Goal: Task Accomplishment & Management: Complete application form

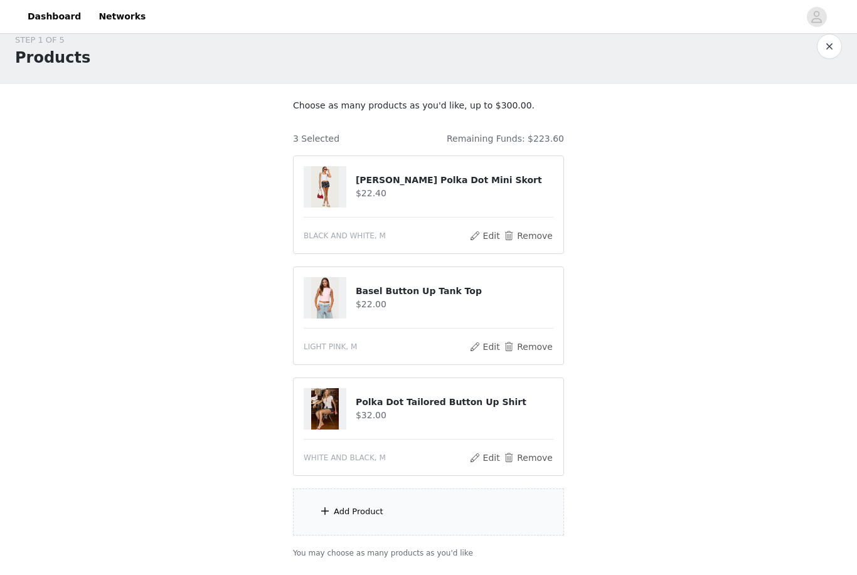
scroll to position [16, 0]
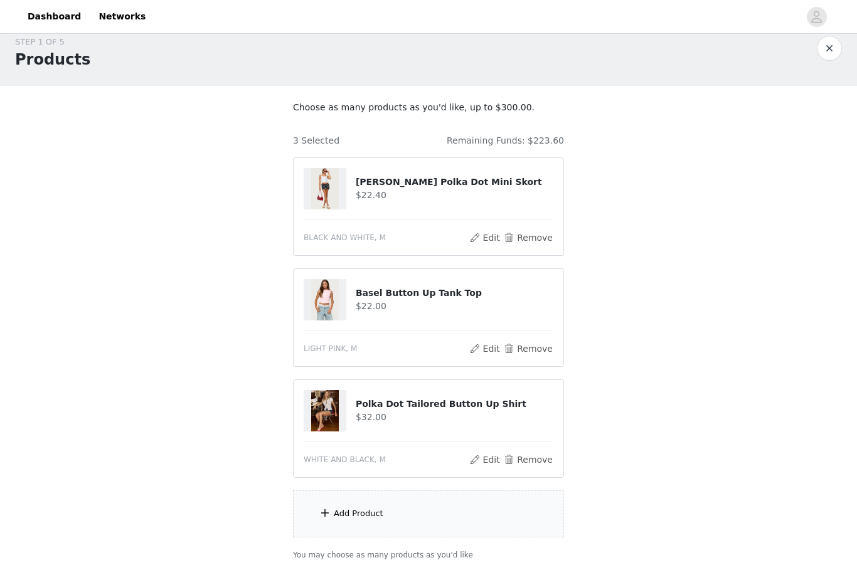
click at [395, 526] on div "Add Product" at bounding box center [428, 513] width 271 height 47
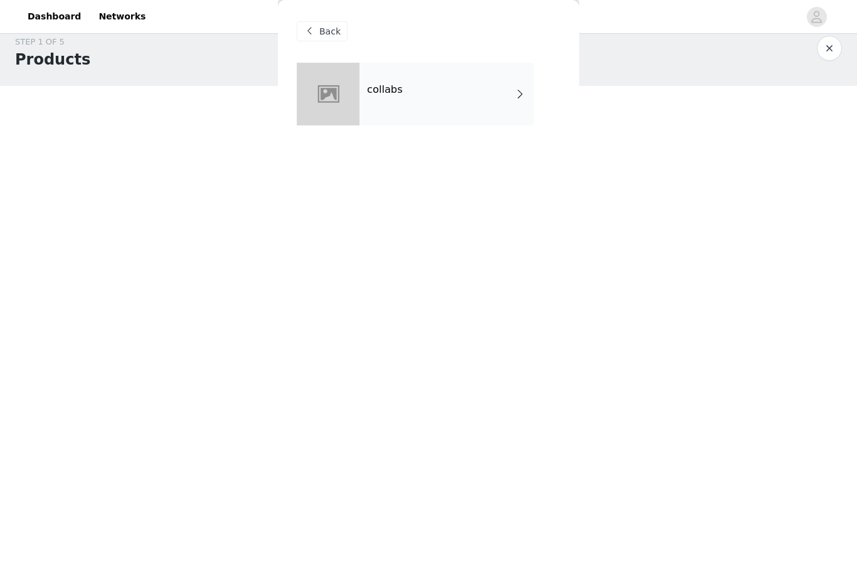
click at [333, 31] on span "Back" at bounding box center [329, 31] width 21 height 13
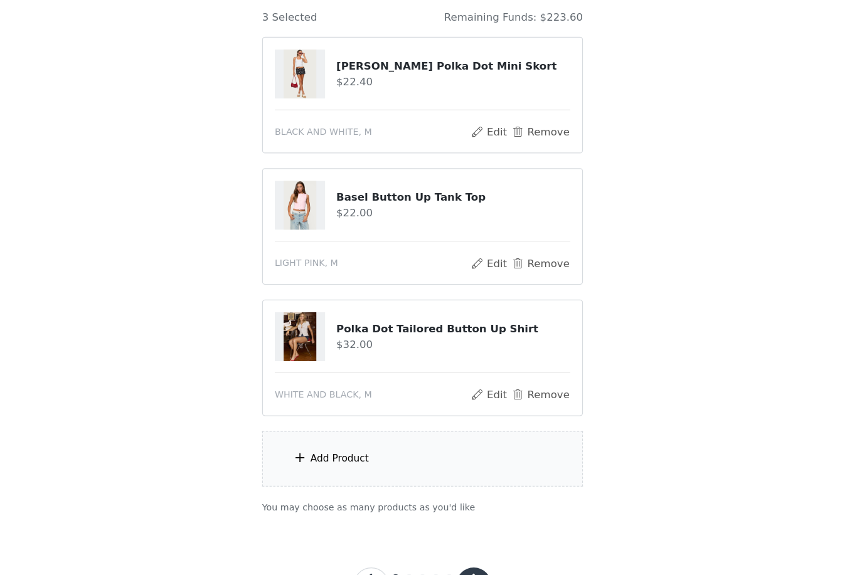
scroll to position [100, 0]
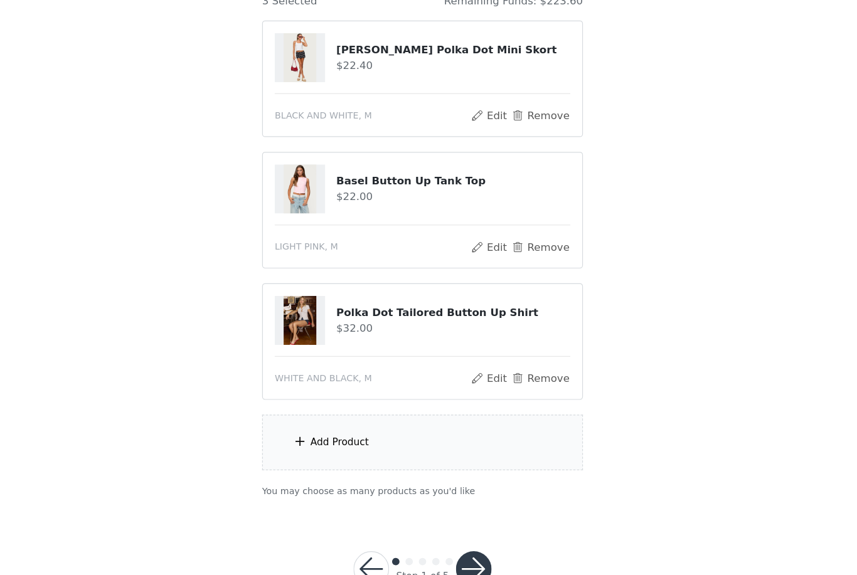
click at [401, 406] on div "Add Product" at bounding box center [428, 429] width 271 height 47
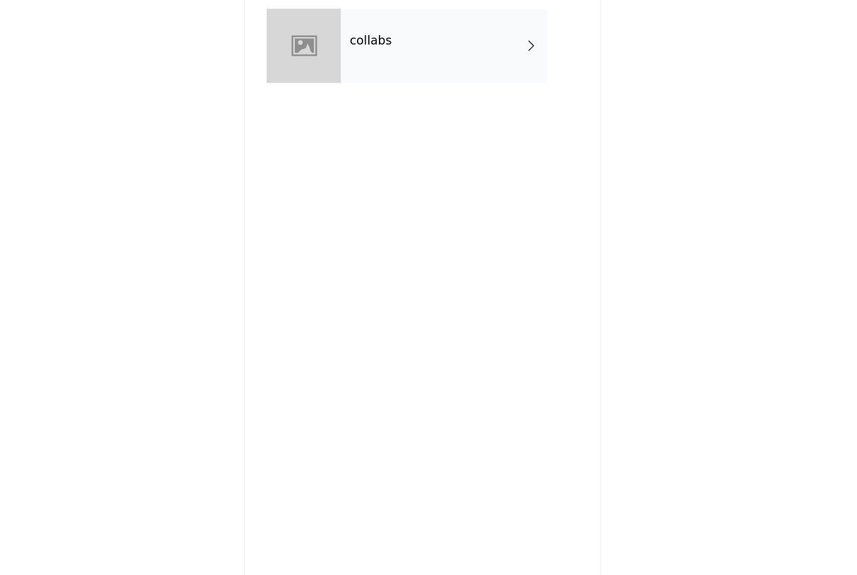
click at [396, 64] on div "collabs" at bounding box center [446, 94] width 174 height 63
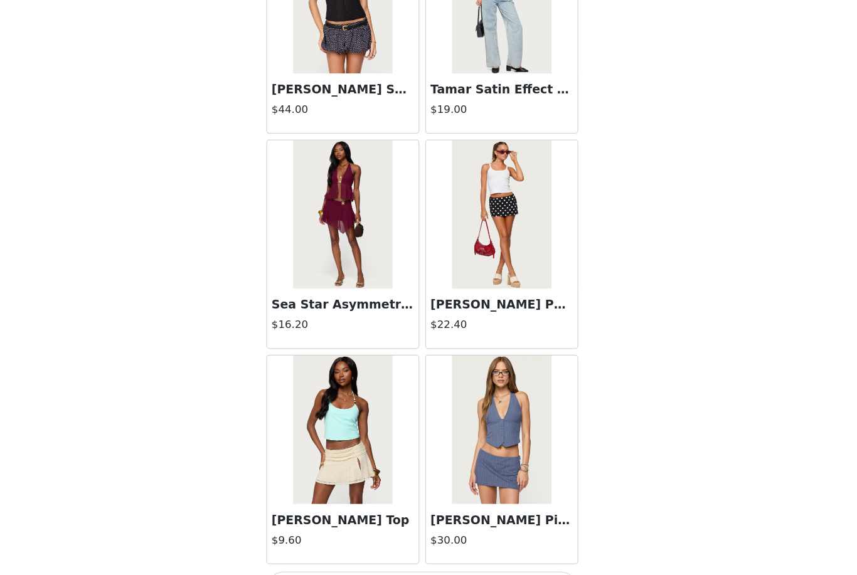
scroll to position [106, 0]
click at [369, 539] on button "Load More" at bounding box center [428, 554] width 263 height 30
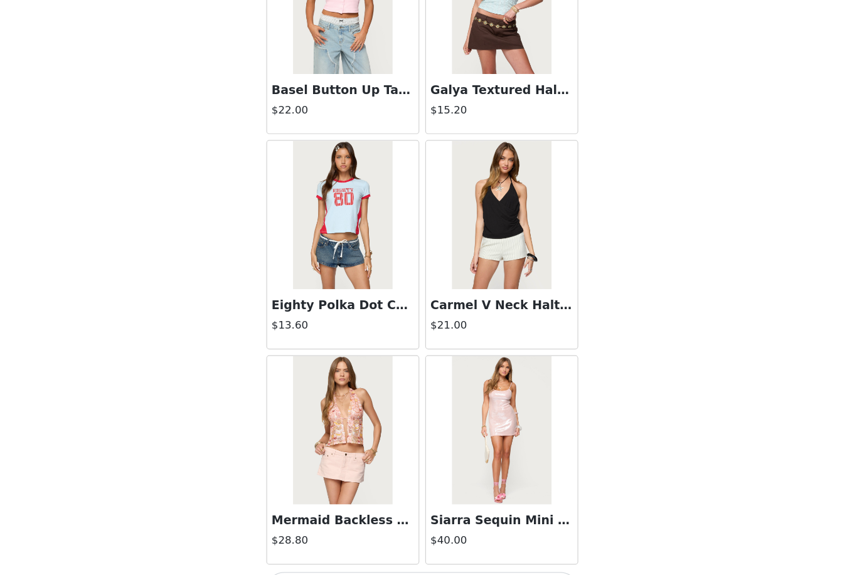
scroll to position [3162, 0]
click at [337, 539] on button "Load More" at bounding box center [428, 554] width 263 height 30
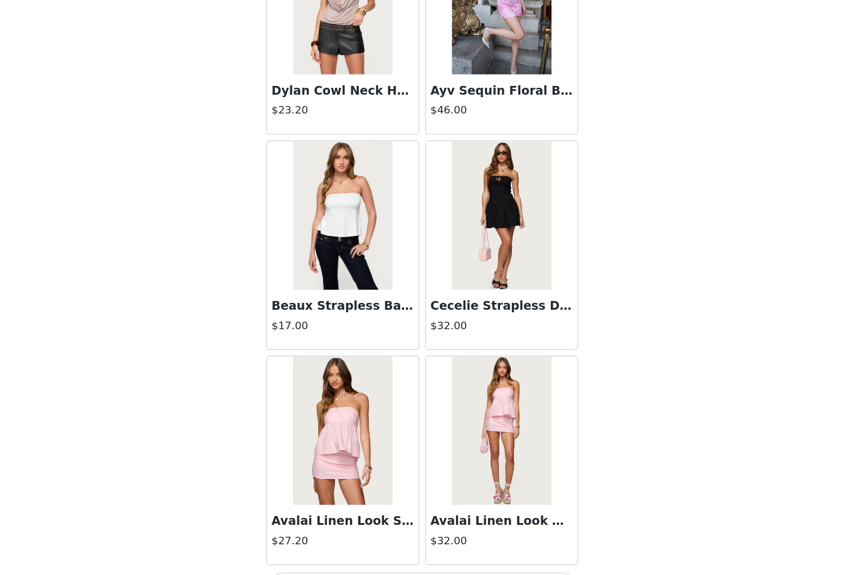
scroll to position [4981, 0]
click at [354, 539] on button "Load More" at bounding box center [428, 554] width 263 height 30
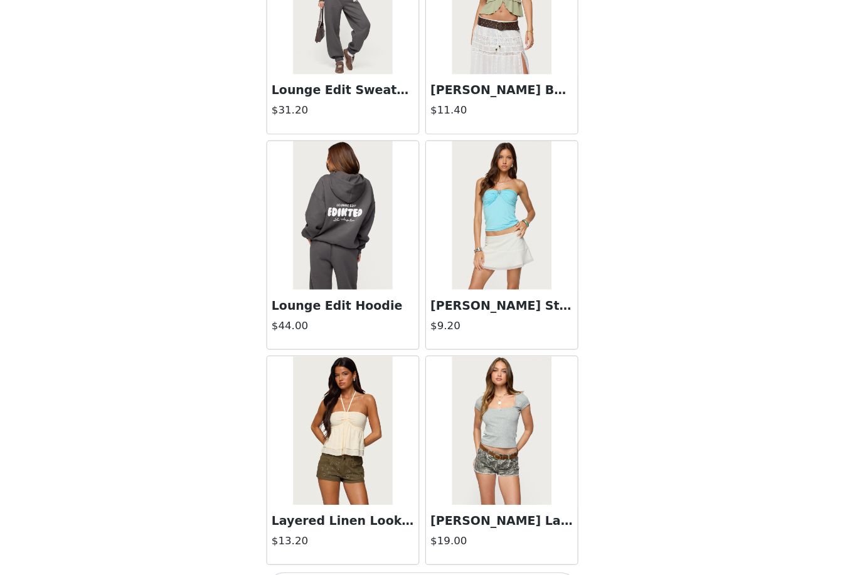
scroll to position [6799, 0]
click at [333, 539] on button "Load More" at bounding box center [428, 554] width 263 height 30
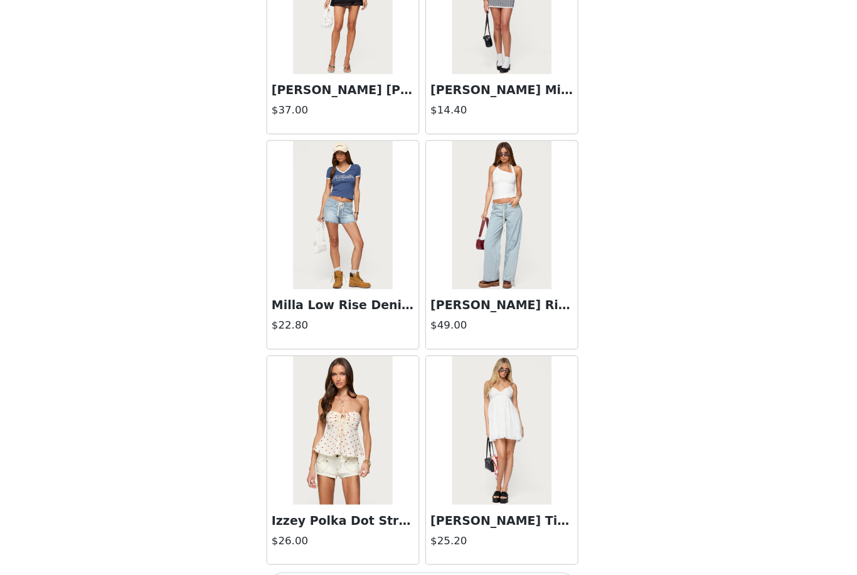
scroll to position [8618, 0]
click at [357, 539] on button "Load More" at bounding box center [428, 554] width 263 height 30
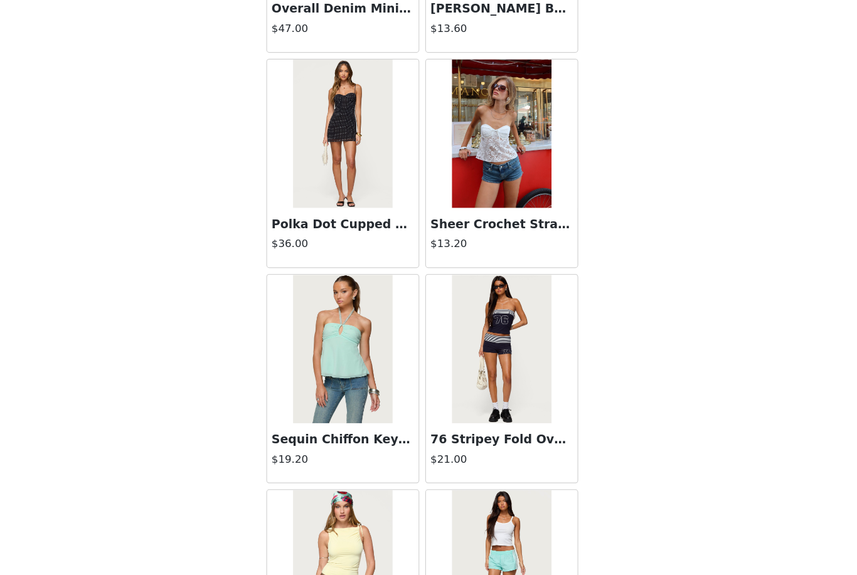
scroll to position [9433, 0]
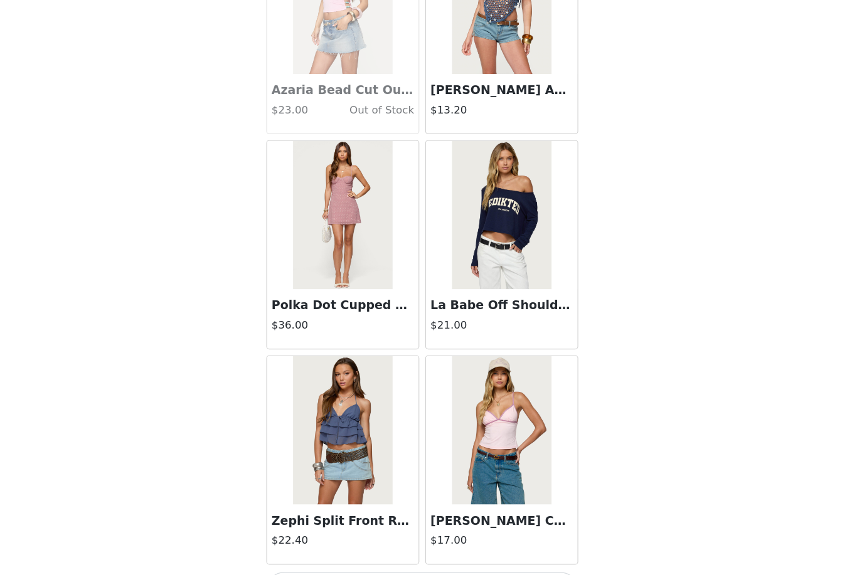
click at [305, 539] on button "Load More" at bounding box center [428, 554] width 263 height 30
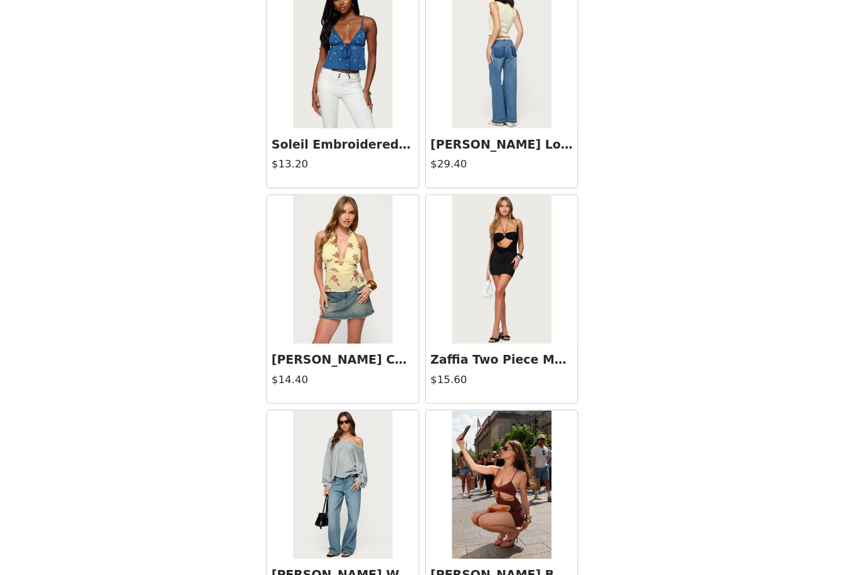
scroll to position [11481, 0]
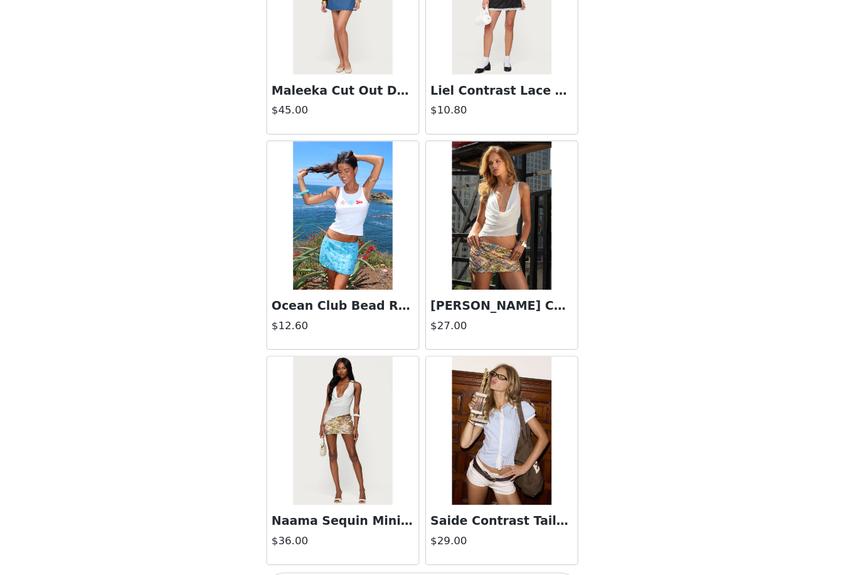
click at [351, 539] on button "Load More" at bounding box center [428, 554] width 263 height 30
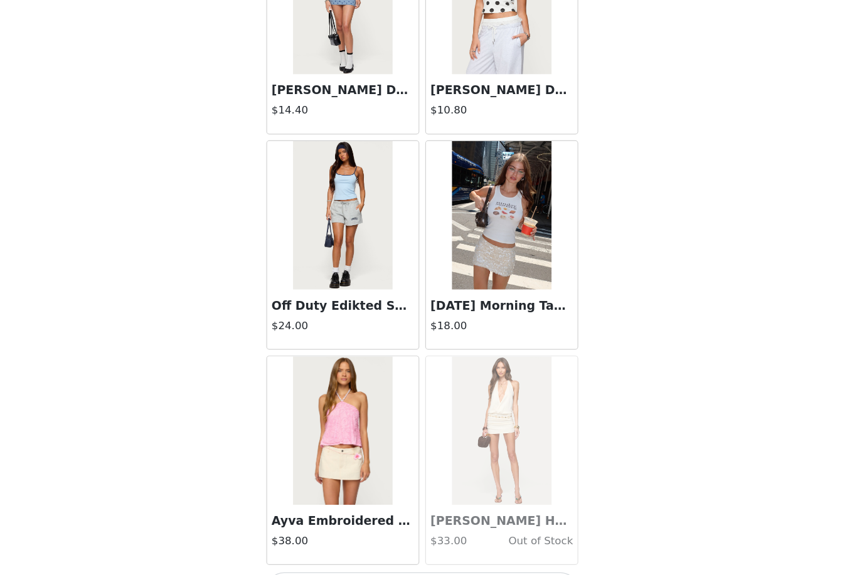
scroll to position [14073, 0]
click at [320, 539] on button "Load More" at bounding box center [428, 554] width 263 height 30
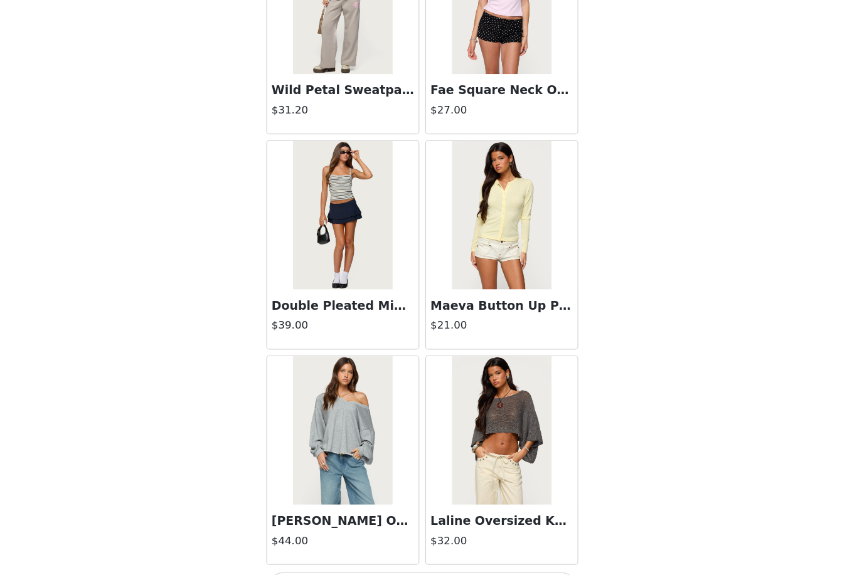
scroll to position [15891, 0]
click at [318, 539] on button "Load More" at bounding box center [428, 554] width 263 height 30
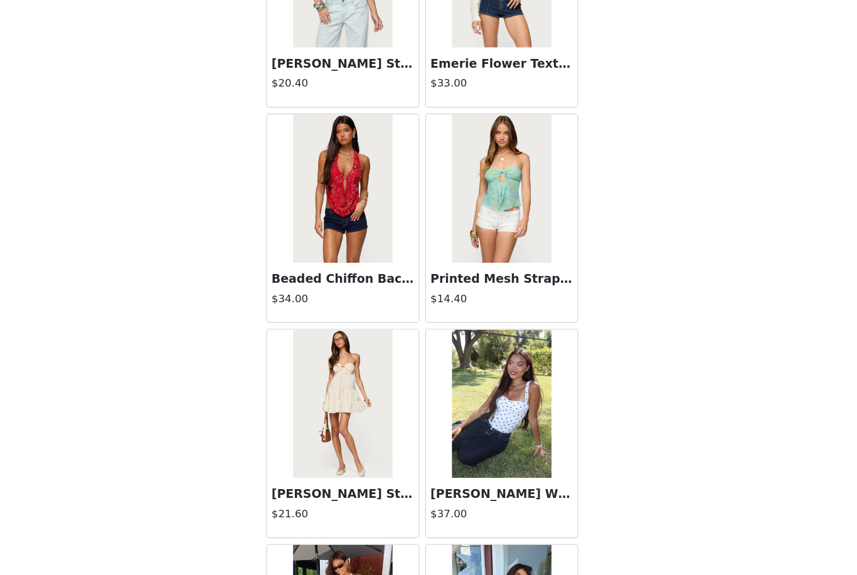
scroll to position [17672, 0]
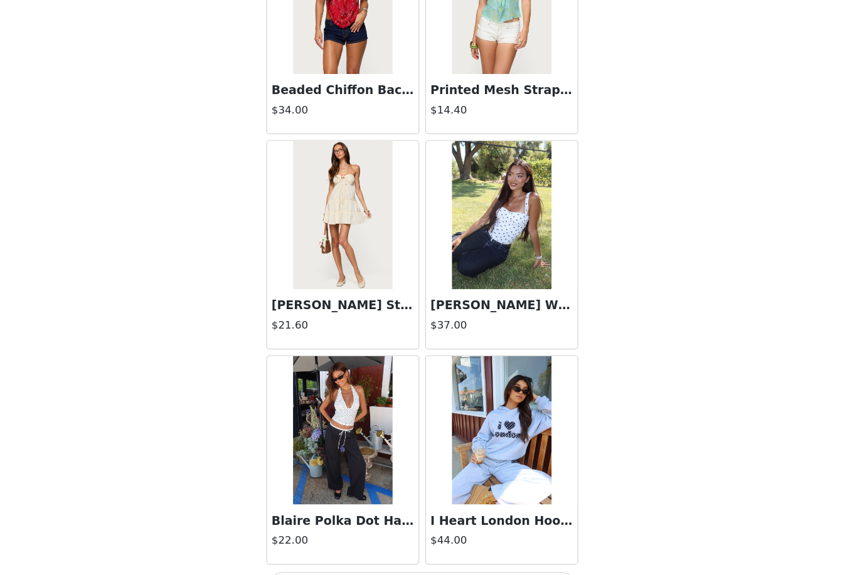
click at [346, 539] on button "Load More" at bounding box center [428, 554] width 263 height 30
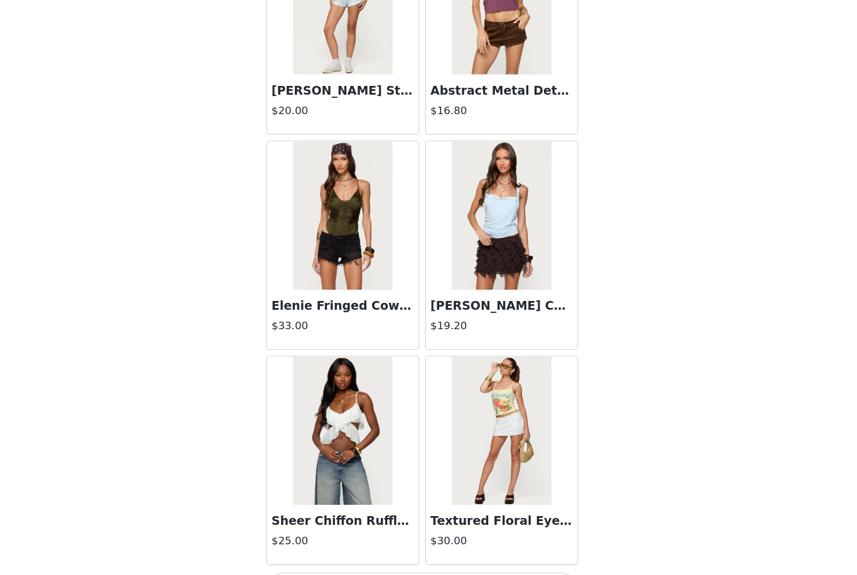
scroll to position [19528, 0]
click at [371, 539] on button "Load More" at bounding box center [428, 554] width 263 height 30
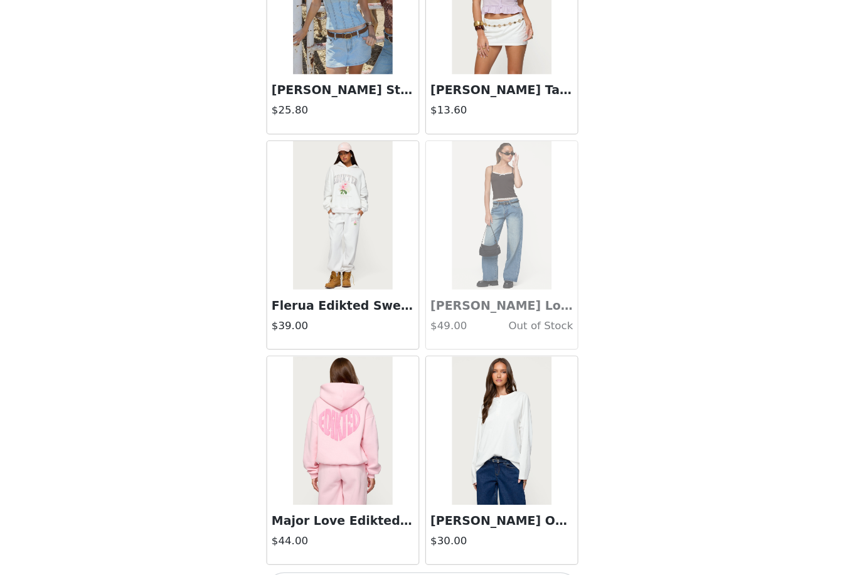
scroll to position [21347, 0]
click at [325, 539] on button "Load More" at bounding box center [428, 554] width 263 height 30
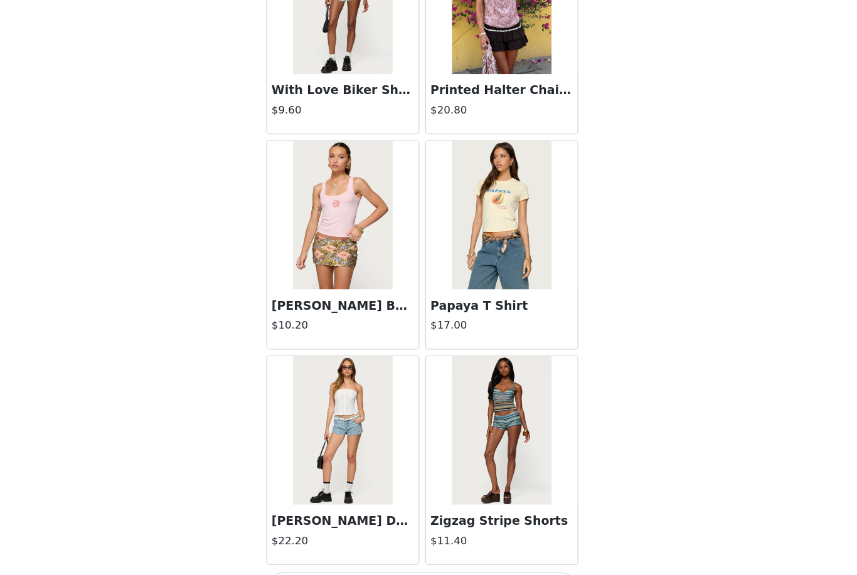
scroll to position [23165, 0]
click at [379, 539] on button "Load More" at bounding box center [428, 554] width 263 height 30
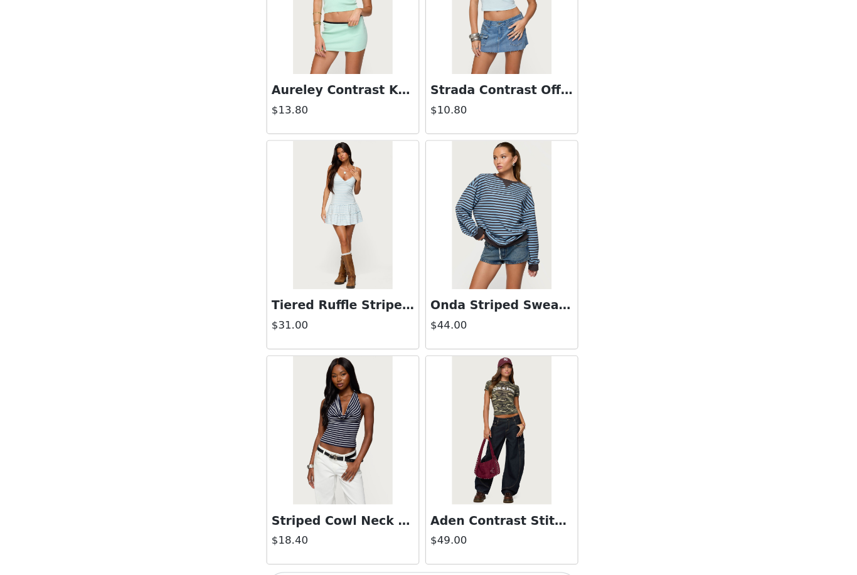
scroll to position [24984, 0]
click at [445, 539] on button "Load More" at bounding box center [428, 554] width 263 height 30
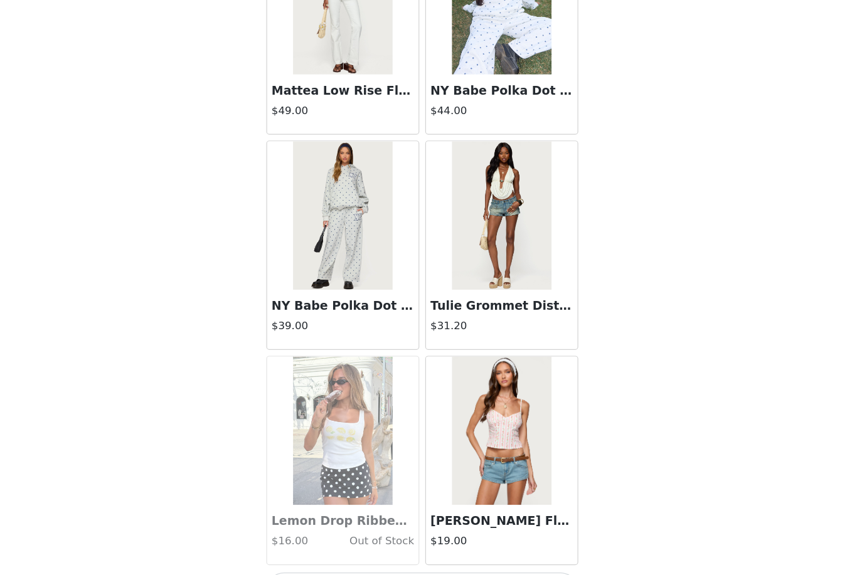
scroll to position [26802, 0]
click at [416, 539] on button "Load More" at bounding box center [428, 554] width 263 height 30
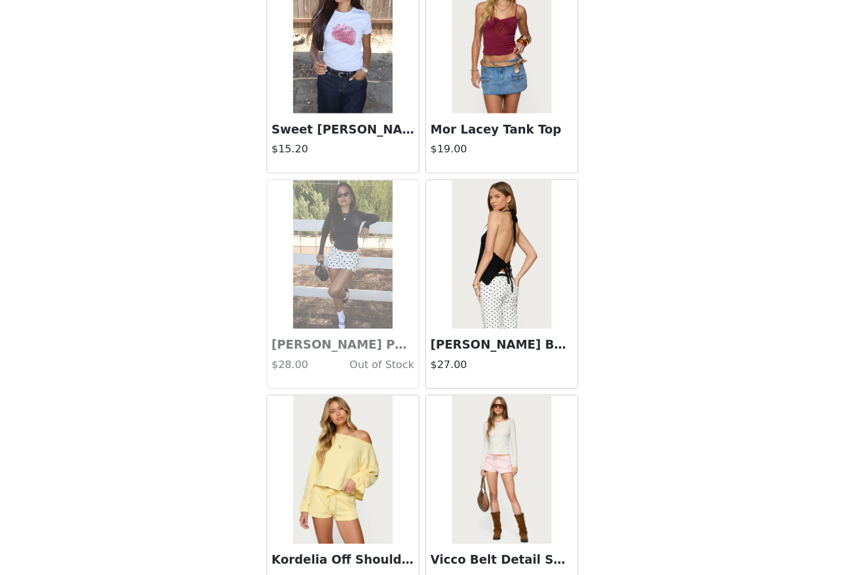
scroll to position [28069, 0]
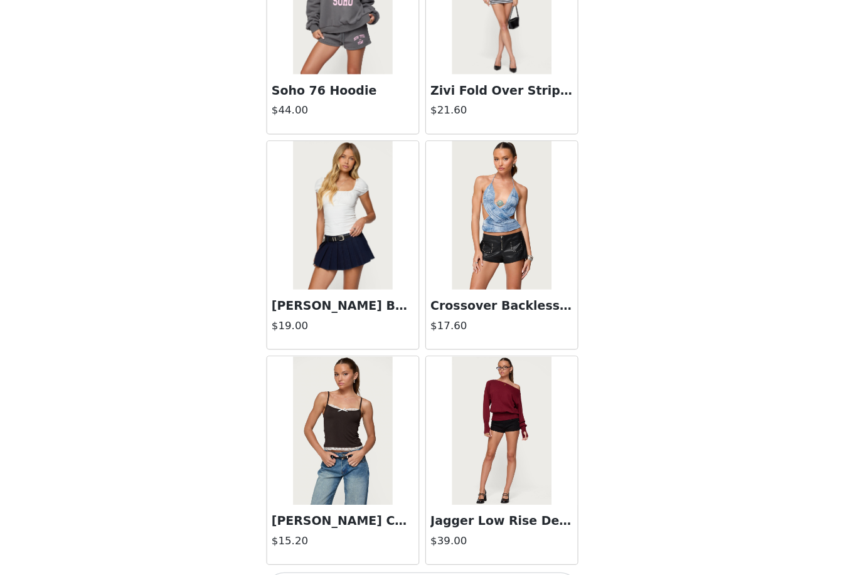
click at [381, 539] on button "Load More" at bounding box center [428, 554] width 263 height 30
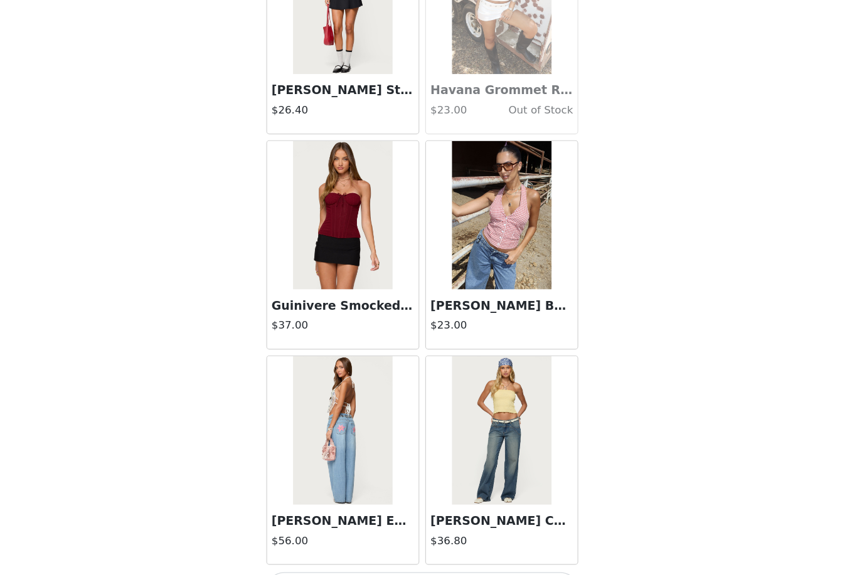
scroll to position [30439, 0]
click at [414, 539] on button "Load More" at bounding box center [428, 554] width 263 height 30
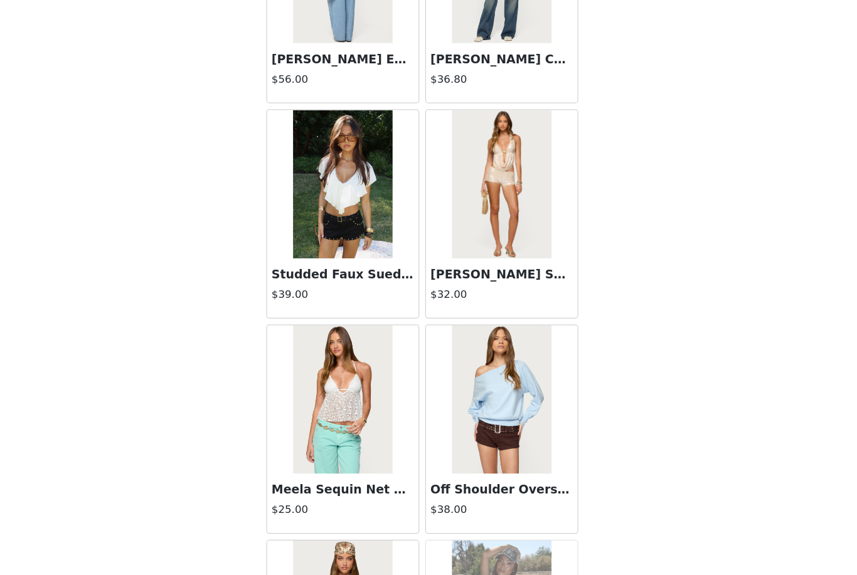
scroll to position [30740, 0]
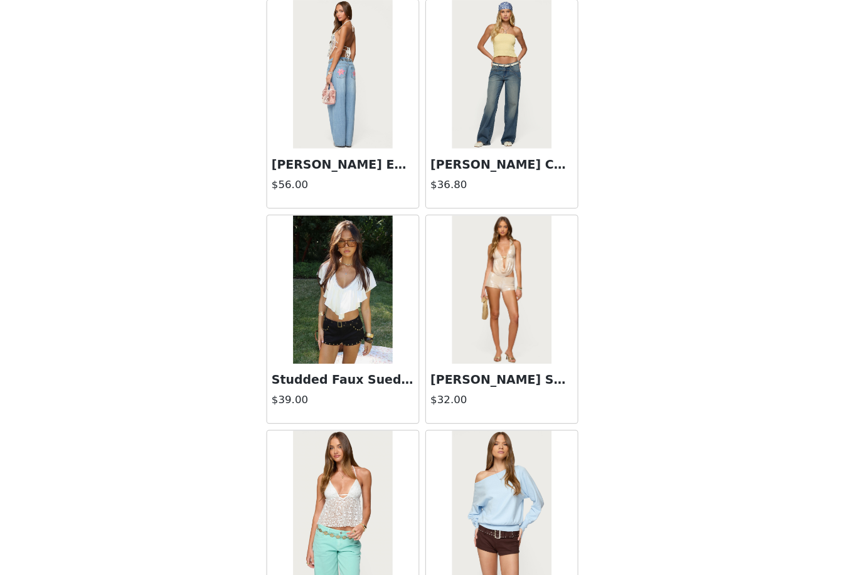
click at [319, 248] on img at bounding box center [360, 299] width 83 height 125
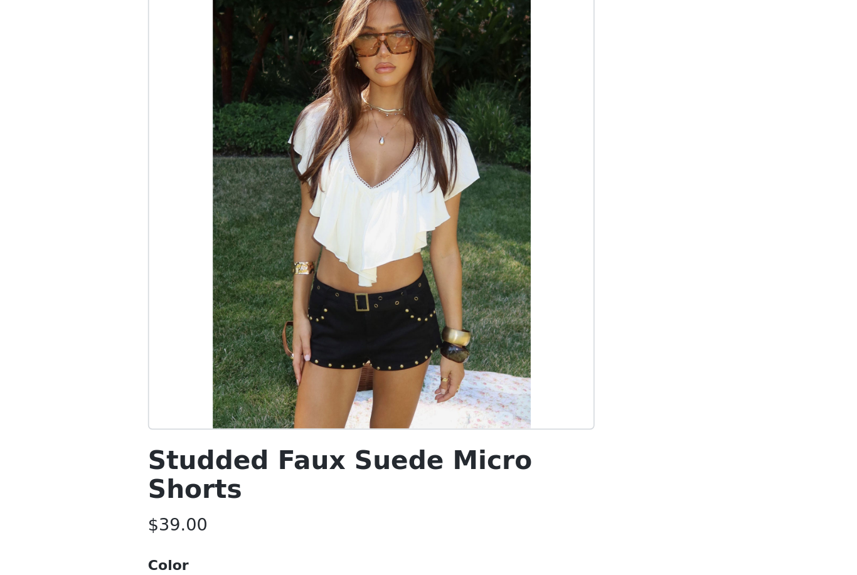
scroll to position [70, 0]
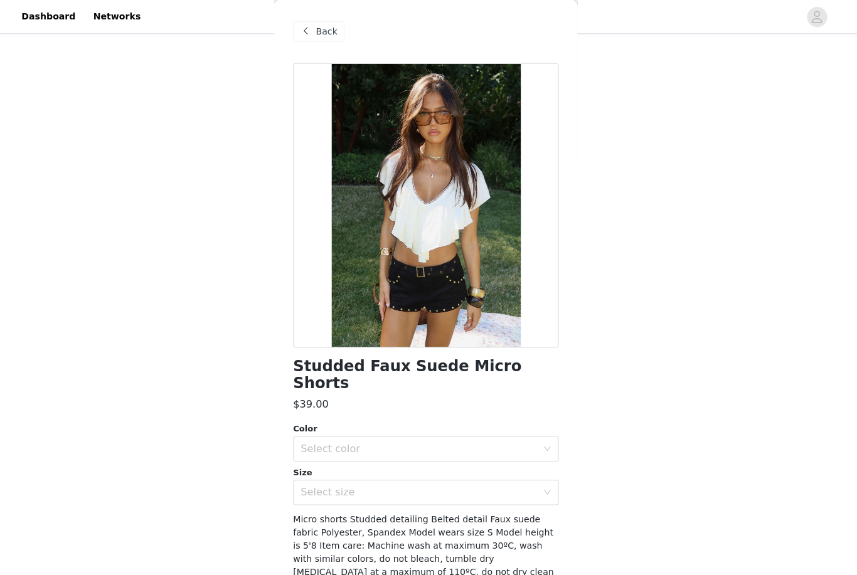
click at [409, 419] on div "Color" at bounding box center [428, 425] width 263 height 13
click at [406, 439] on div "Select color" at bounding box center [421, 445] width 235 height 13
click at [384, 460] on li "BLACK" at bounding box center [428, 456] width 263 height 20
click at [385, 482] on div "Select size" at bounding box center [421, 488] width 235 height 13
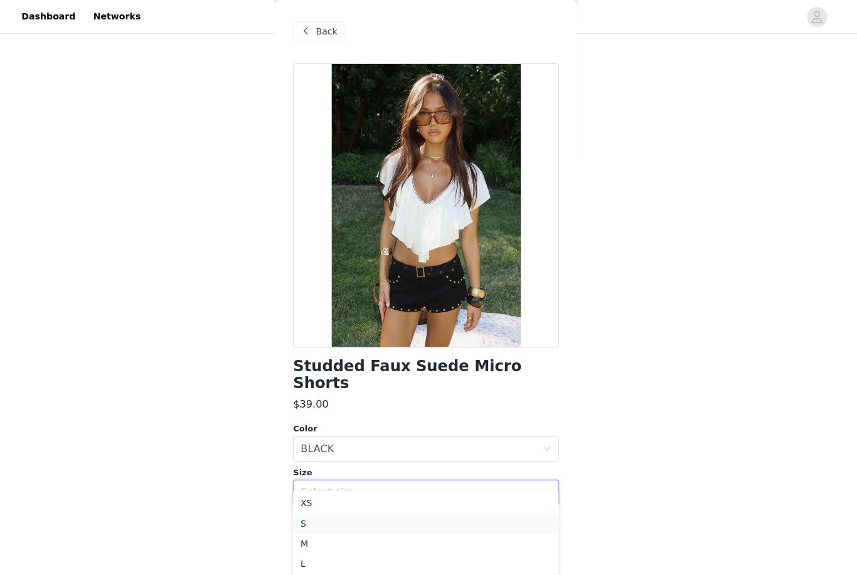
click at [342, 522] on li "S" at bounding box center [428, 519] width 263 height 20
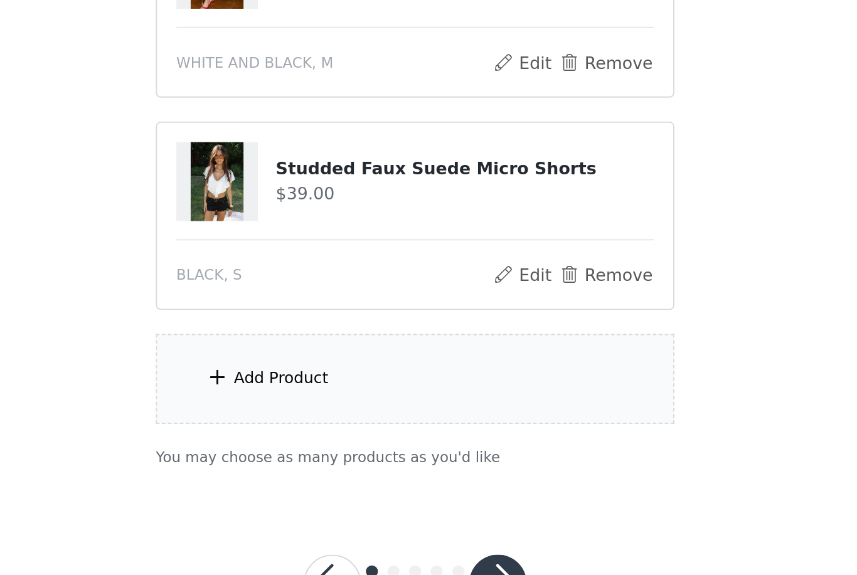
scroll to position [189, 0]
click at [293, 428] on div "Add Product" at bounding box center [428, 451] width 271 height 47
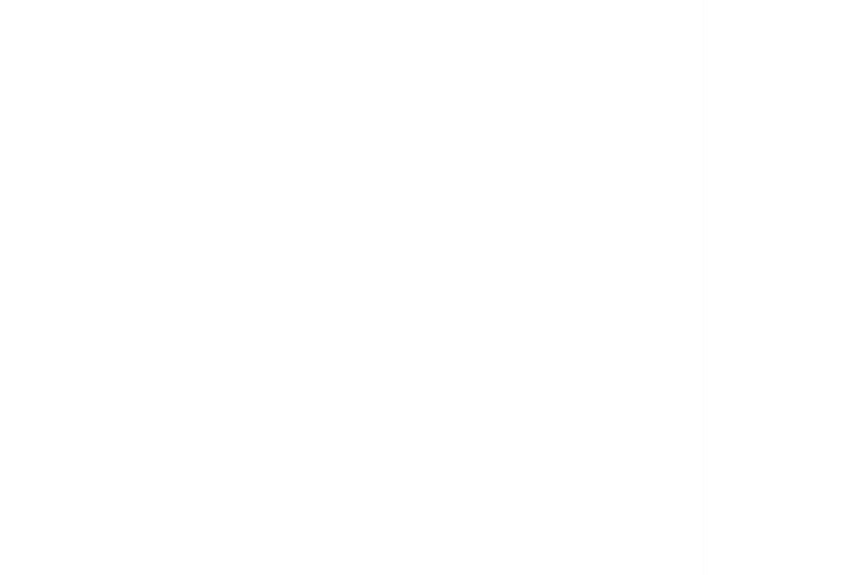
scroll to position [189, 0]
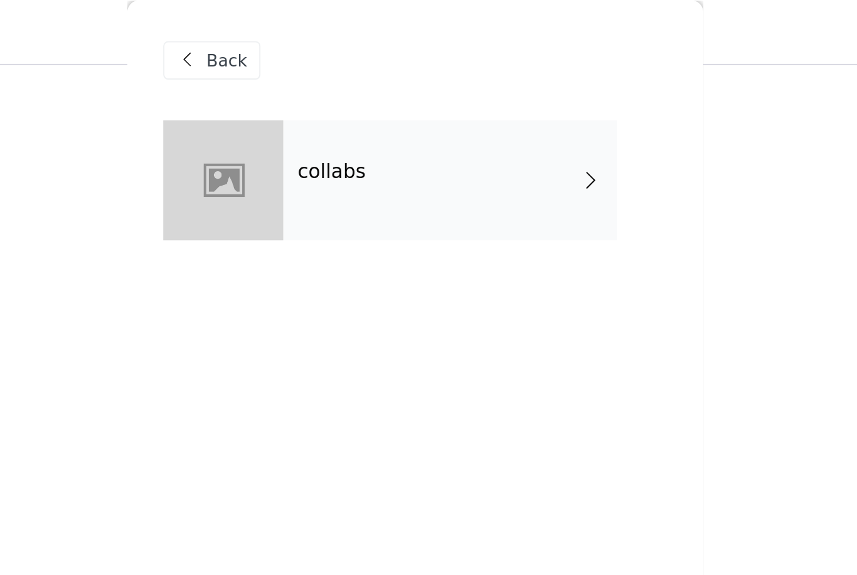
click at [359, 99] on div "collabs" at bounding box center [446, 94] width 174 height 63
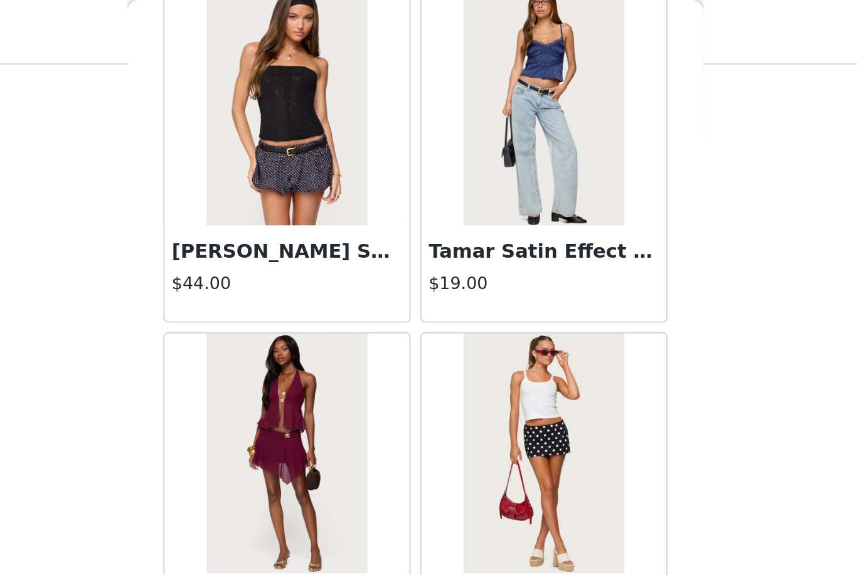
scroll to position [115, 0]
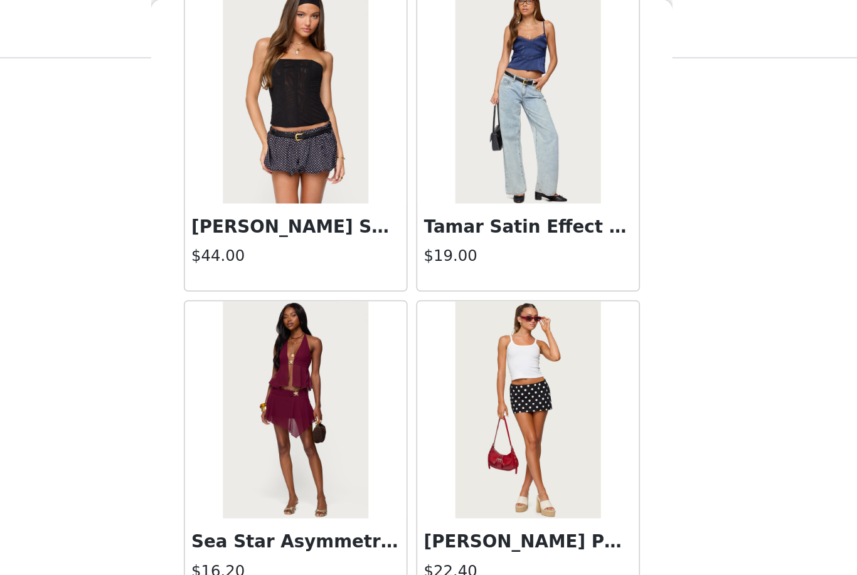
drag, startPoint x: 204, startPoint y: 247, endPoint x: 229, endPoint y: 289, distance: 48.9
click at [297, 288] on div at bounding box center [361, 236] width 128 height 125
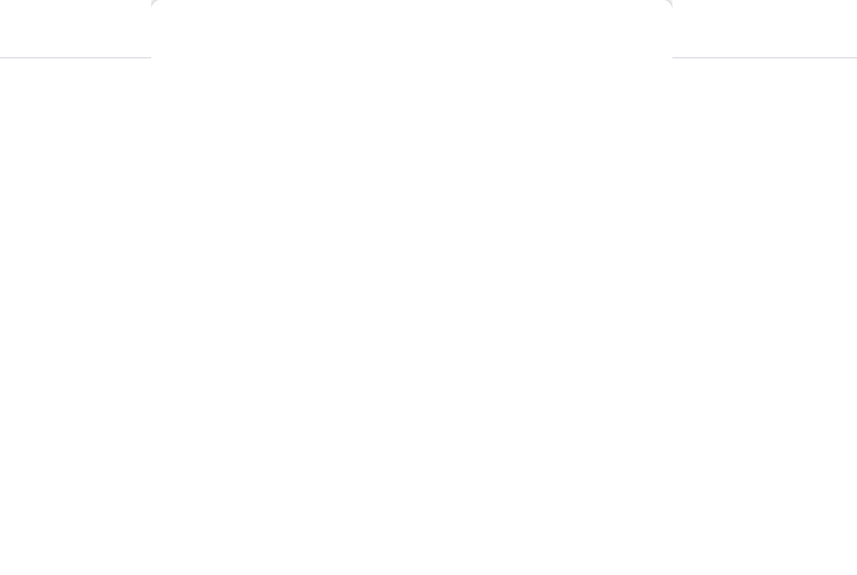
scroll to position [0, 0]
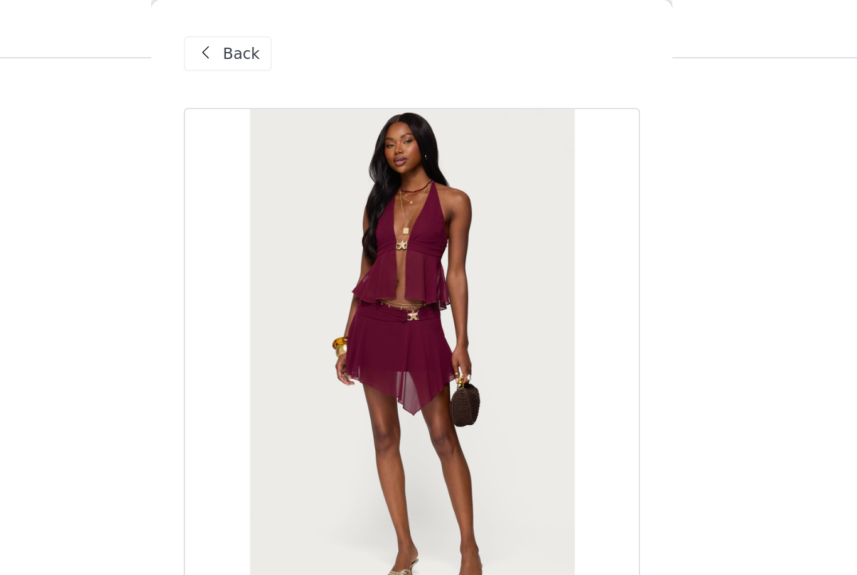
click at [319, 26] on span "Back" at bounding box center [329, 31] width 21 height 13
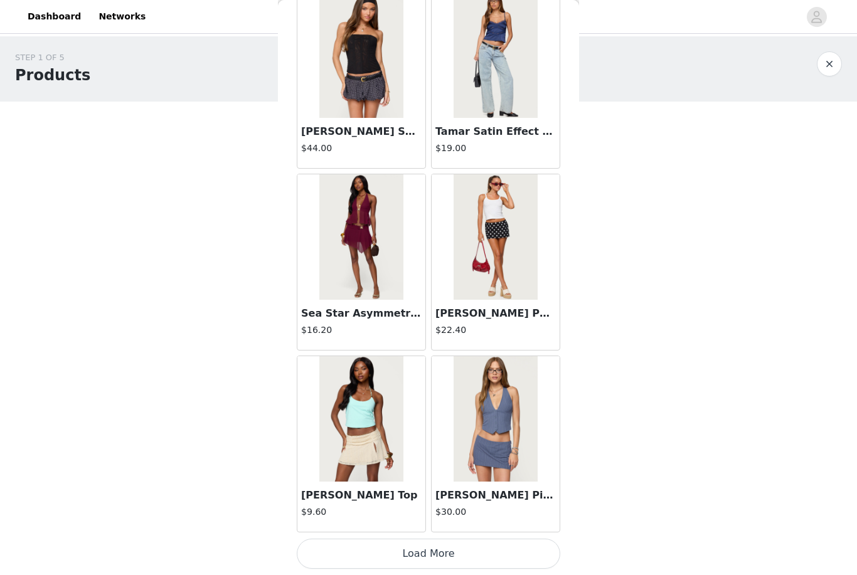
click at [368, 555] on button "Load More" at bounding box center [428, 554] width 263 height 30
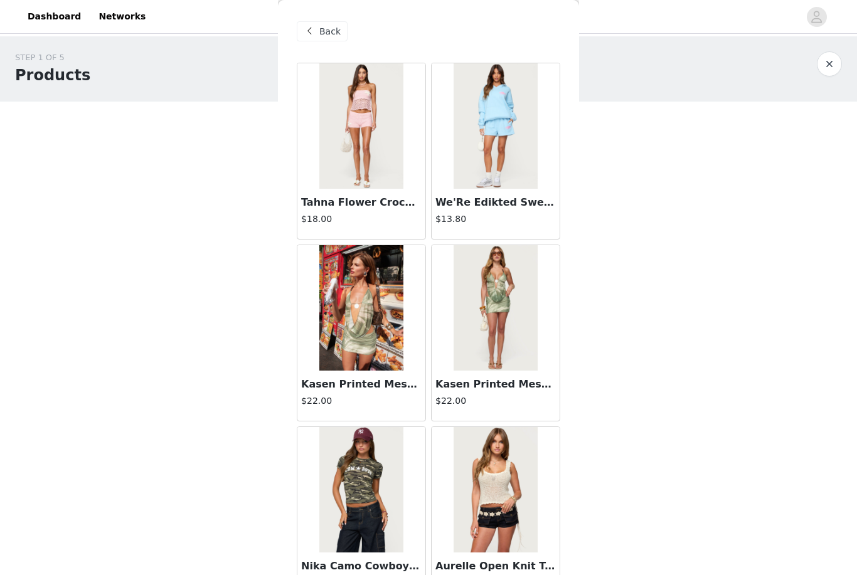
click at [327, 38] on div "Back" at bounding box center [322, 31] width 51 height 20
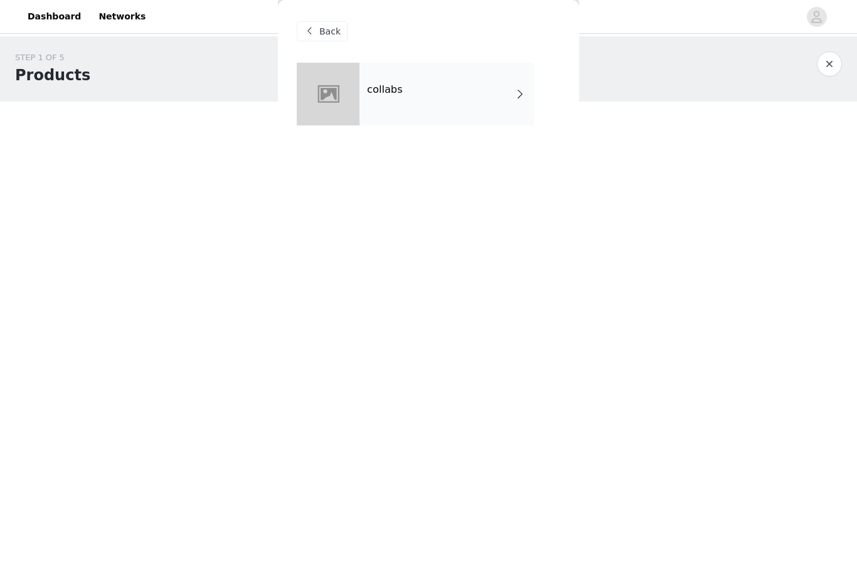
click at [330, 36] on span "Back" at bounding box center [329, 31] width 21 height 13
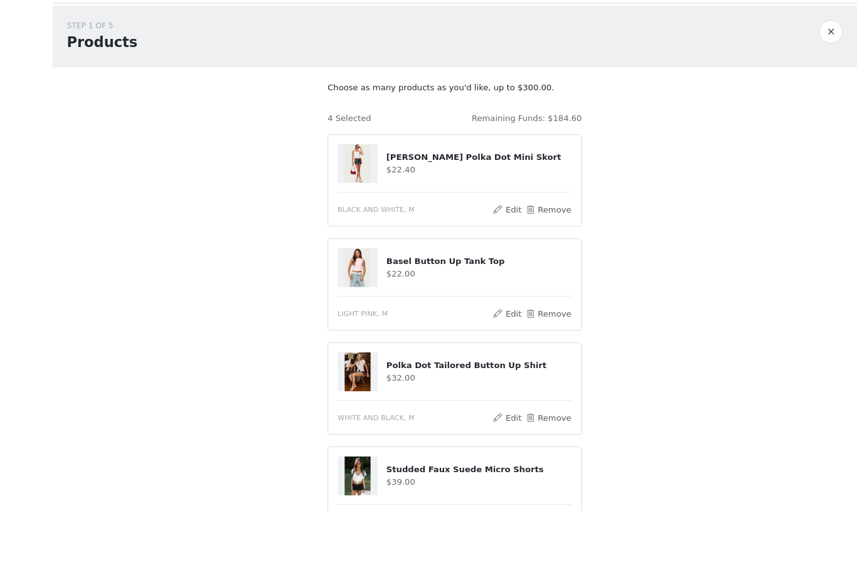
scroll to position [30, 0]
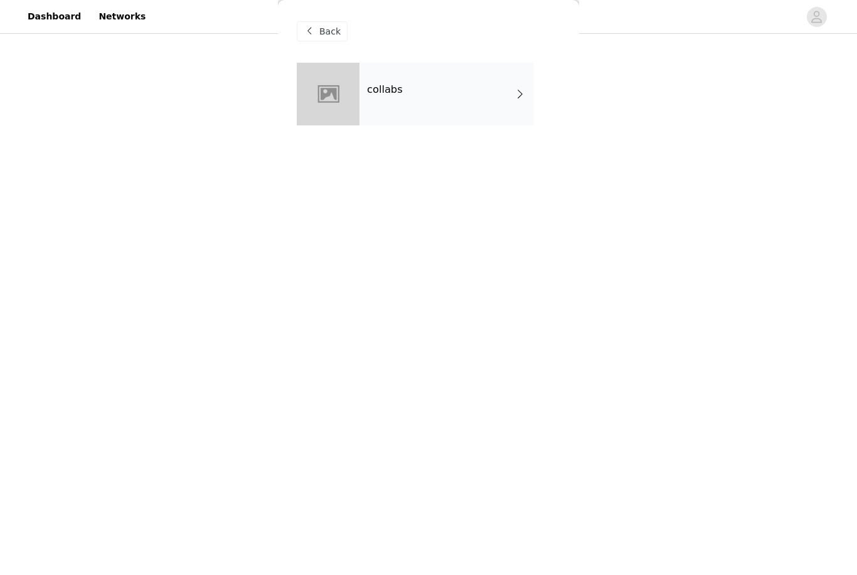
click at [436, 114] on div "collabs" at bounding box center [446, 94] width 174 height 63
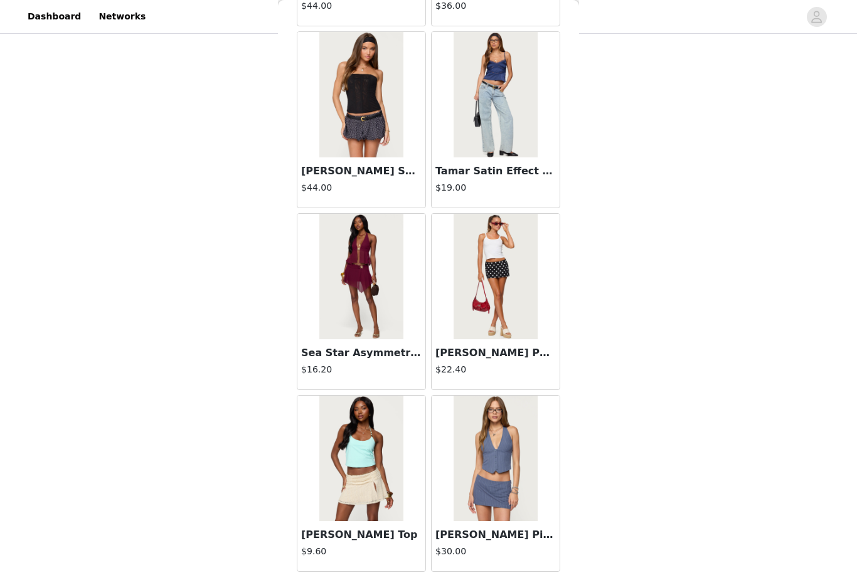
scroll to position [1304, 0]
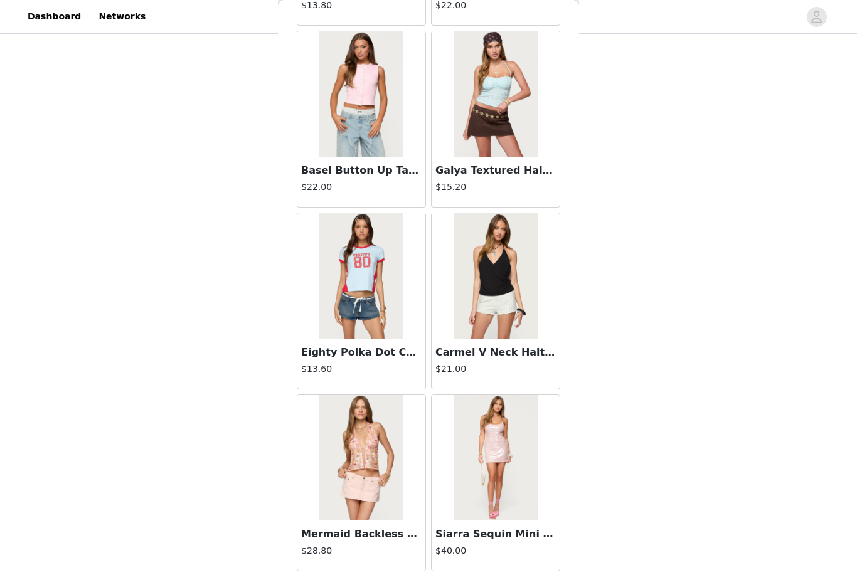
scroll to position [3122, 0]
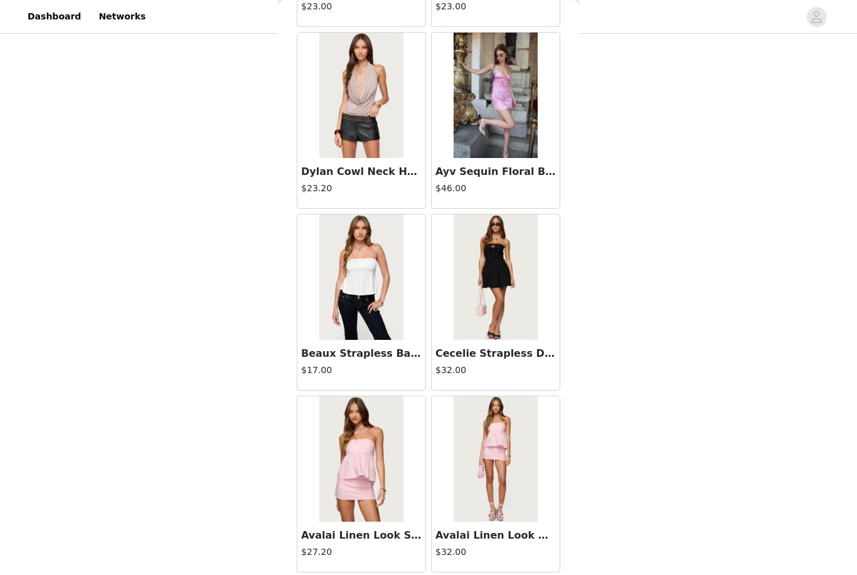
scroll to position [4941, 0]
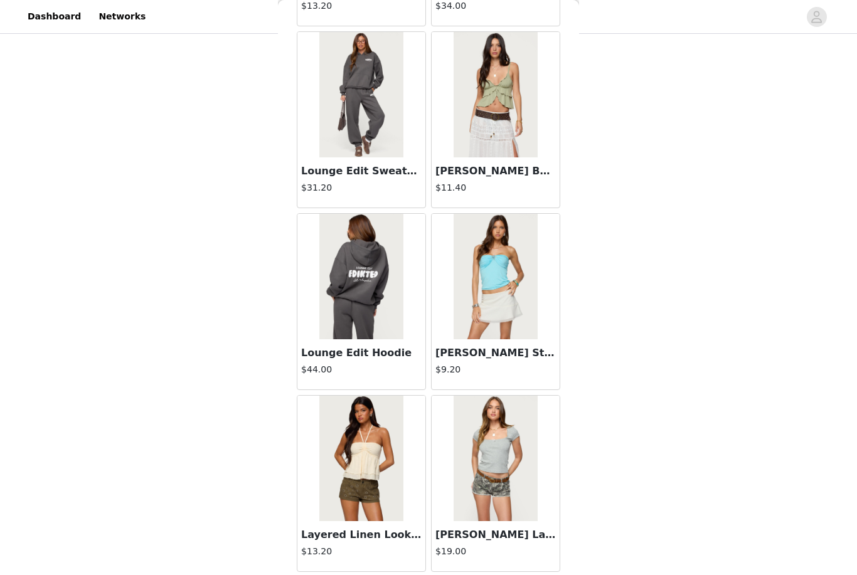
scroll to position [6759, 0]
click at [0, 0] on html "Dashboard Networks STEP 1 OF 5 Products Choose as many products as you'd like, …" at bounding box center [428, 110] width 857 height 575
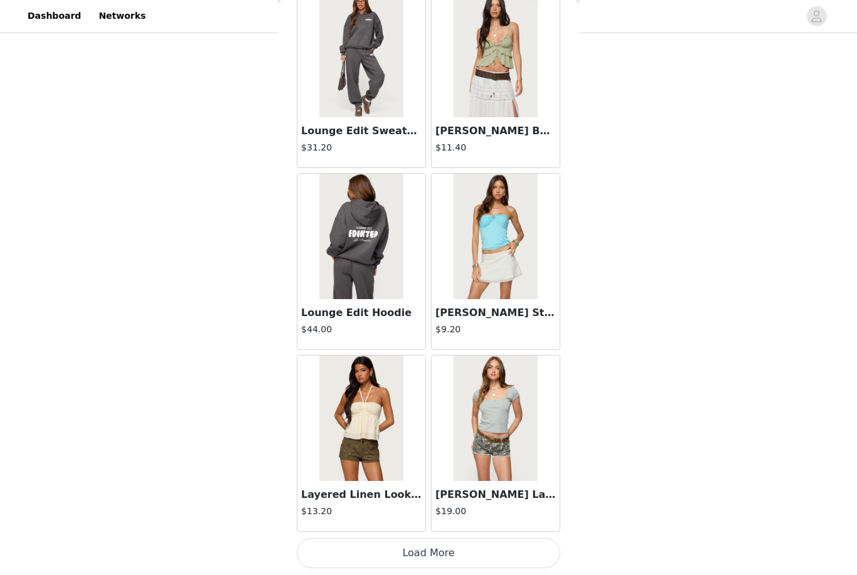
scroll to position [6799, 0]
click at [422, 551] on button "Load More" at bounding box center [428, 554] width 263 height 30
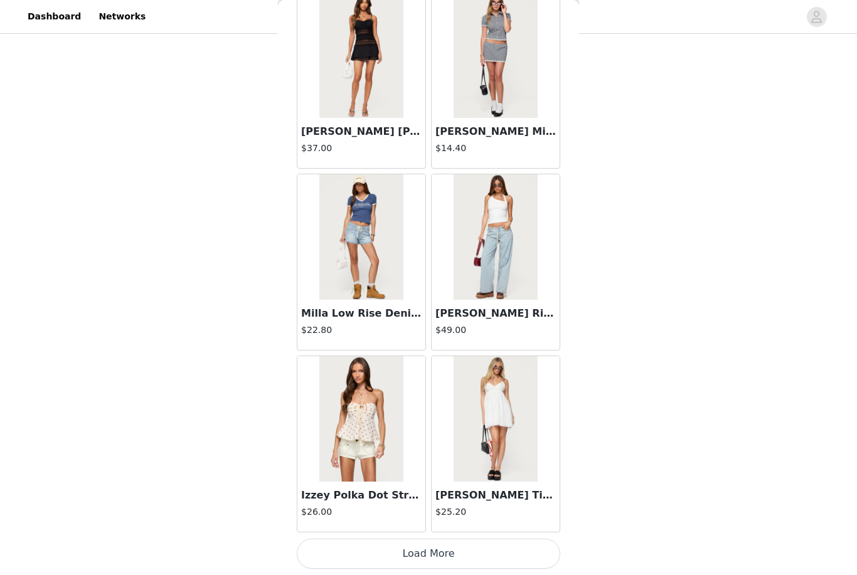
scroll to position [8618, 0]
click at [411, 554] on button "Load More" at bounding box center [428, 554] width 263 height 30
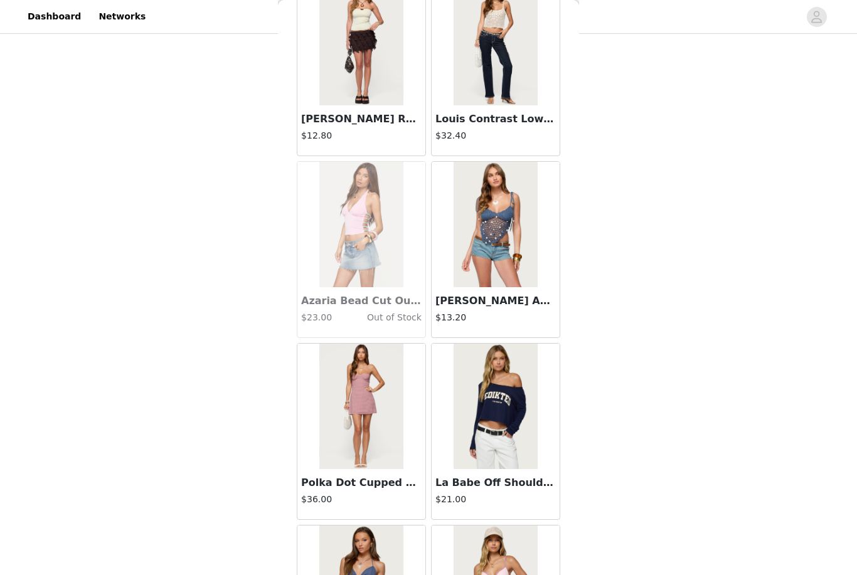
scroll to position [10333, 0]
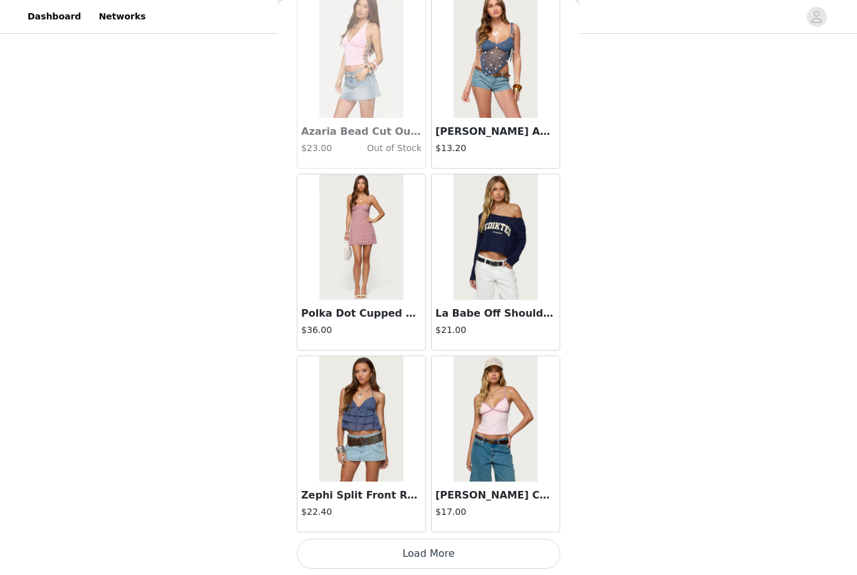
click at [416, 555] on button "Load More" at bounding box center [428, 554] width 263 height 30
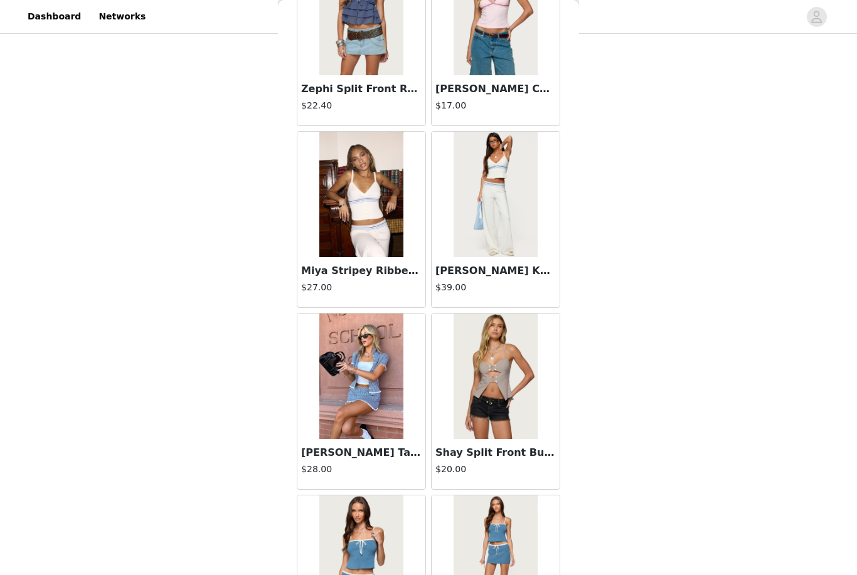
scroll to position [10872, 0]
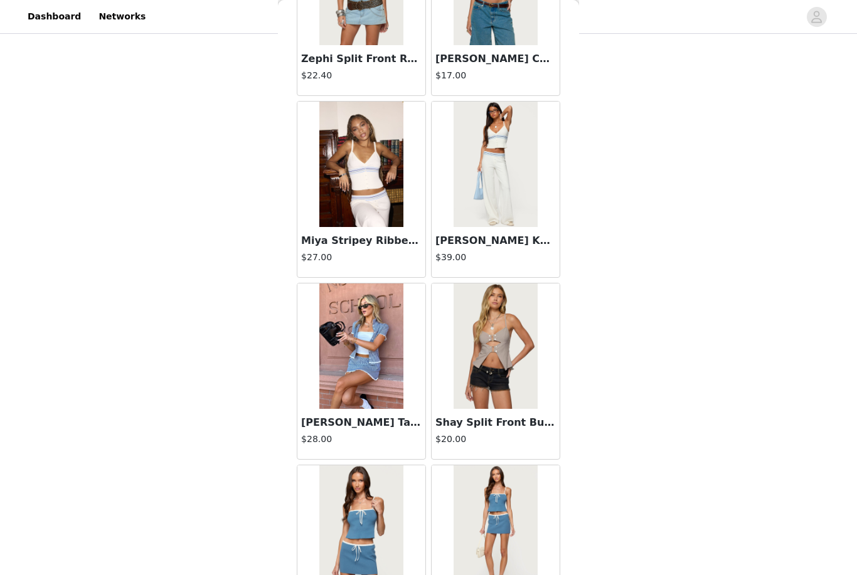
click at [483, 389] on img at bounding box center [494, 345] width 83 height 125
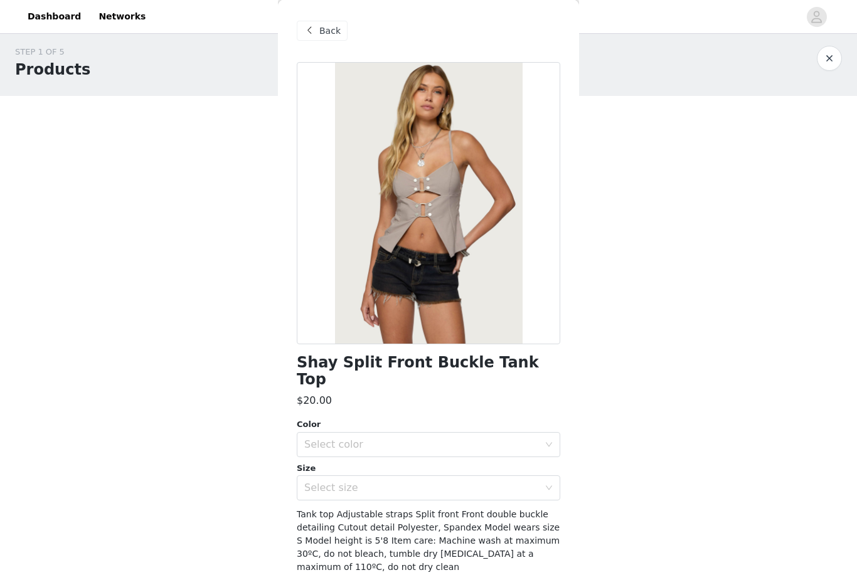
scroll to position [0, 0]
click at [320, 33] on span "Back" at bounding box center [329, 31] width 21 height 13
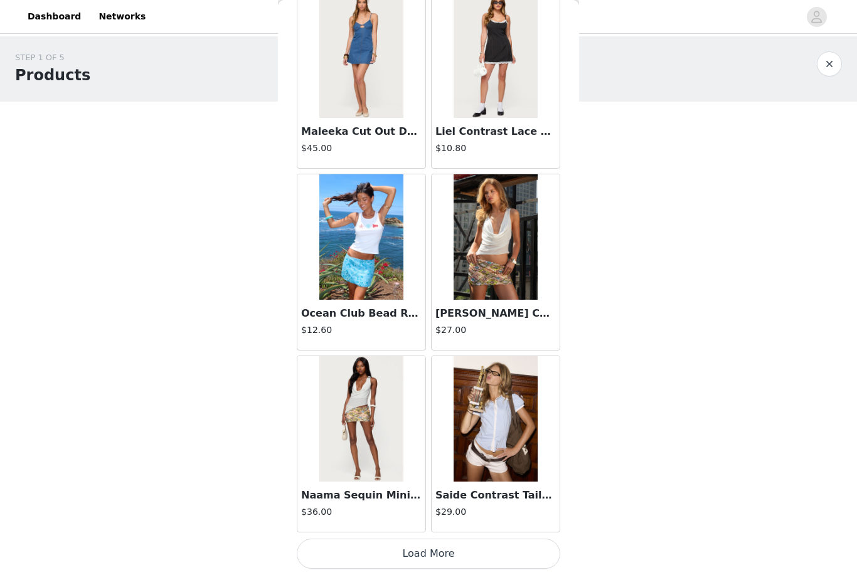
scroll to position [12254, 0]
click at [438, 552] on button "Load More" at bounding box center [428, 554] width 263 height 30
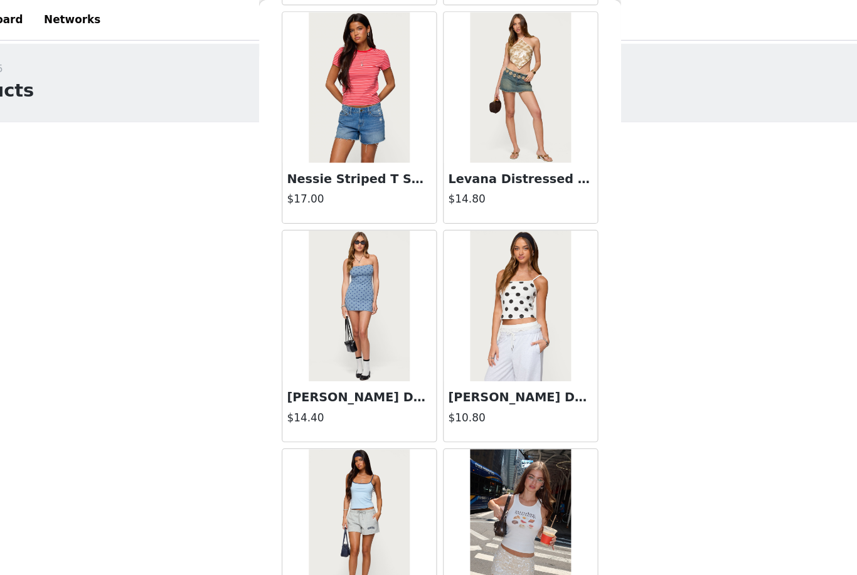
scroll to position [13894, 0]
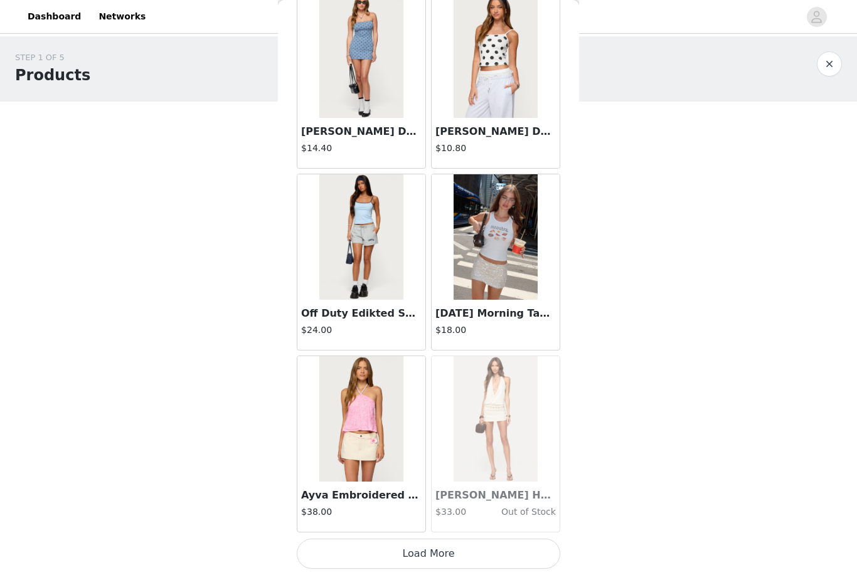
click at [385, 548] on button "Load More" at bounding box center [428, 554] width 263 height 30
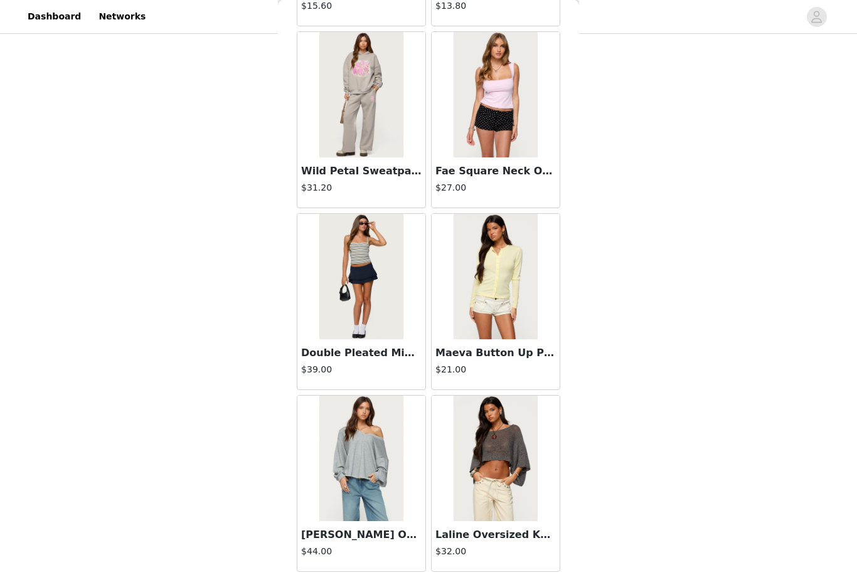
scroll to position [177, 0]
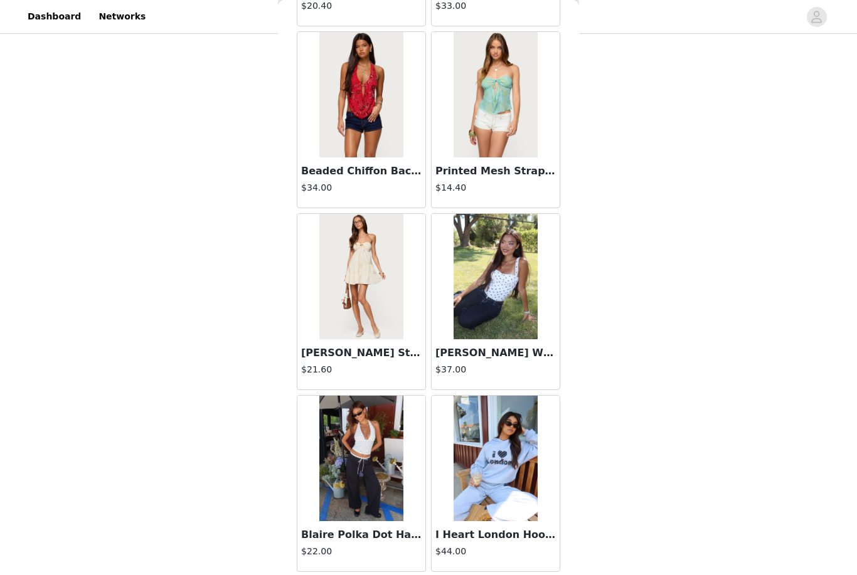
scroll to position [17670, 0]
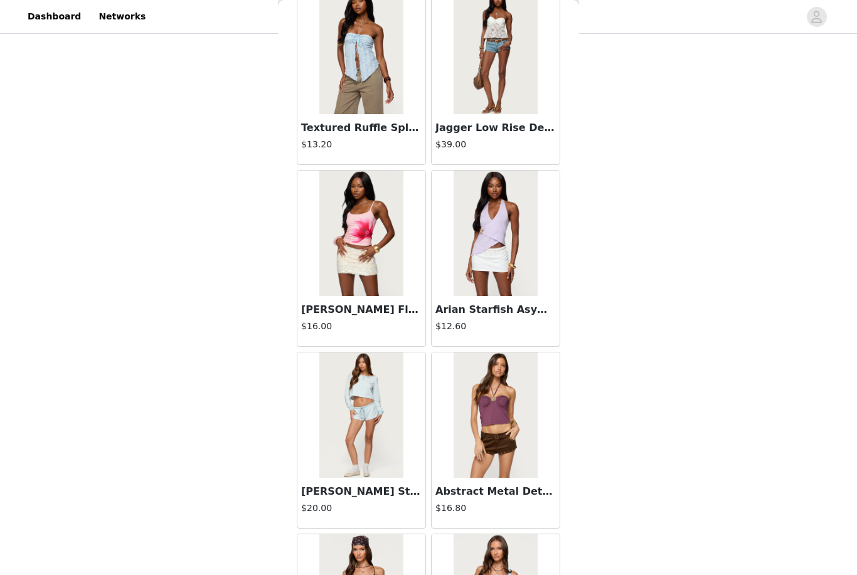
scroll to position [19326, 0]
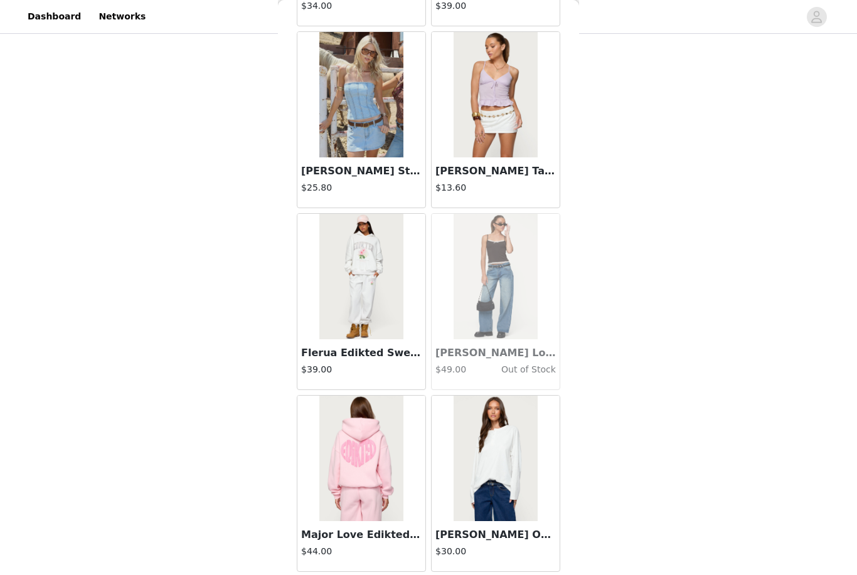
scroll to position [21307, 0]
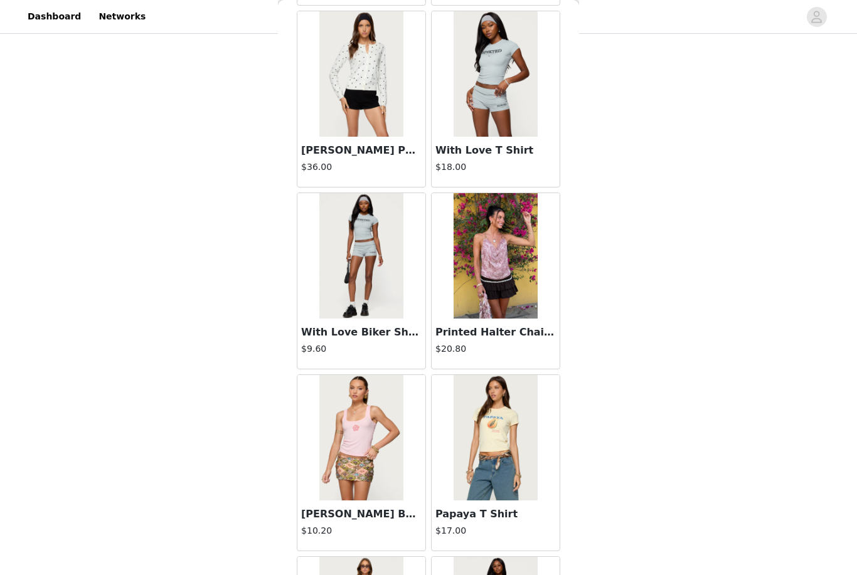
scroll to position [22928, 0]
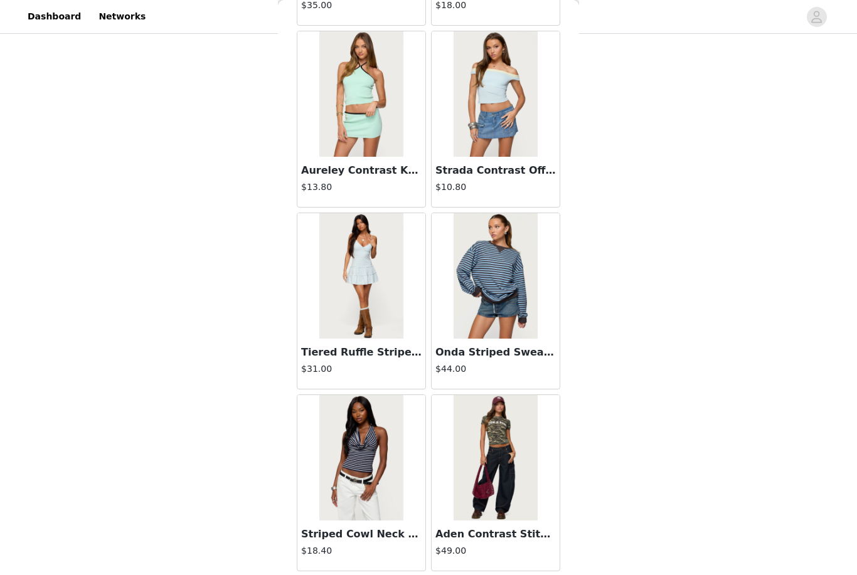
scroll to position [24944, 0]
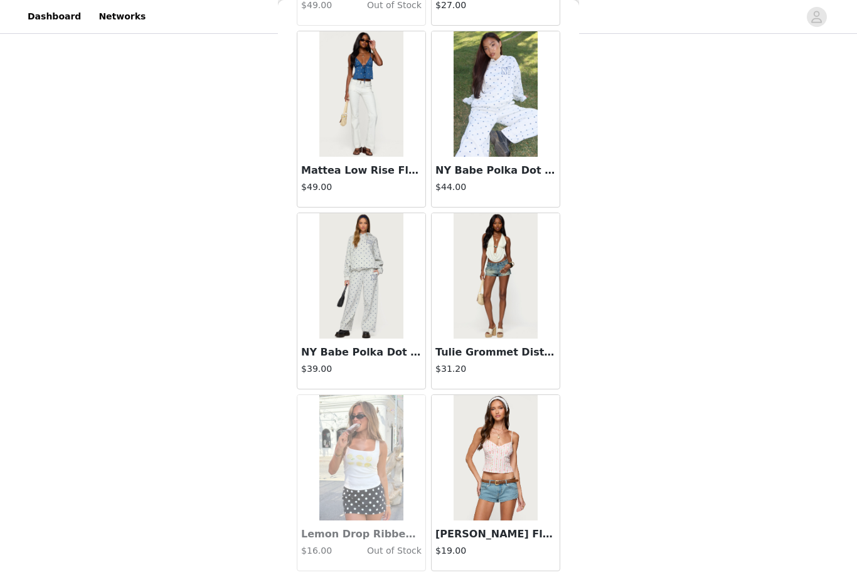
scroll to position [26762, 0]
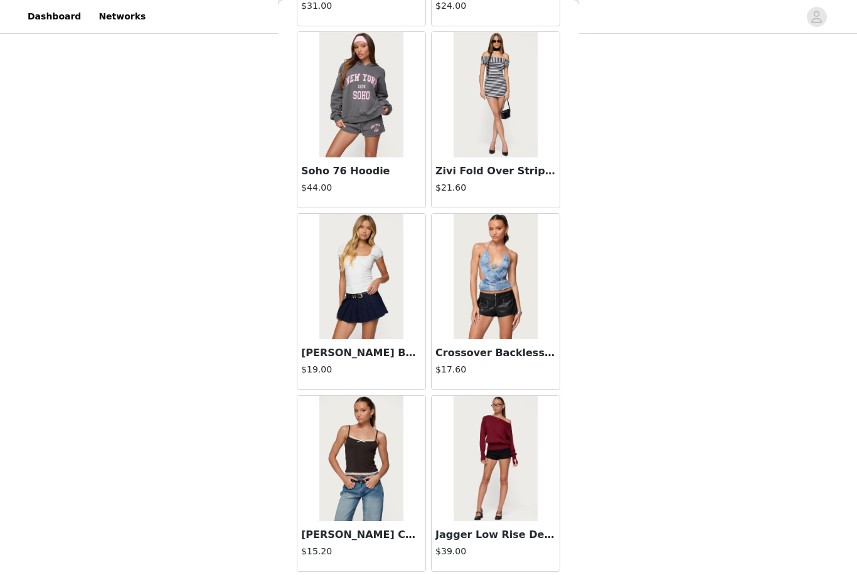
scroll to position [28580, 0]
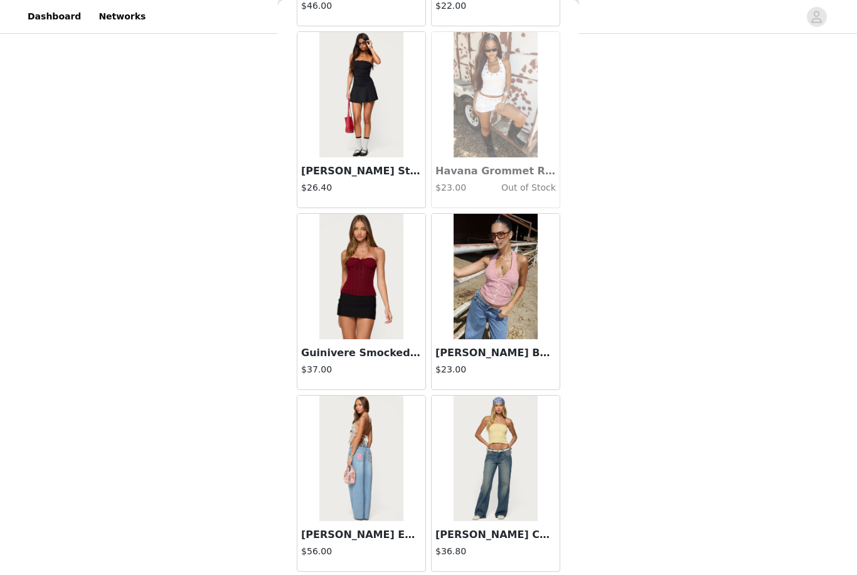
scroll to position [30399, 0]
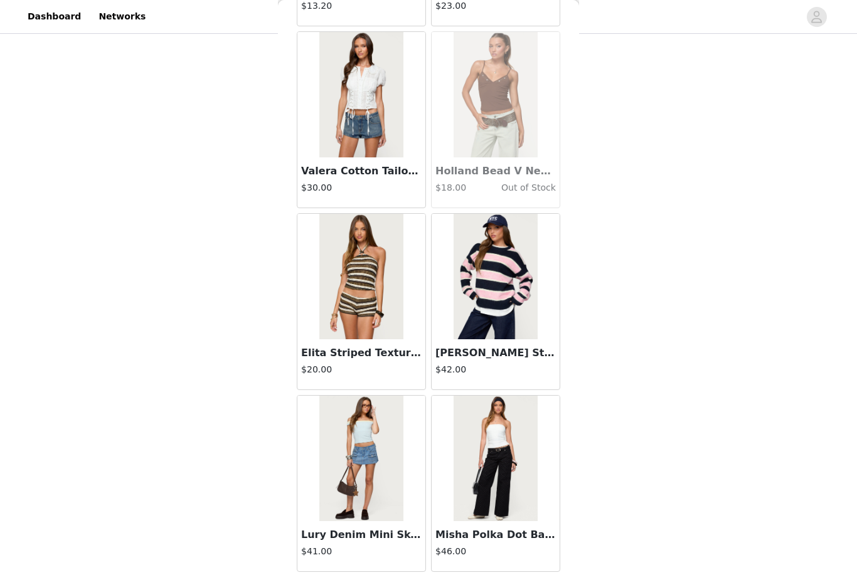
scroll to position [32217, 0]
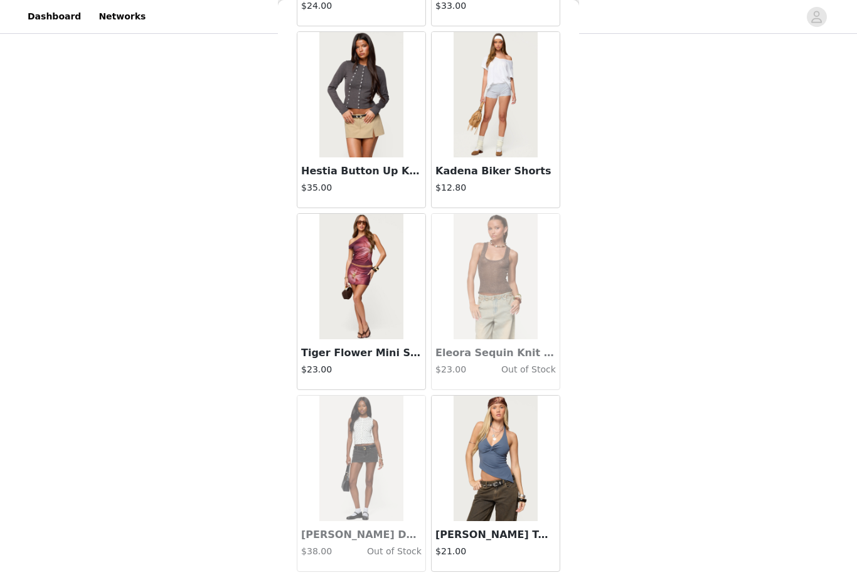
scroll to position [34036, 0]
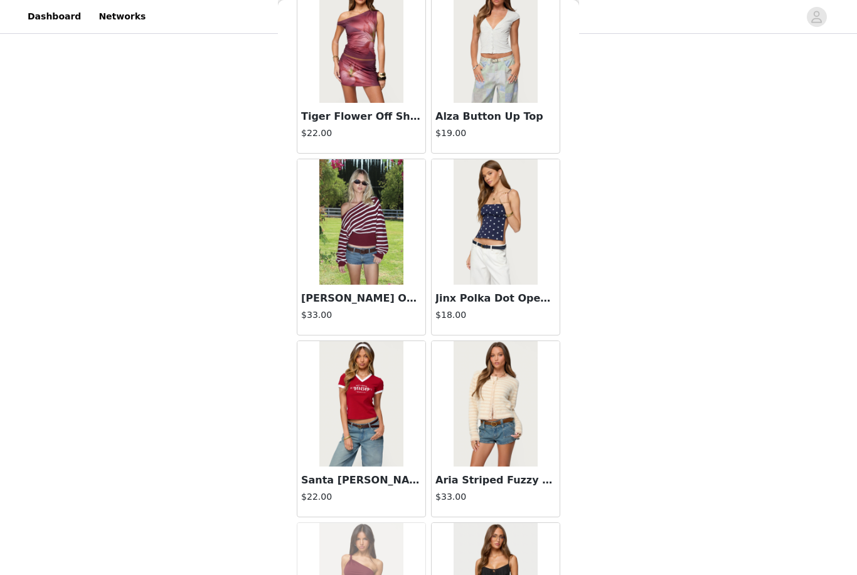
scroll to position [35176, 0]
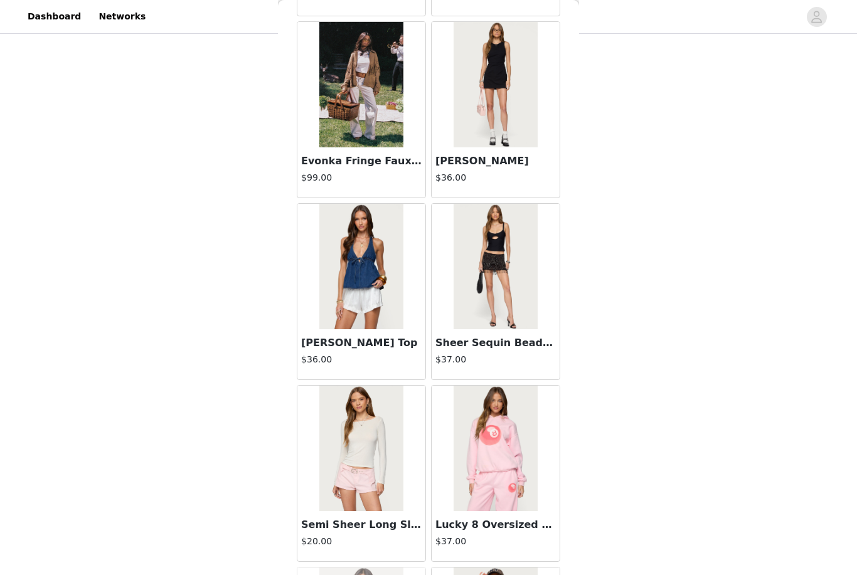
scroll to position [36793, 0]
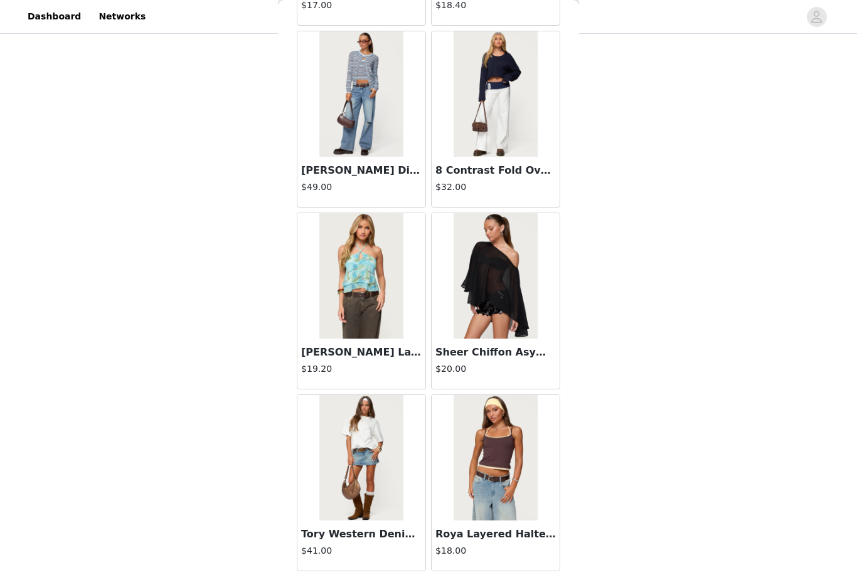
scroll to position [39491, 0]
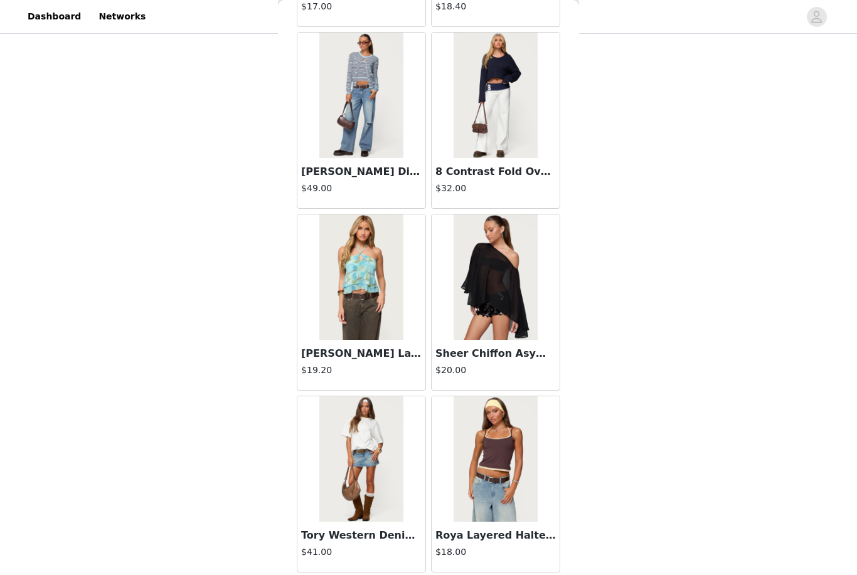
click at [388, 117] on img at bounding box center [360, 95] width 83 height 125
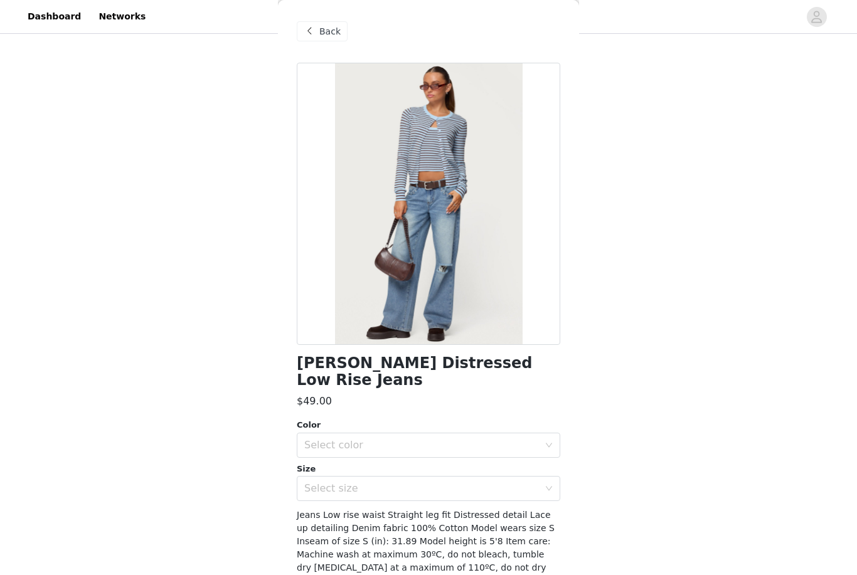
scroll to position [177, 0]
click at [323, 34] on span "Back" at bounding box center [329, 31] width 21 height 13
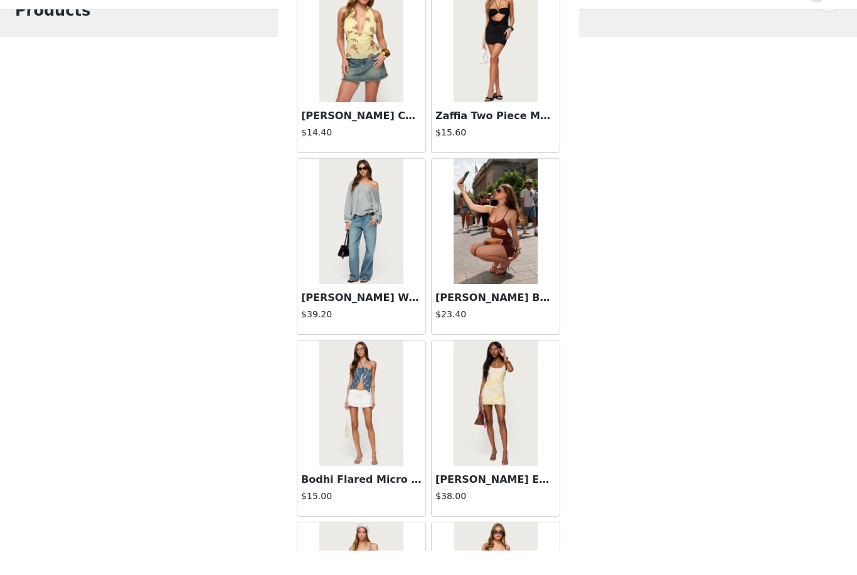
scroll to position [11707, 0]
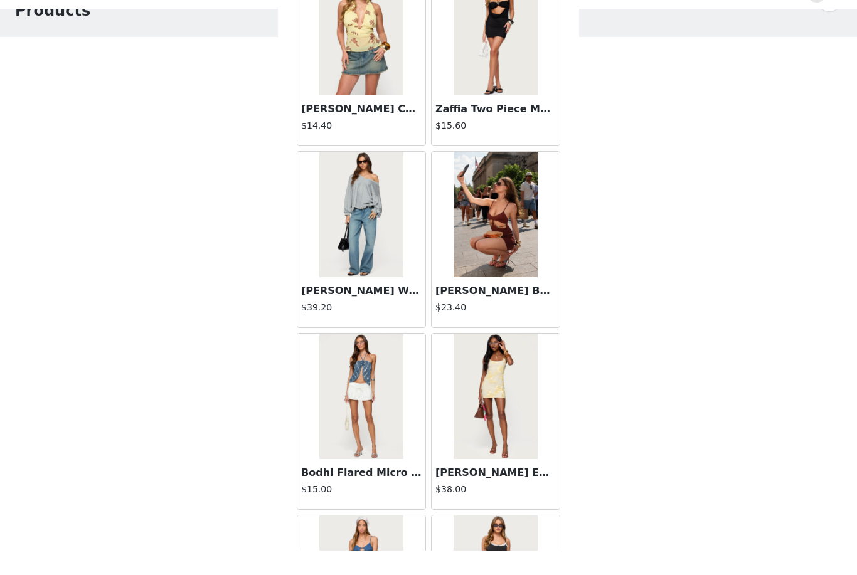
click at [389, 308] on h3 "[PERSON_NAME] Washed Low Rise Jeans" at bounding box center [361, 315] width 120 height 15
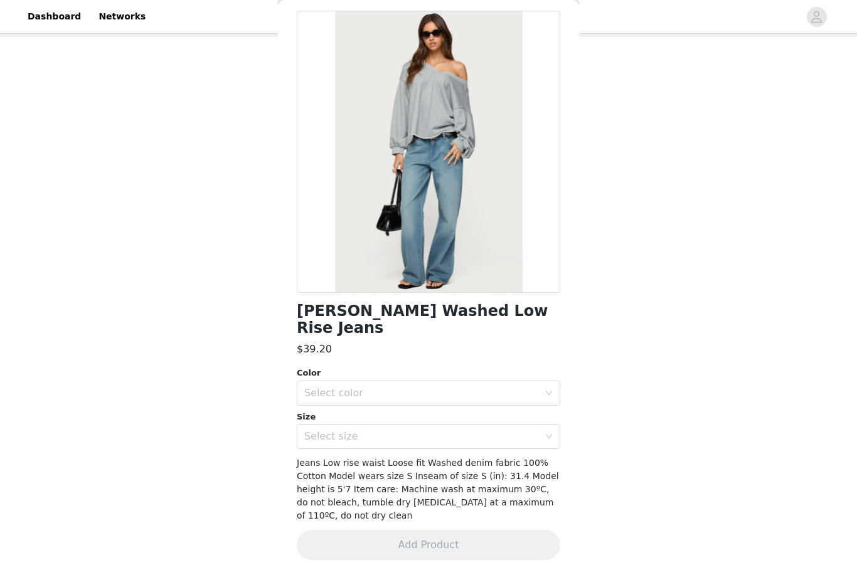
scroll to position [34, 0]
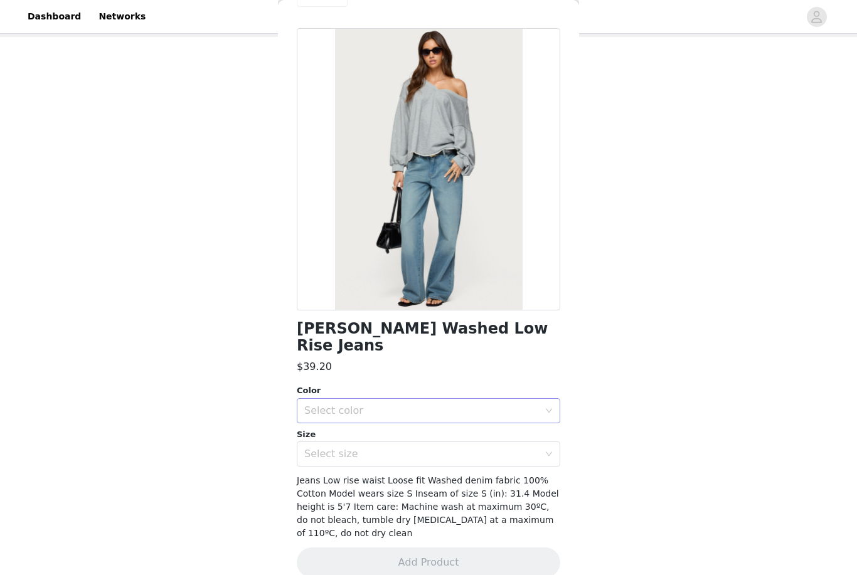
click at [443, 404] on div "Select color" at bounding box center [421, 410] width 235 height 13
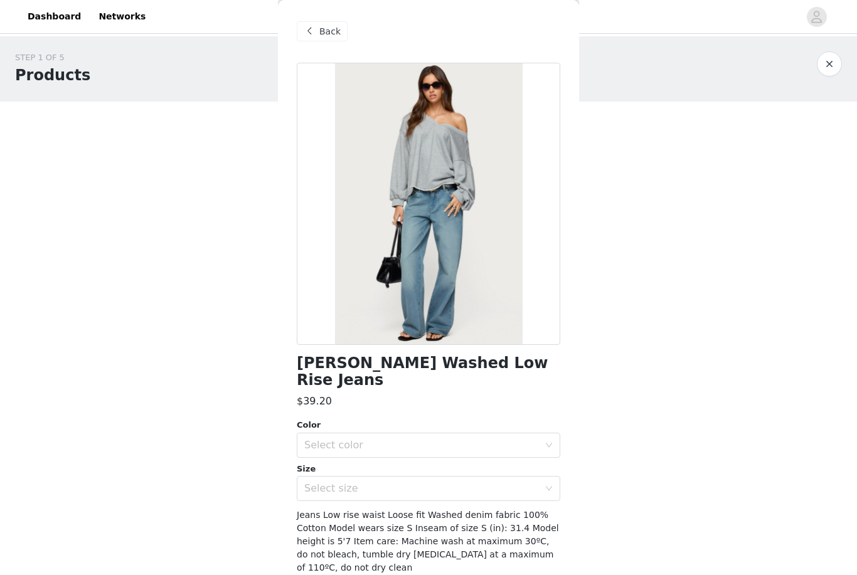
scroll to position [0, 0]
click at [325, 40] on div "Back" at bounding box center [322, 31] width 51 height 20
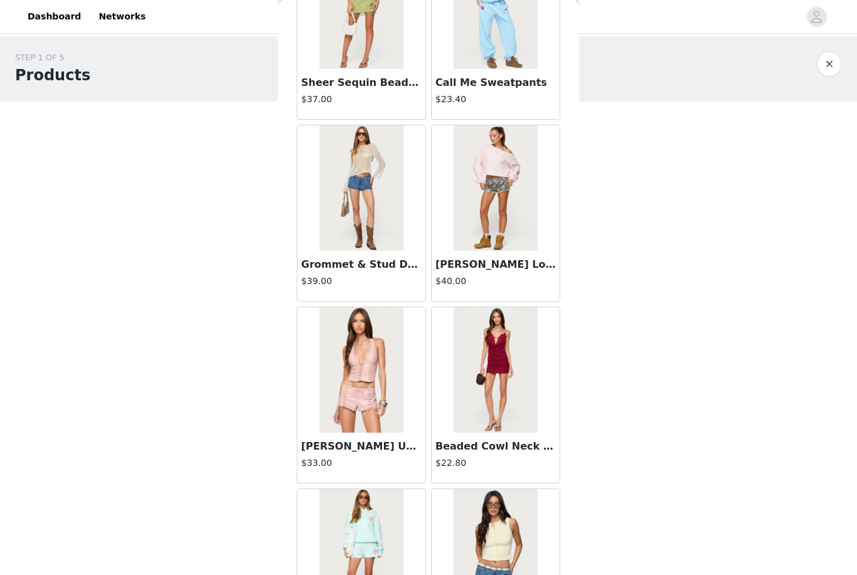
scroll to position [2487, 0]
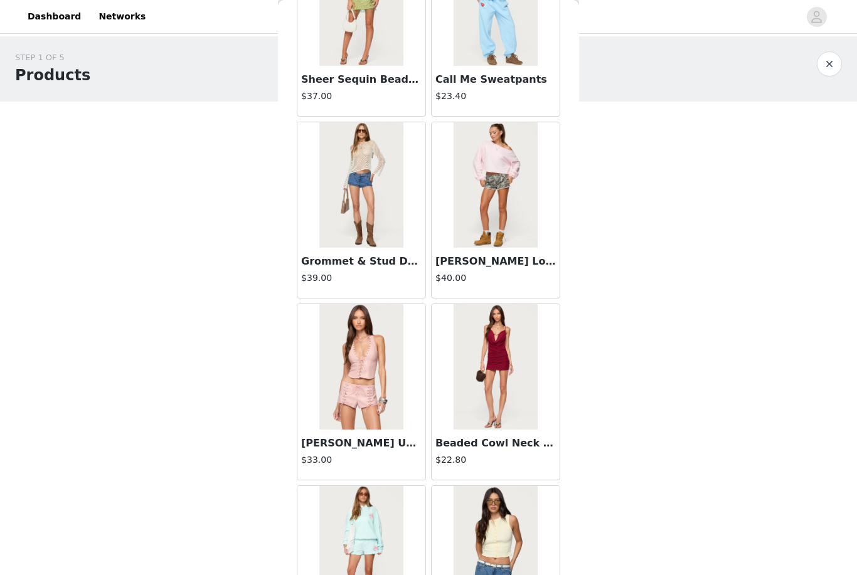
click at [391, 226] on img at bounding box center [360, 184] width 83 height 125
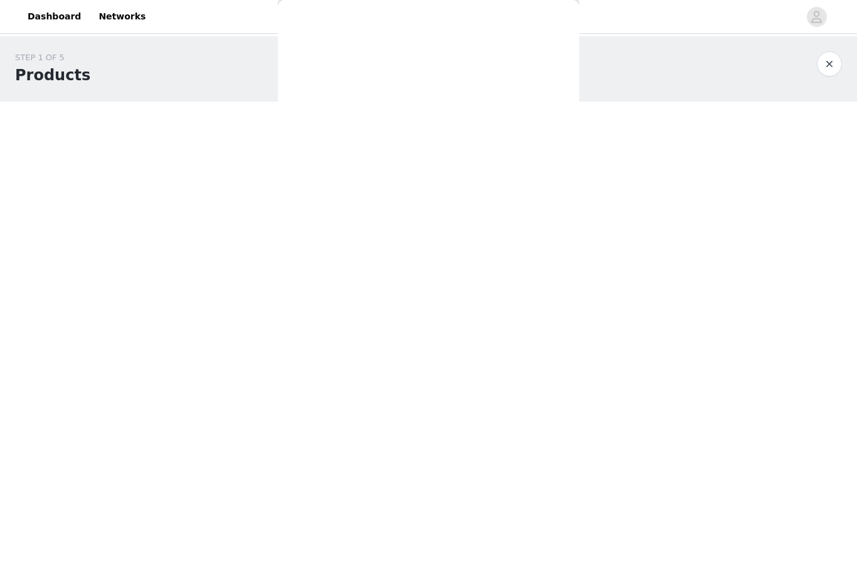
scroll to position [0, 0]
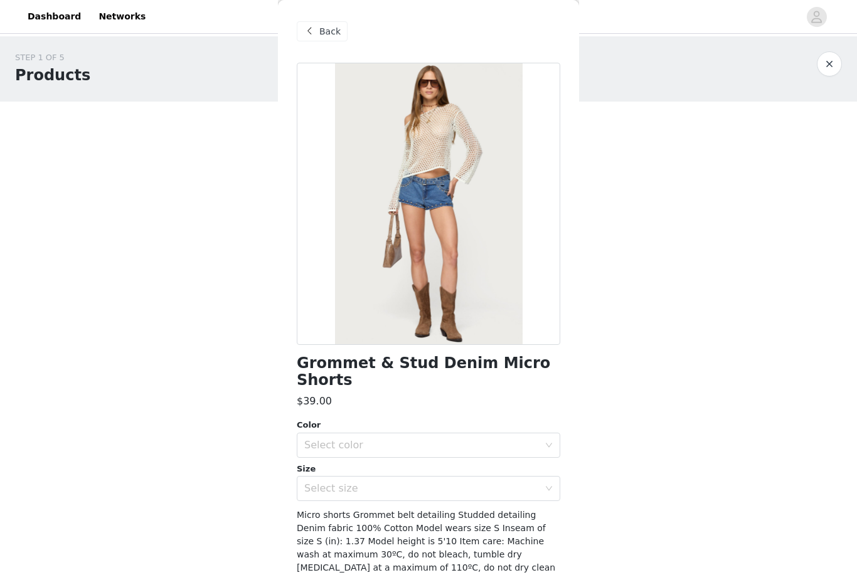
click at [324, 32] on span "Back" at bounding box center [329, 31] width 21 height 13
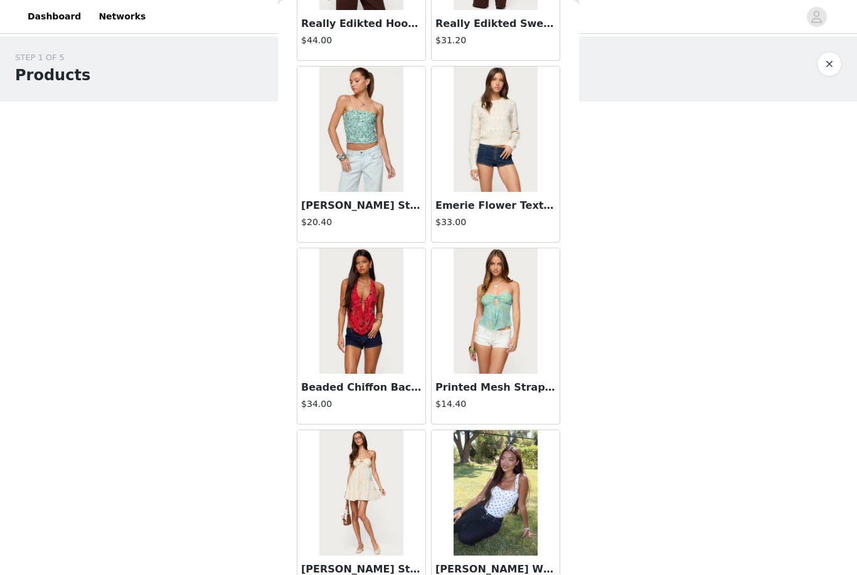
scroll to position [17470, 0]
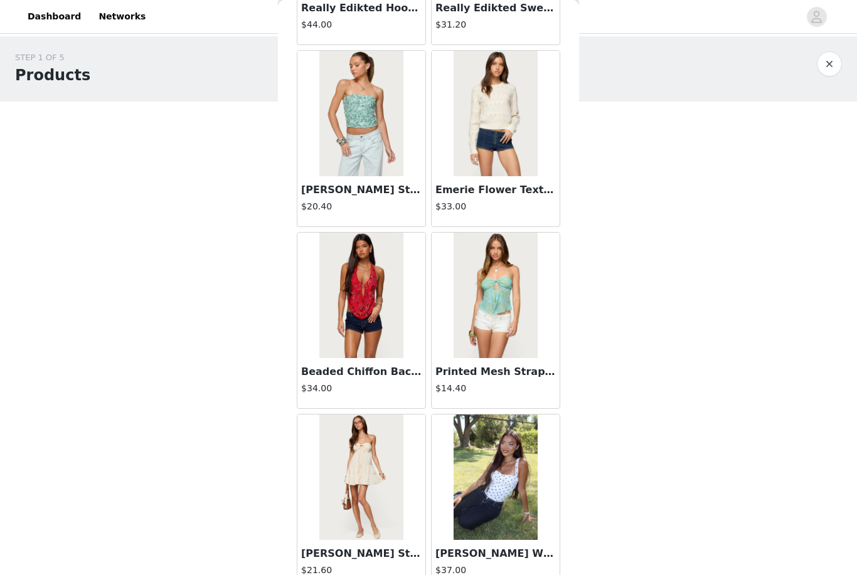
click at [497, 117] on img at bounding box center [494, 113] width 83 height 125
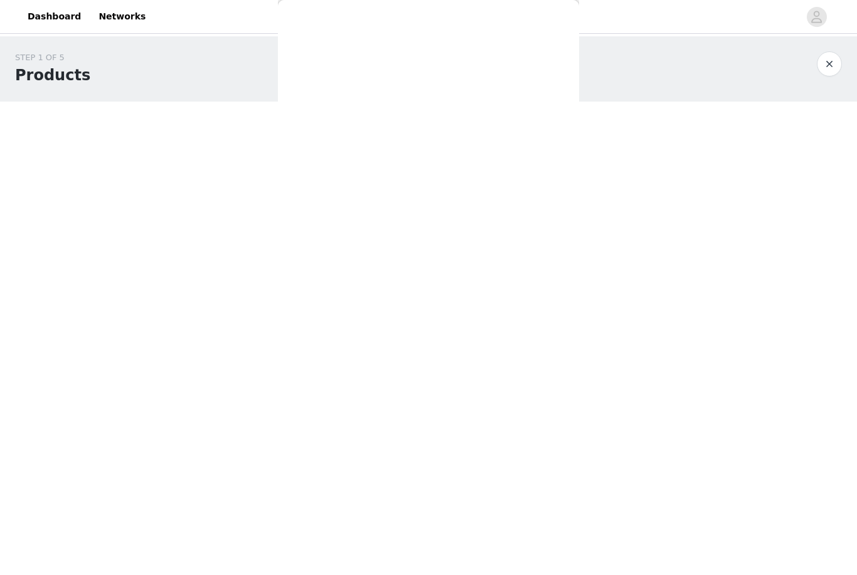
scroll to position [0, 0]
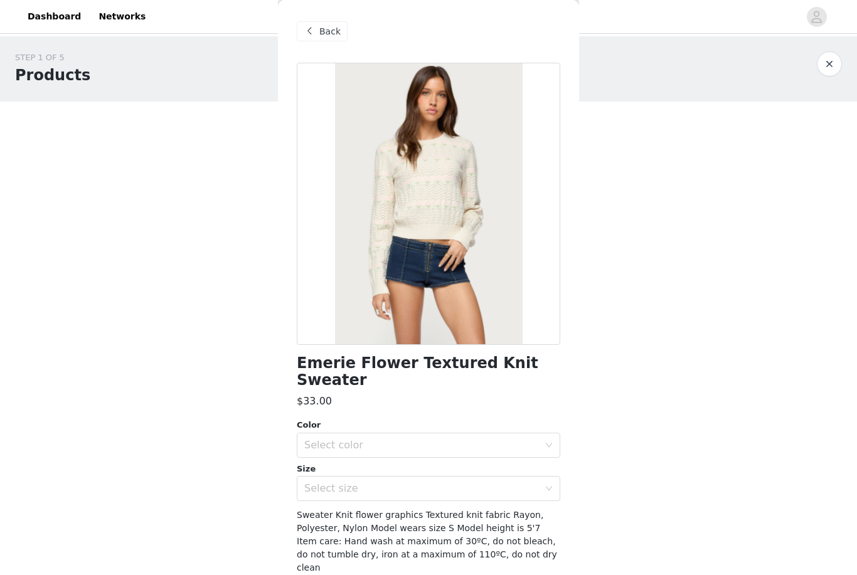
click at [321, 34] on span "Back" at bounding box center [329, 31] width 21 height 13
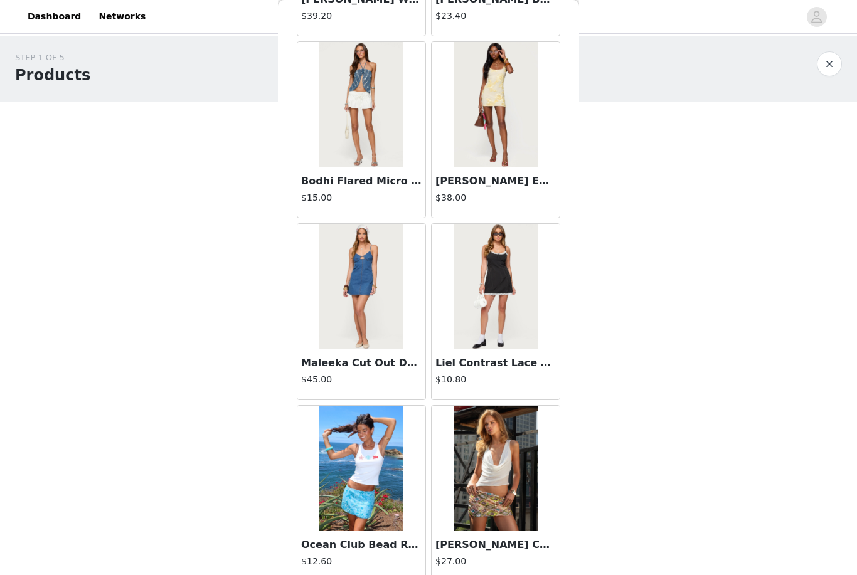
scroll to position [12022, 0]
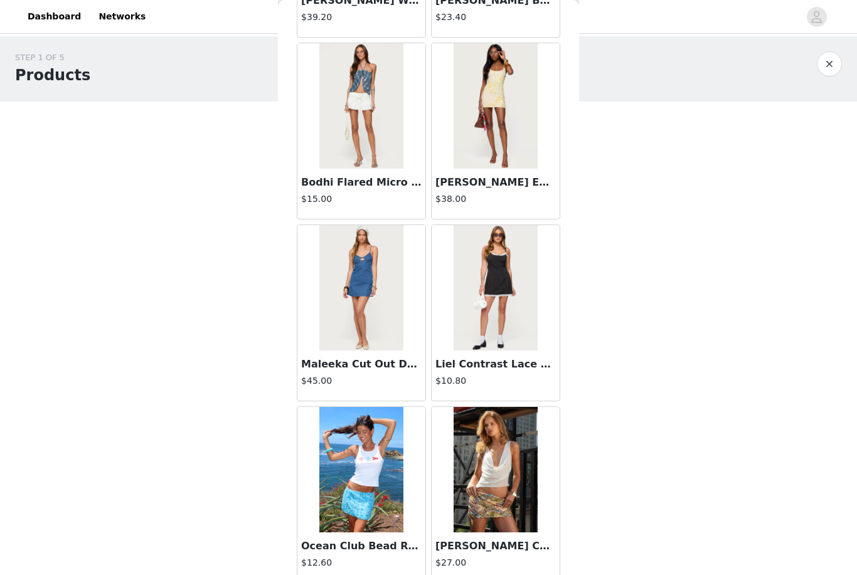
click at [375, 121] on img at bounding box center [360, 105] width 83 height 125
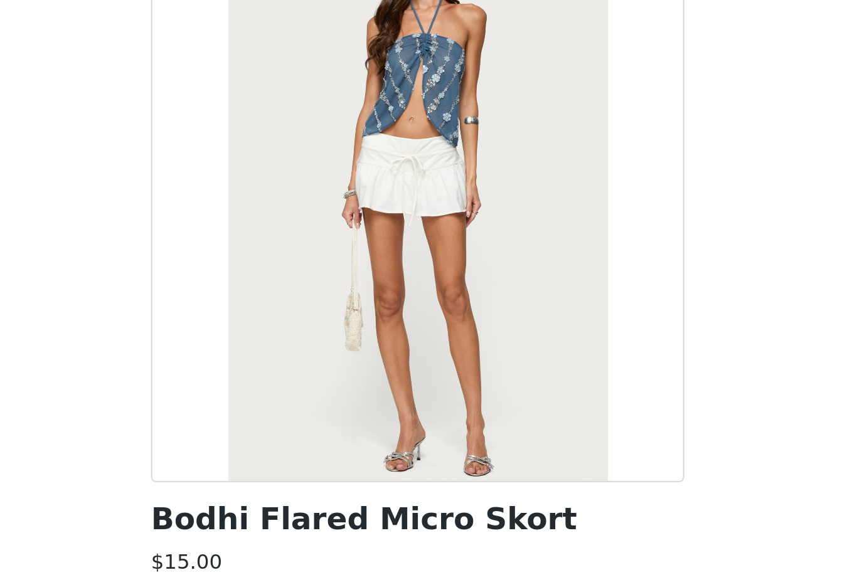
scroll to position [0, 0]
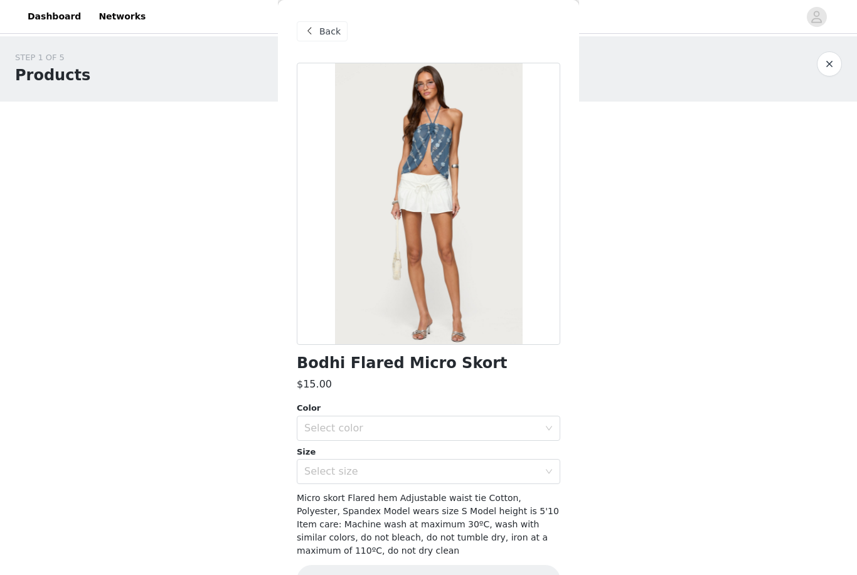
click at [327, 29] on span "Back" at bounding box center [329, 31] width 21 height 13
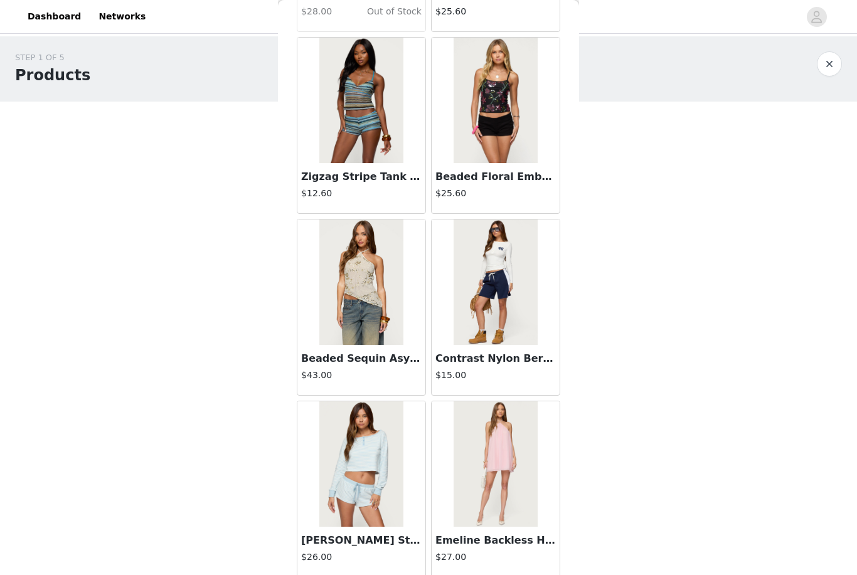
scroll to position [20555, 0]
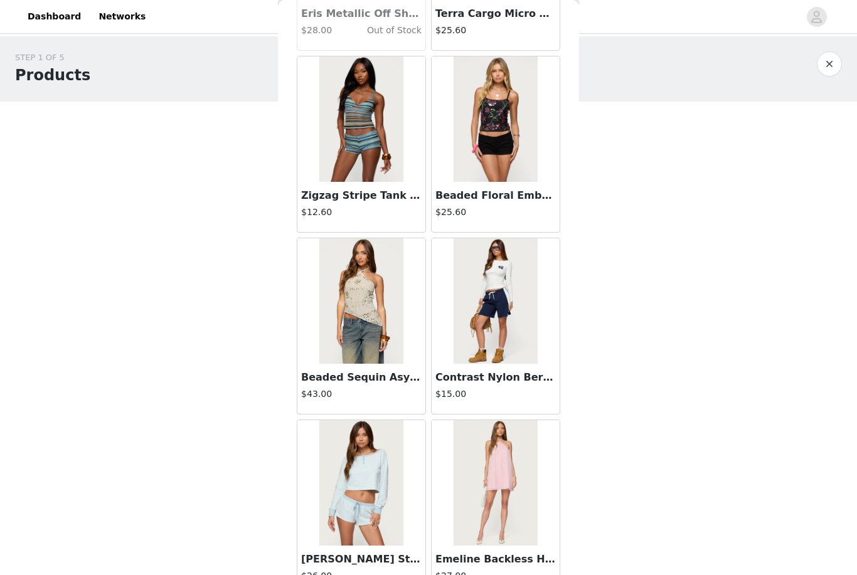
click at [486, 161] on img at bounding box center [494, 118] width 83 height 125
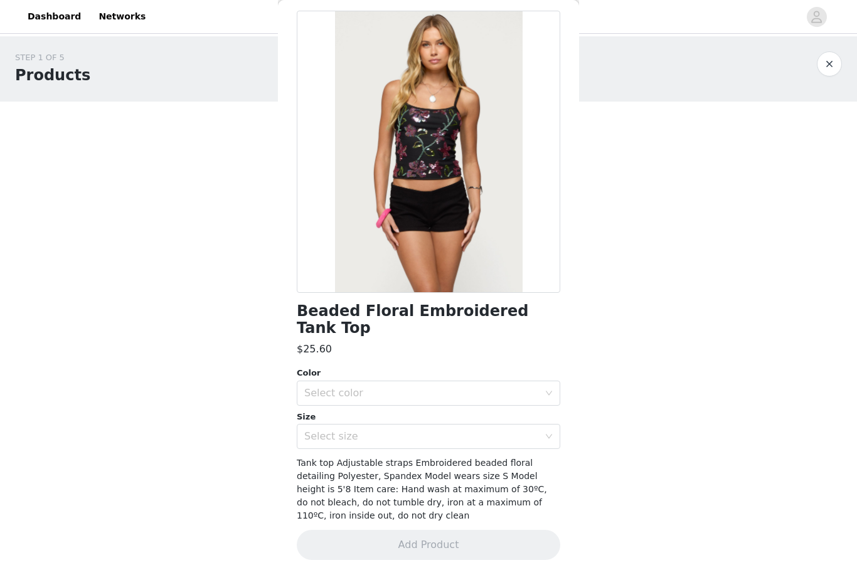
scroll to position [51, 0]
click at [356, 396] on div "Select color" at bounding box center [421, 394] width 235 height 13
click at [351, 426] on li "BLACK" at bounding box center [428, 421] width 263 height 20
click at [351, 441] on div "Select size" at bounding box center [421, 437] width 235 height 13
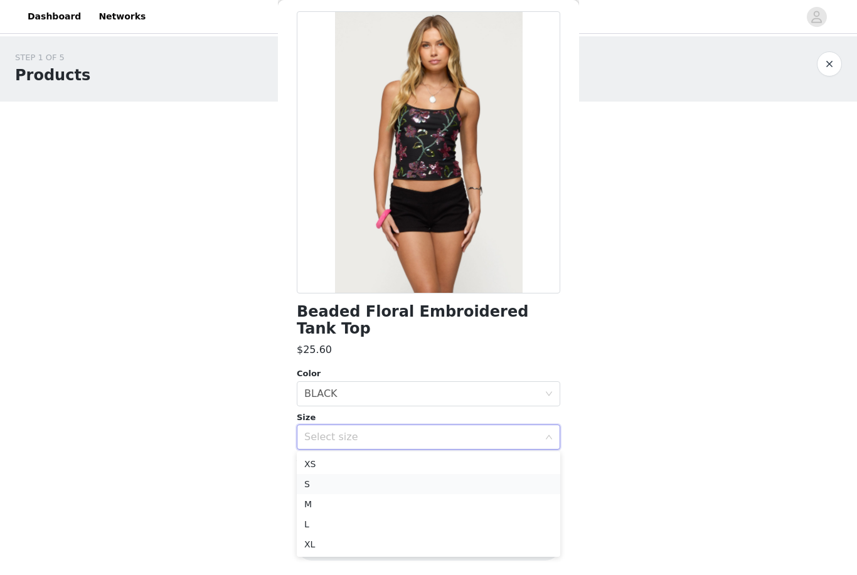
click at [323, 484] on li "S" at bounding box center [428, 484] width 263 height 20
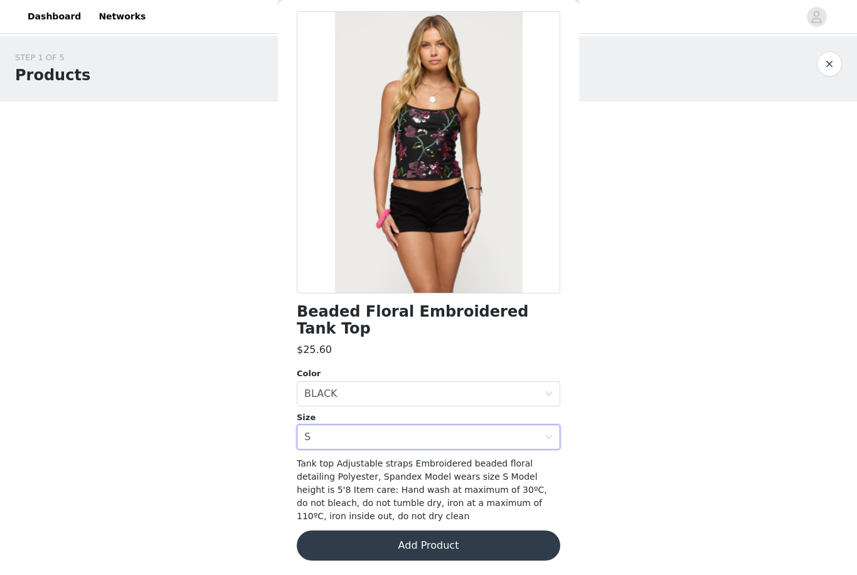
click at [332, 547] on button "Add Product" at bounding box center [428, 545] width 263 height 30
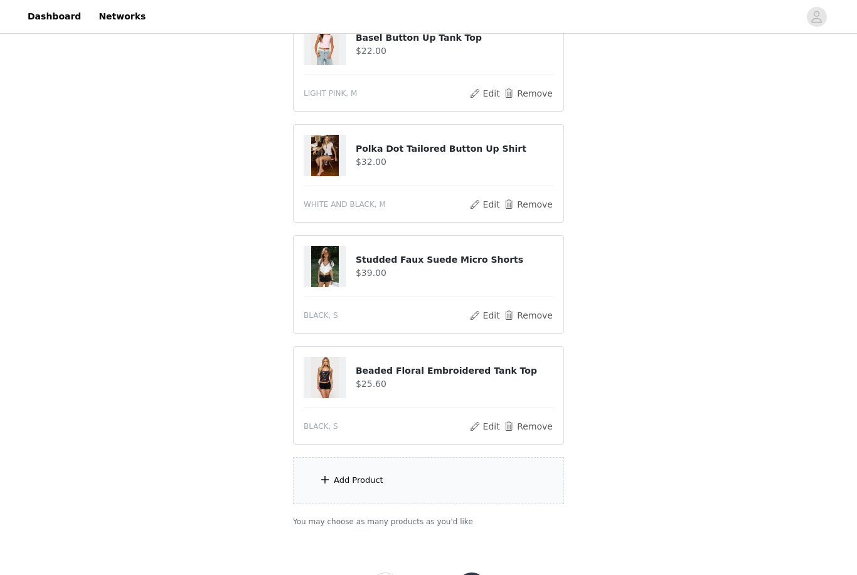
scroll to position [288, 0]
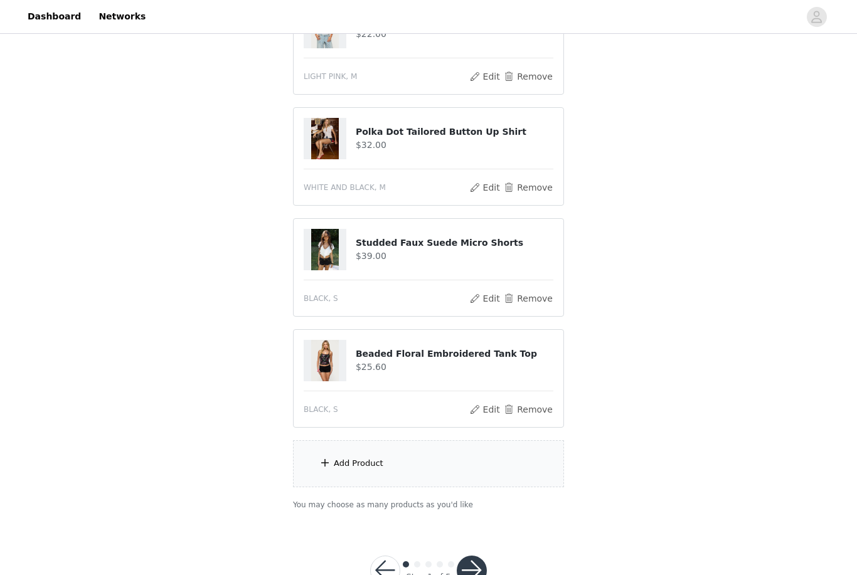
click at [413, 462] on div "Add Product" at bounding box center [428, 463] width 271 height 47
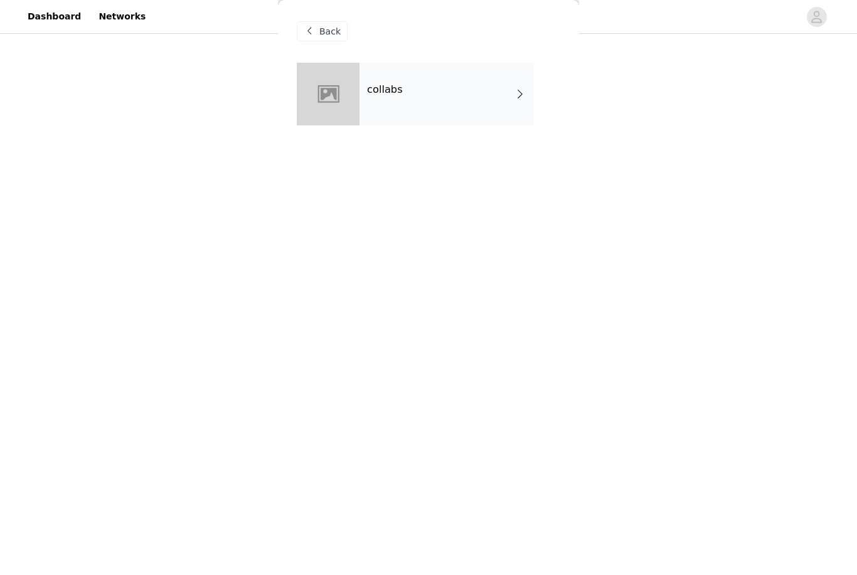
click at [473, 98] on div "collabs" at bounding box center [446, 94] width 174 height 63
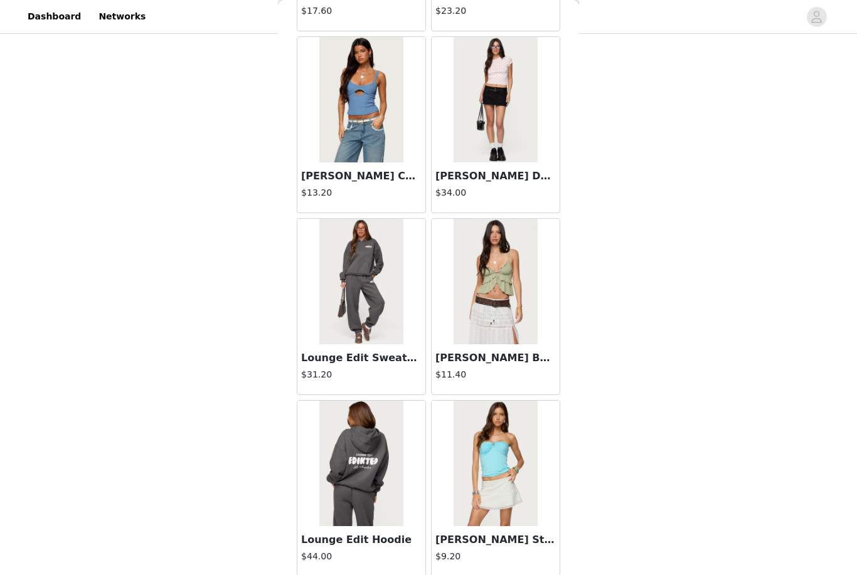
scroll to position [6759, 0]
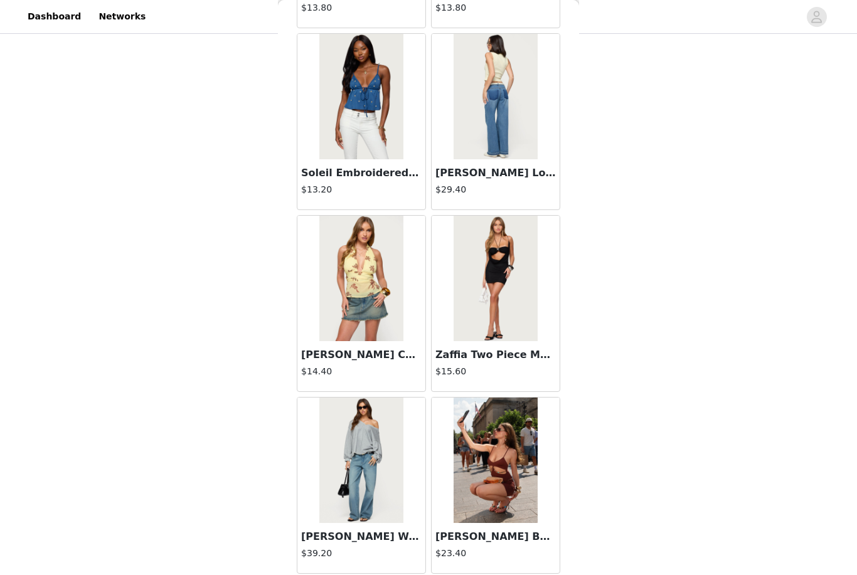
scroll to position [11318, 0]
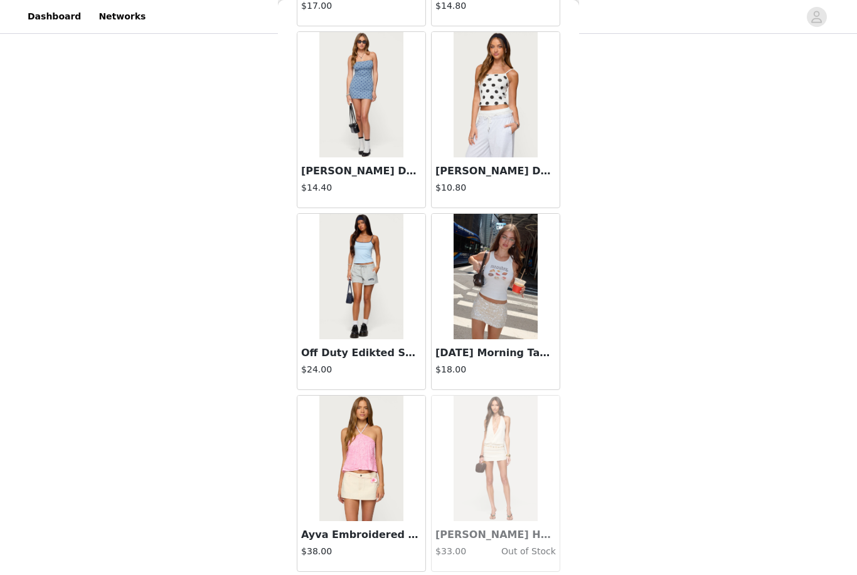
scroll to position [14033, 0]
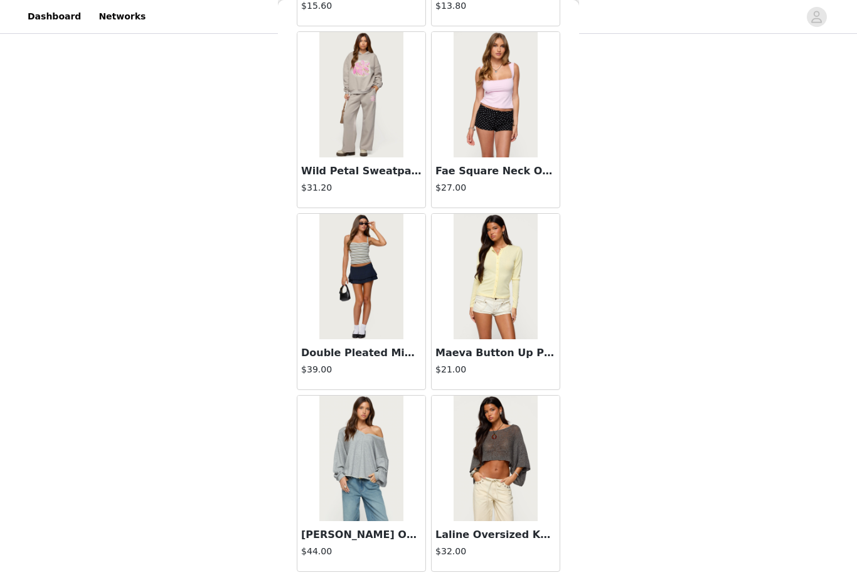
scroll to position [15851, 0]
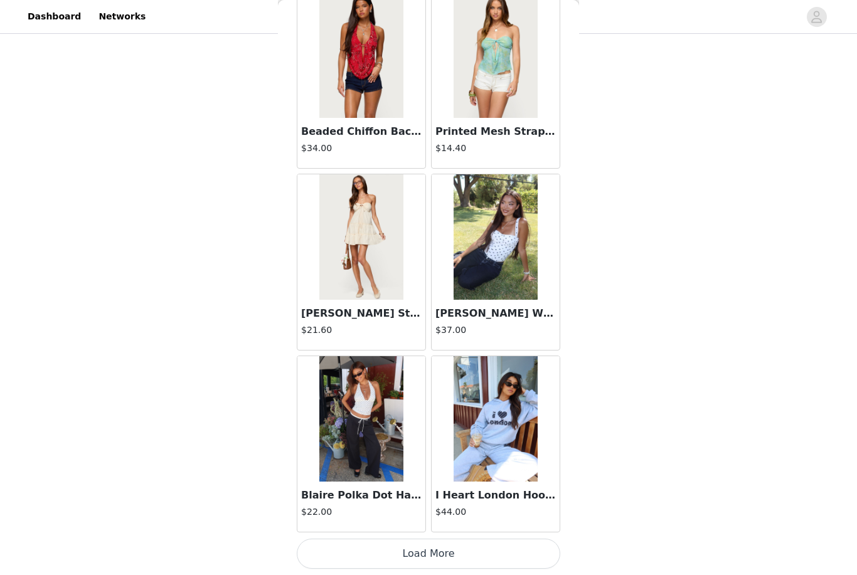
click at [381, 551] on button "Load More" at bounding box center [428, 554] width 263 height 30
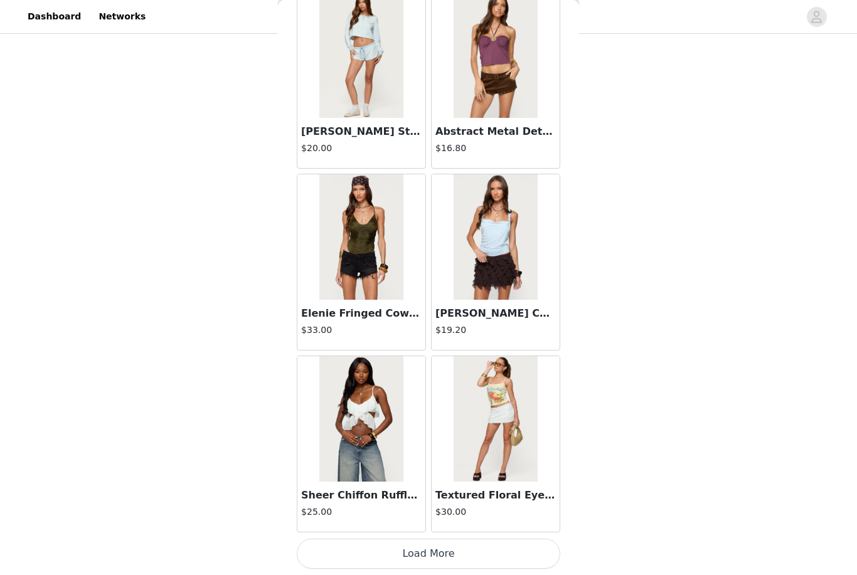
scroll to position [19528, 0]
click at [367, 555] on button "Load More" at bounding box center [428, 554] width 263 height 30
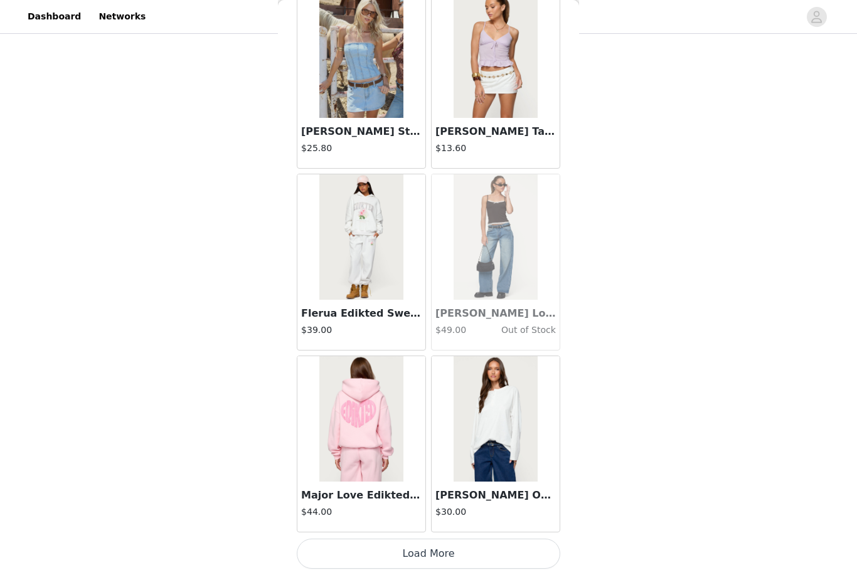
scroll to position [21347, 0]
click at [499, 549] on button "Load More" at bounding box center [428, 554] width 263 height 30
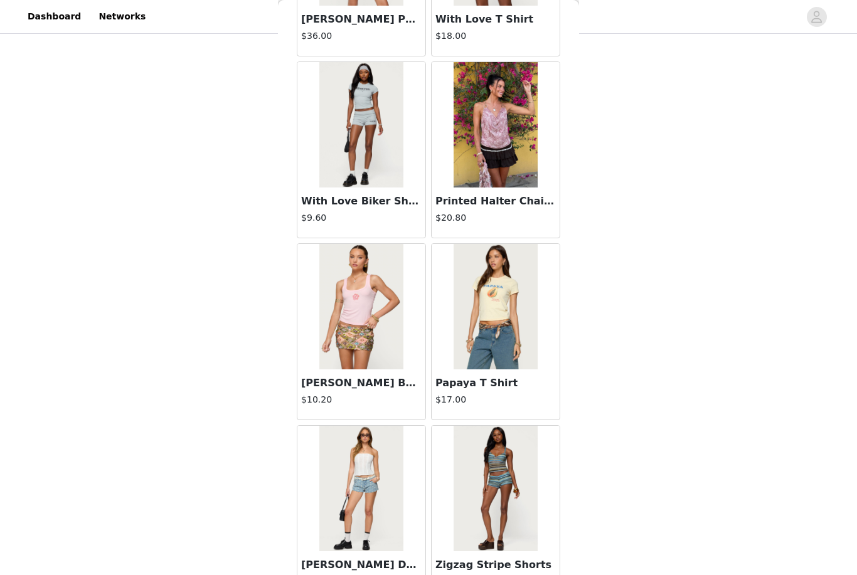
scroll to position [23150, 0]
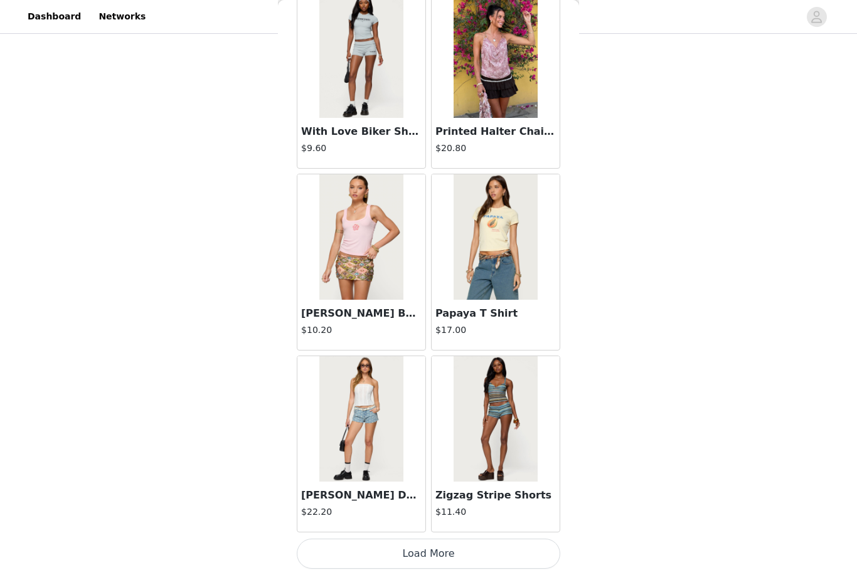
click at [481, 551] on button "Load More" at bounding box center [428, 554] width 263 height 30
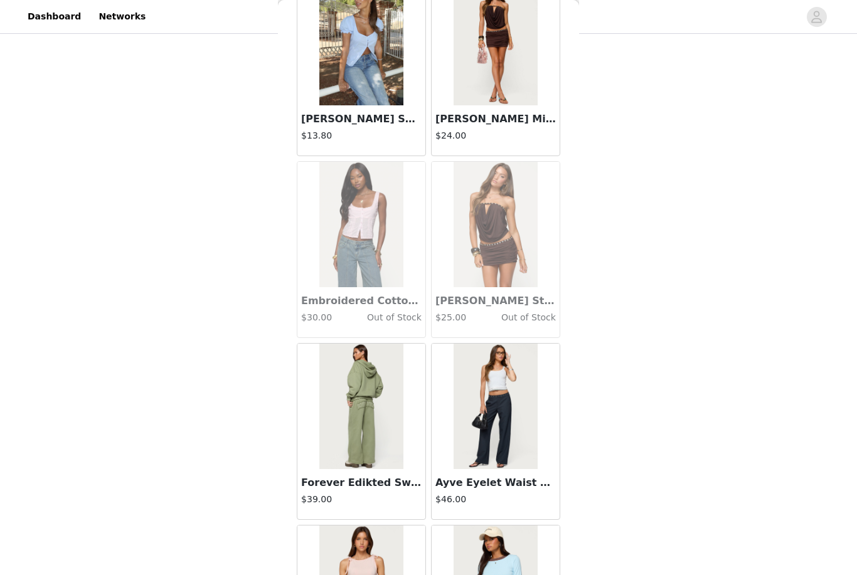
scroll to position [24075, 0]
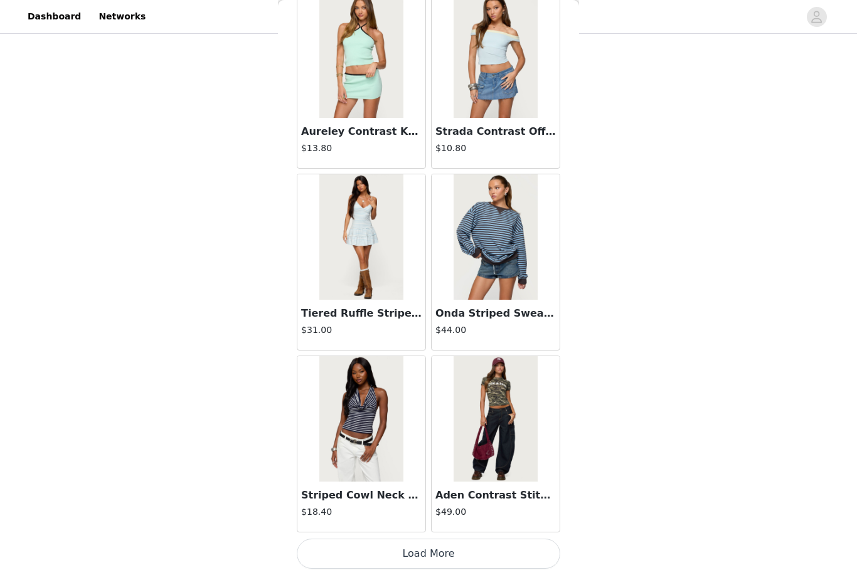
click at [448, 552] on button "Load More" at bounding box center [428, 554] width 263 height 30
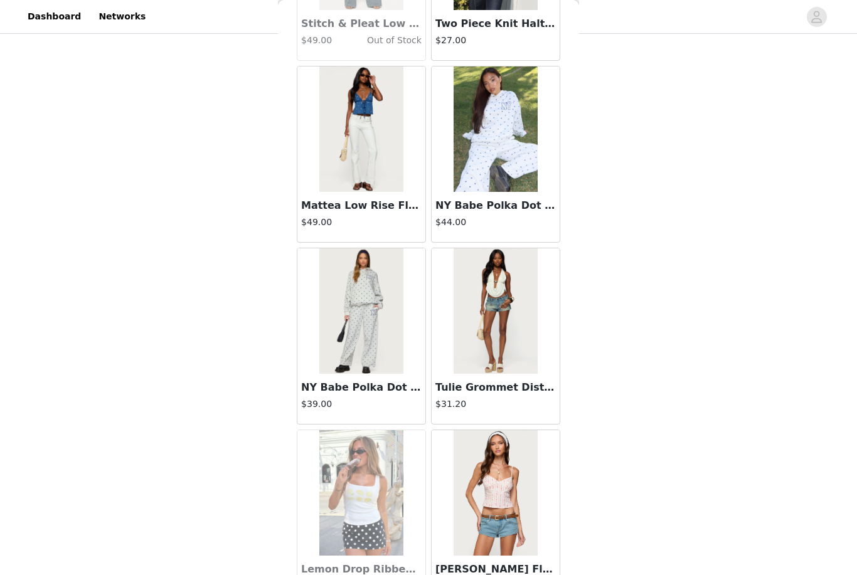
scroll to position [26793, 0]
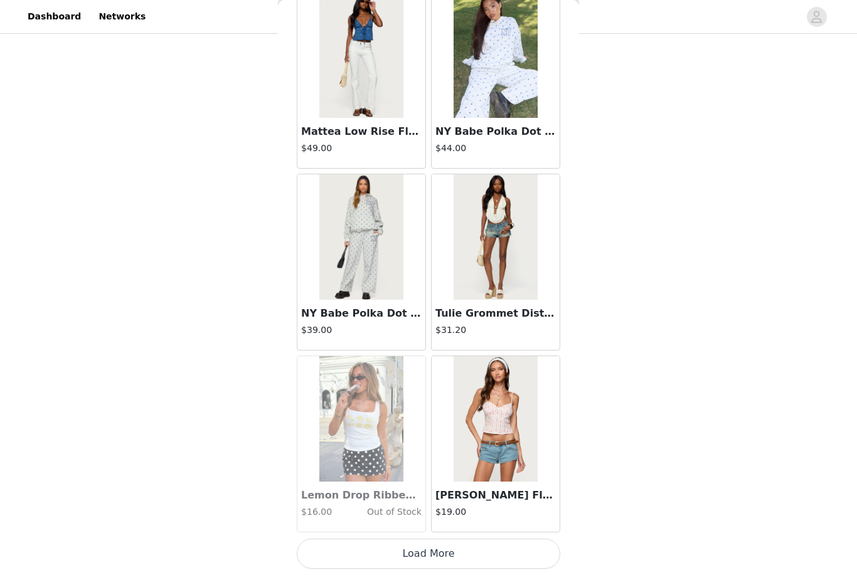
click at [456, 554] on button "Load More" at bounding box center [428, 554] width 263 height 30
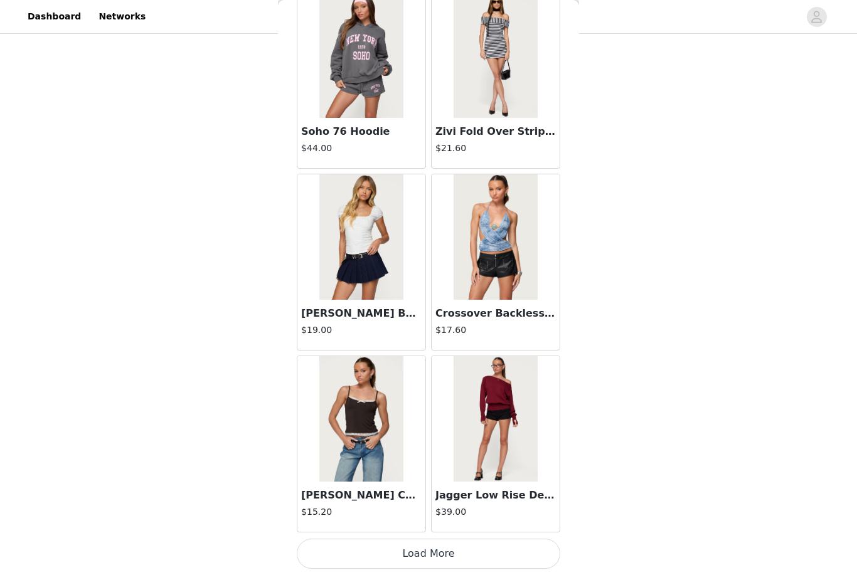
scroll to position [28621, 0]
click at [429, 549] on button "Load More" at bounding box center [428, 554] width 263 height 30
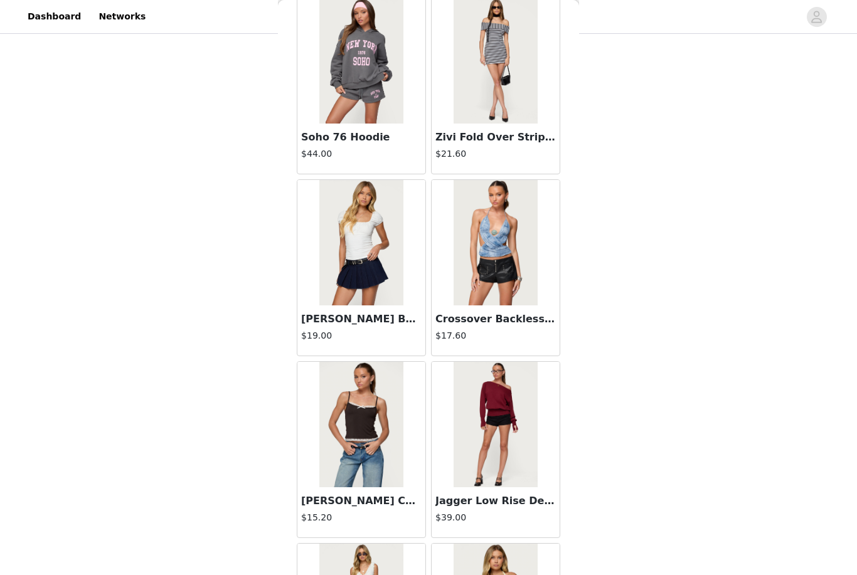
click at [31, 394] on div "STEP 1 OF 5 Products Choose as many products as you'd like, up to $300.00. 5 Se…" at bounding box center [428, 125] width 857 height 777
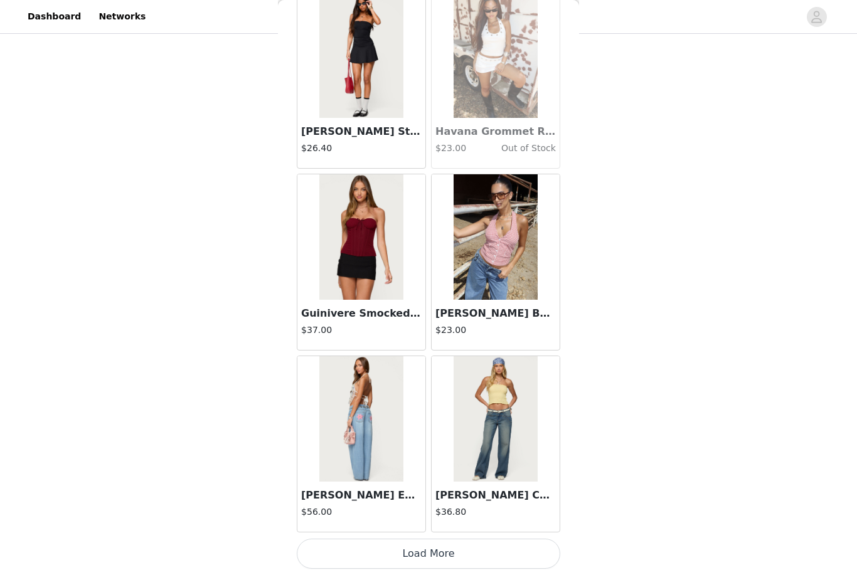
scroll to position [30439, 0]
click at [460, 552] on button "Load More" at bounding box center [428, 554] width 263 height 30
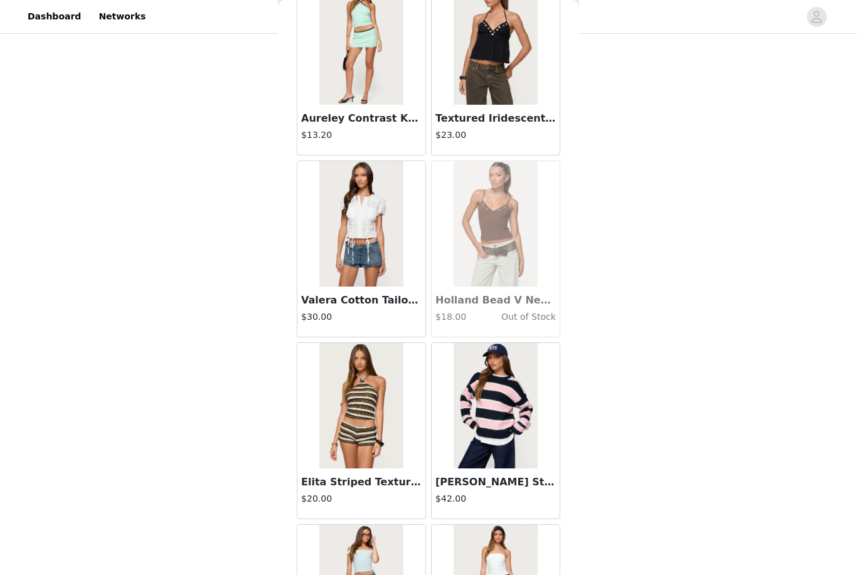
scroll to position [32128, 0]
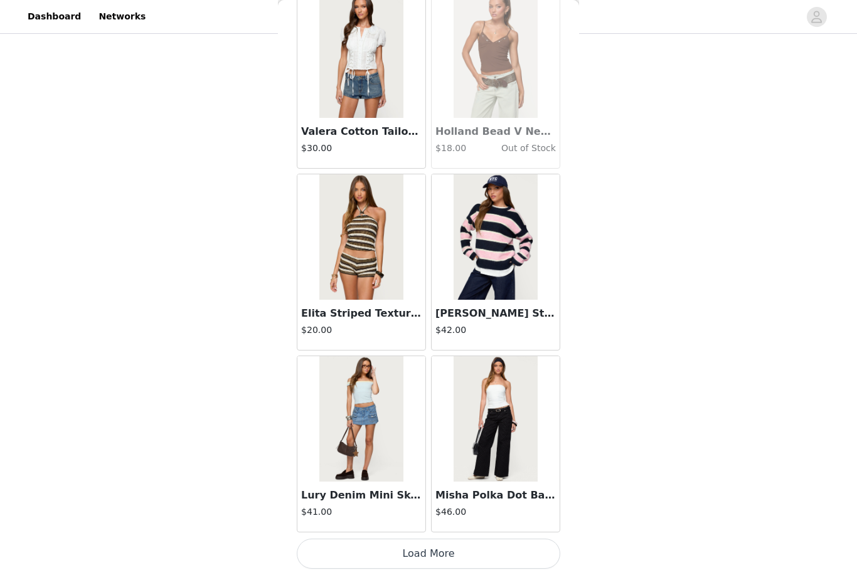
click at [437, 552] on button "Load More" at bounding box center [428, 554] width 263 height 30
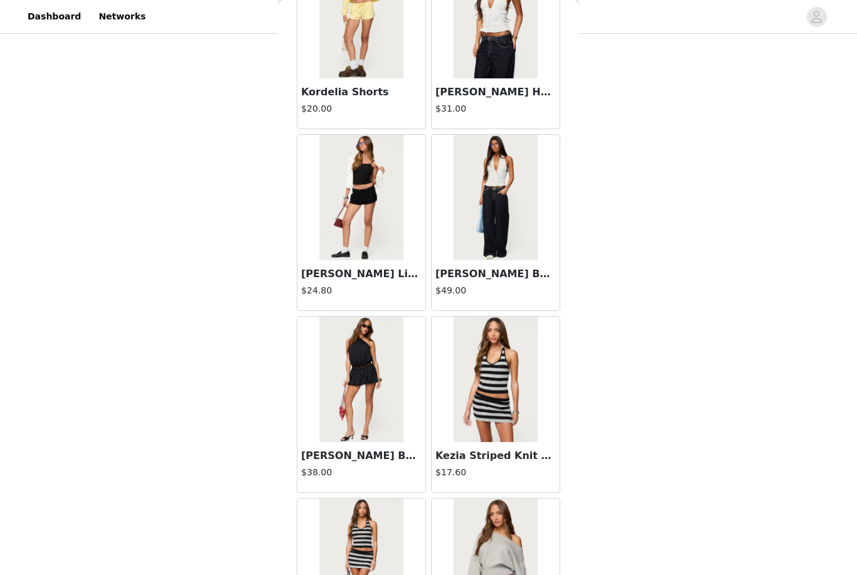
scroll to position [33455, 0]
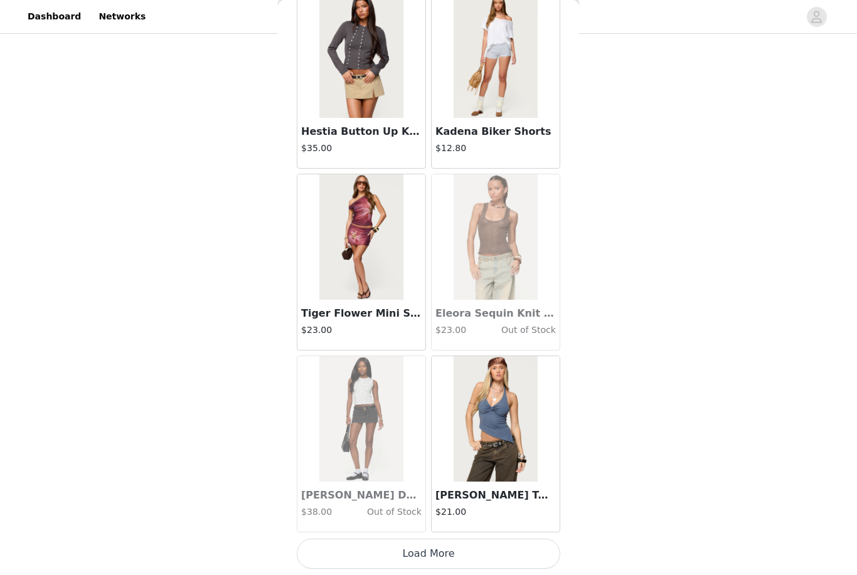
click at [427, 557] on button "Load More" at bounding box center [428, 554] width 263 height 30
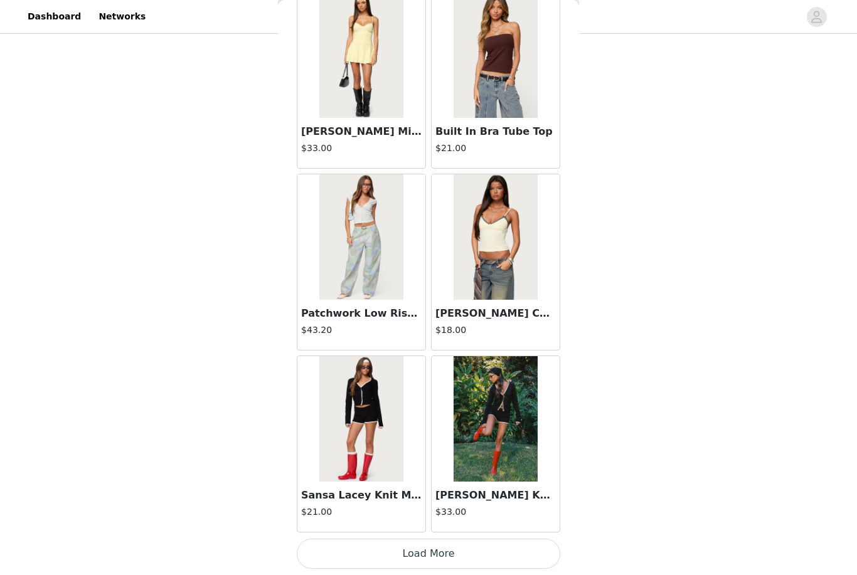
scroll to position [35894, 0]
click at [496, 551] on button "Load More" at bounding box center [428, 554] width 263 height 30
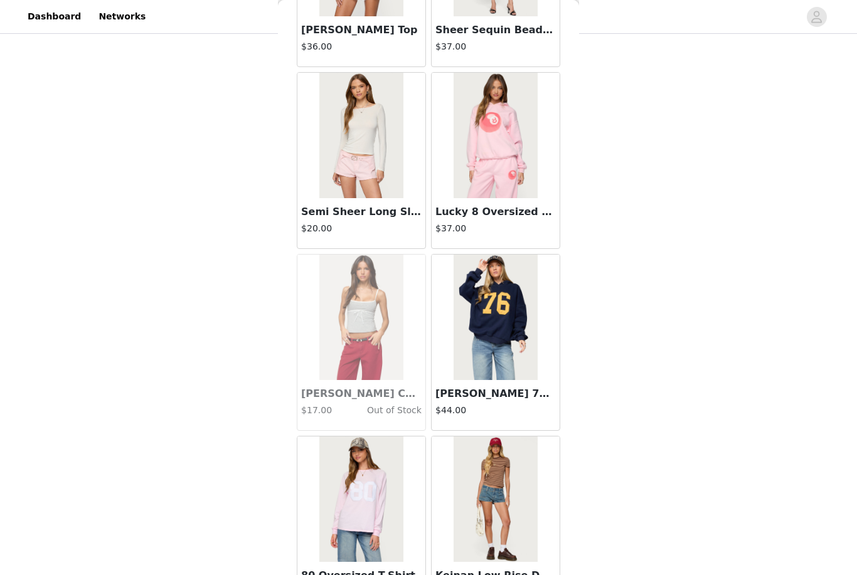
scroll to position [37130, 0]
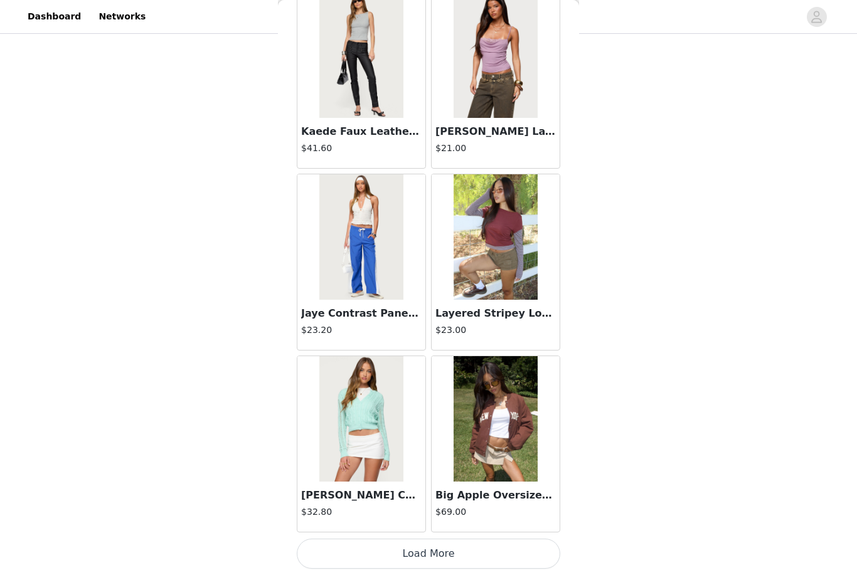
click at [449, 556] on button "Load More" at bounding box center [428, 554] width 263 height 30
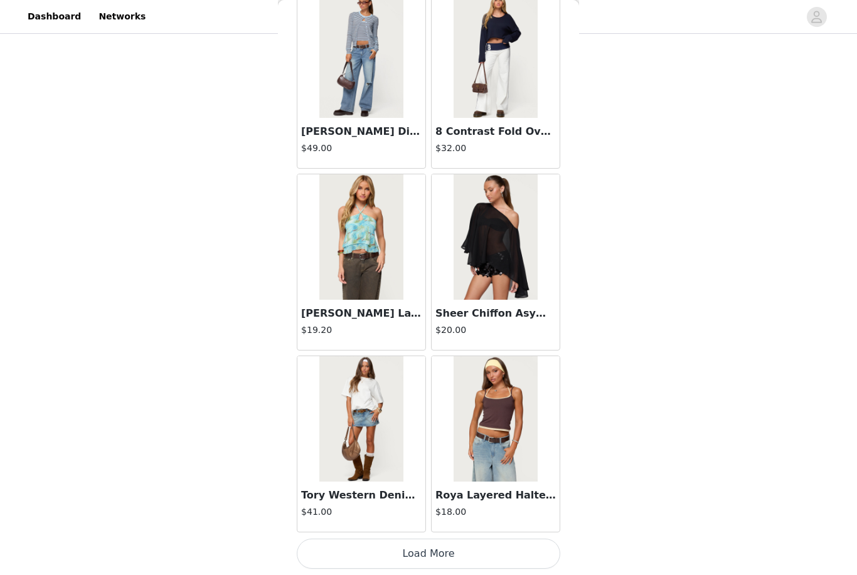
scroll to position [39531, 0]
click at [487, 557] on button "Load More" at bounding box center [428, 554] width 263 height 30
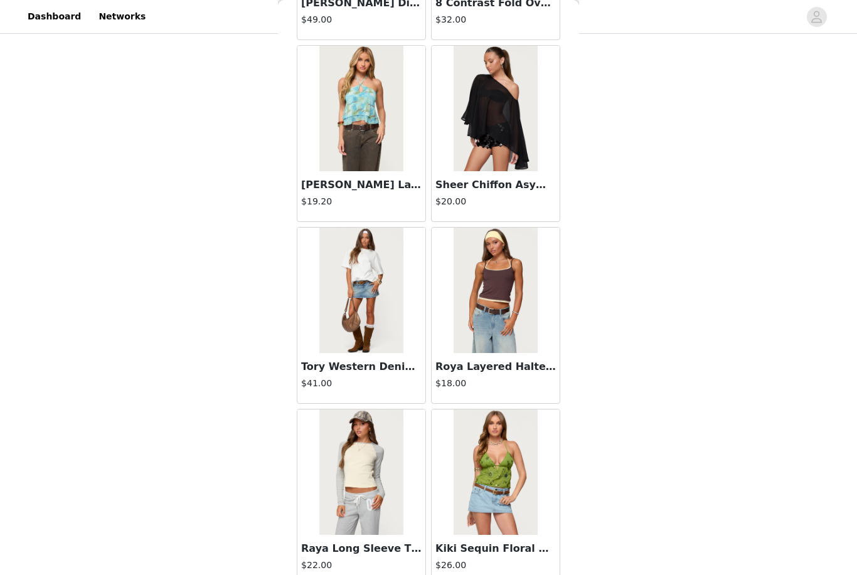
scroll to position [39672, 0]
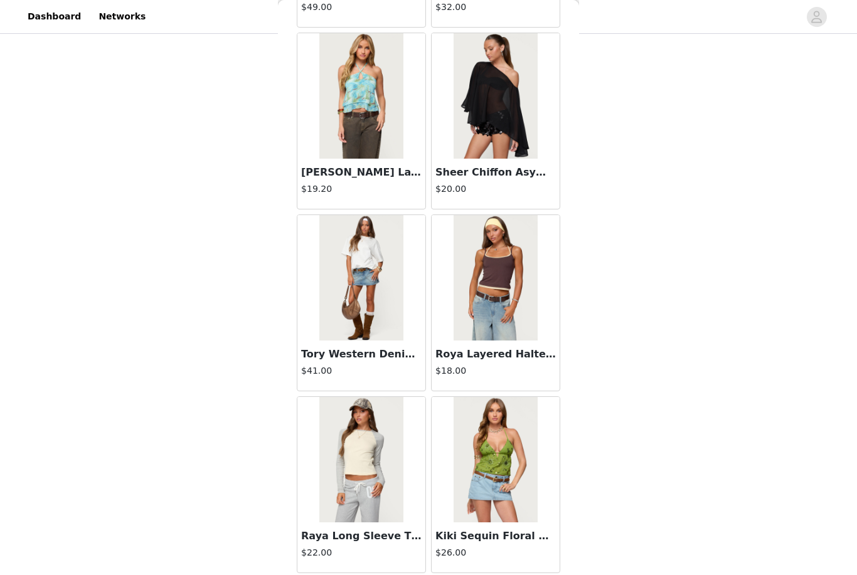
click at [377, 359] on h3 "Tory Western Denim Mini Skirt" at bounding box center [361, 354] width 120 height 15
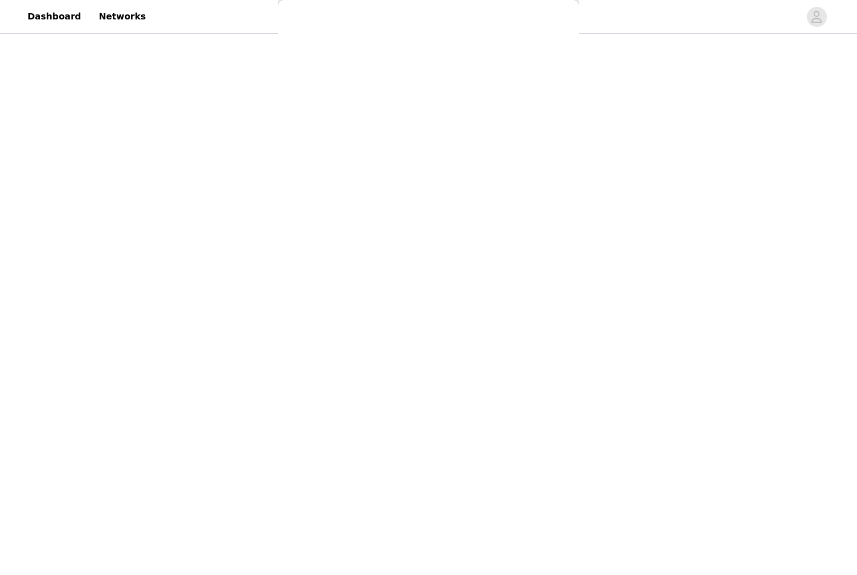
scroll to position [0, 0]
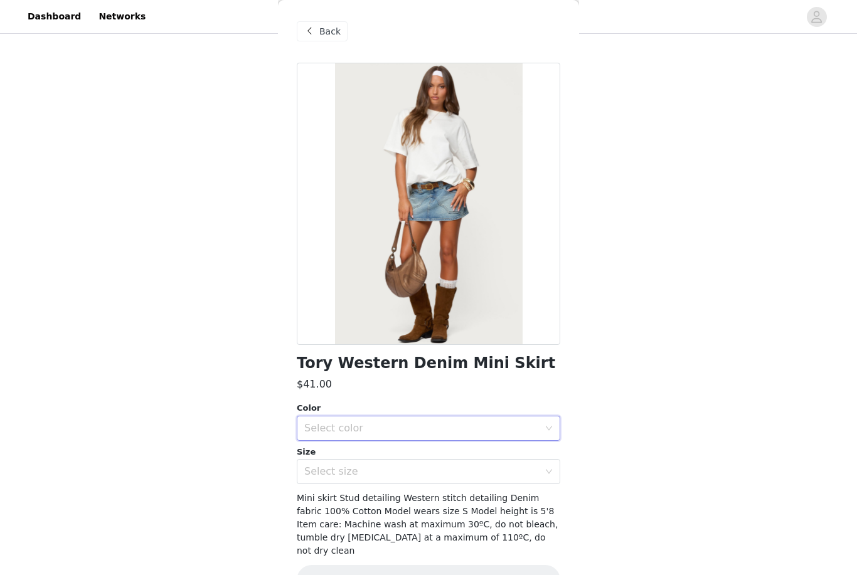
click at [460, 421] on div "Select color" at bounding box center [424, 428] width 240 height 24
click at [360, 463] on li "BLUE" at bounding box center [428, 455] width 263 height 20
click at [360, 478] on div "Select size" at bounding box center [424, 472] width 240 height 24
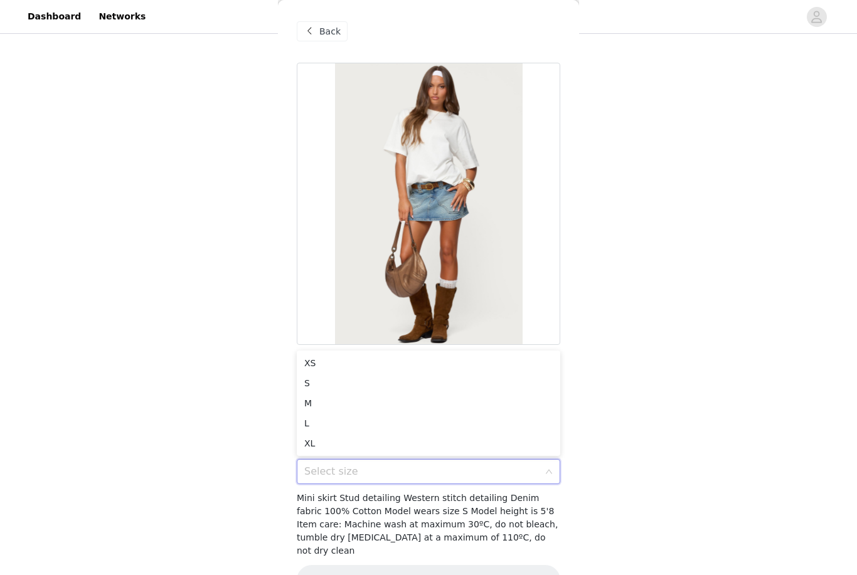
click at [336, 272] on div at bounding box center [428, 204] width 263 height 282
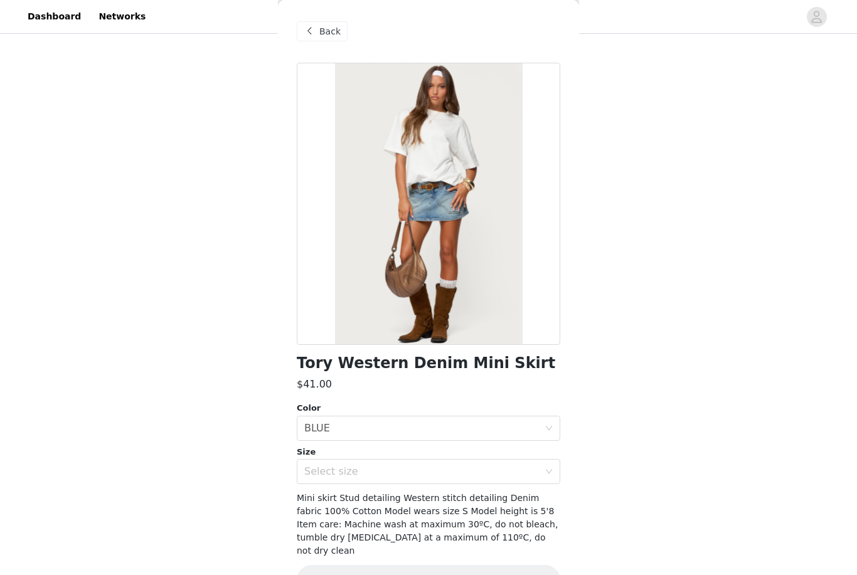
click at [335, 29] on span "Back" at bounding box center [329, 31] width 21 height 13
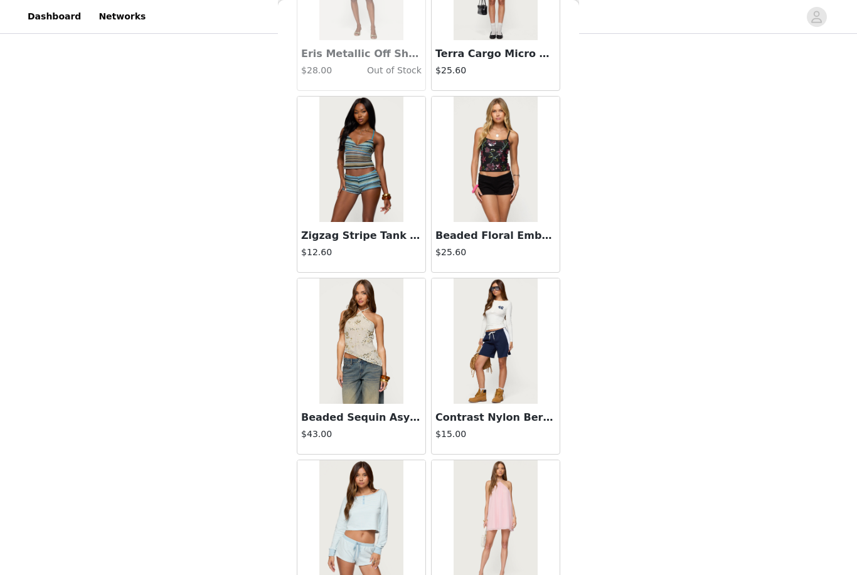
scroll to position [20508, 0]
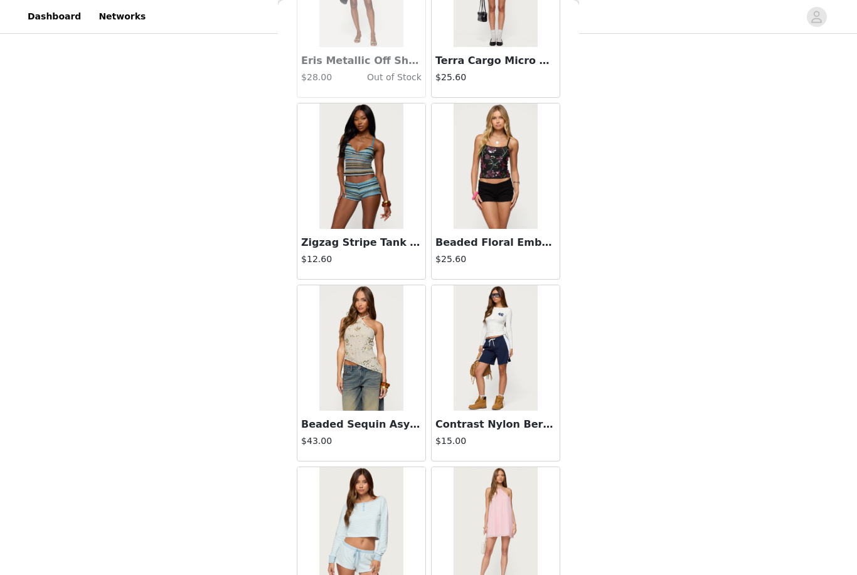
click at [330, 389] on img at bounding box center [360, 347] width 83 height 125
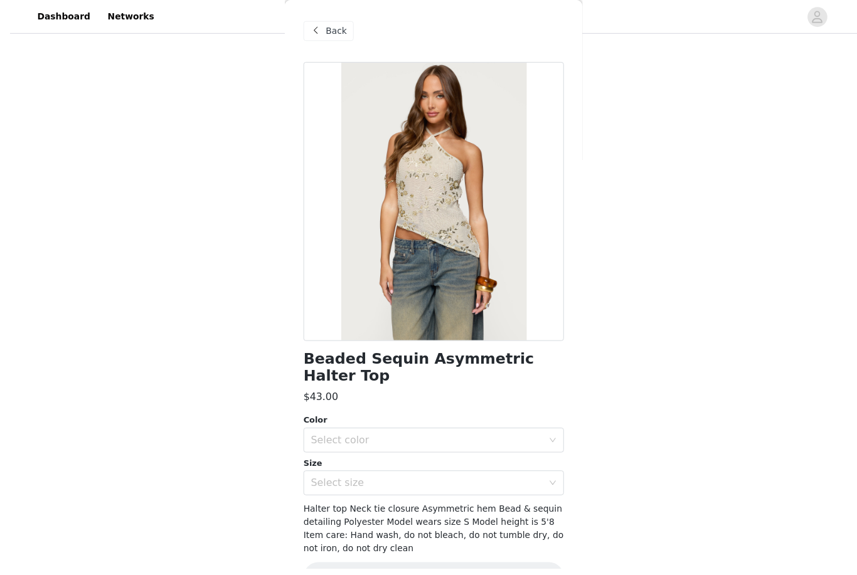
scroll to position [225, 0]
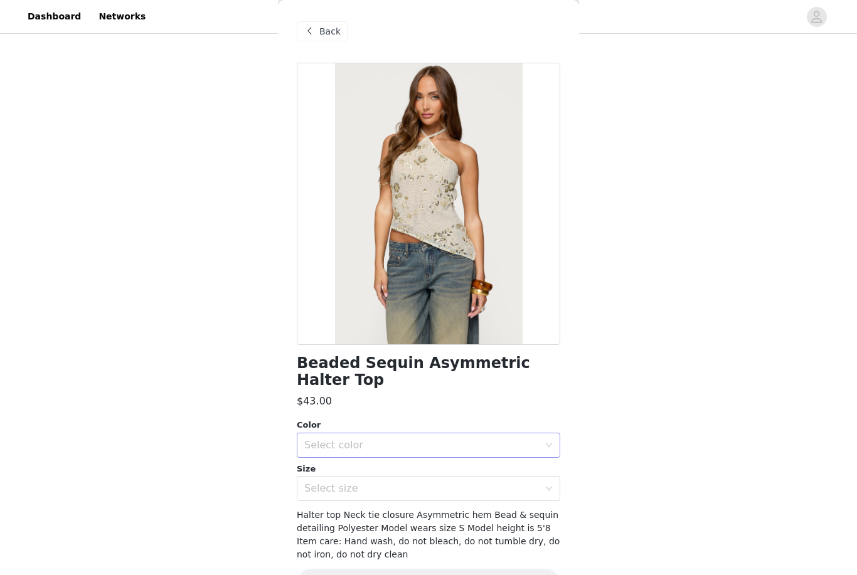
click at [355, 443] on div "Select color" at bounding box center [421, 445] width 235 height 13
click at [347, 475] on li "BEIGE" at bounding box center [428, 472] width 263 height 20
click at [343, 496] on div "Select size" at bounding box center [424, 489] width 240 height 24
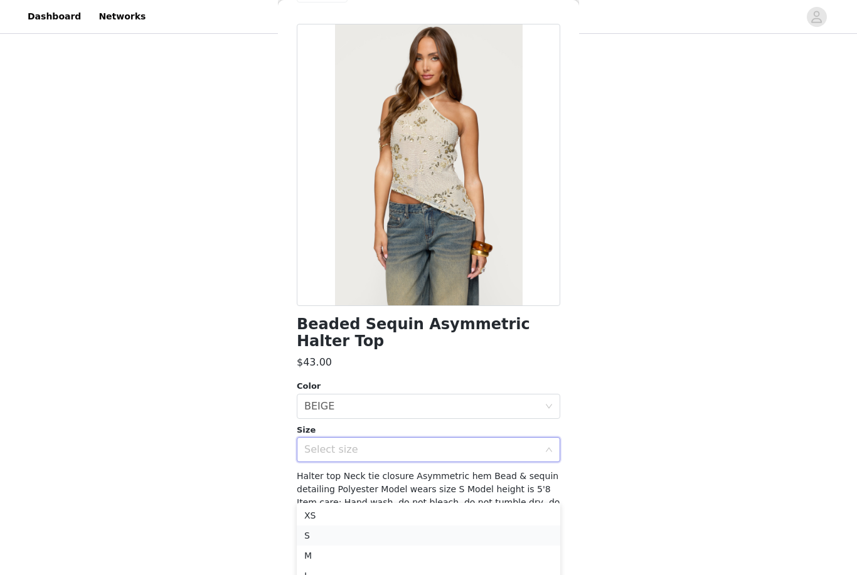
scroll to position [38, 0]
click at [317, 556] on li "M" at bounding box center [428, 556] width 263 height 20
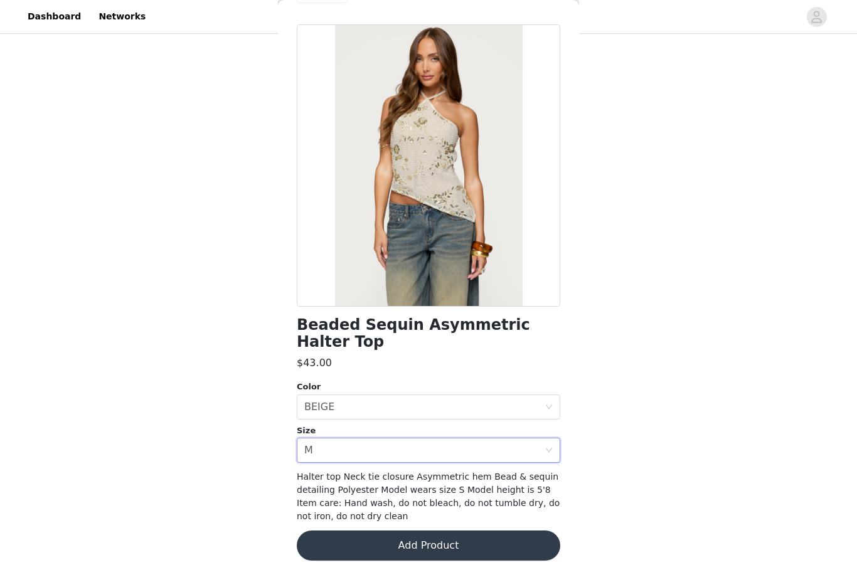
click at [320, 548] on button "Add Product" at bounding box center [428, 545] width 263 height 30
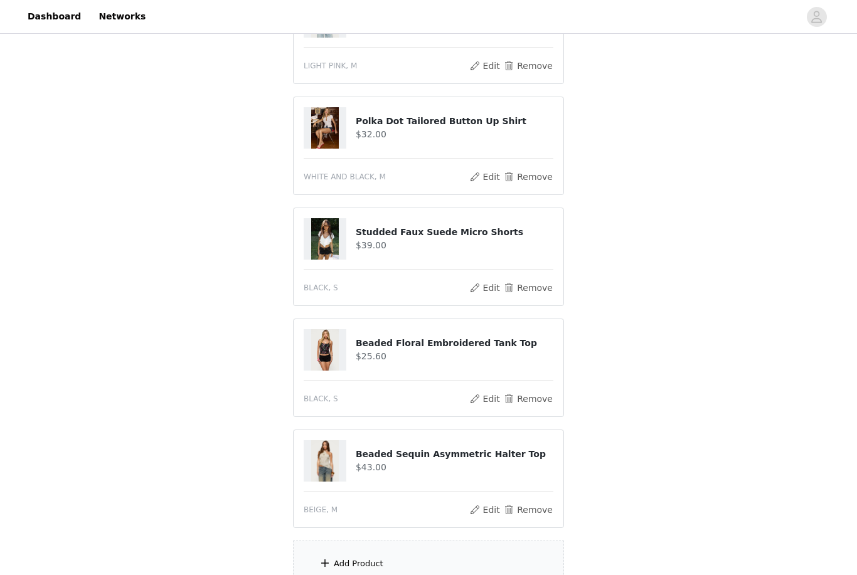
scroll to position [399, 0]
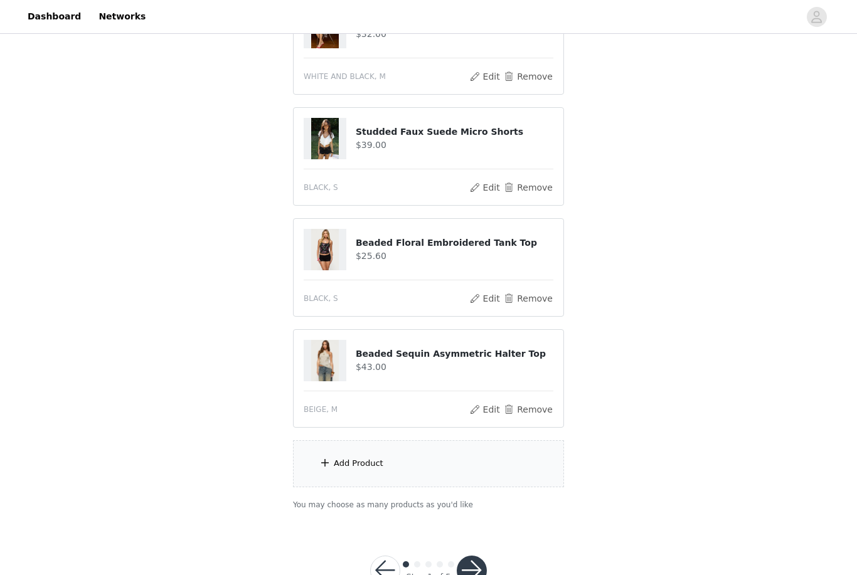
click at [394, 468] on div "Add Product" at bounding box center [428, 463] width 271 height 47
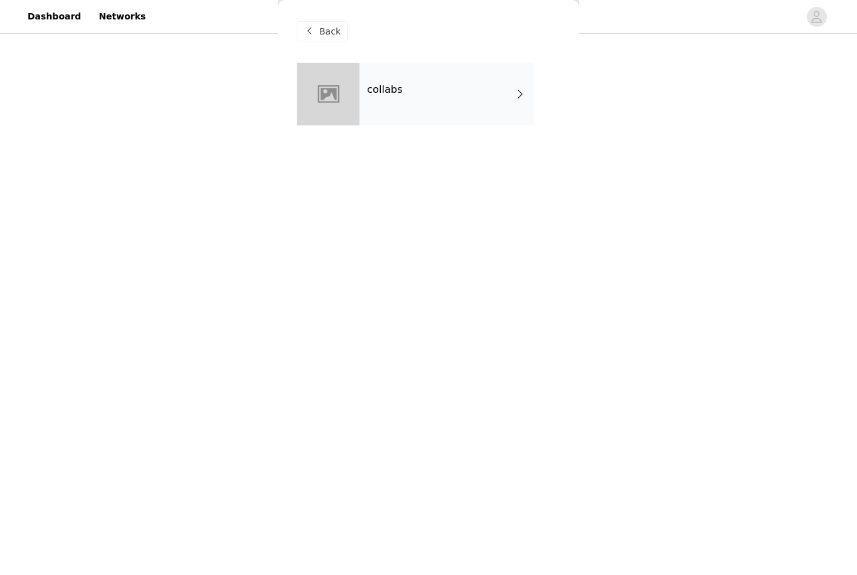
click at [380, 95] on h4 "collabs" at bounding box center [385, 89] width 36 height 11
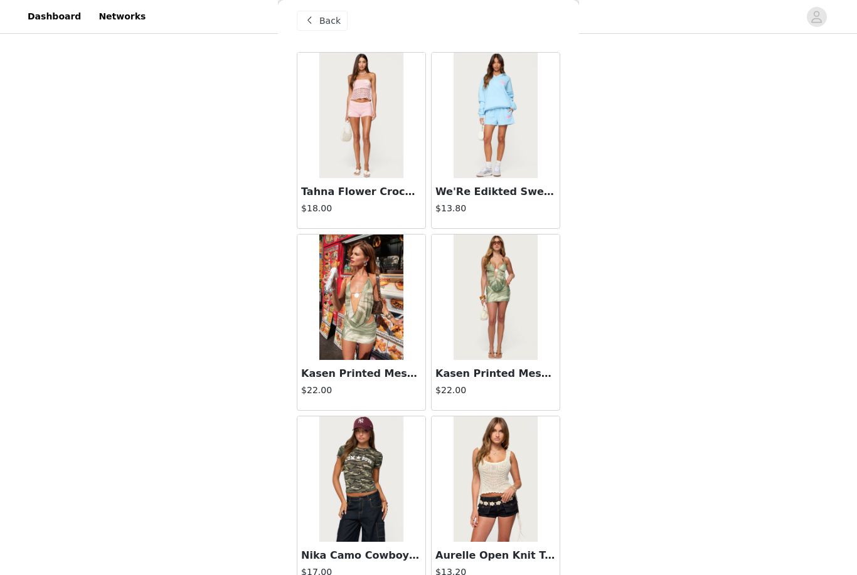
click at [309, 24] on span at bounding box center [309, 20] width 15 height 15
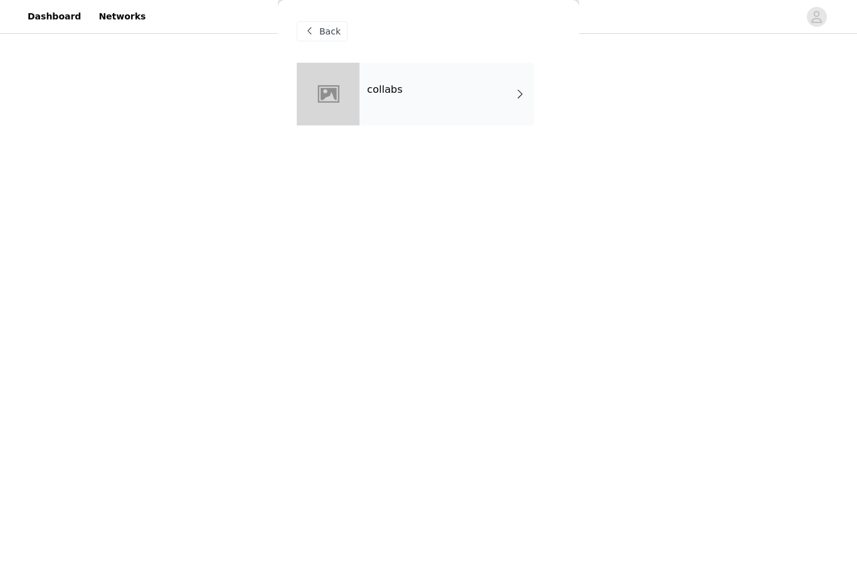
scroll to position [0, 0]
click at [317, 36] on div "Back" at bounding box center [322, 31] width 51 height 20
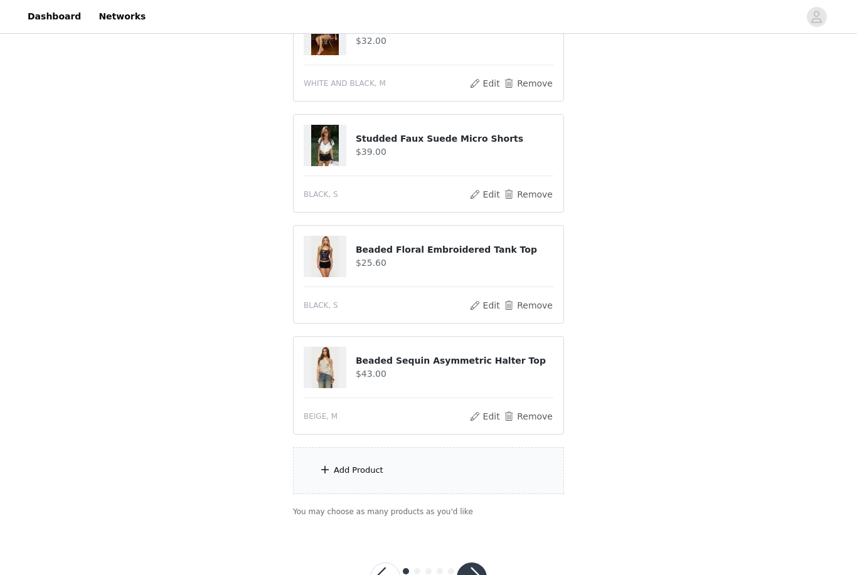
scroll to position [392, 0]
click at [527, 412] on button "Remove" at bounding box center [528, 416] width 50 height 15
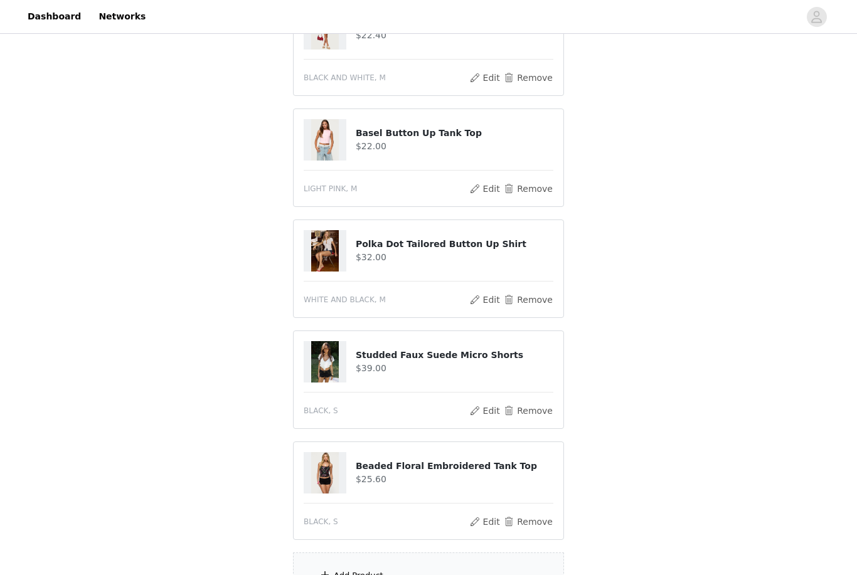
scroll to position [251, 0]
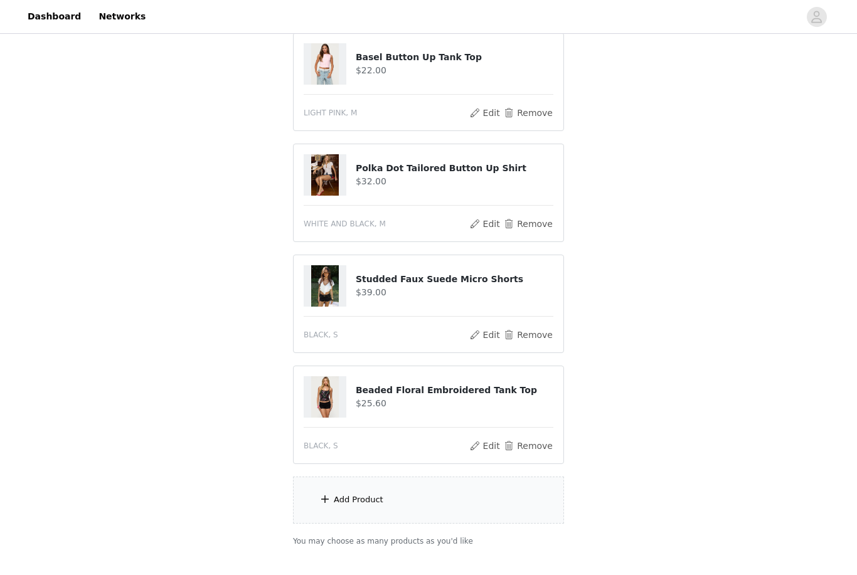
click at [445, 522] on div "Add Product" at bounding box center [428, 500] width 271 height 47
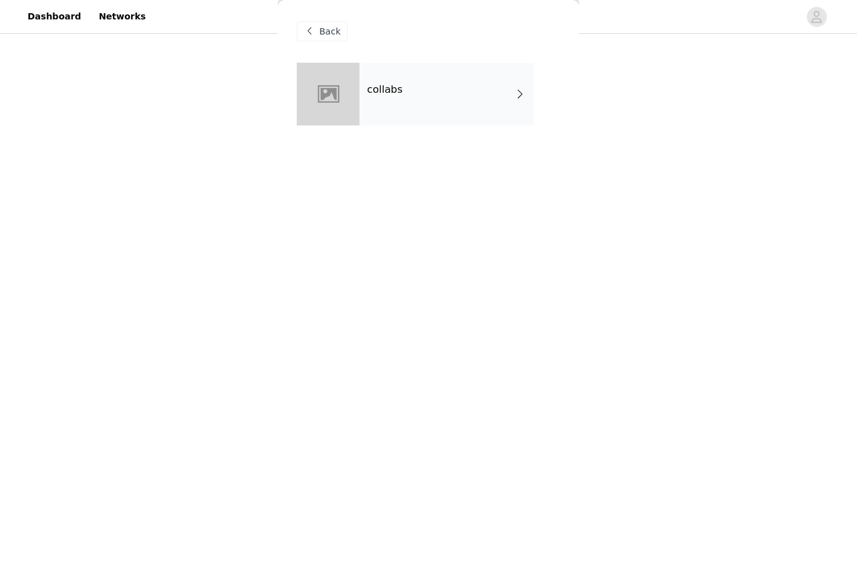
click at [430, 115] on div "collabs" at bounding box center [446, 94] width 174 height 63
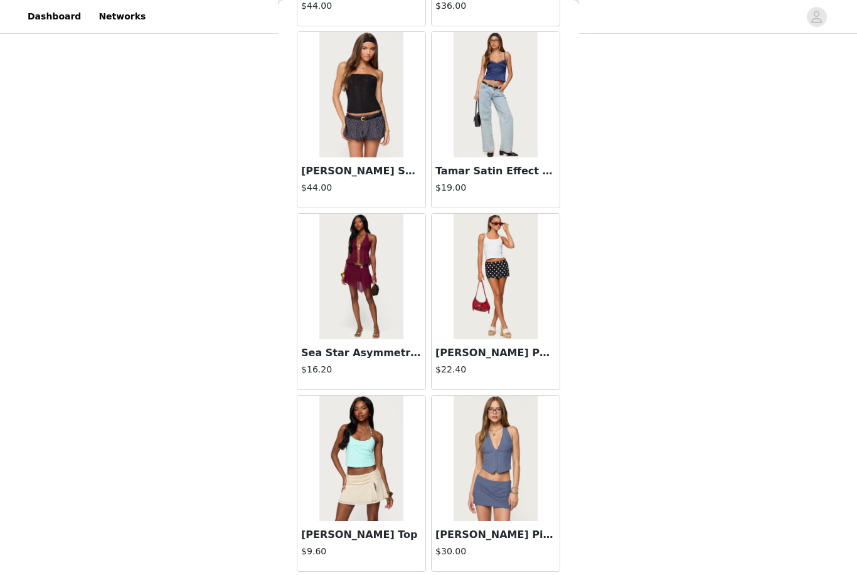
scroll to position [1304, 0]
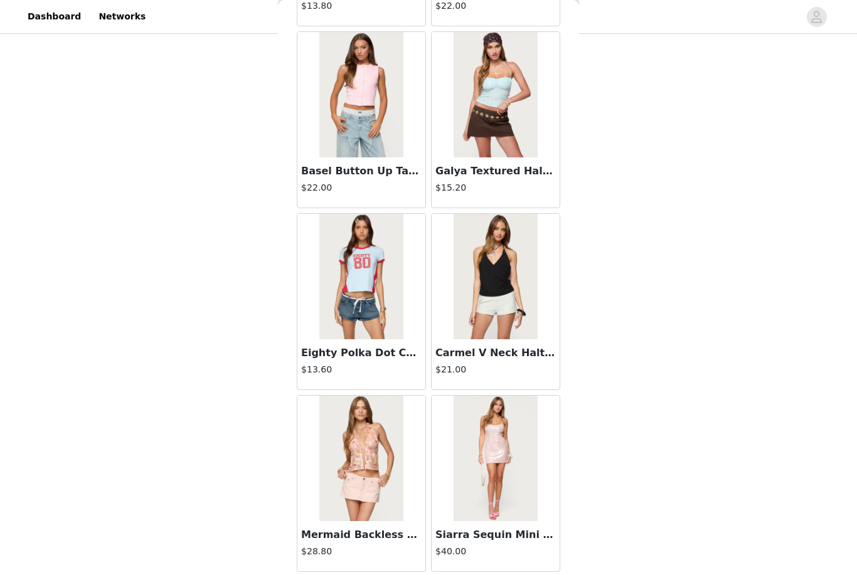
scroll to position [3122, 0]
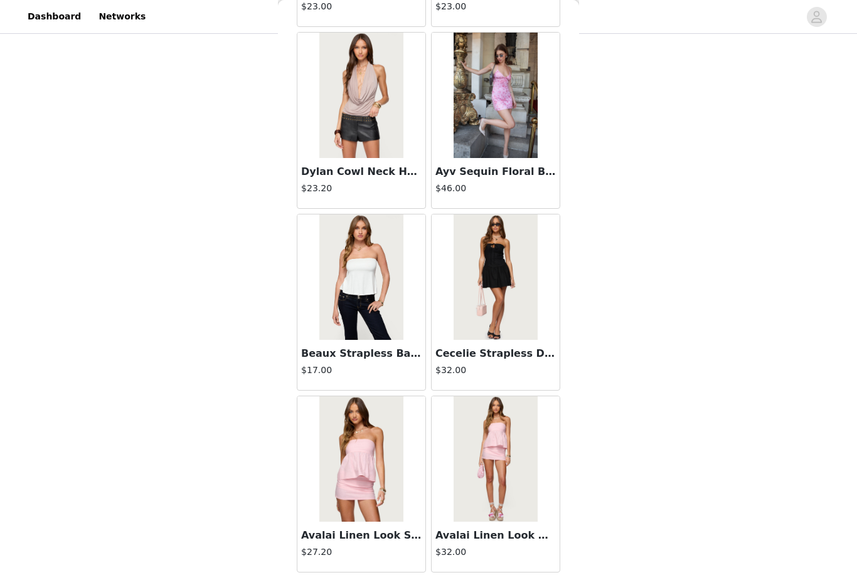
scroll to position [288, 0]
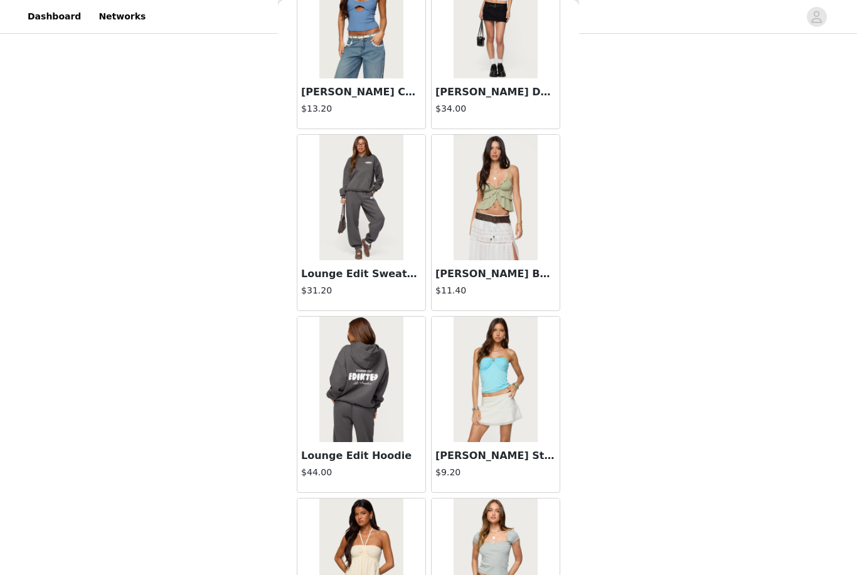
scroll to position [6659, 0]
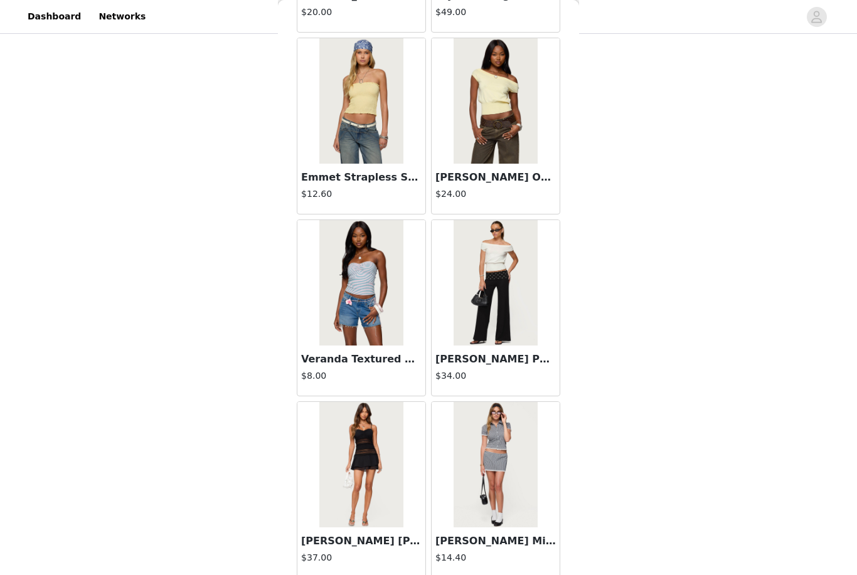
scroll to position [8255, 0]
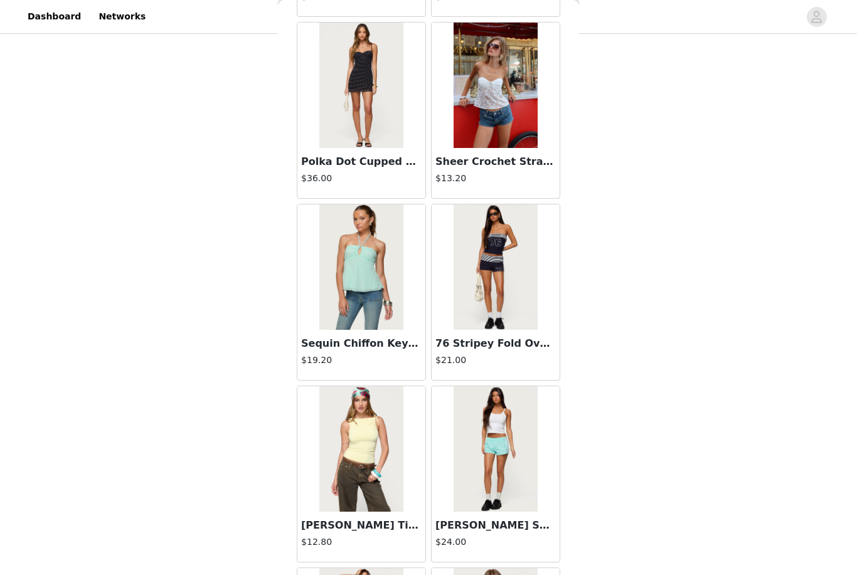
scroll to position [9621, 0]
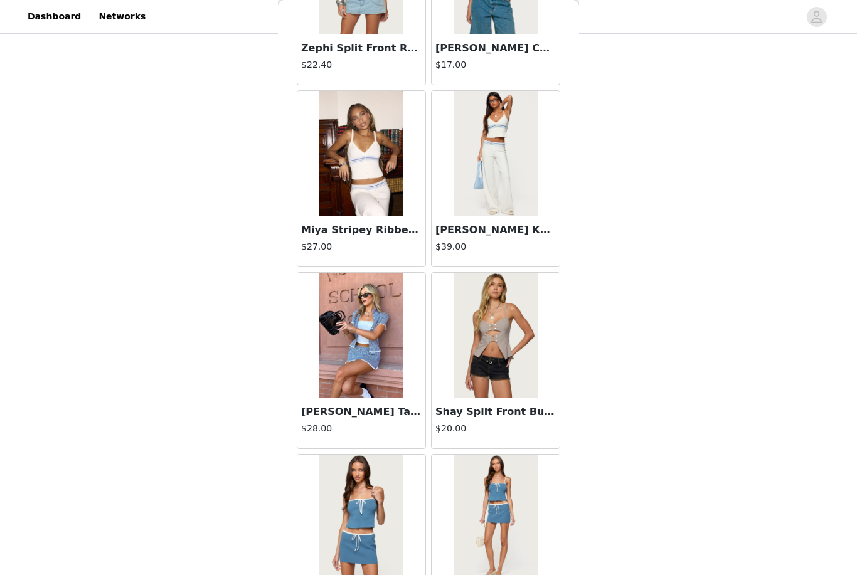
scroll to position [10883, 0]
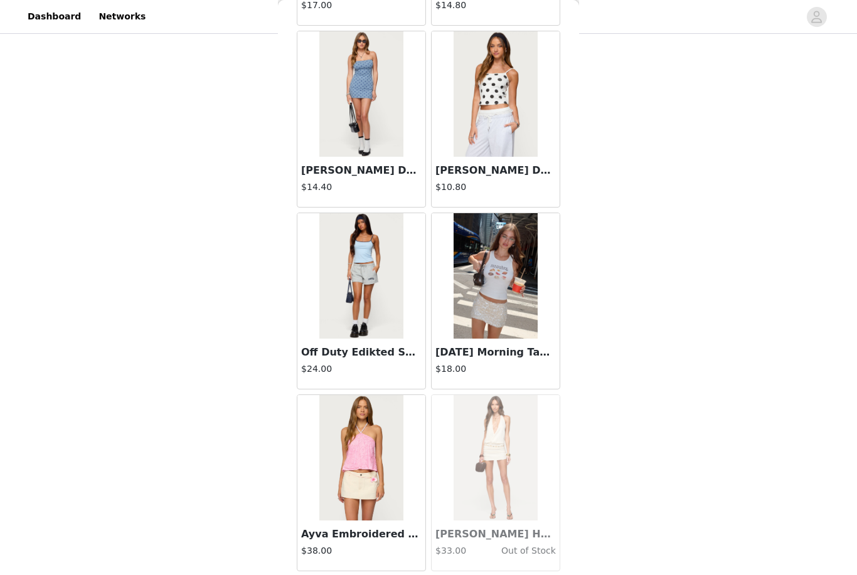
scroll to position [14033, 0]
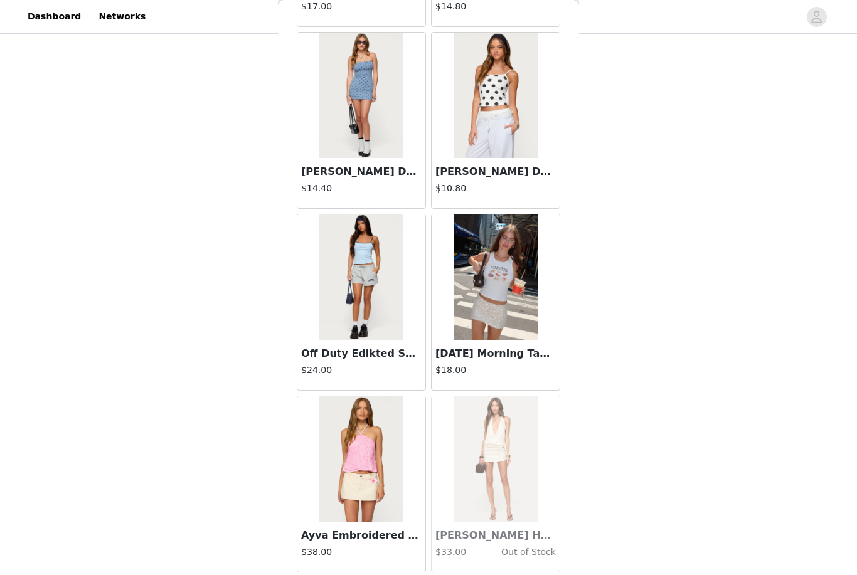
click at [520, 571] on div "Adrian Knit Halter Mini Dress $33.00 Out of Stock" at bounding box center [495, 547] width 128 height 50
click at [509, 568] on div "Adrian Knit Halter Mini Dress $33.00 Out of Stock" at bounding box center [495, 547] width 128 height 50
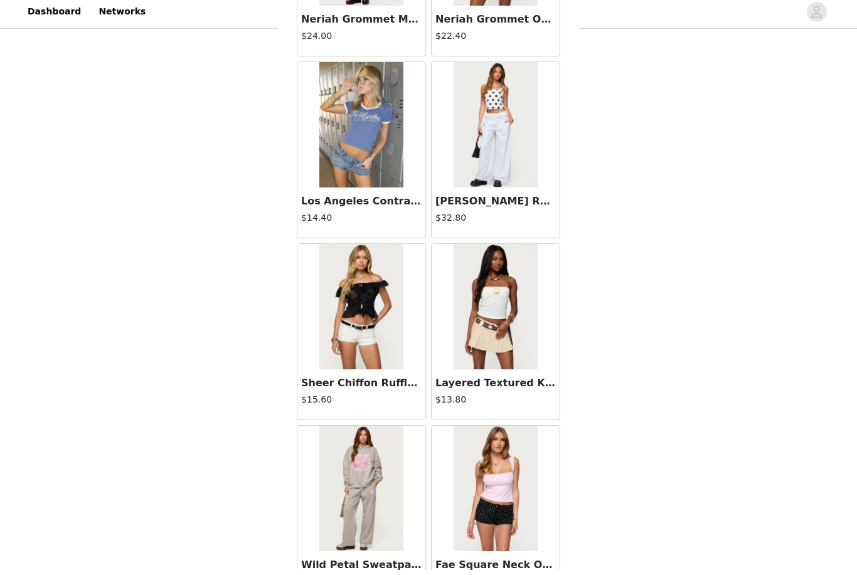
scroll to position [288, 0]
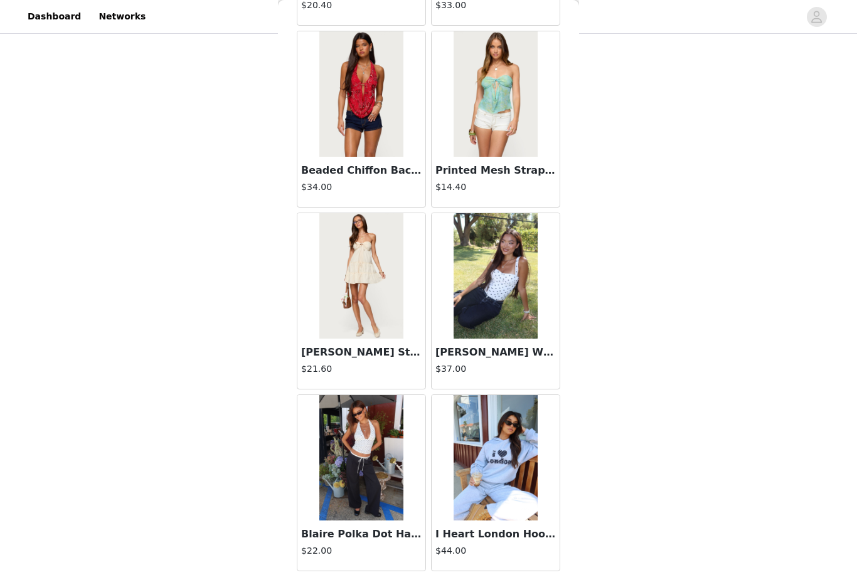
scroll to position [17670, 0]
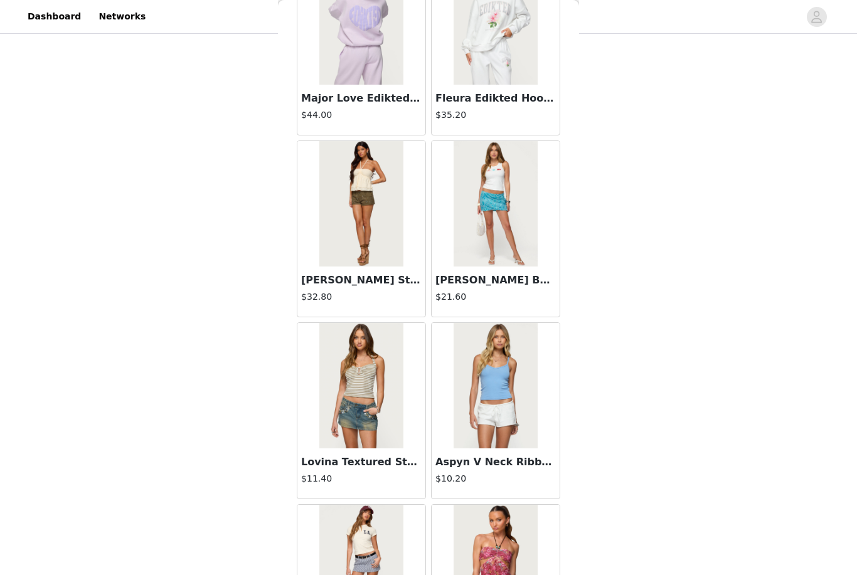
scroll to position [18322, 0]
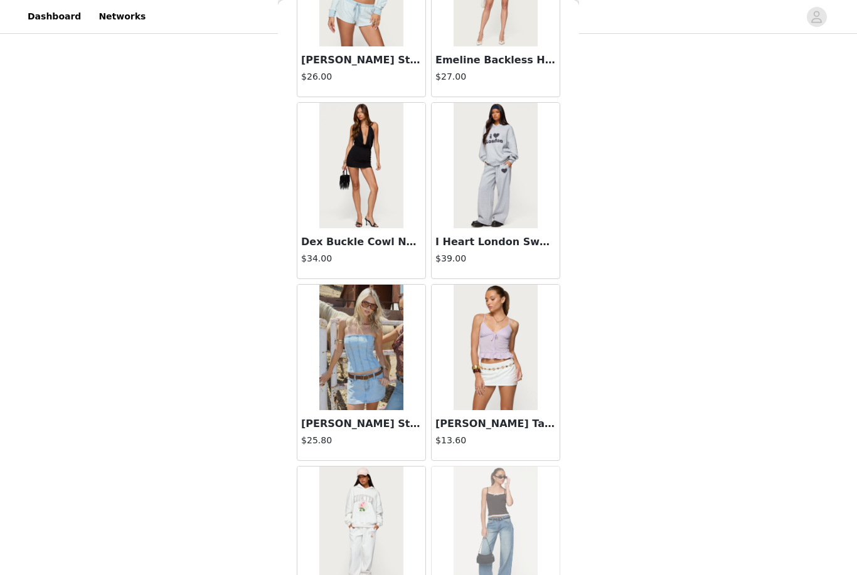
scroll to position [21093, 0]
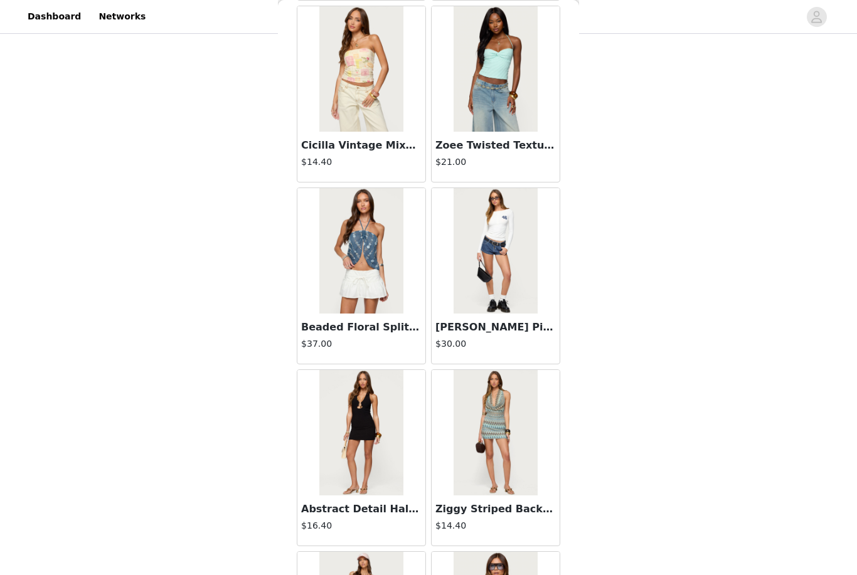
scroll to position [21880, 0]
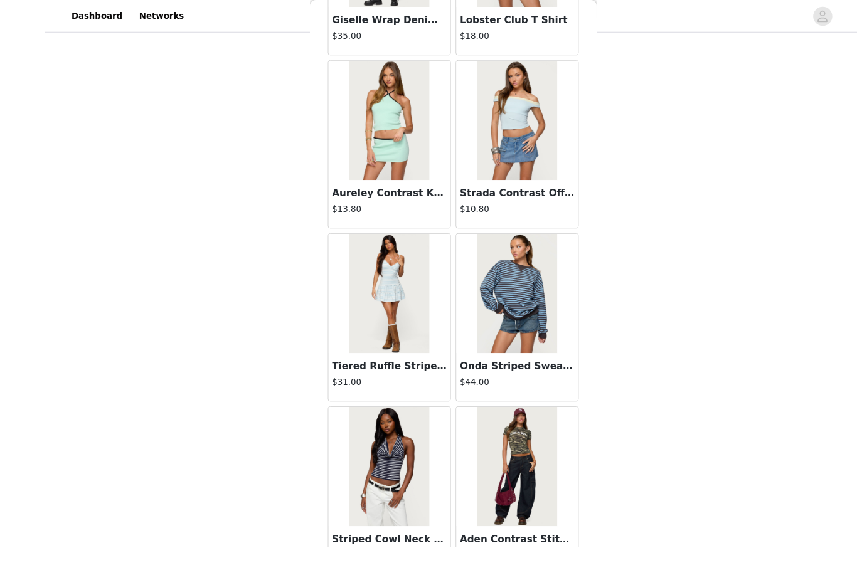
scroll to position [261, 0]
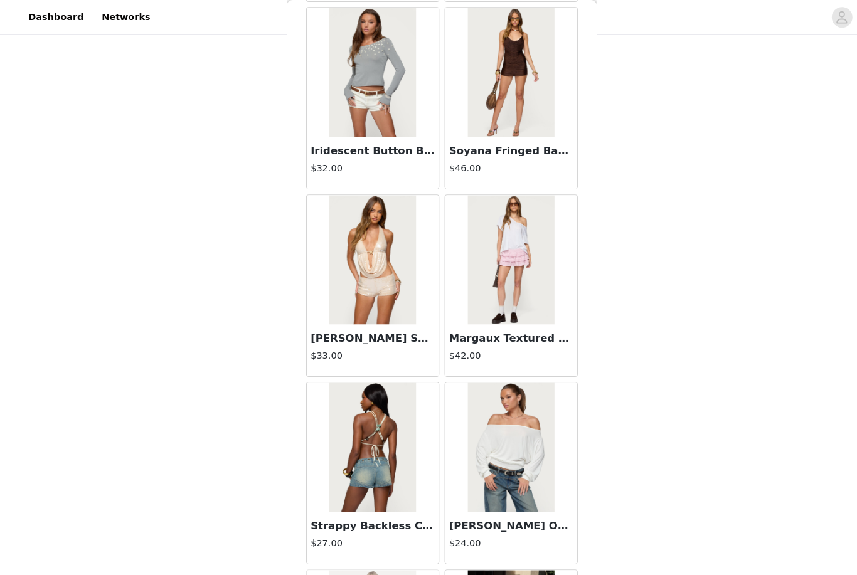
scroll to position [26066, 0]
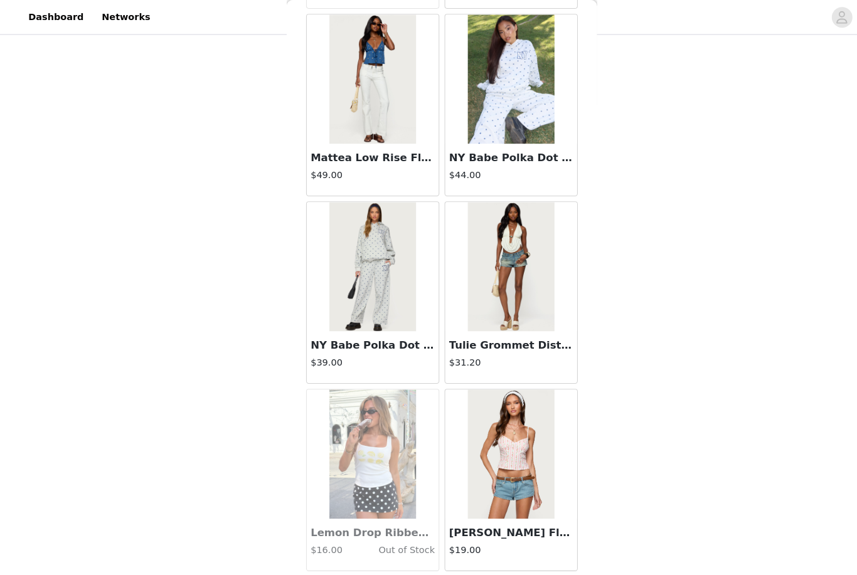
click at [502, 570] on button "Load More" at bounding box center [428, 576] width 263 height 30
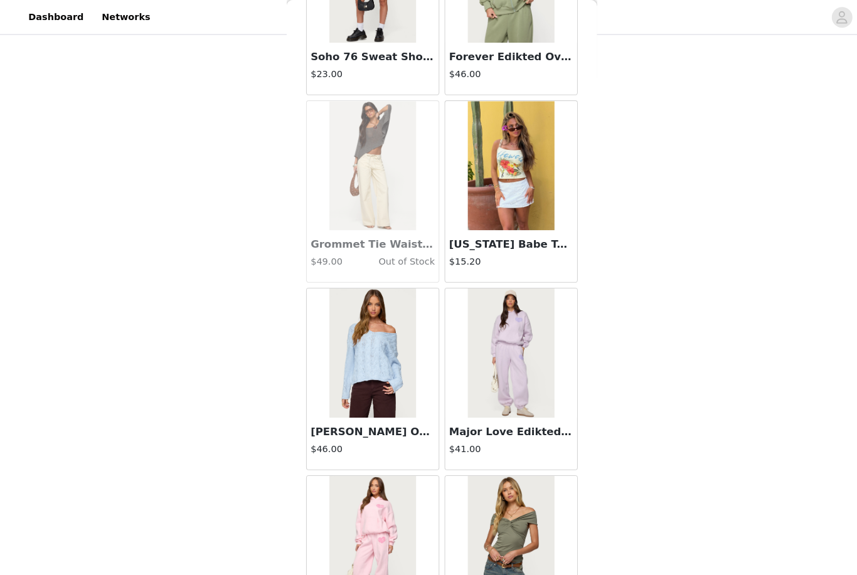
scroll to position [27486, 0]
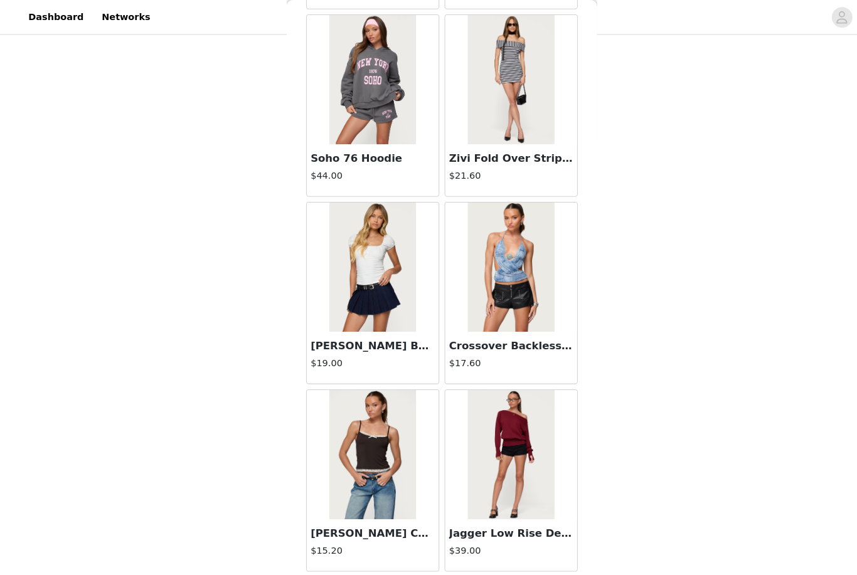
click at [514, 570] on button "Load More" at bounding box center [428, 576] width 263 height 30
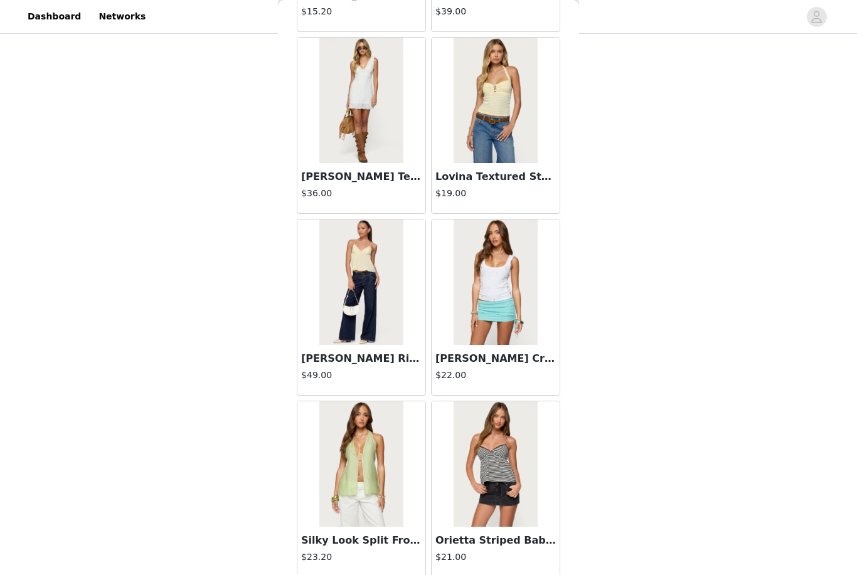
scroll to position [29123, 0]
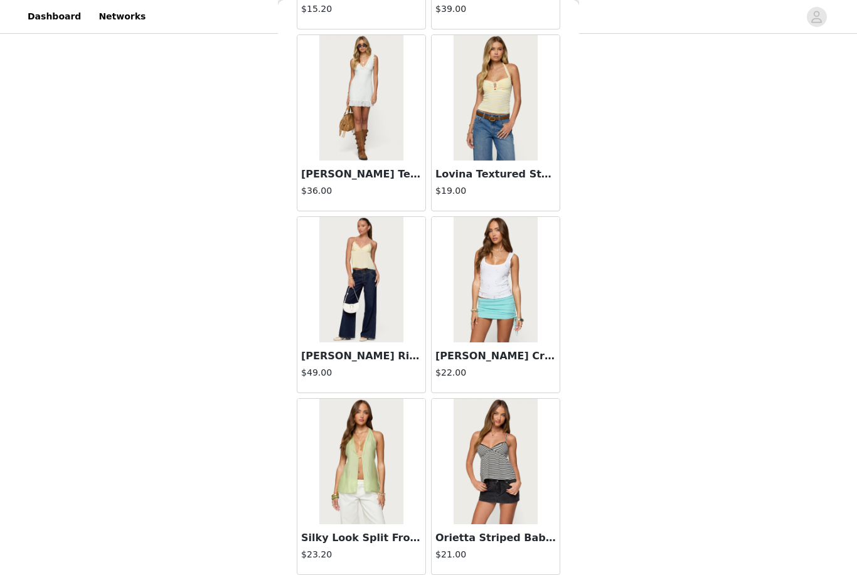
click at [413, 334] on div at bounding box center [361, 279] width 128 height 125
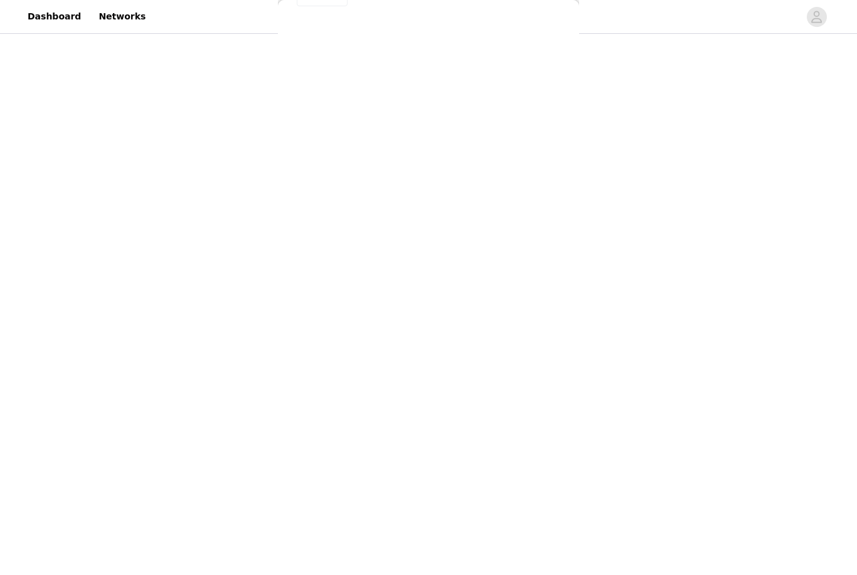
scroll to position [0, 0]
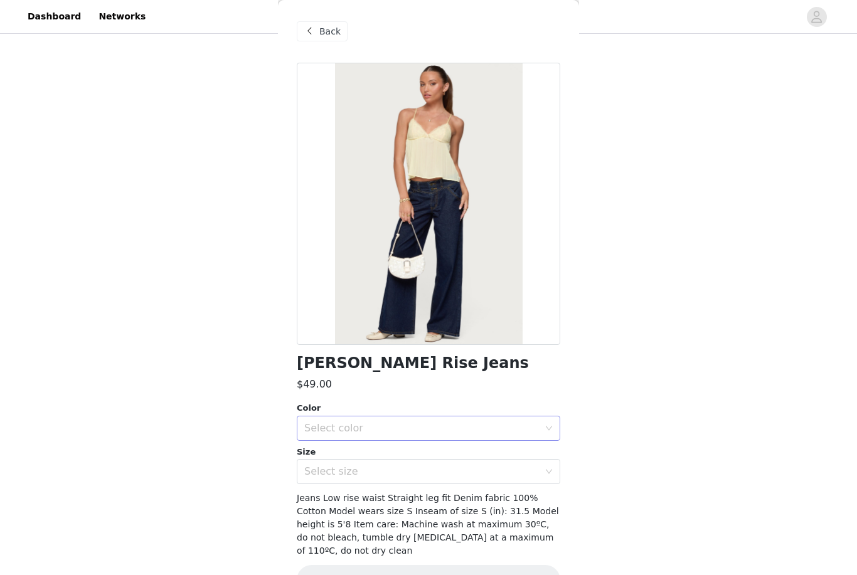
click at [495, 432] on div "Select color" at bounding box center [421, 428] width 235 height 13
click at [503, 433] on div "Select color" at bounding box center [421, 428] width 235 height 13
click at [504, 423] on div "Select color" at bounding box center [421, 428] width 235 height 13
click at [504, 455] on li "BLUE" at bounding box center [428, 455] width 263 height 20
click at [504, 477] on div "Select size" at bounding box center [421, 471] width 235 height 13
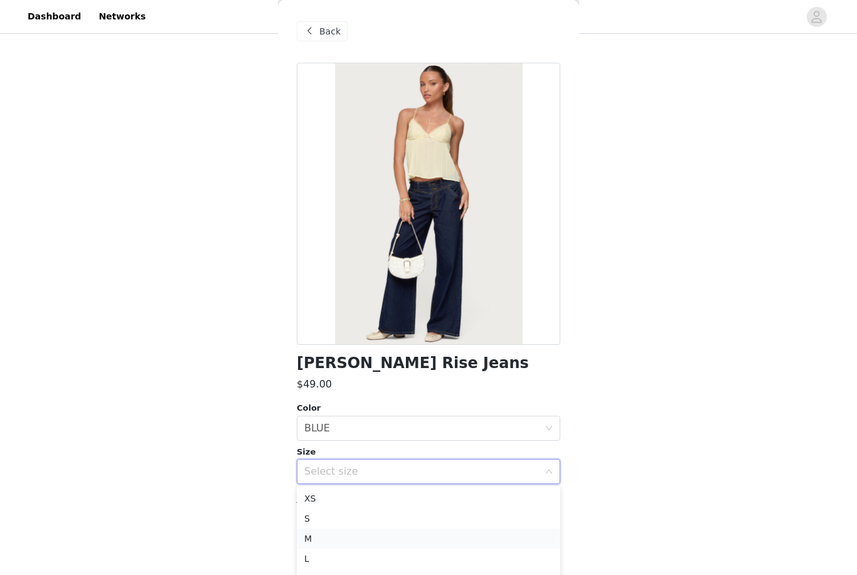
click at [505, 530] on li "M" at bounding box center [428, 539] width 263 height 20
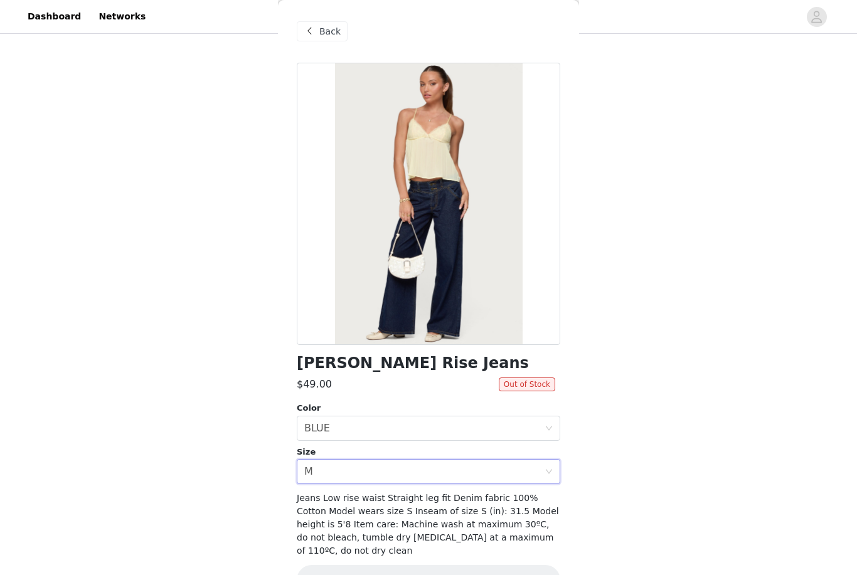
click at [334, 28] on span "Back" at bounding box center [329, 31] width 21 height 13
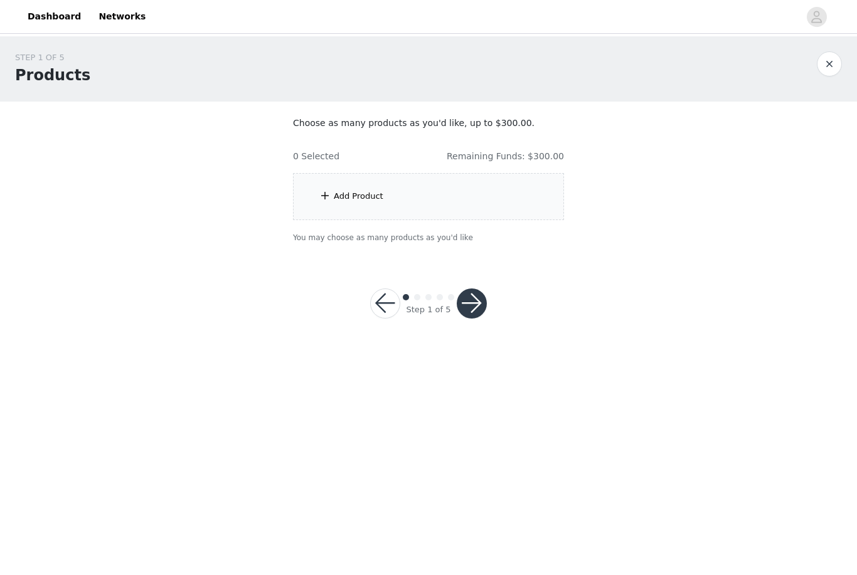
click at [539, 182] on div "Add Product" at bounding box center [428, 196] width 271 height 47
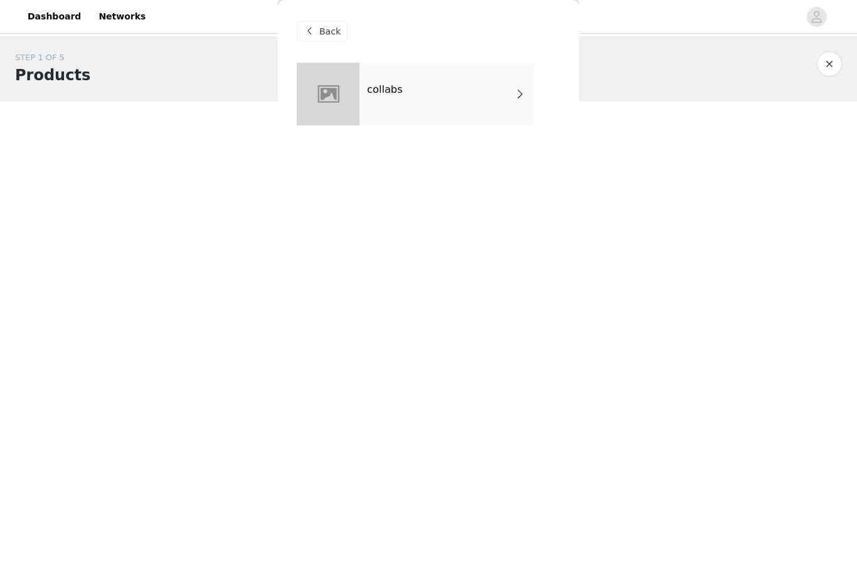
click at [495, 100] on div "collabs" at bounding box center [446, 94] width 174 height 63
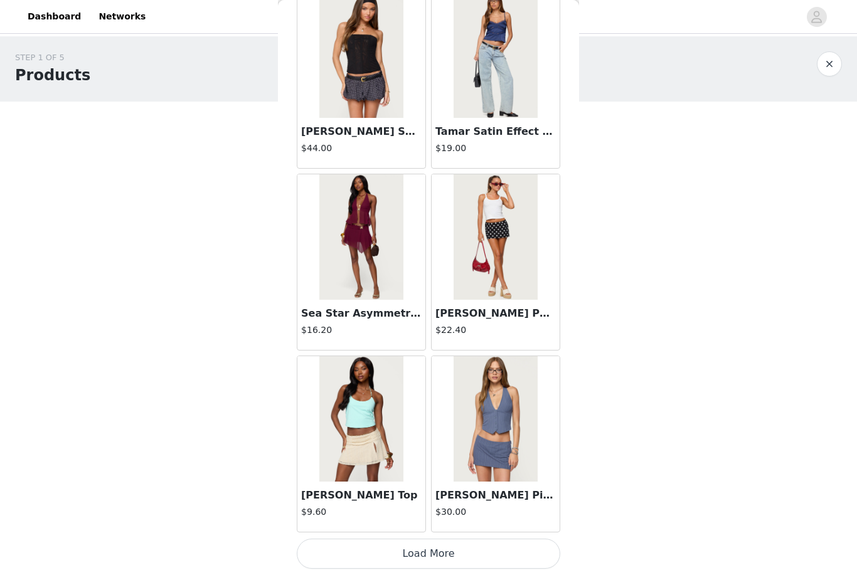
scroll to position [1344, 0]
click at [520, 550] on button "Load More" at bounding box center [428, 554] width 263 height 30
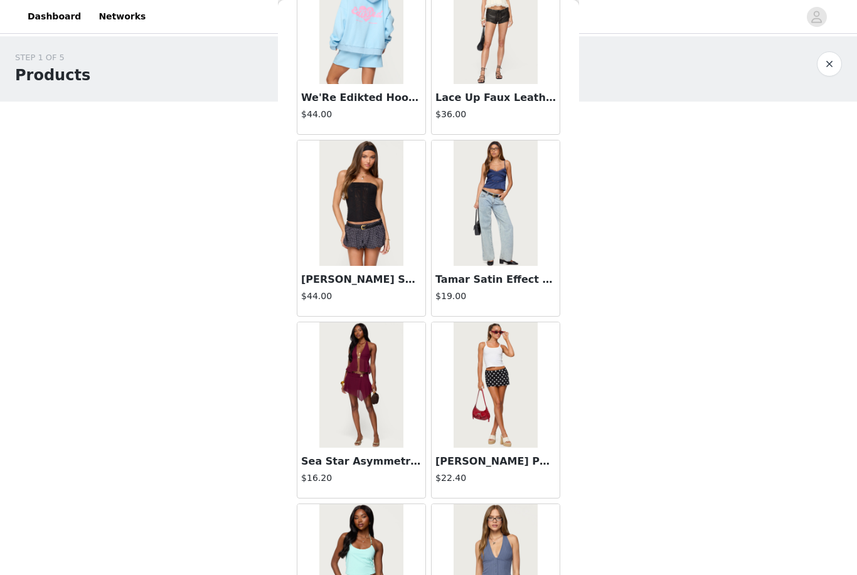
scroll to position [1114, 0]
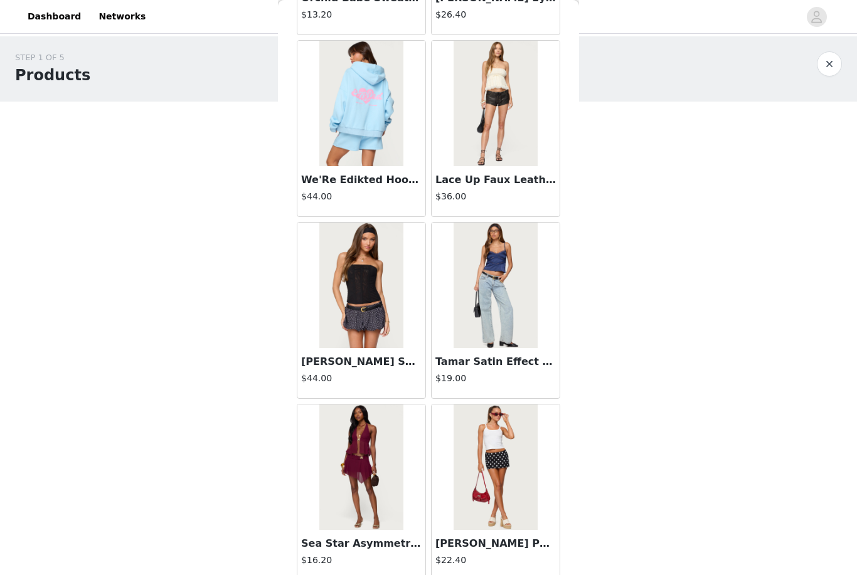
click at [519, 460] on img at bounding box center [494, 466] width 83 height 125
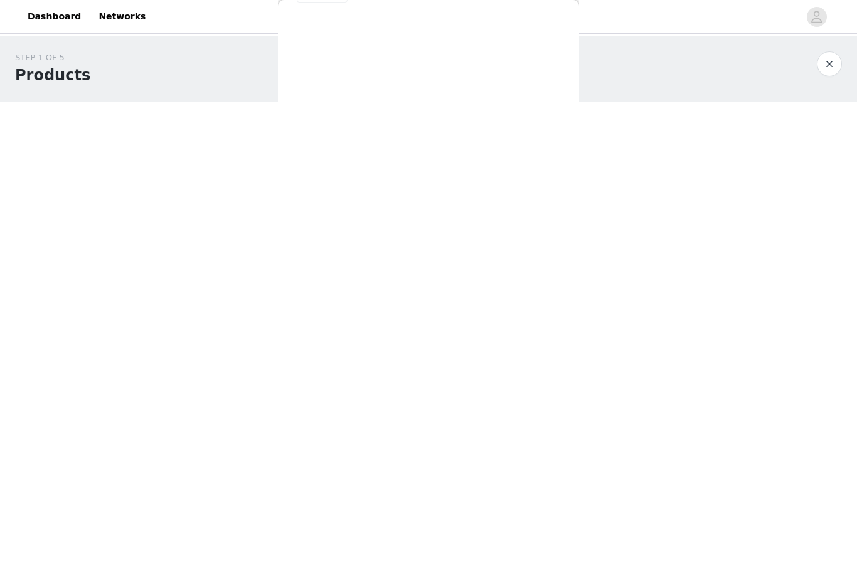
scroll to position [21, 0]
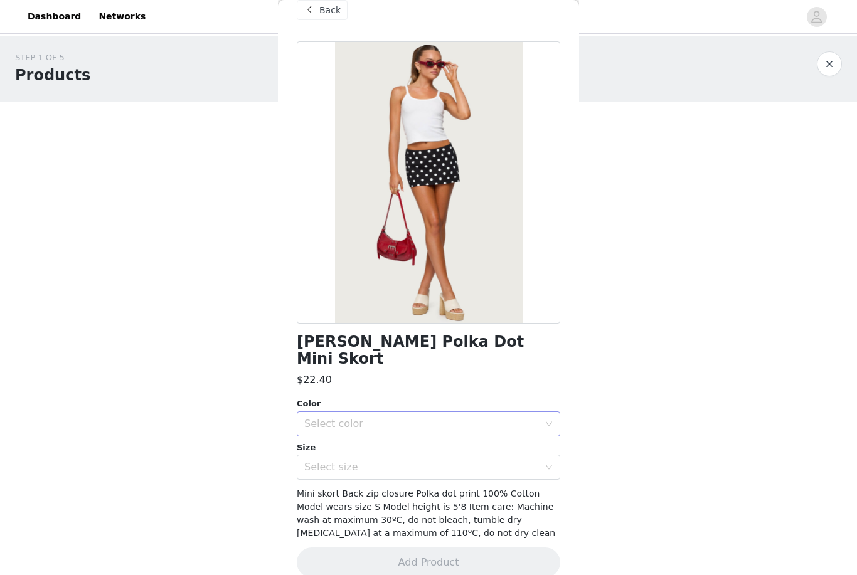
click at [497, 418] on div "Select color" at bounding box center [421, 424] width 235 height 13
click at [487, 440] on li "BLACK AND WHITE" at bounding box center [428, 434] width 263 height 20
click at [469, 461] on div "Select size" at bounding box center [421, 467] width 235 height 13
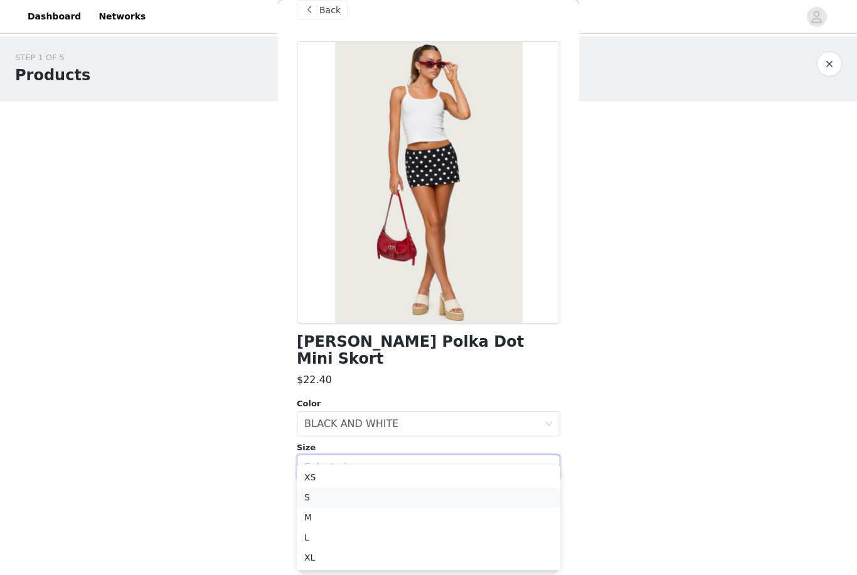
click at [458, 499] on li "S" at bounding box center [428, 497] width 263 height 20
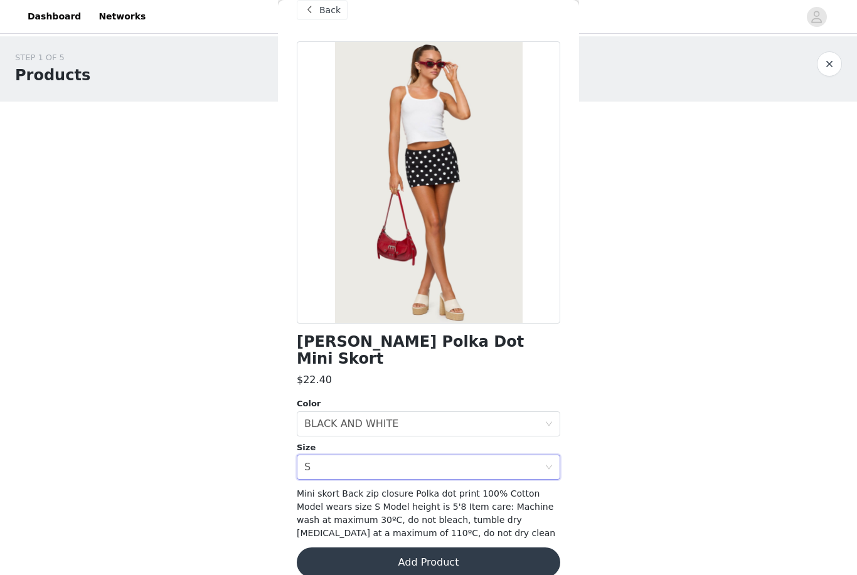
click at [475, 547] on button "Add Product" at bounding box center [428, 562] width 263 height 30
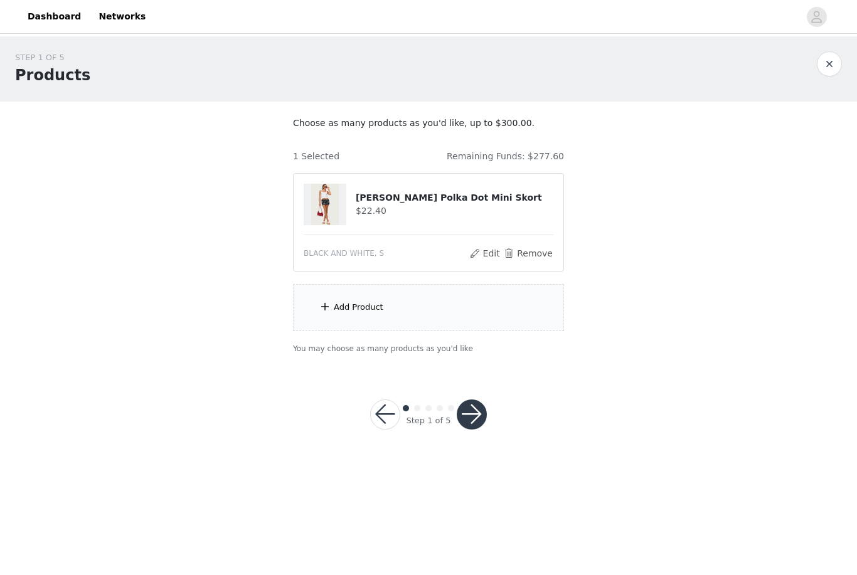
click at [403, 300] on div "Add Product" at bounding box center [428, 307] width 271 height 47
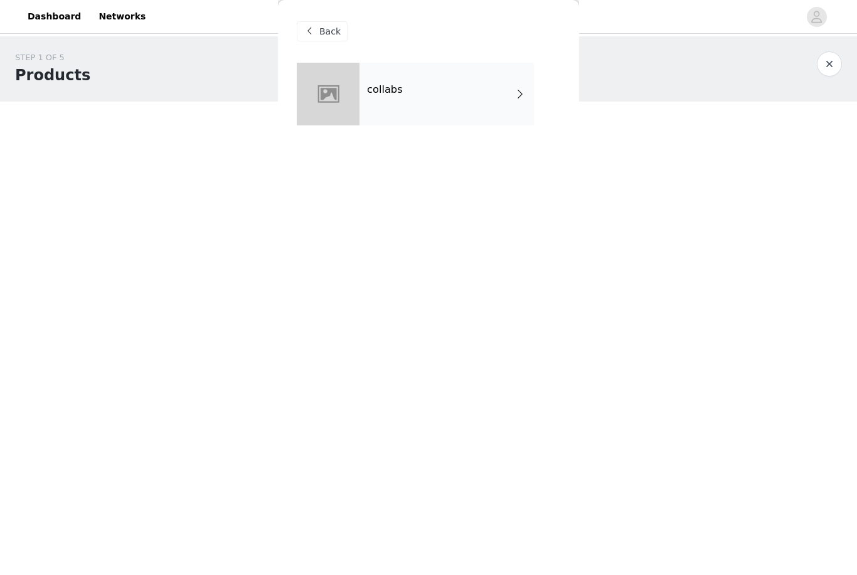
click at [461, 115] on div "collabs" at bounding box center [446, 94] width 174 height 63
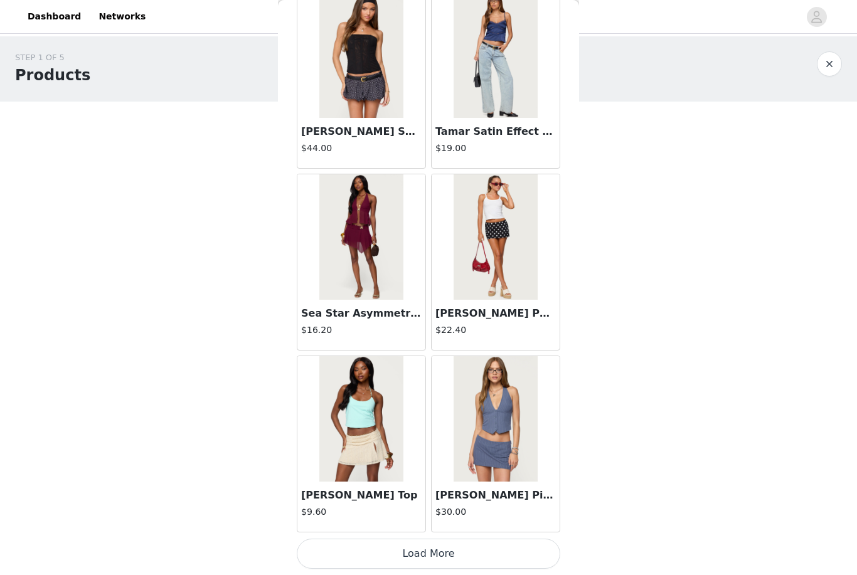
click at [471, 530] on div "[PERSON_NAME] Pinstripe Button Up Halter Top $30.00" at bounding box center [495, 507] width 128 height 50
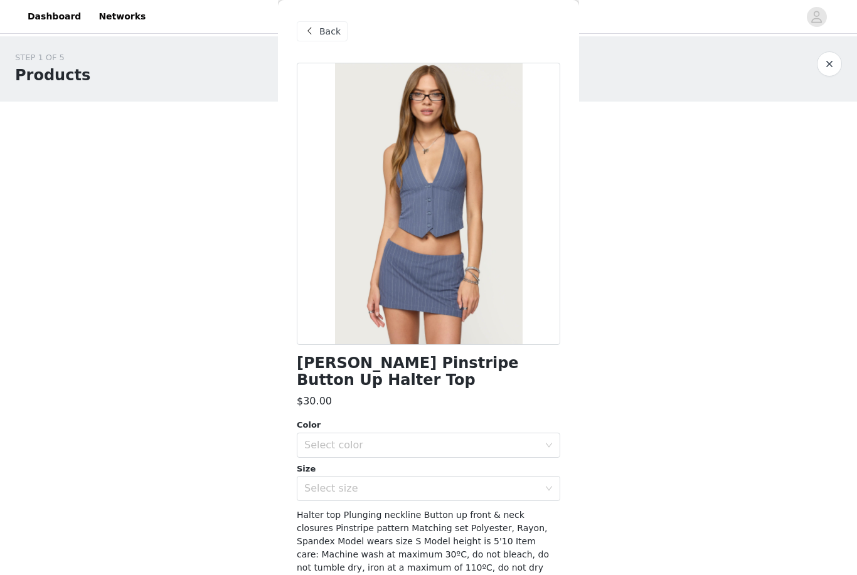
scroll to position [0, 0]
click at [329, 22] on div "Back" at bounding box center [322, 31] width 51 height 20
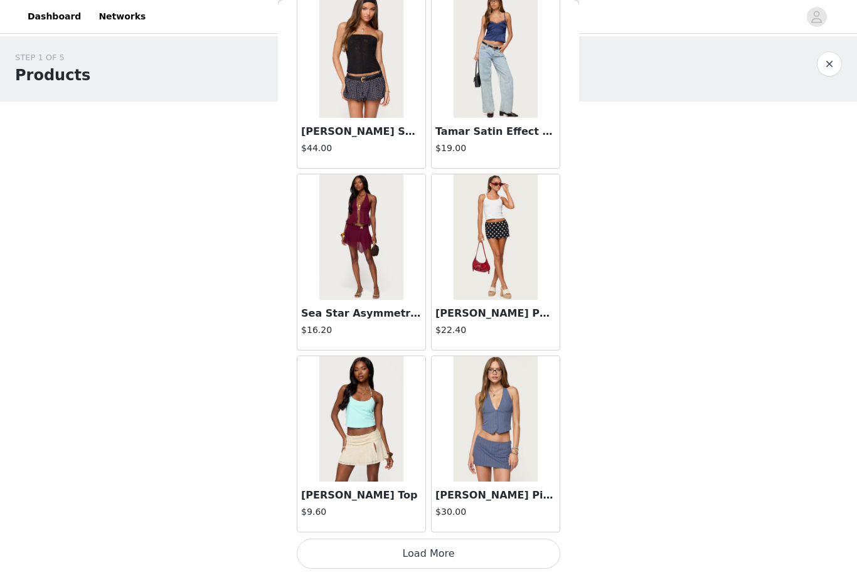
click at [426, 546] on button "Load More" at bounding box center [428, 554] width 263 height 30
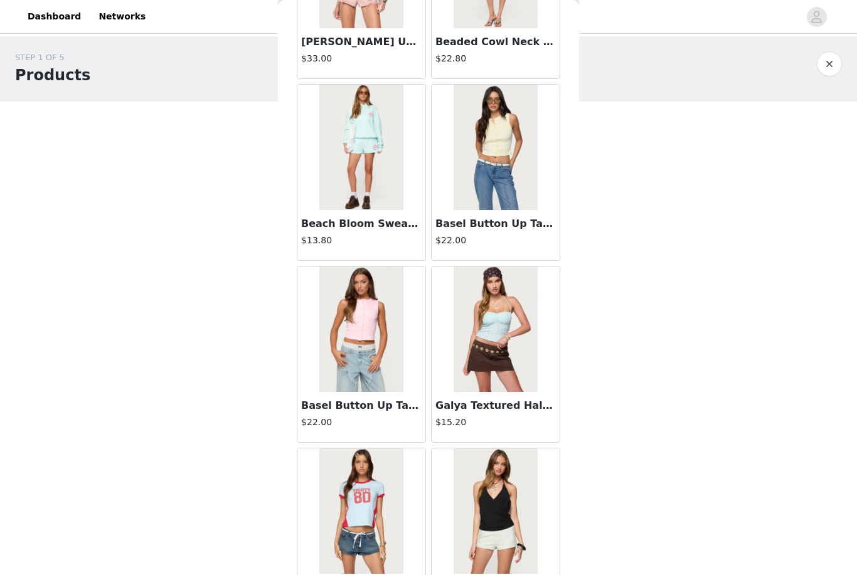
scroll to position [2889, 0]
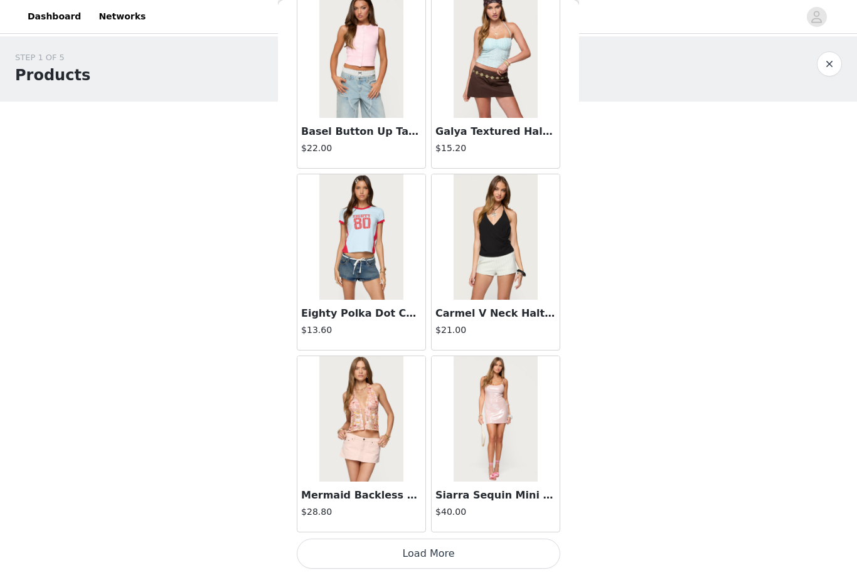
click at [518, 548] on button "Load More" at bounding box center [428, 554] width 263 height 30
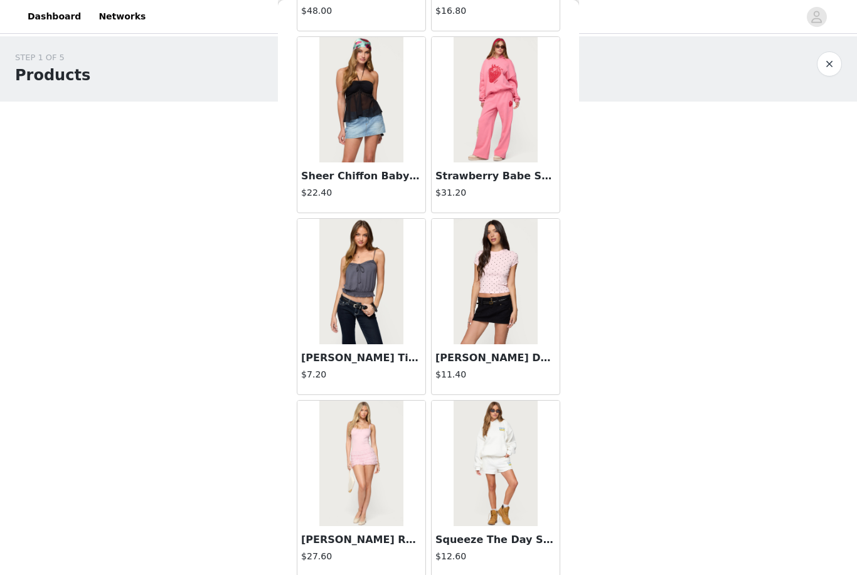
scroll to position [4086, 0]
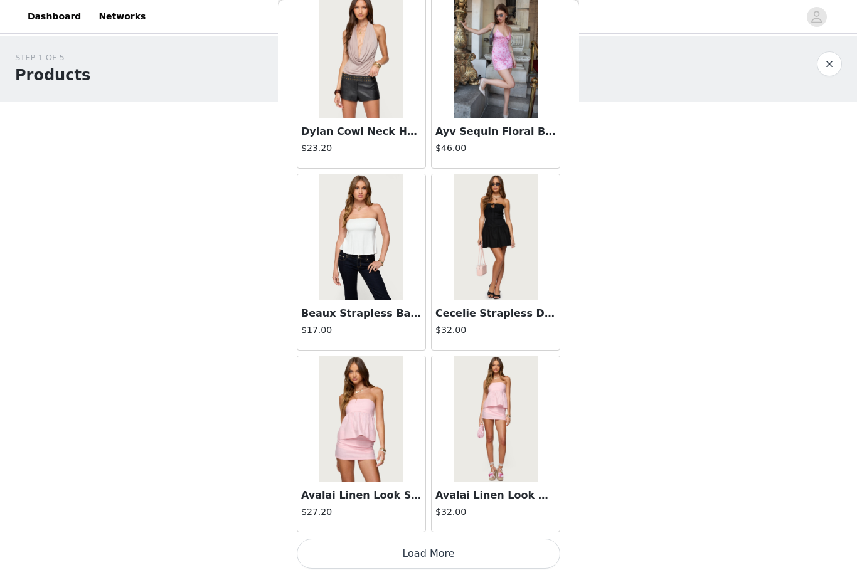
click at [503, 549] on button "Load More" at bounding box center [428, 554] width 263 height 30
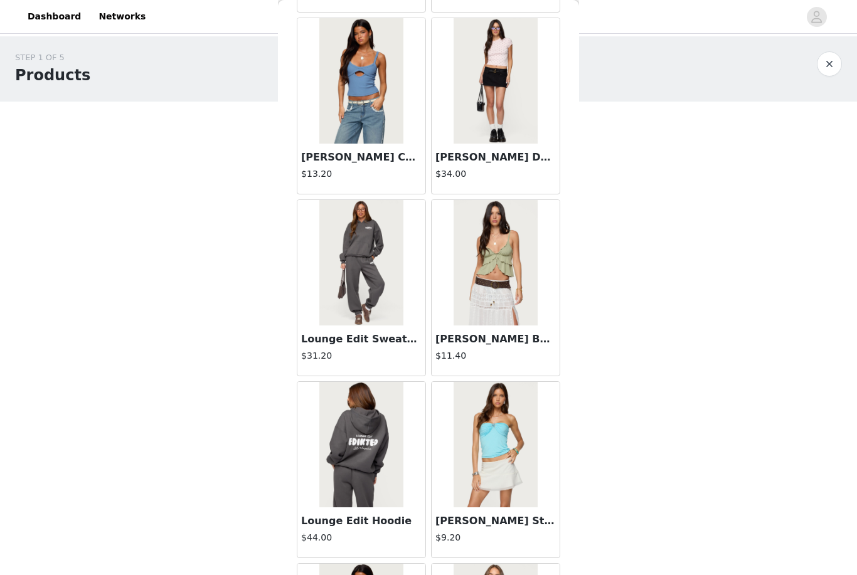
scroll to position [6634, 0]
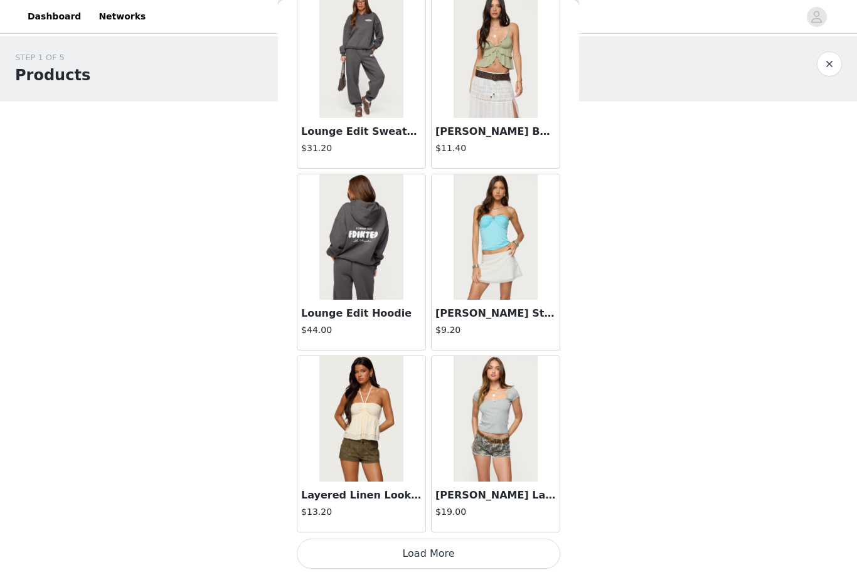
click at [524, 549] on button "Load More" at bounding box center [428, 554] width 263 height 30
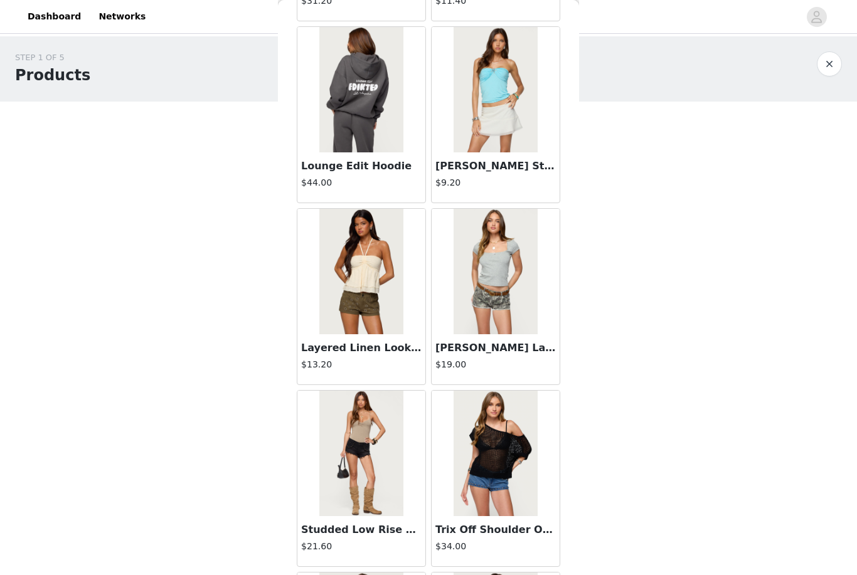
scroll to position [6945, 0]
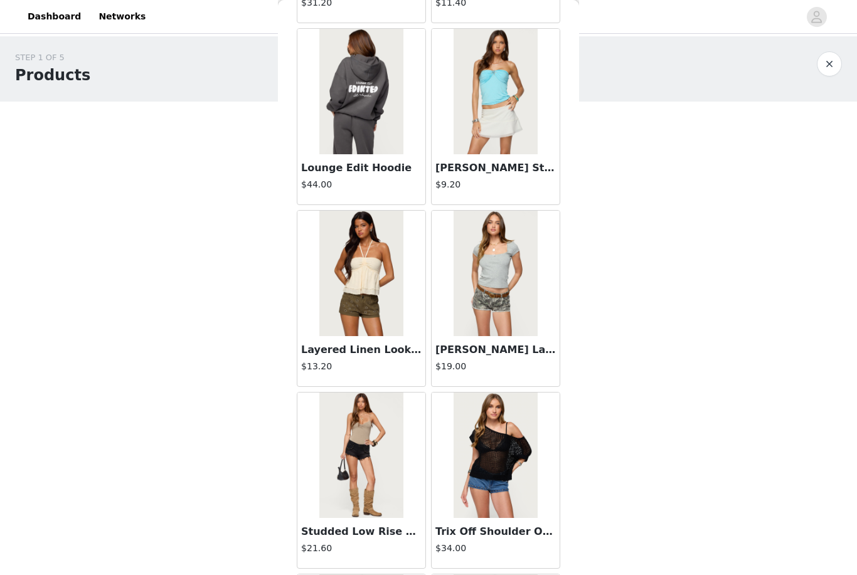
click at [488, 445] on img at bounding box center [494, 455] width 83 height 125
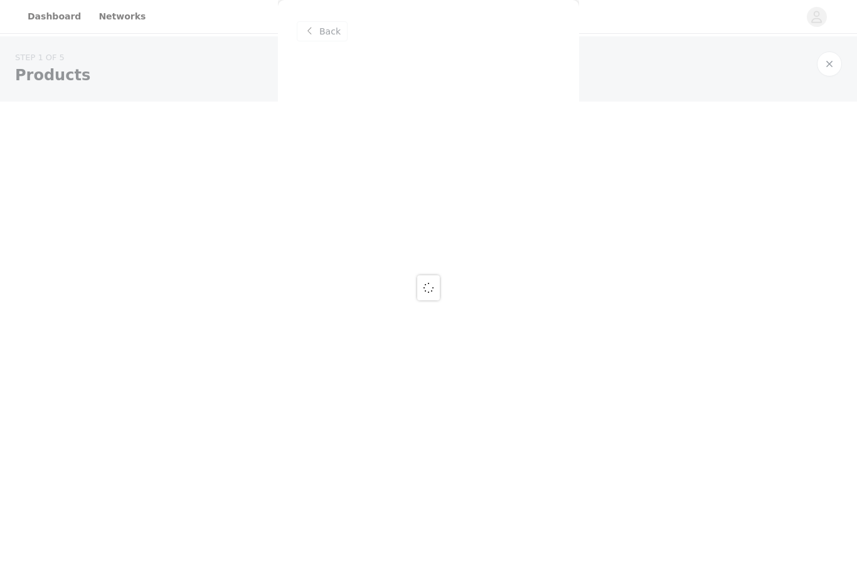
scroll to position [0, 0]
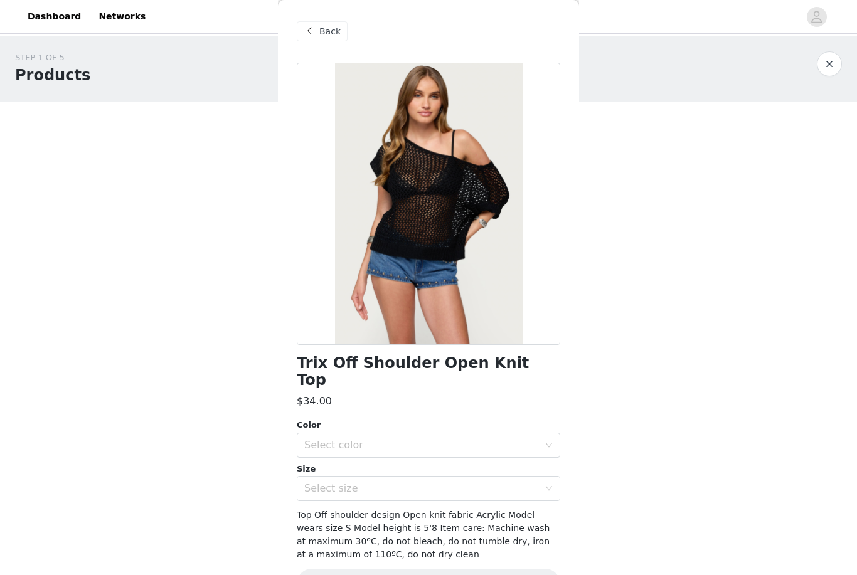
click at [333, 29] on span "Back" at bounding box center [329, 31] width 21 height 13
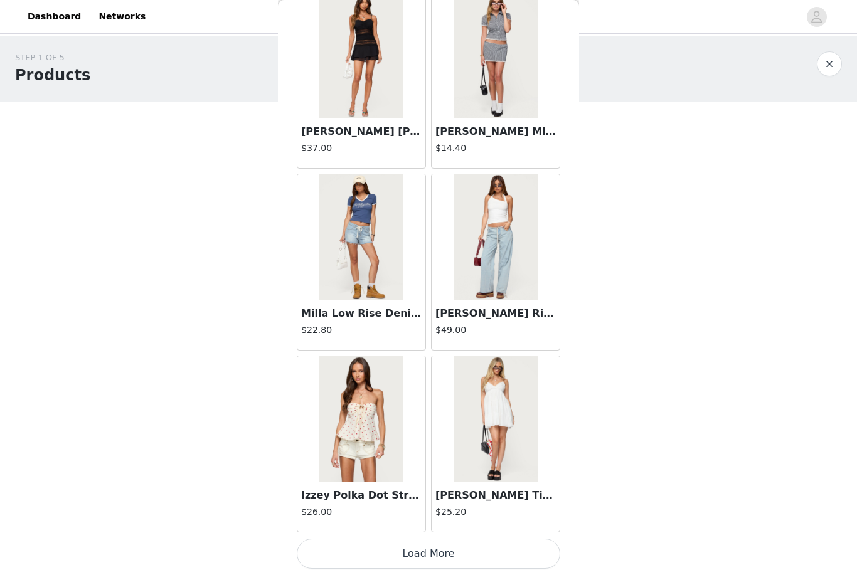
scroll to position [8612, 0]
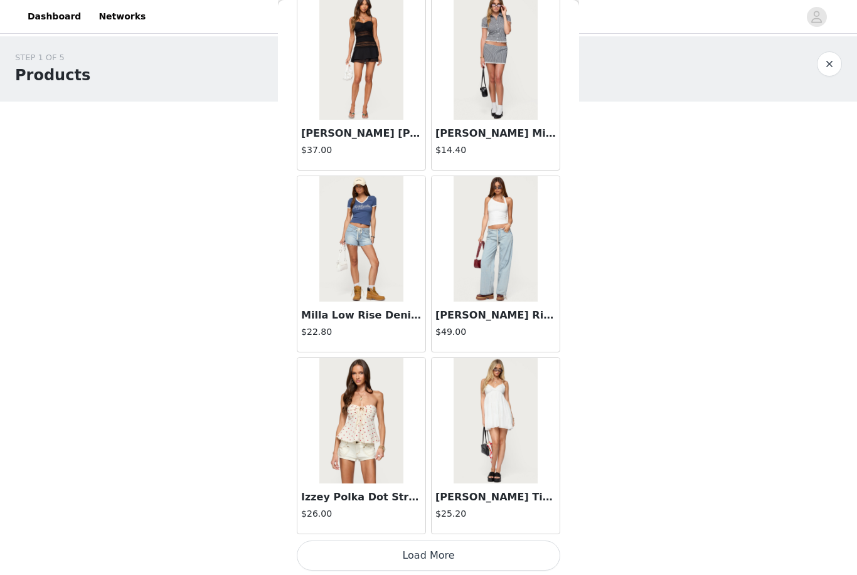
click at [465, 554] on button "Load More" at bounding box center [428, 556] width 263 height 30
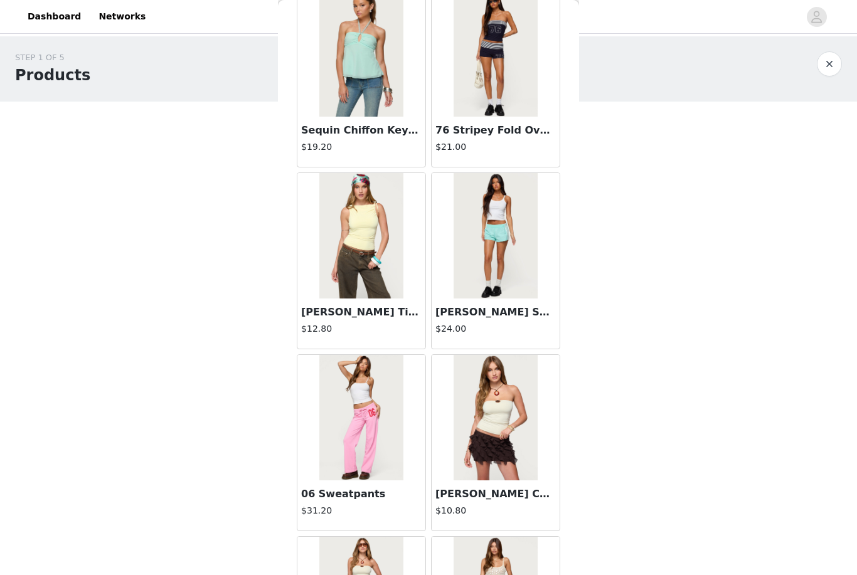
scroll to position [9717, 0]
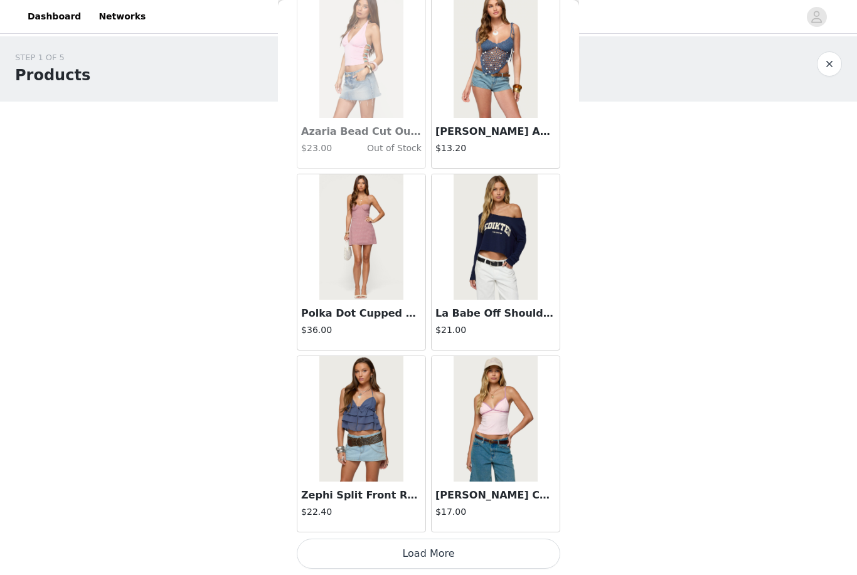
click at [525, 545] on button "Load More" at bounding box center [428, 554] width 263 height 30
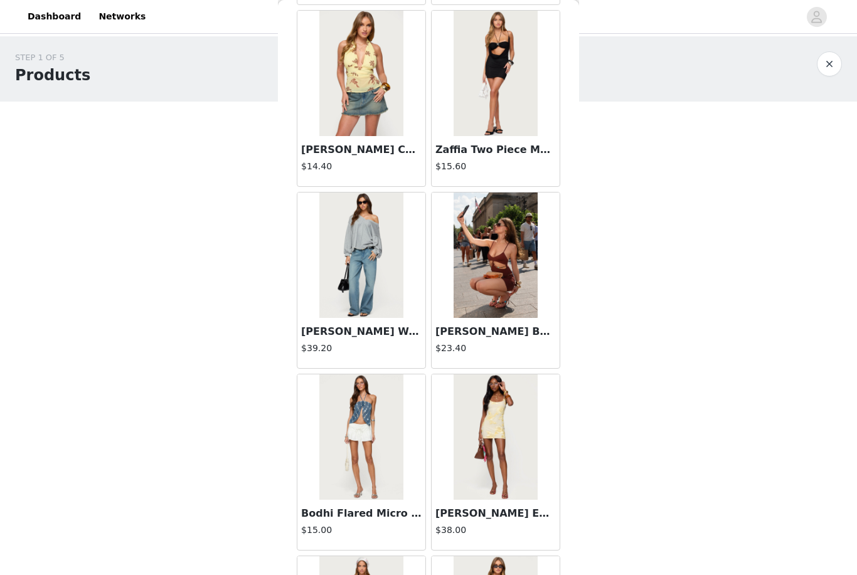
scroll to position [11693, 0]
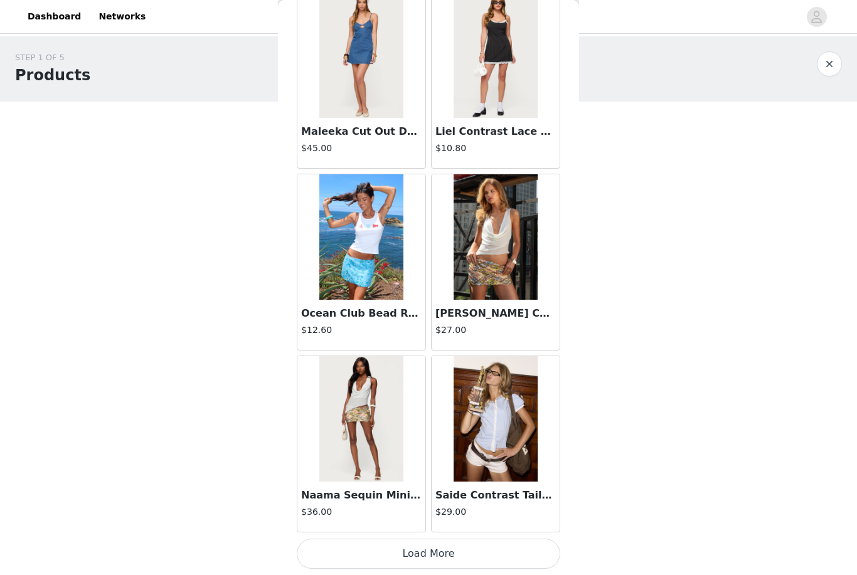
click at [527, 544] on button "Load More" at bounding box center [428, 554] width 263 height 30
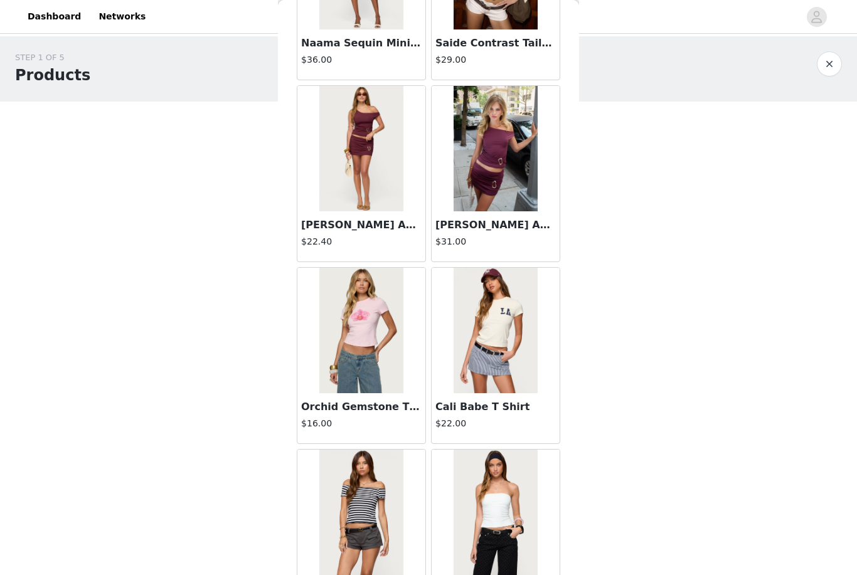
scroll to position [12706, 0]
click at [351, 191] on img at bounding box center [360, 149] width 83 height 125
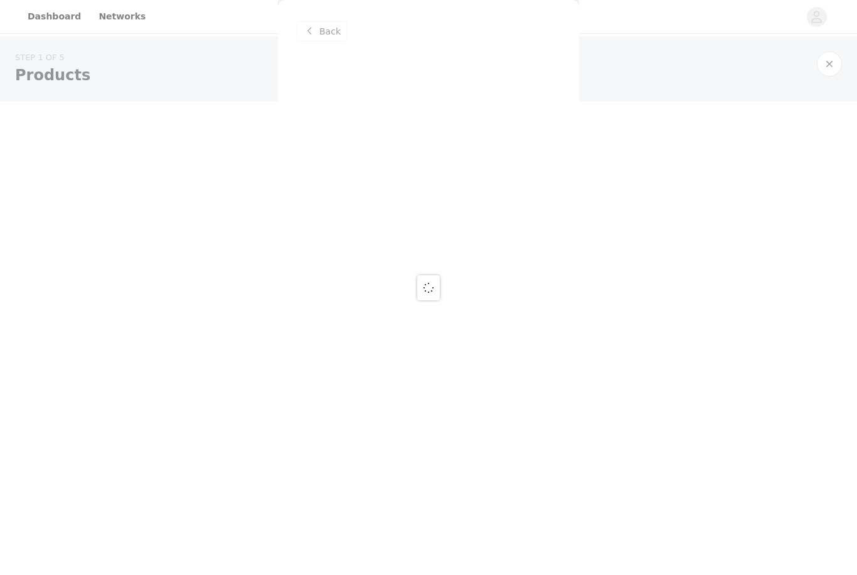
scroll to position [0, 0]
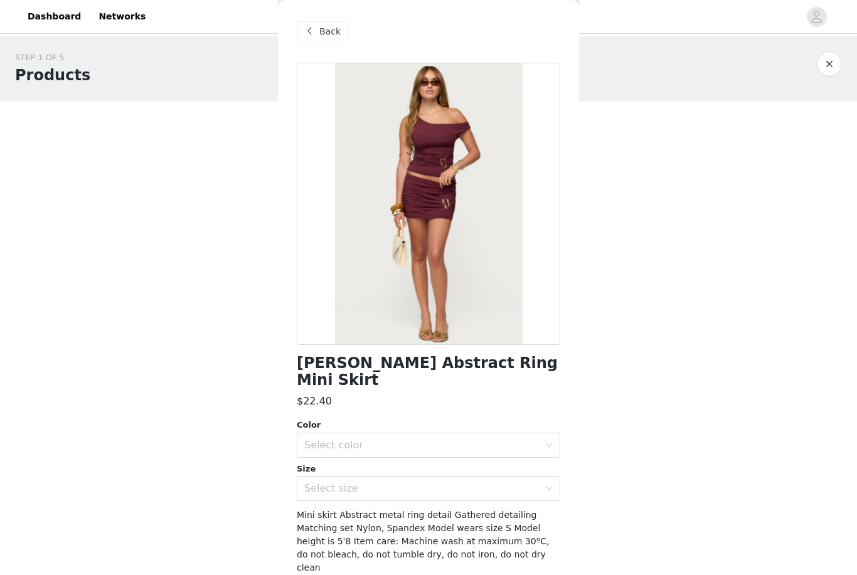
click at [337, 29] on span "Back" at bounding box center [329, 31] width 21 height 13
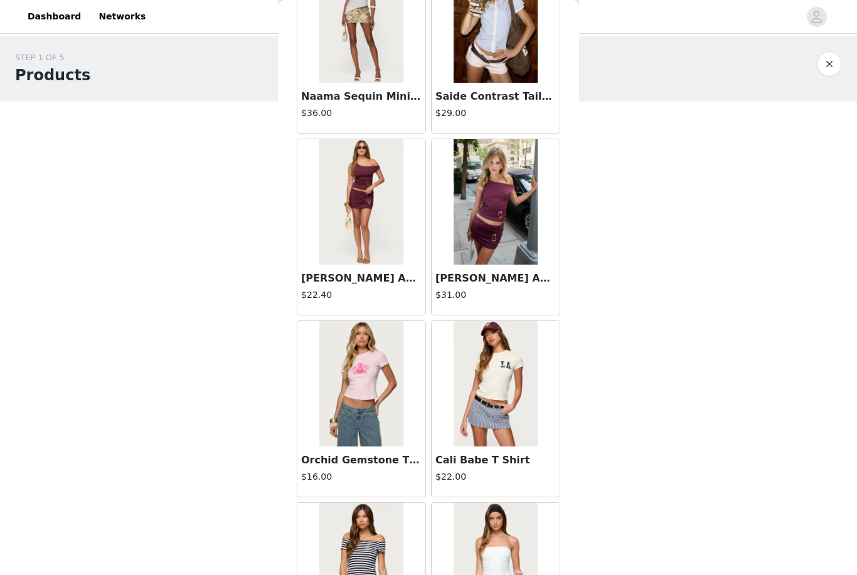
scroll to position [12649, 0]
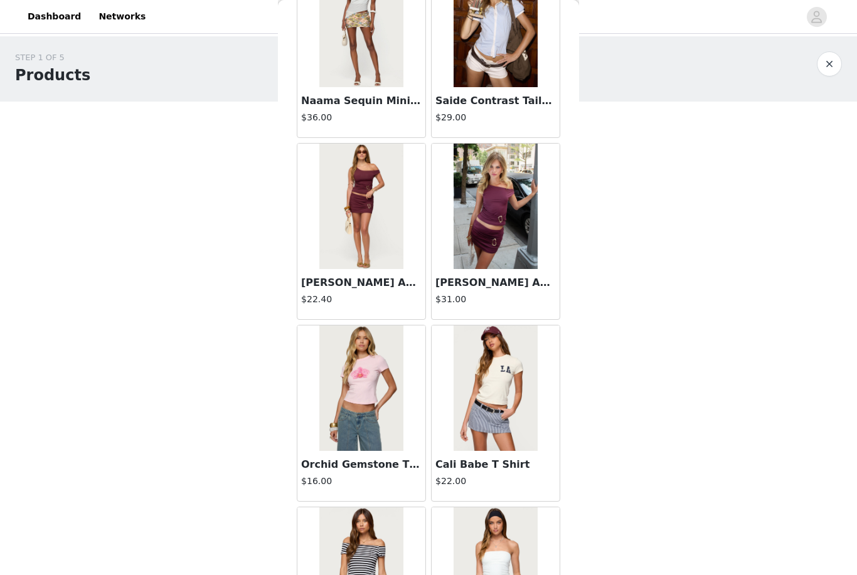
click at [508, 238] on img at bounding box center [494, 206] width 83 height 125
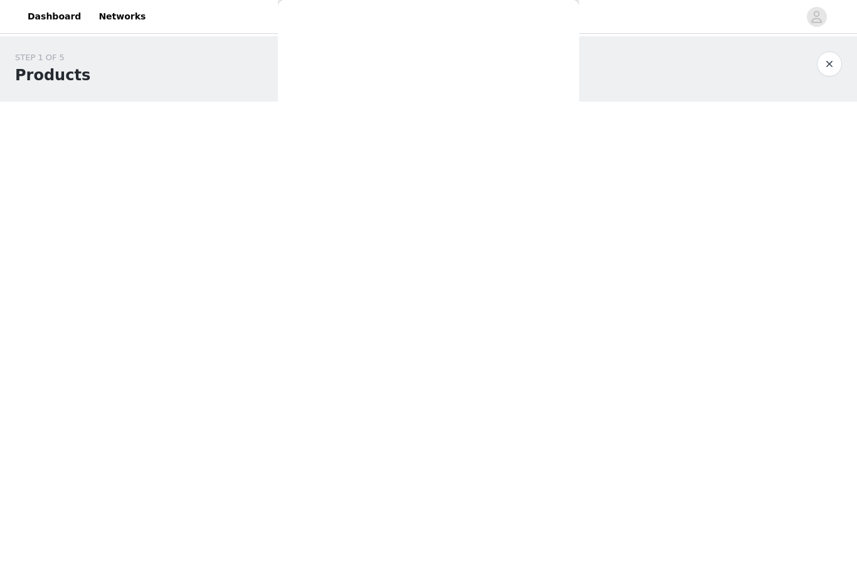
scroll to position [0, 0]
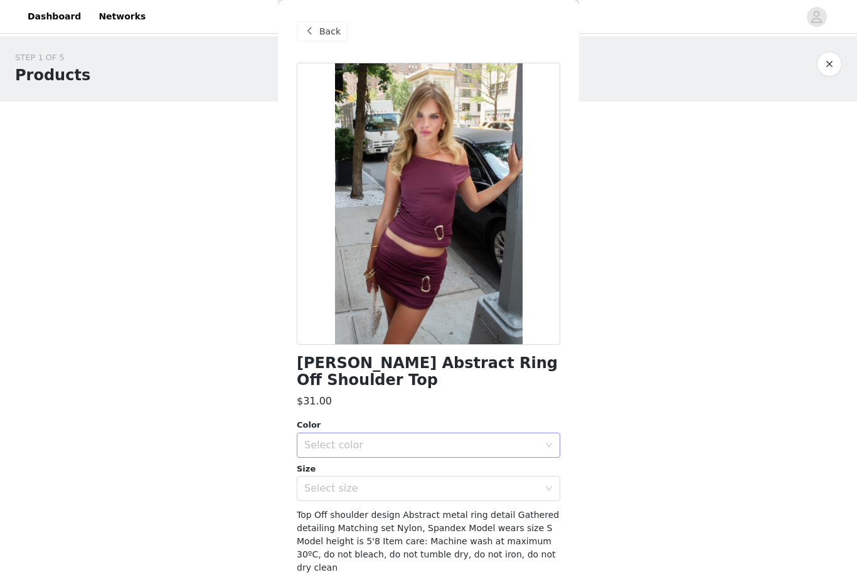
click at [493, 443] on div "Select color" at bounding box center [421, 445] width 235 height 13
click at [483, 473] on li "BURGUNDY" at bounding box center [428, 472] width 263 height 20
click at [491, 491] on div "Select size" at bounding box center [421, 488] width 235 height 13
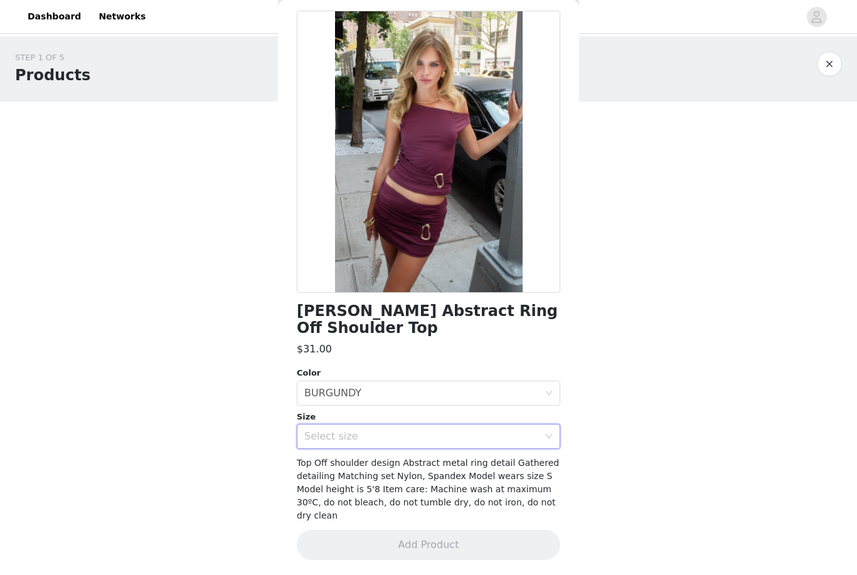
scroll to position [51, 0]
click at [507, 440] on div "Select size" at bounding box center [421, 437] width 235 height 13
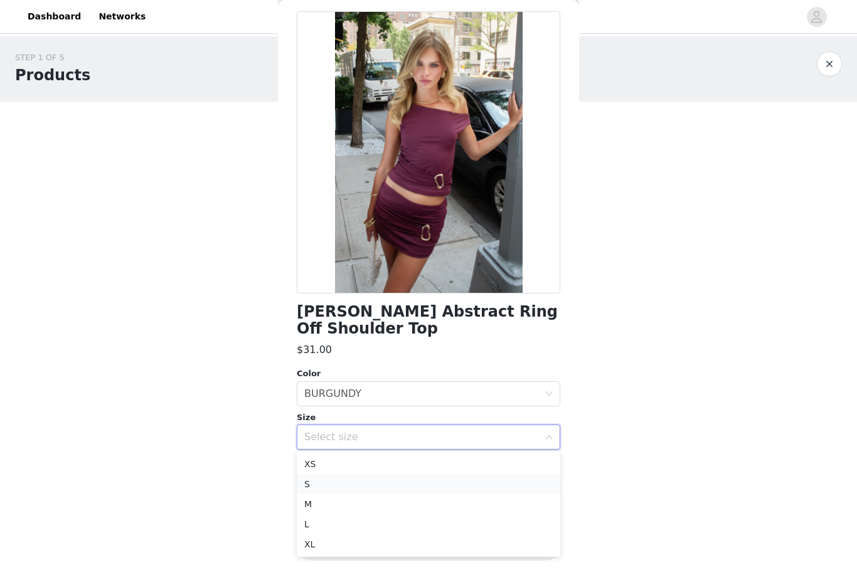
click at [493, 488] on li "S" at bounding box center [428, 484] width 263 height 20
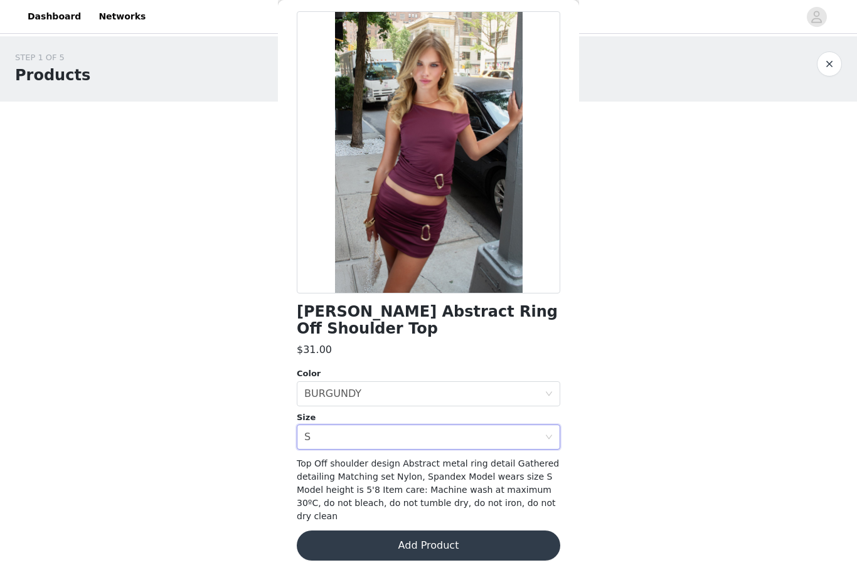
click at [504, 462] on span "Top Off shoulder design Abstract metal ring detail Gathered detailing Matching …" at bounding box center [428, 489] width 262 height 63
click at [499, 456] on div "[PERSON_NAME] Abstract Ring Off Shoulder Top $31.00 Color Select color BURGUNDY…" at bounding box center [428, 293] width 263 height 564
click at [501, 440] on div "Select size S" at bounding box center [424, 437] width 240 height 24
click at [475, 365] on div "[PERSON_NAME] Abstract Ring Off Shoulder Top $31.00 Color Select color BURGUNDY…" at bounding box center [428, 293] width 263 height 564
click at [501, 540] on button "Add Product" at bounding box center [428, 545] width 263 height 30
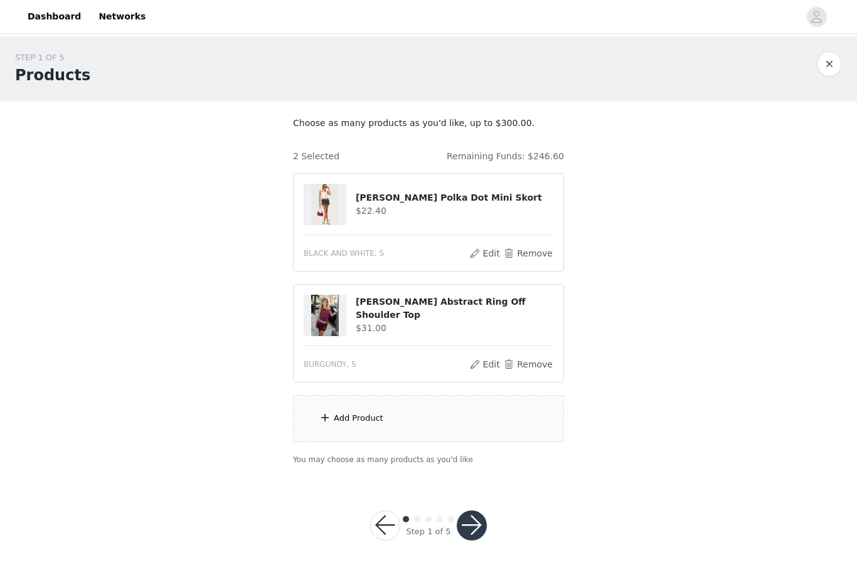
click at [477, 423] on div "Add Product" at bounding box center [428, 418] width 271 height 47
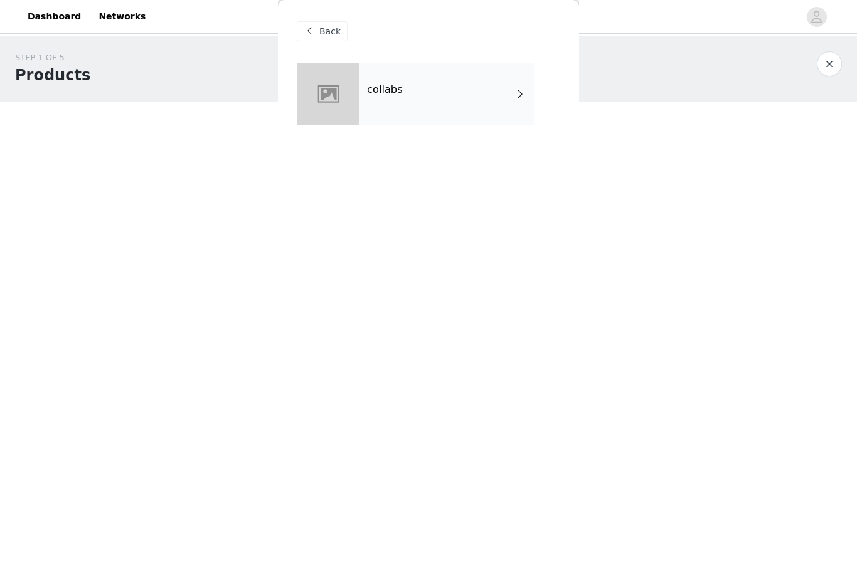
click at [513, 107] on div "collabs" at bounding box center [446, 94] width 174 height 63
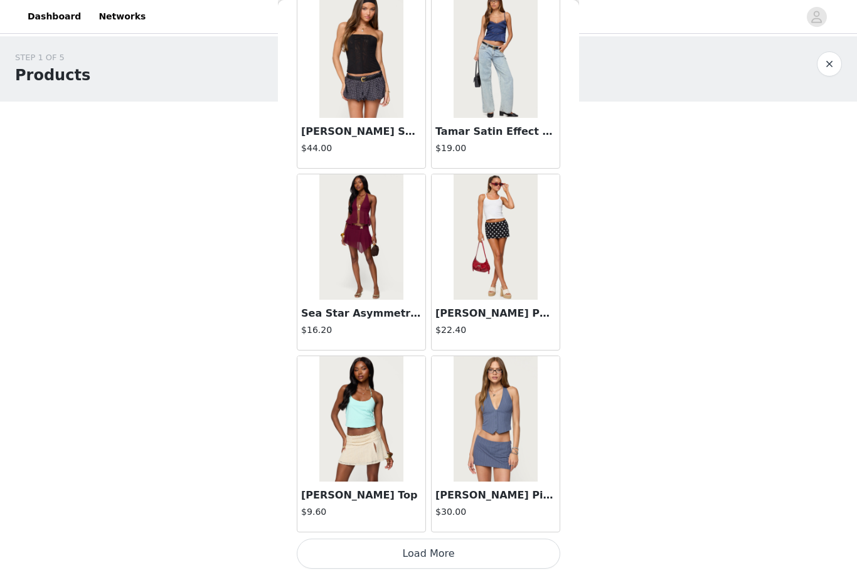
click at [456, 548] on button "Load More" at bounding box center [428, 554] width 263 height 30
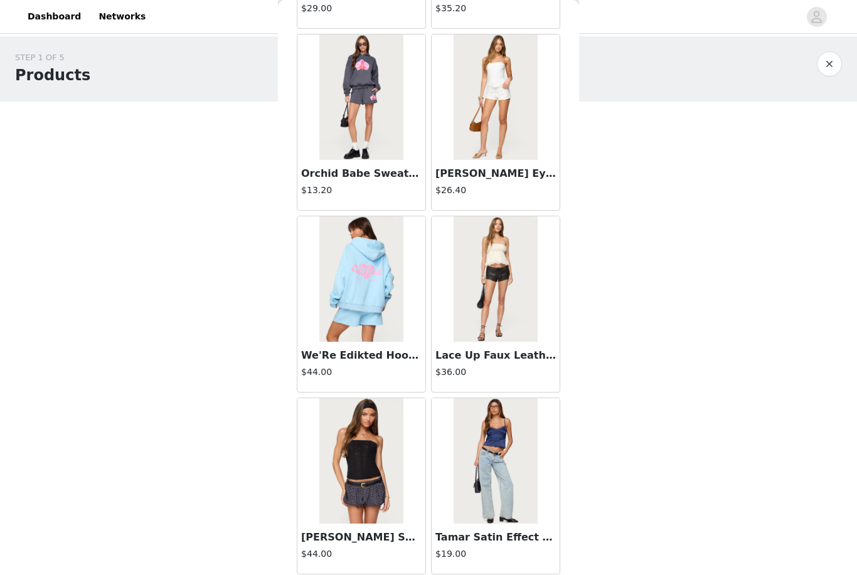
click at [723, 385] on div "STEP 1 OF 5 Products Choose as many products as you'd like, up to $300.00. 2 Se…" at bounding box center [428, 258] width 857 height 444
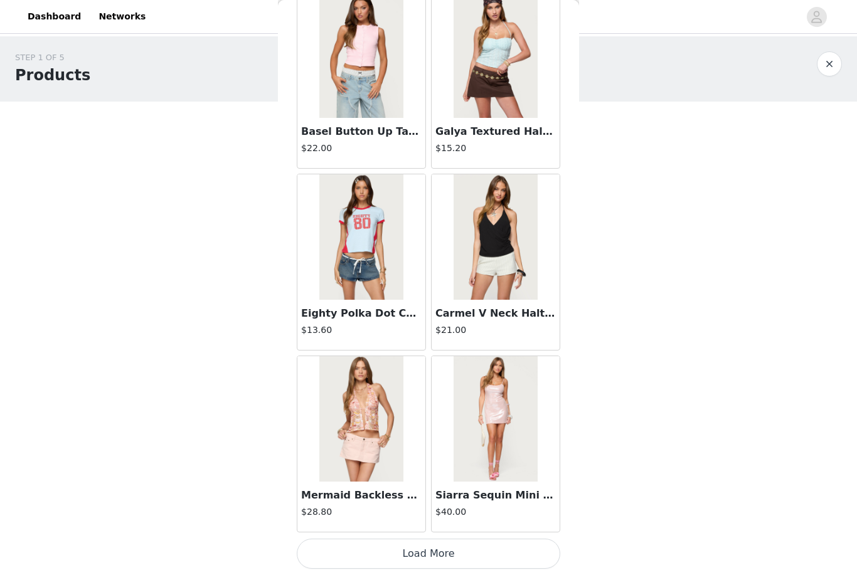
click at [459, 554] on button "Load More" at bounding box center [428, 554] width 263 height 30
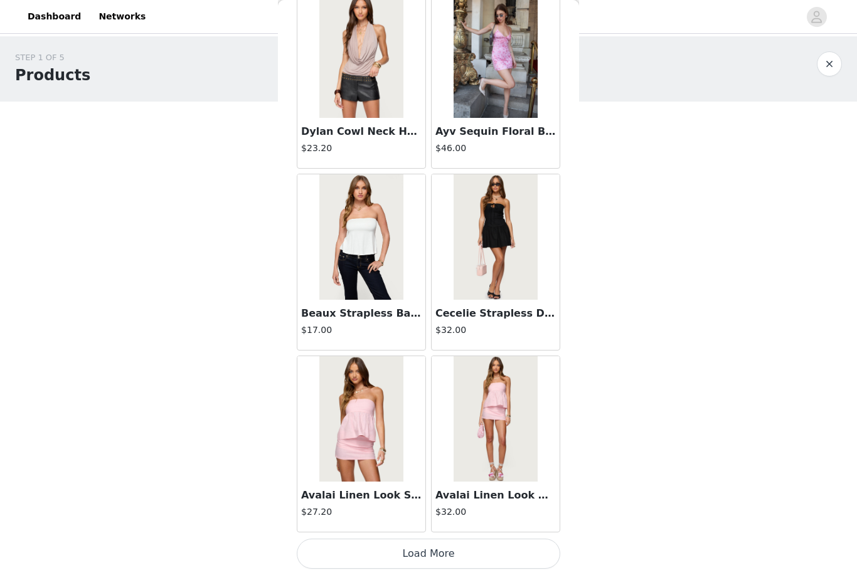
click at [493, 542] on button "Load More" at bounding box center [428, 554] width 263 height 30
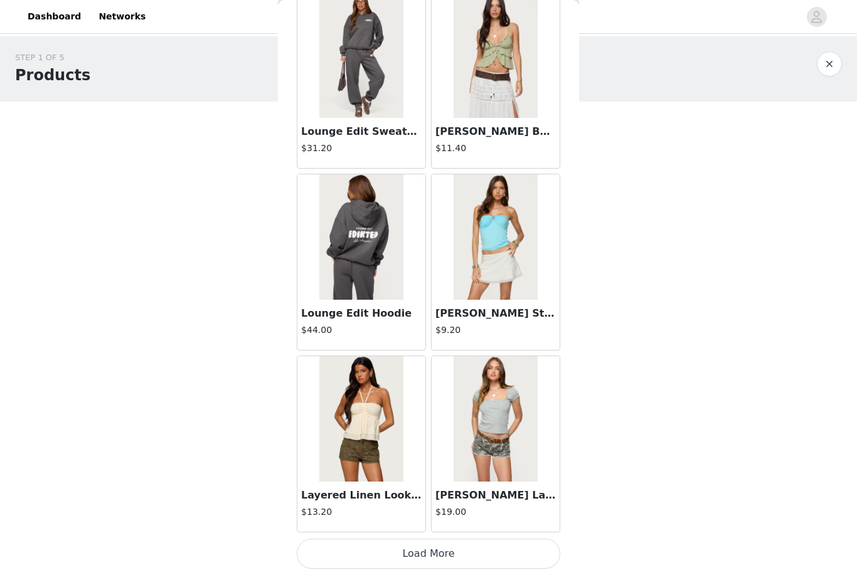
click at [497, 543] on button "Load More" at bounding box center [428, 554] width 263 height 30
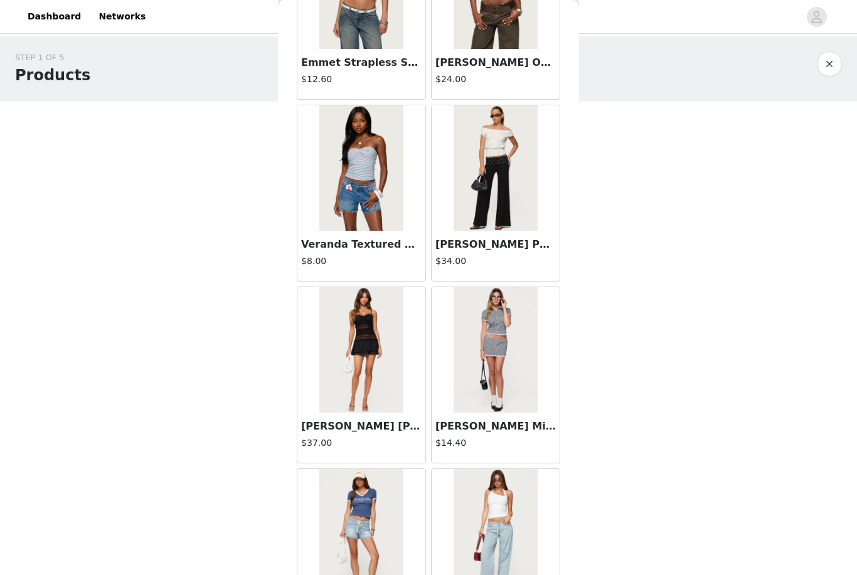
scroll to position [8324, 0]
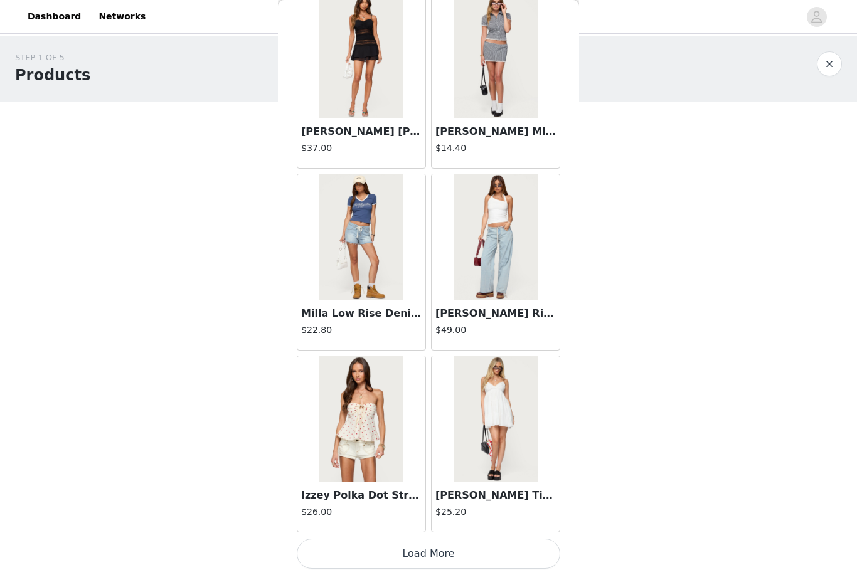
click at [490, 552] on button "Load More" at bounding box center [428, 554] width 263 height 30
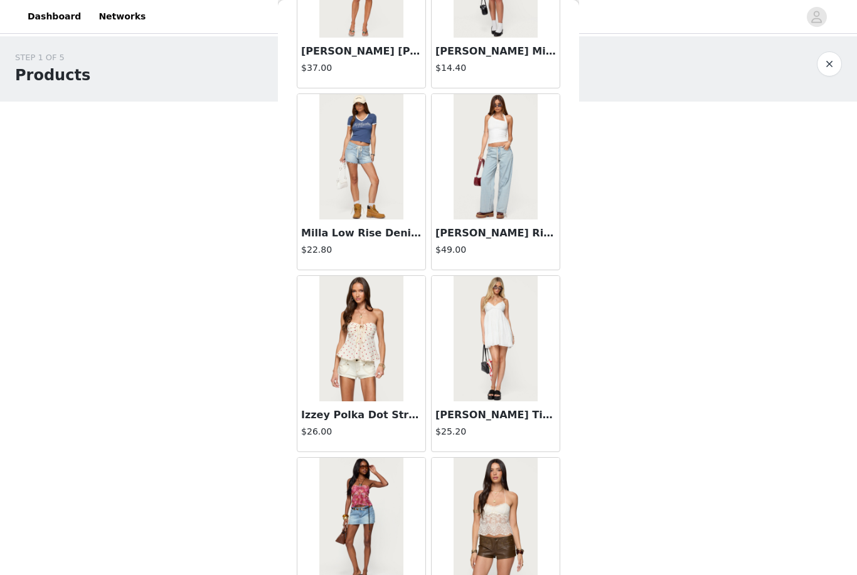
scroll to position [8697, 0]
click at [514, 182] on img at bounding box center [494, 157] width 83 height 125
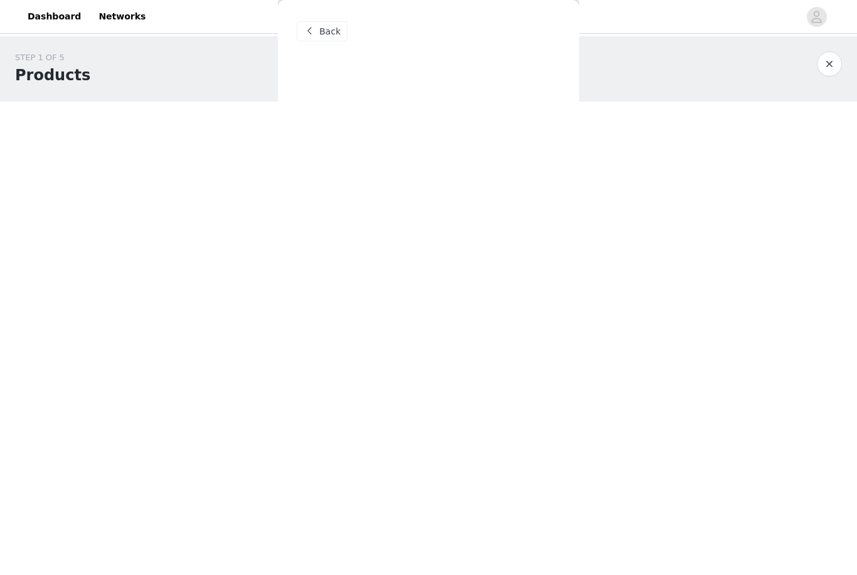
scroll to position [0, 0]
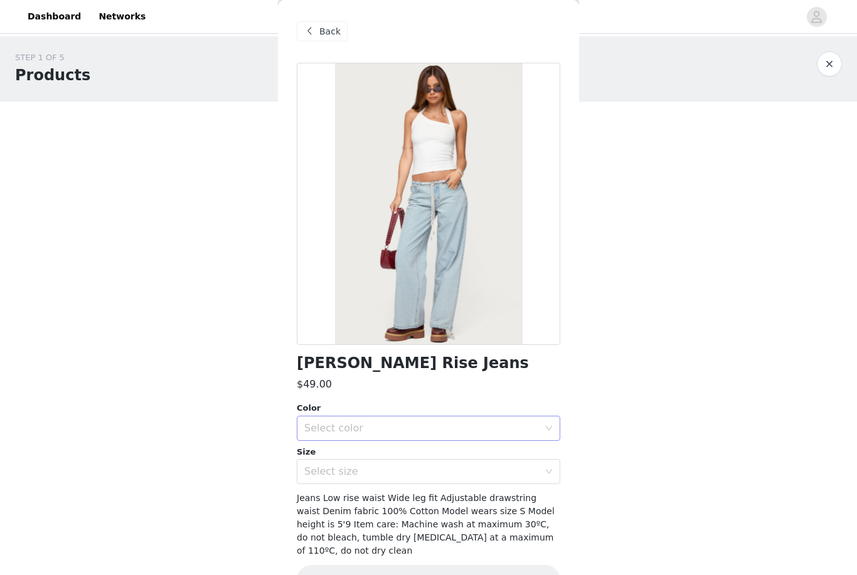
click at [441, 428] on div "Select color" at bounding box center [421, 428] width 235 height 13
click at [429, 455] on li "LIGHT BLUE" at bounding box center [428, 455] width 263 height 20
click at [438, 472] on div "Select size" at bounding box center [421, 471] width 235 height 13
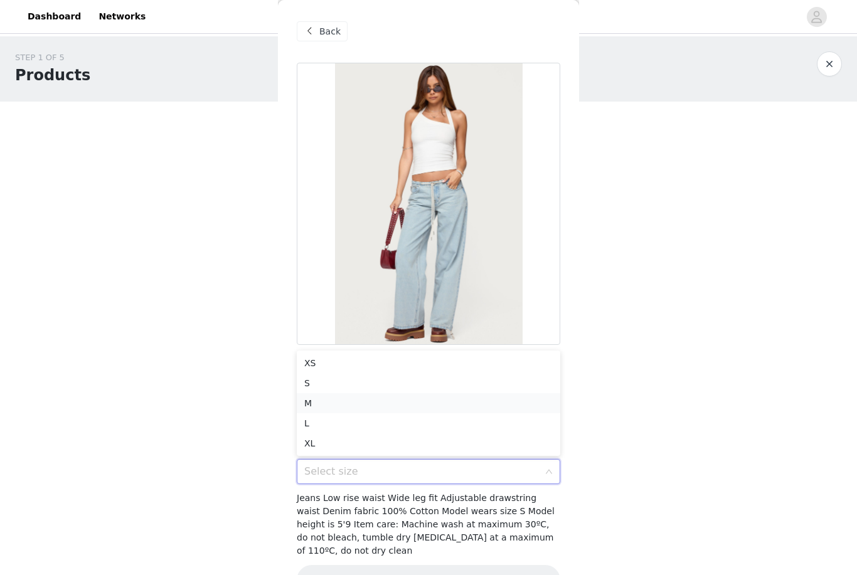
click at [385, 401] on li "M" at bounding box center [428, 403] width 263 height 20
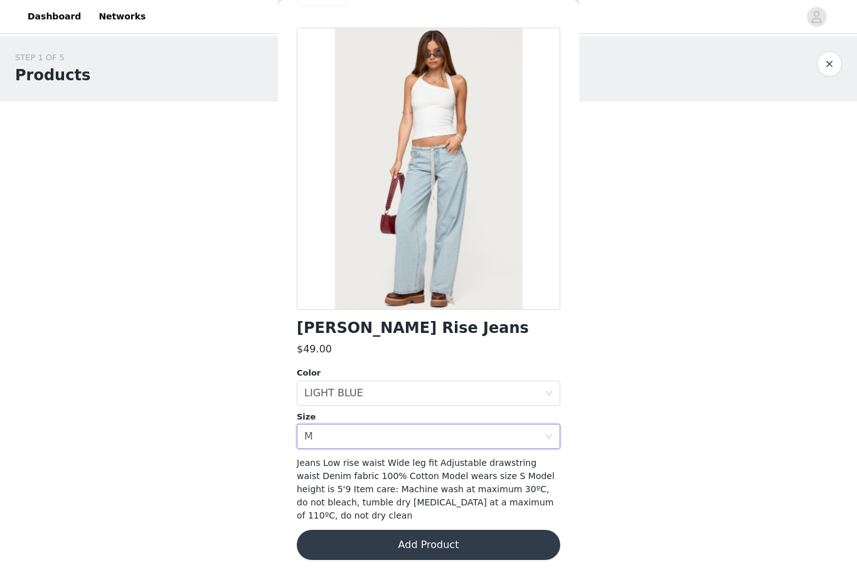
scroll to position [34, 0]
click at [458, 540] on button "Add Product" at bounding box center [428, 545] width 263 height 30
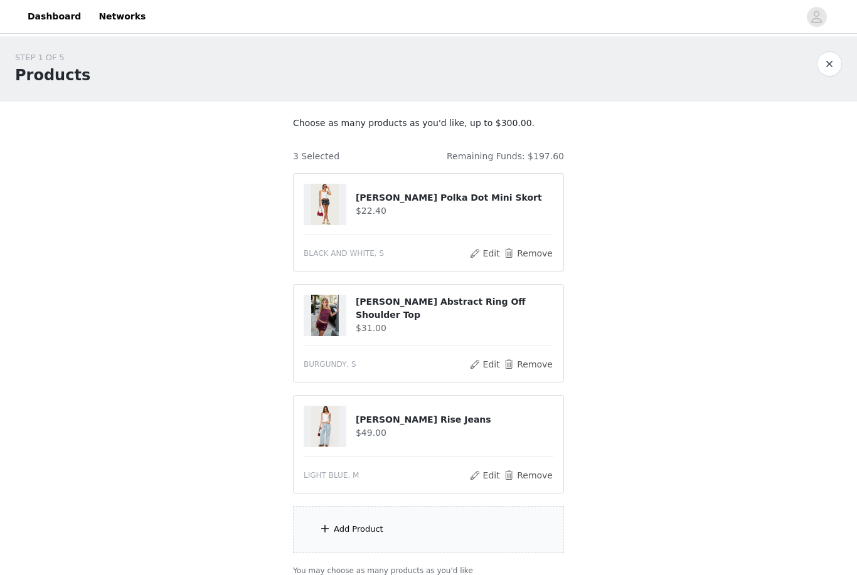
click at [495, 525] on div "Add Product" at bounding box center [428, 529] width 271 height 47
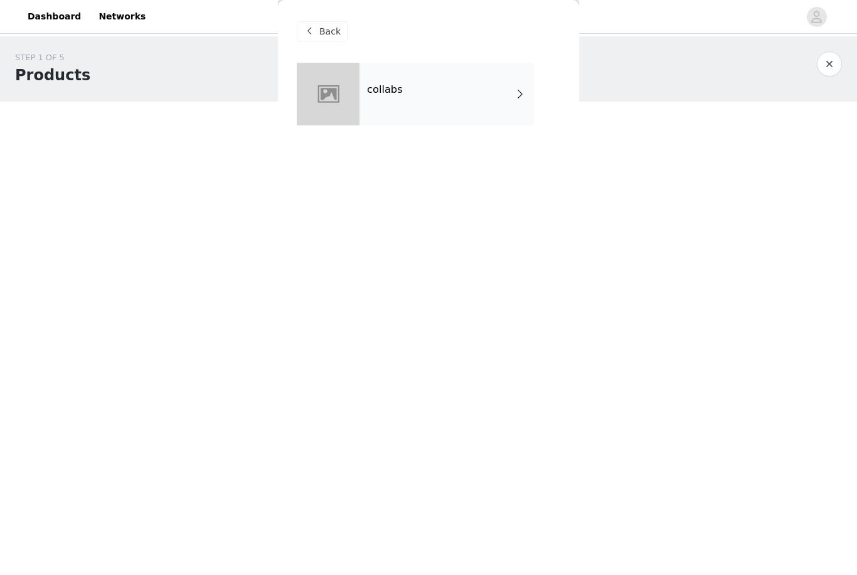
click at [477, 103] on div "collabs" at bounding box center [446, 94] width 174 height 63
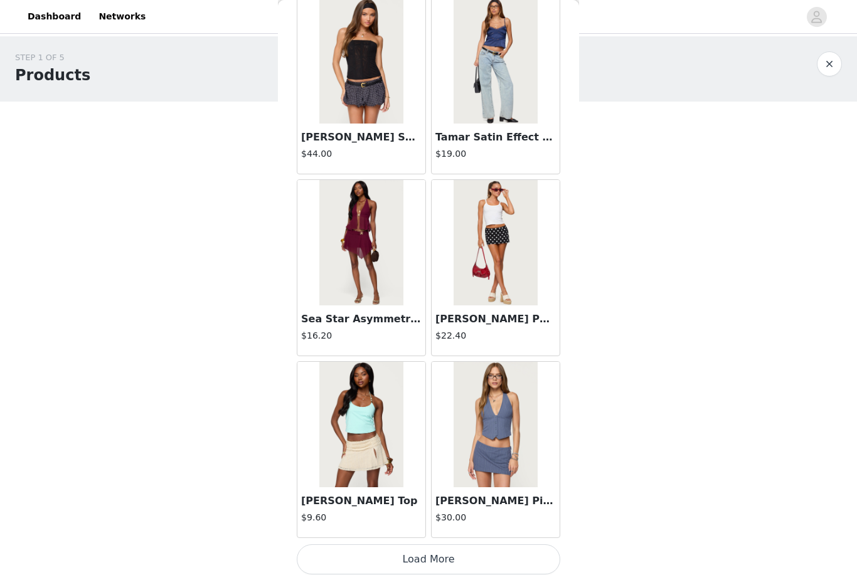
click at [468, 544] on button "Load More" at bounding box center [428, 559] width 263 height 30
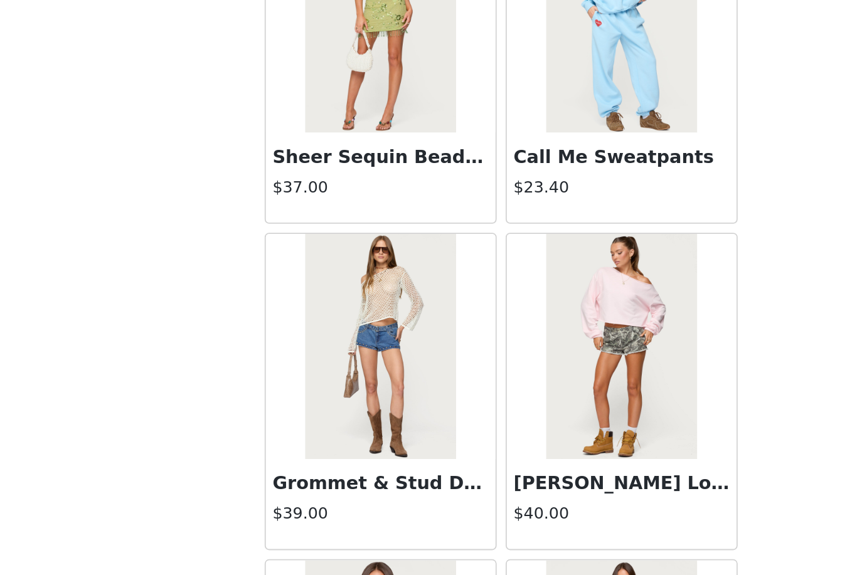
scroll to position [2218, 0]
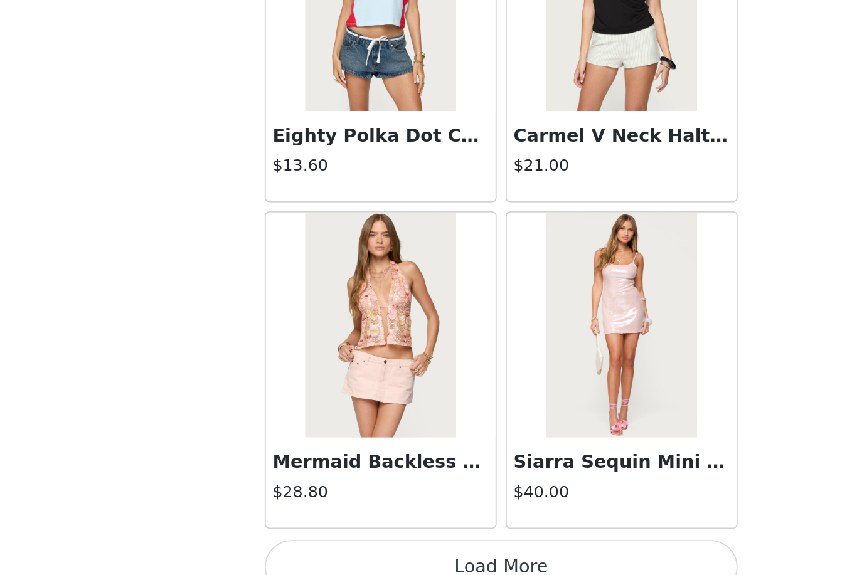
click at [297, 539] on button "Load More" at bounding box center [428, 554] width 263 height 30
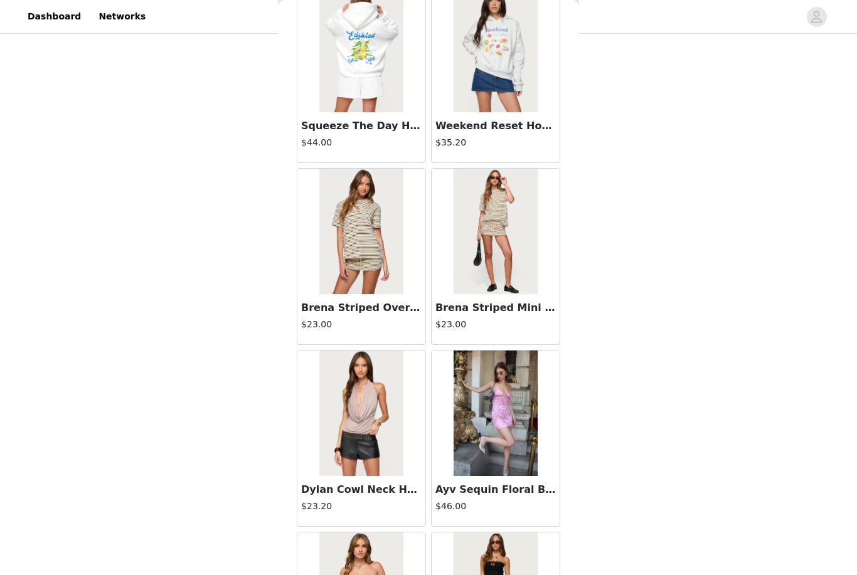
scroll to position [4700, 0]
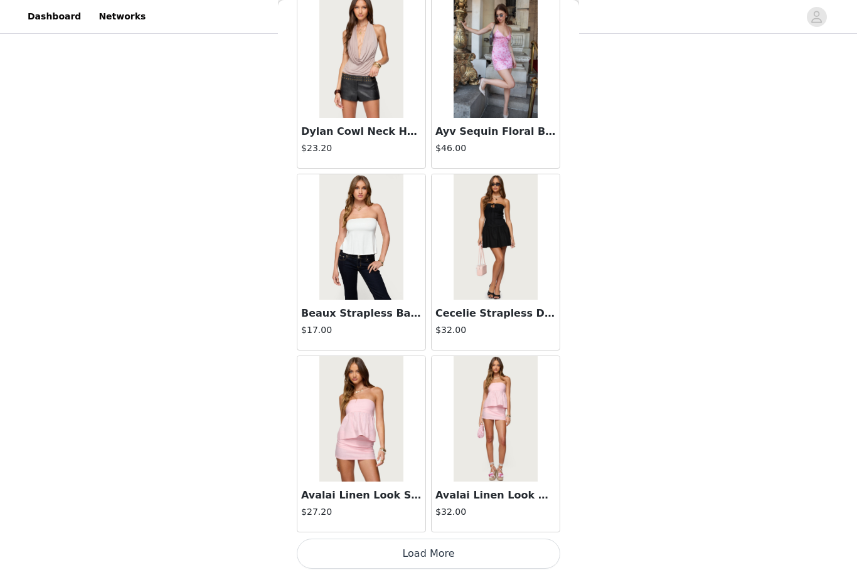
click at [493, 552] on button "Load More" at bounding box center [428, 554] width 263 height 30
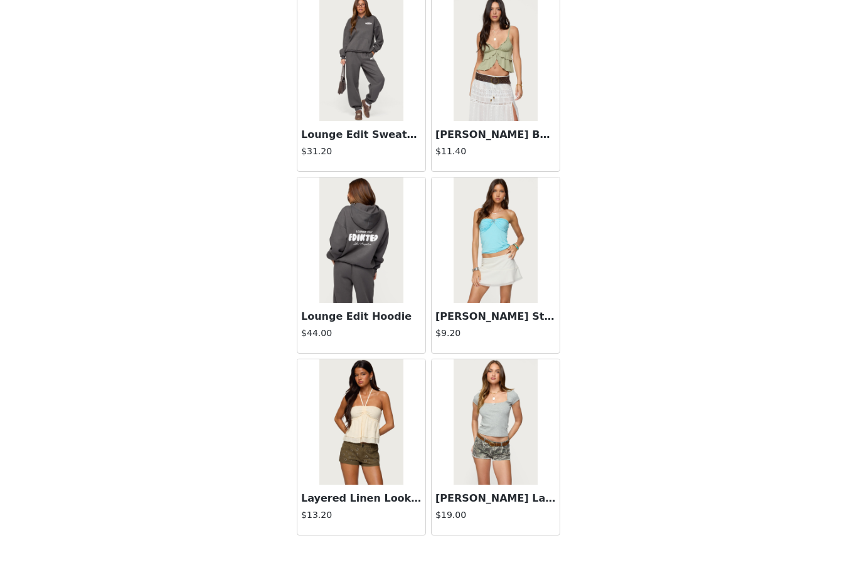
scroll to position [6759, 0]
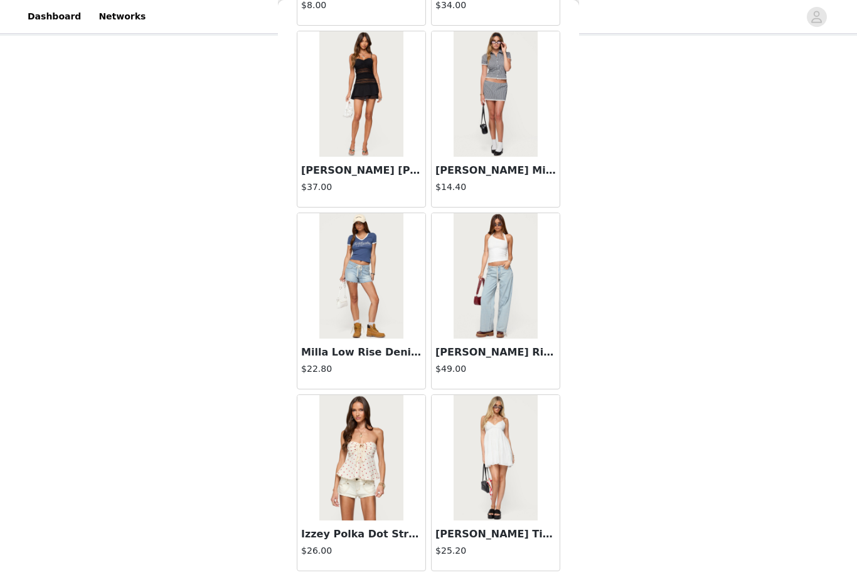
scroll to position [8577, 0]
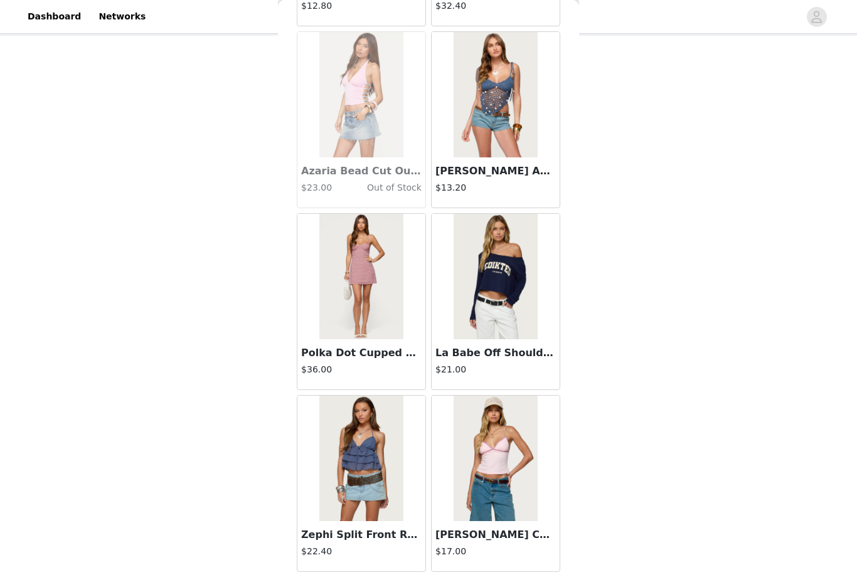
scroll to position [10396, 0]
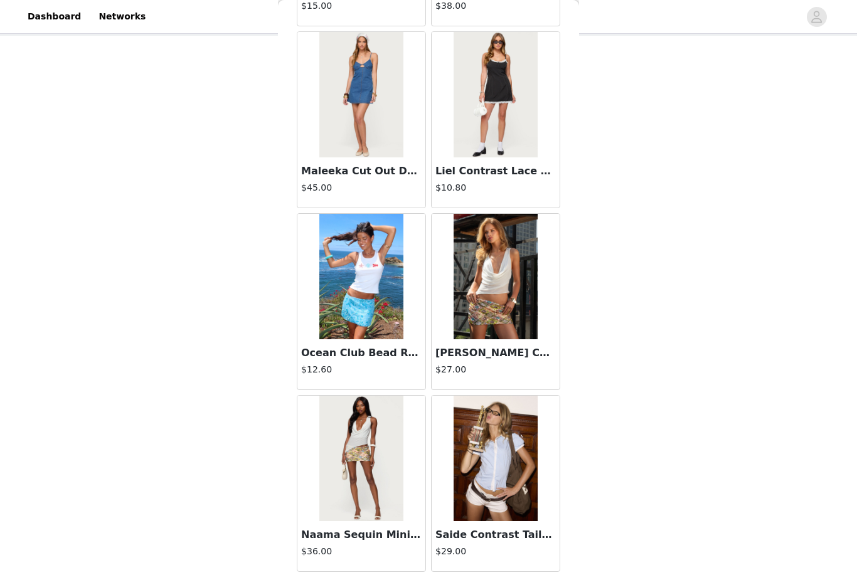
scroll to position [12214, 0]
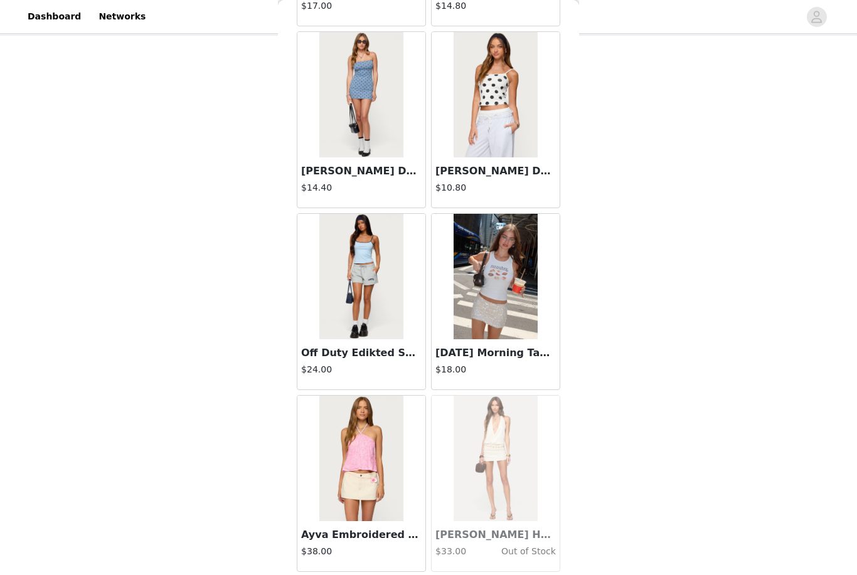
scroll to position [14033, 0]
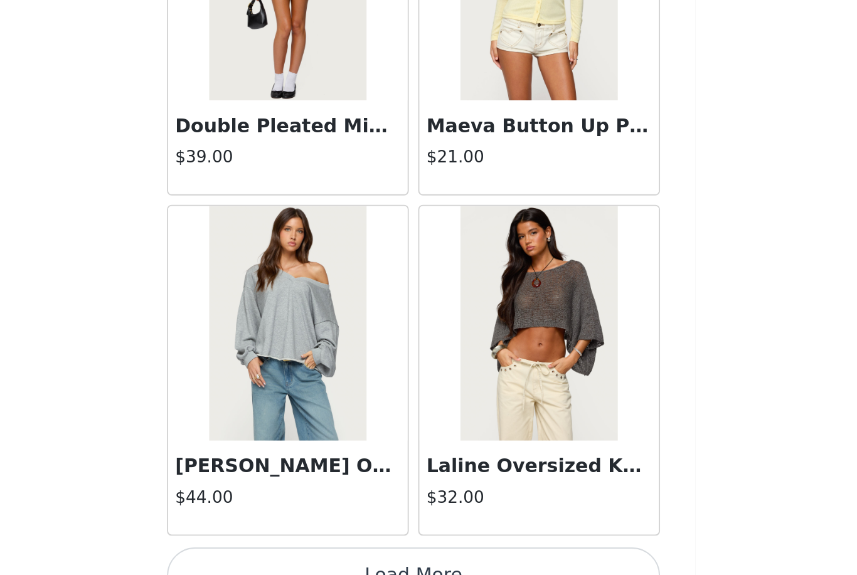
scroll to position [106, 0]
click at [297, 539] on button "Load More" at bounding box center [428, 554] width 263 height 30
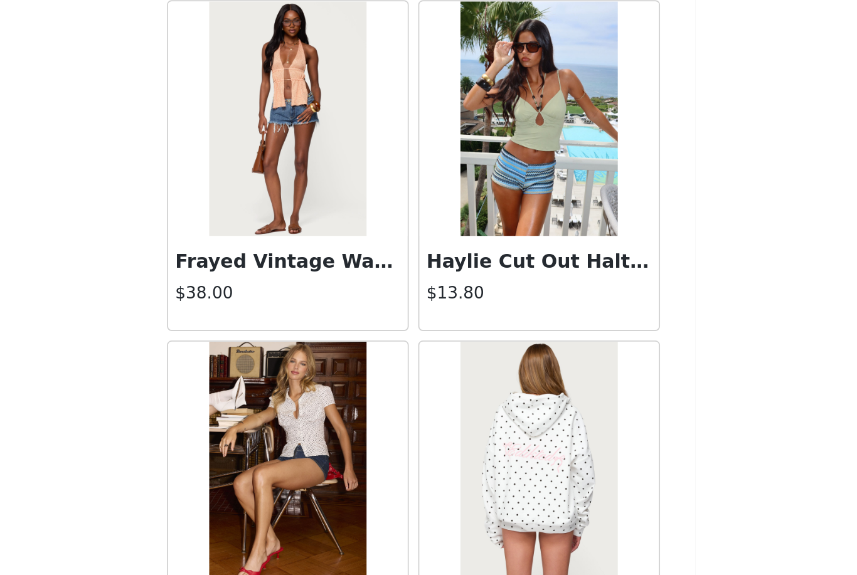
scroll to position [16725, 0]
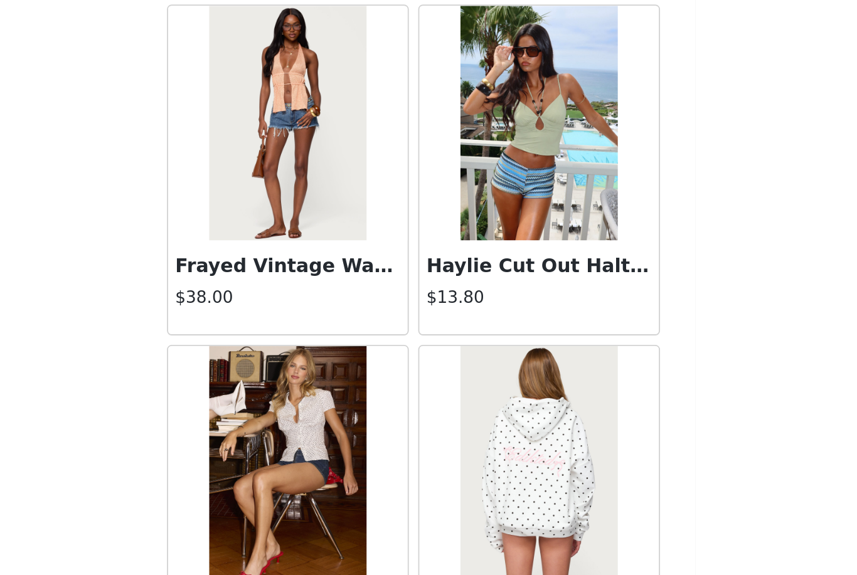
click at [319, 431] on img at bounding box center [360, 493] width 83 height 125
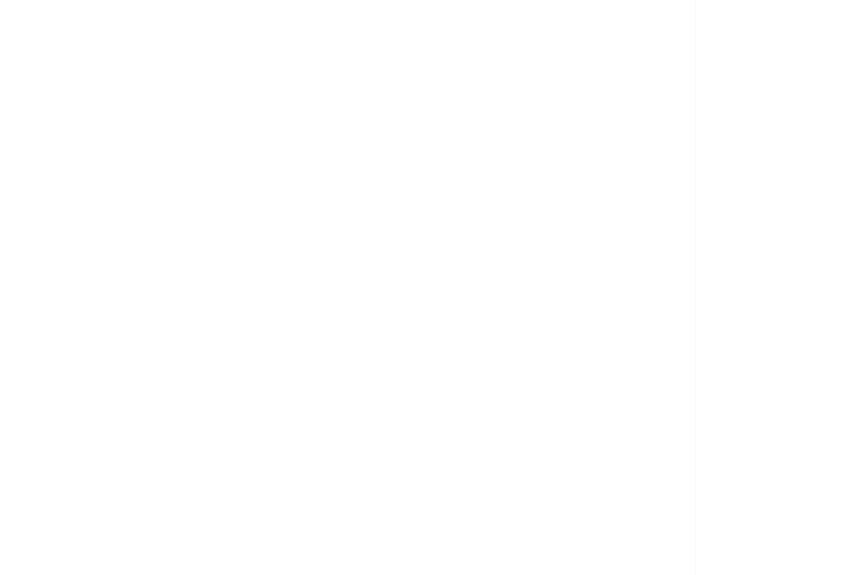
scroll to position [34, 0]
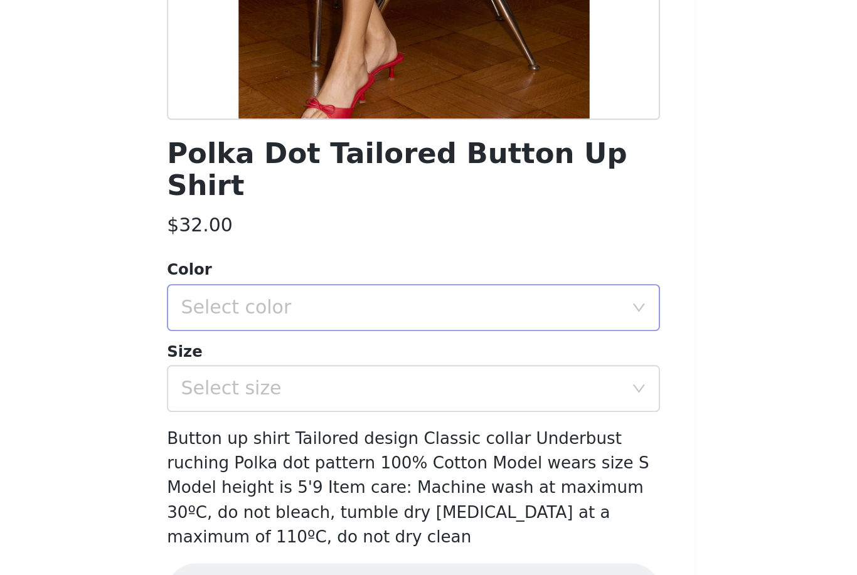
click at [304, 404] on div "Select color" at bounding box center [421, 410] width 235 height 13
click at [297, 411] on li "WHITE AND BLACK" at bounding box center [428, 421] width 263 height 20
click at [304, 448] on div "Select size" at bounding box center [421, 454] width 235 height 13
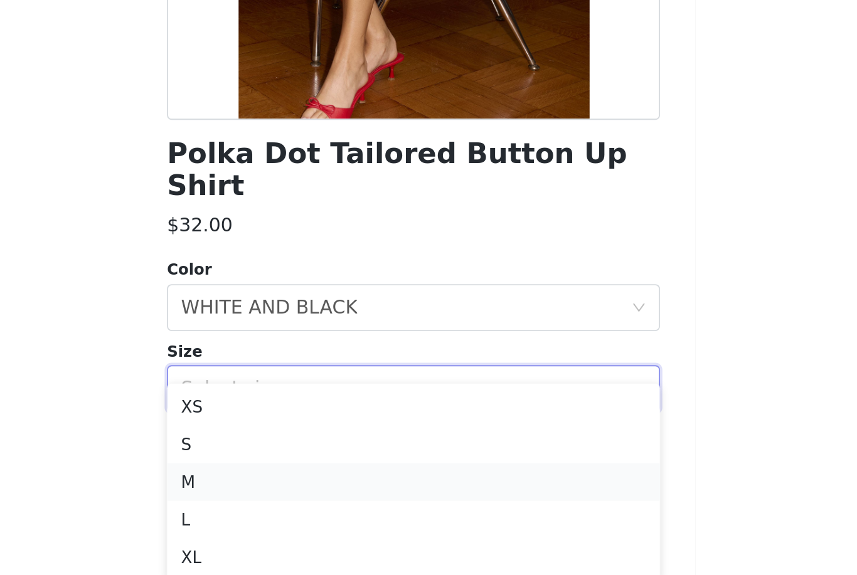
click at [297, 494] on li "M" at bounding box center [428, 504] width 263 height 20
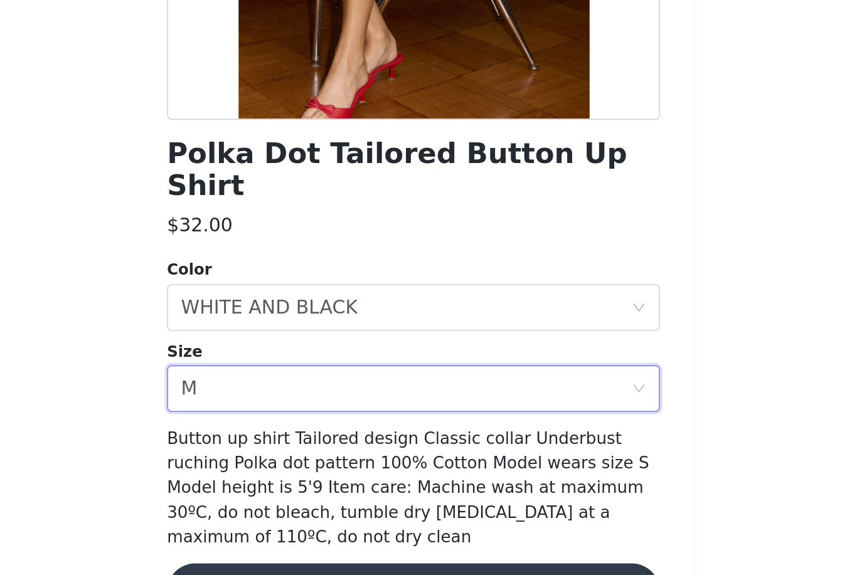
click at [297, 317] on div "Polka Dot Tailored Button Up Shirt $32.00 Color Select color WHITE AND BLACK Si…" at bounding box center [428, 310] width 263 height 564
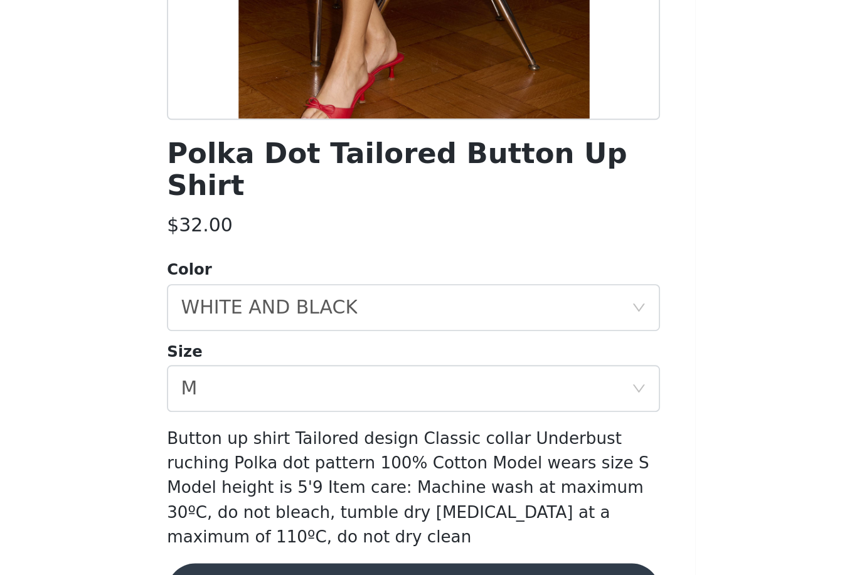
click at [297, 547] on button "Add Product" at bounding box center [428, 562] width 263 height 30
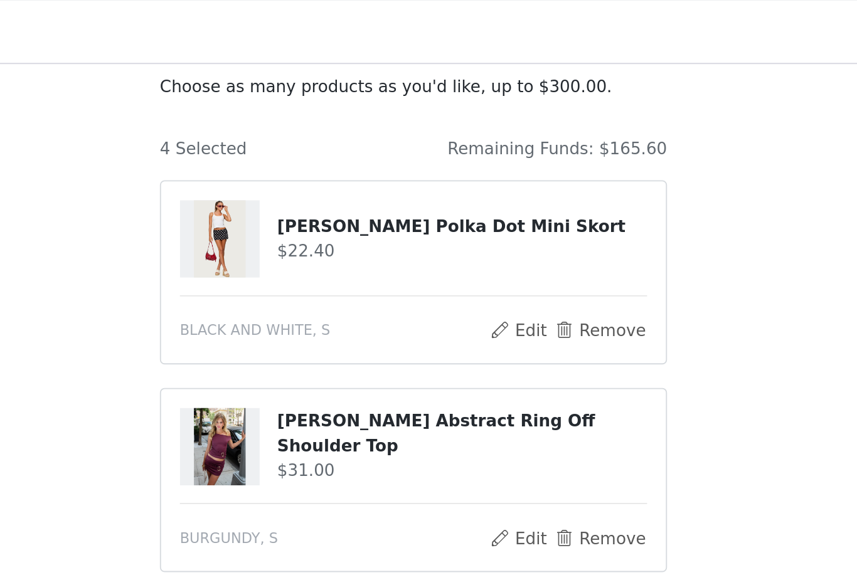
scroll to position [0, 0]
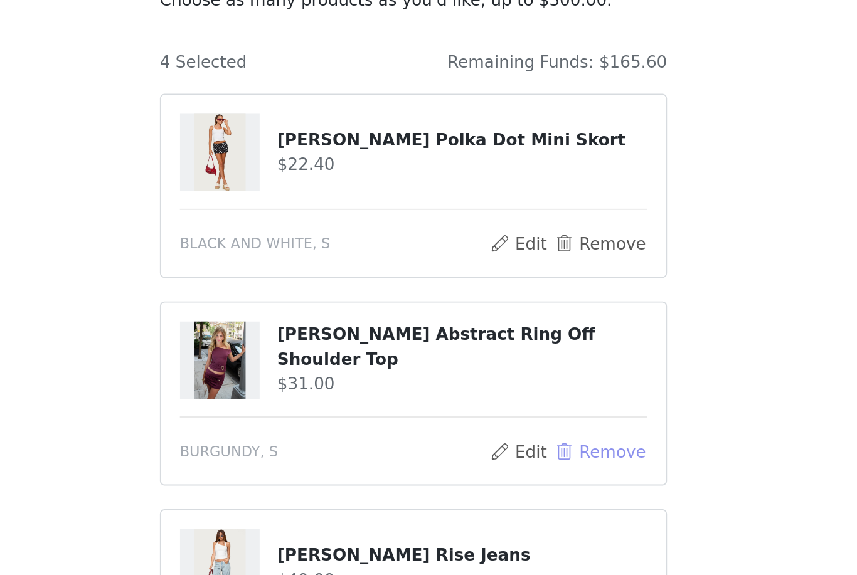
click at [503, 357] on button "Remove" at bounding box center [528, 364] width 50 height 15
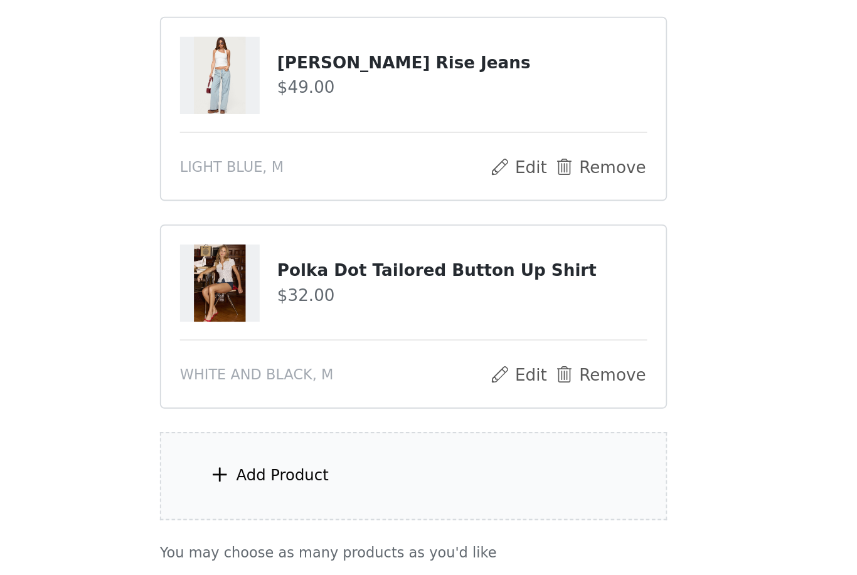
scroll to position [106, 0]
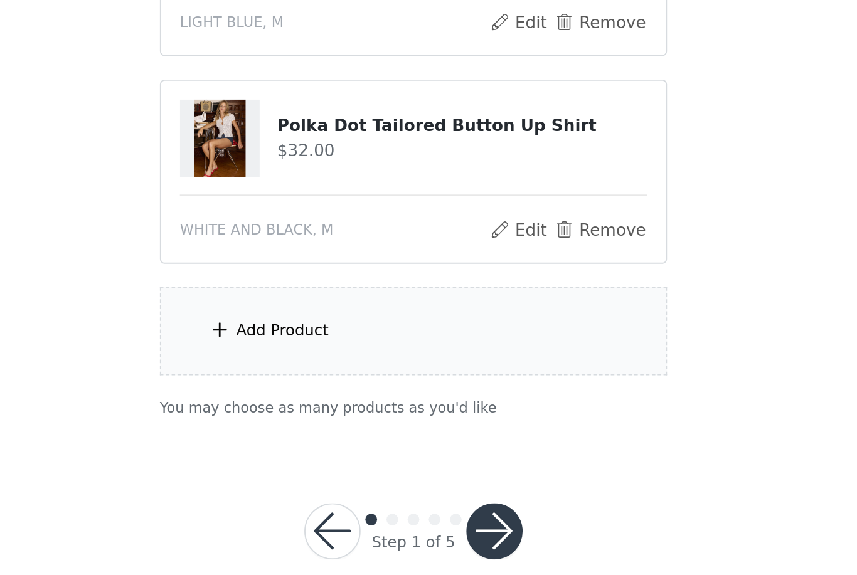
click at [293, 400] on div "Add Product" at bounding box center [428, 423] width 271 height 47
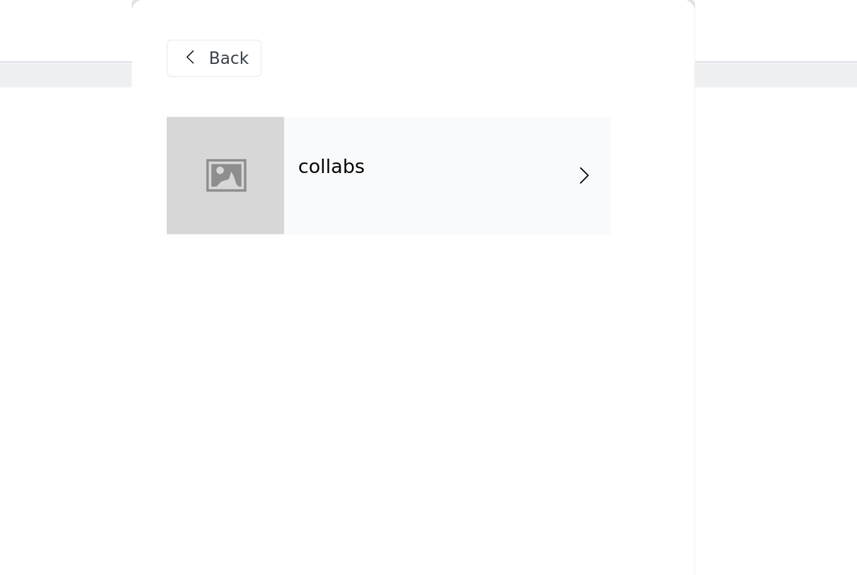
scroll to position [0, 0]
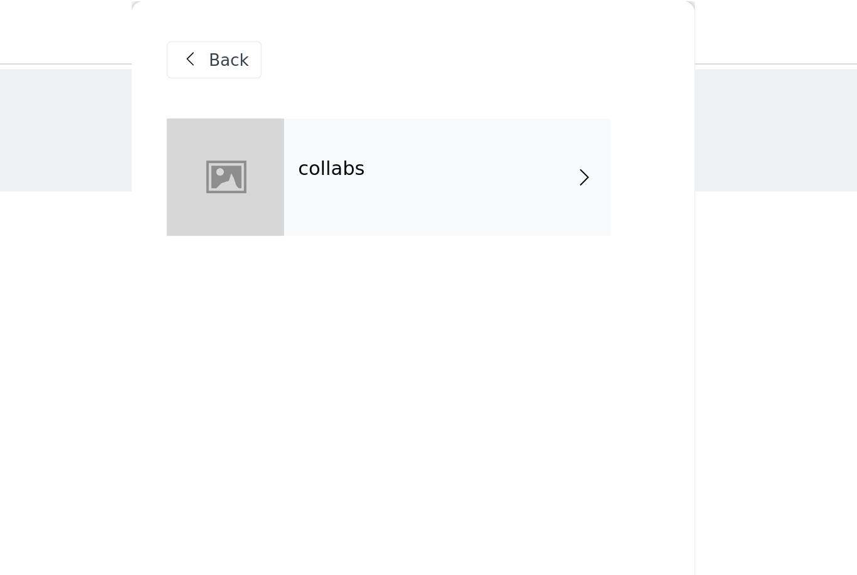
click at [359, 106] on div "collabs" at bounding box center [446, 94] width 174 height 63
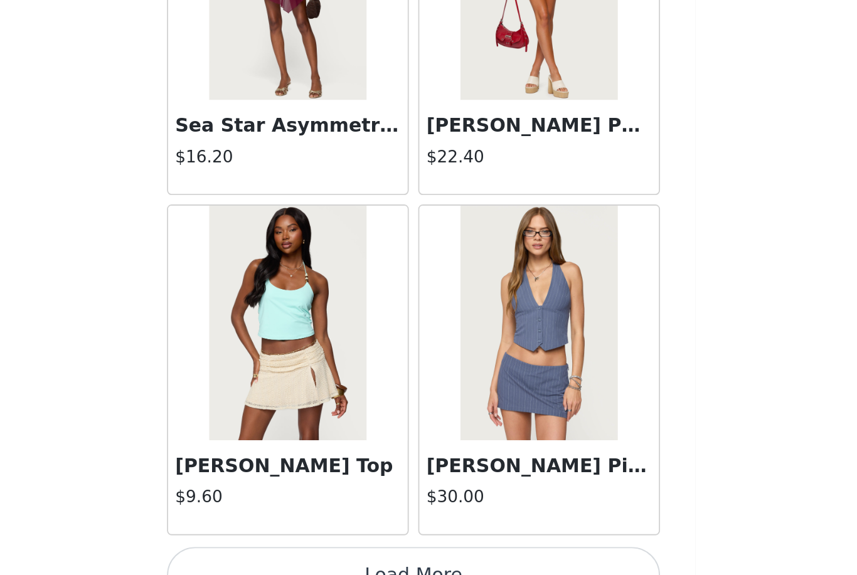
scroll to position [106, 0]
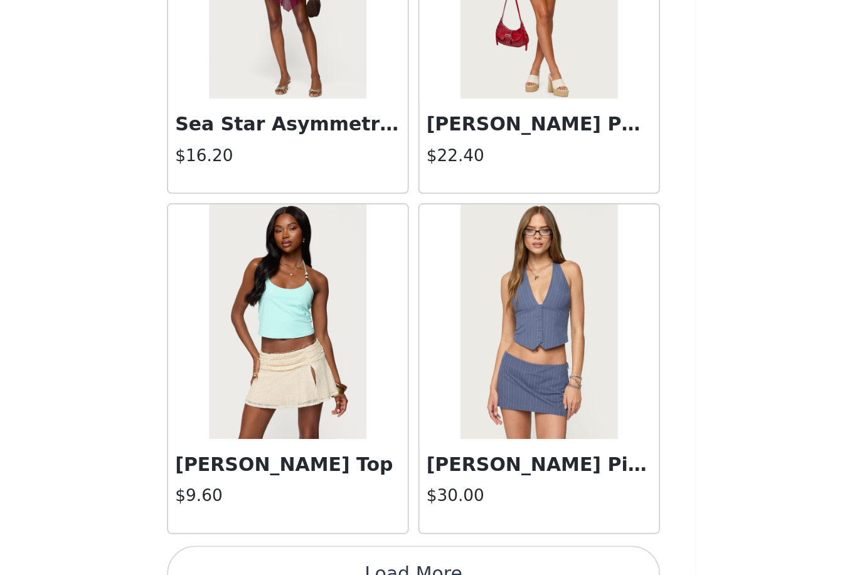
click at [297, 539] on button "Load More" at bounding box center [428, 554] width 263 height 30
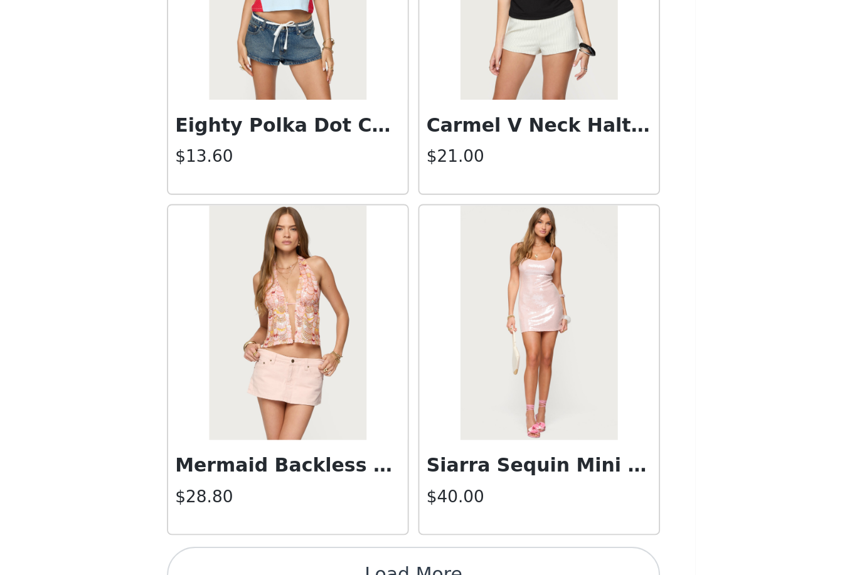
scroll to position [3162, 0]
click at [297, 539] on button "Load More" at bounding box center [428, 554] width 263 height 30
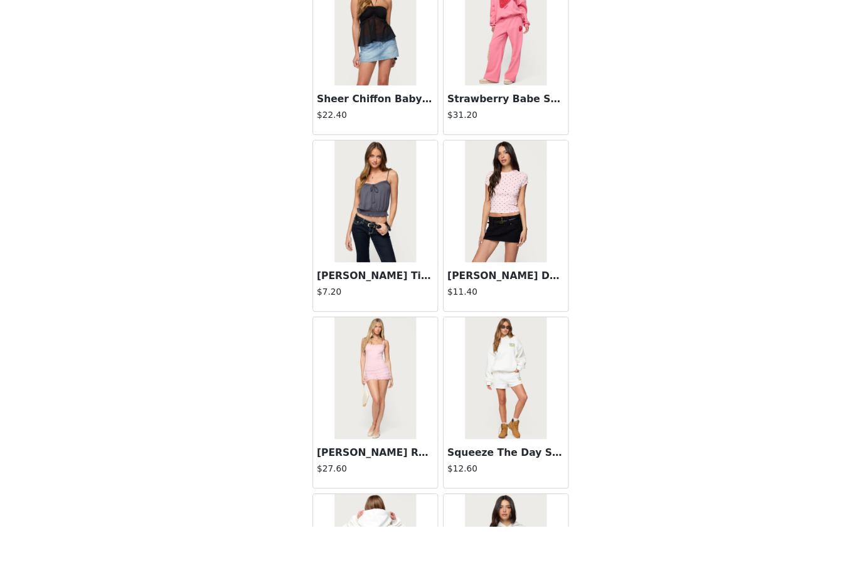
scroll to position [106, 0]
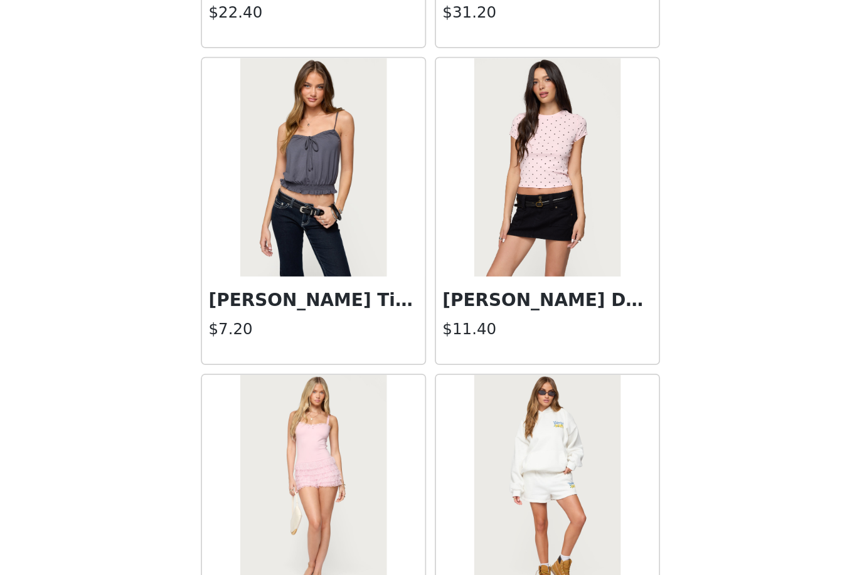
click at [488, 167] on div "STEP 1 OF 5 Products Choose as many products as you'd like, up to $300.00. 3 Se…" at bounding box center [428, 207] width 857 height 555
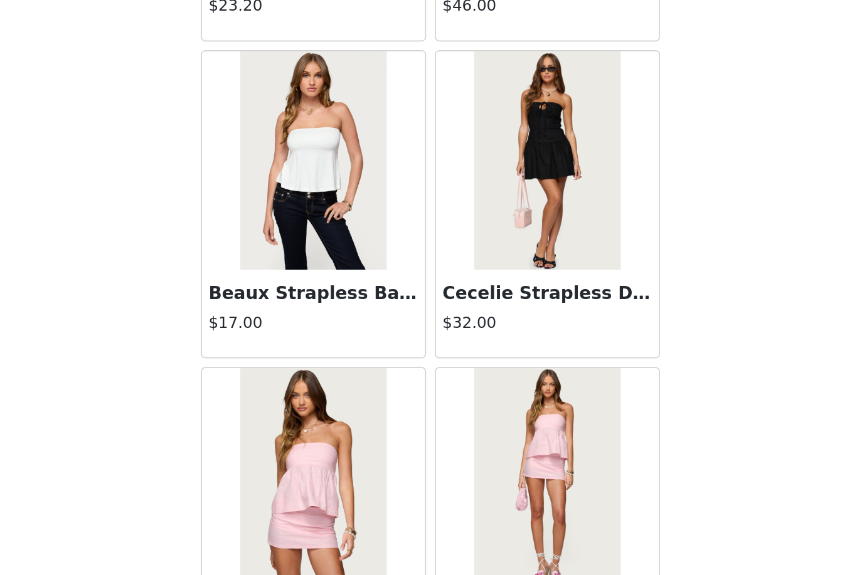
scroll to position [4981, 0]
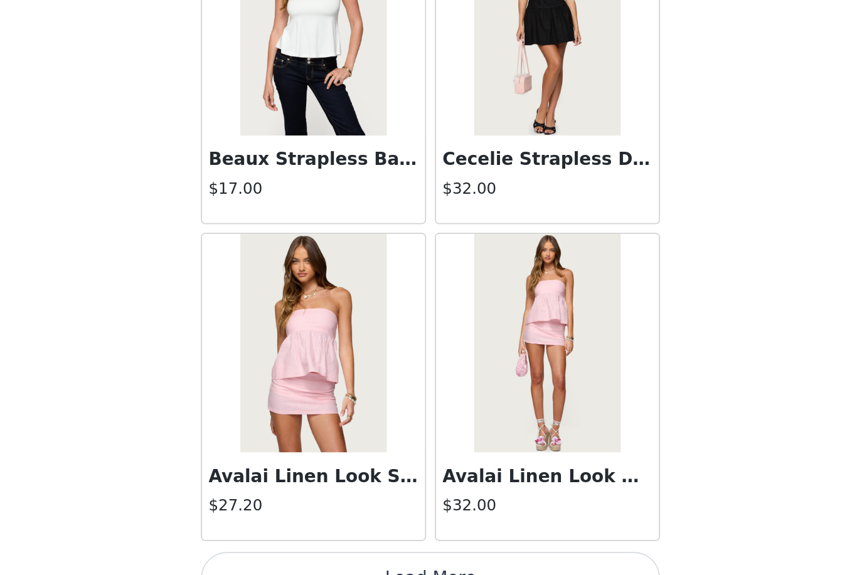
click at [297, 539] on button "Load More" at bounding box center [428, 554] width 263 height 30
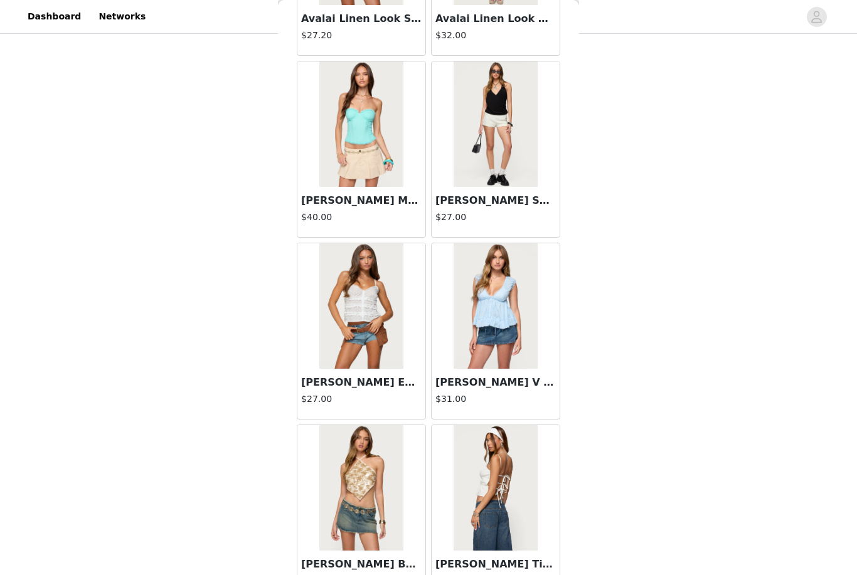
scroll to position [5458, 0]
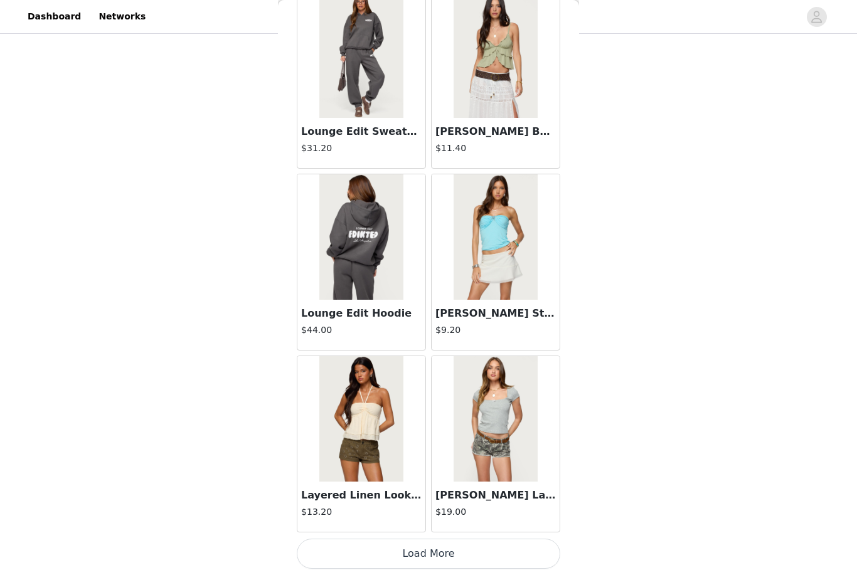
click at [532, 547] on button "Load More" at bounding box center [428, 554] width 263 height 30
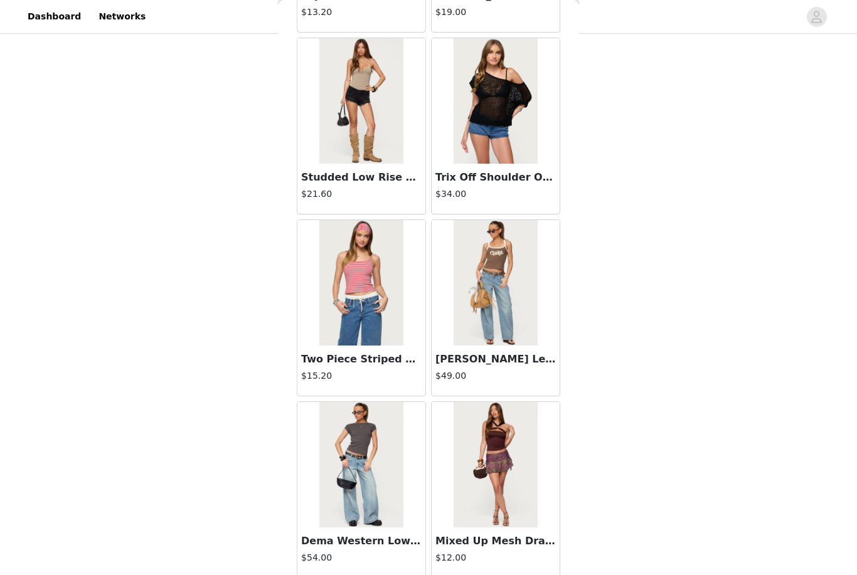
scroll to position [7300, 0]
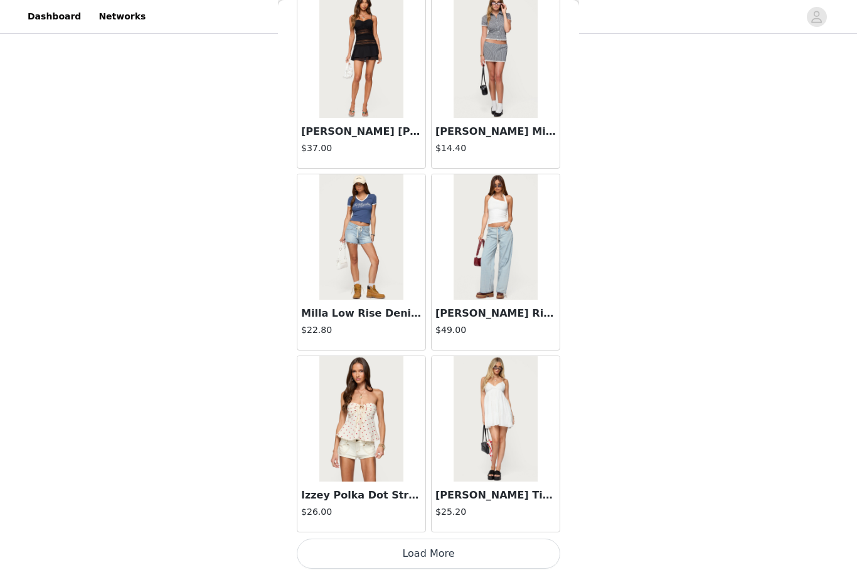
click at [495, 545] on button "Load More" at bounding box center [428, 554] width 263 height 30
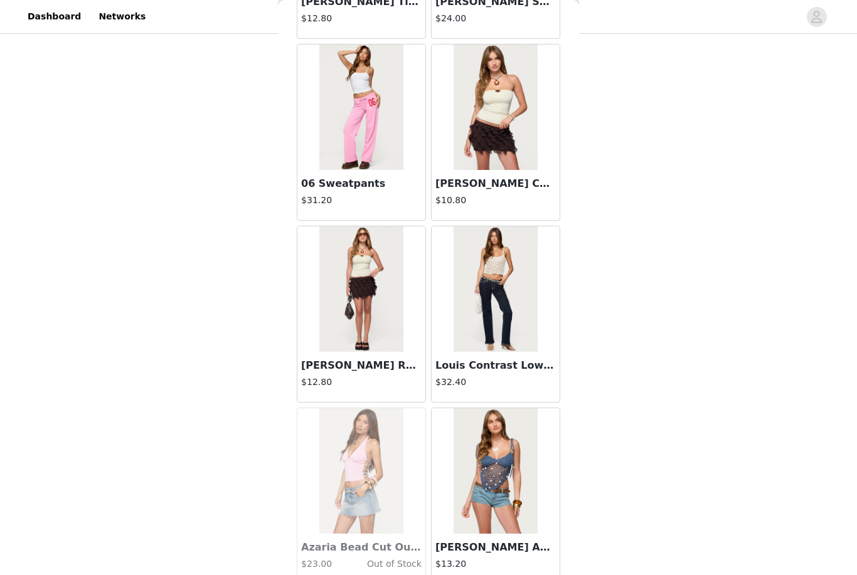
scroll to position [10018, 0]
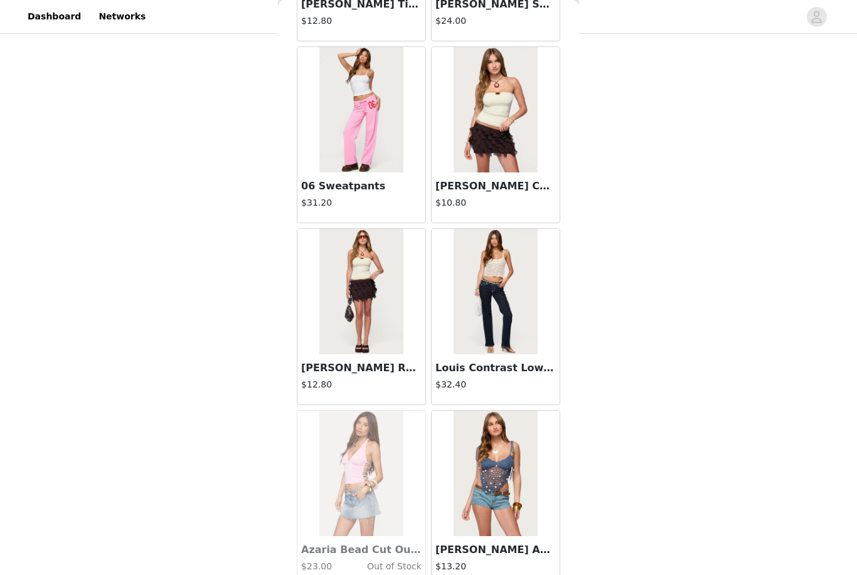
click at [510, 353] on img at bounding box center [494, 291] width 83 height 125
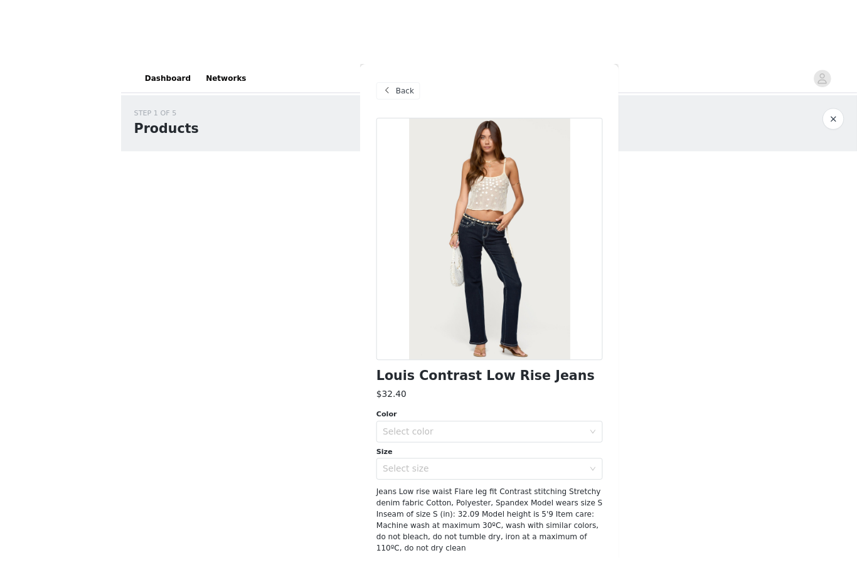
scroll to position [18, 0]
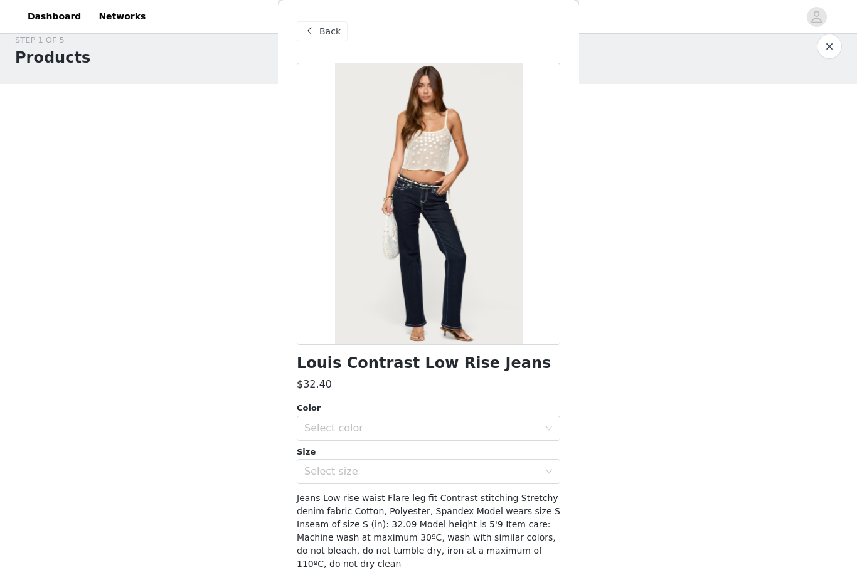
click at [310, 40] on div "Back" at bounding box center [322, 31] width 51 height 20
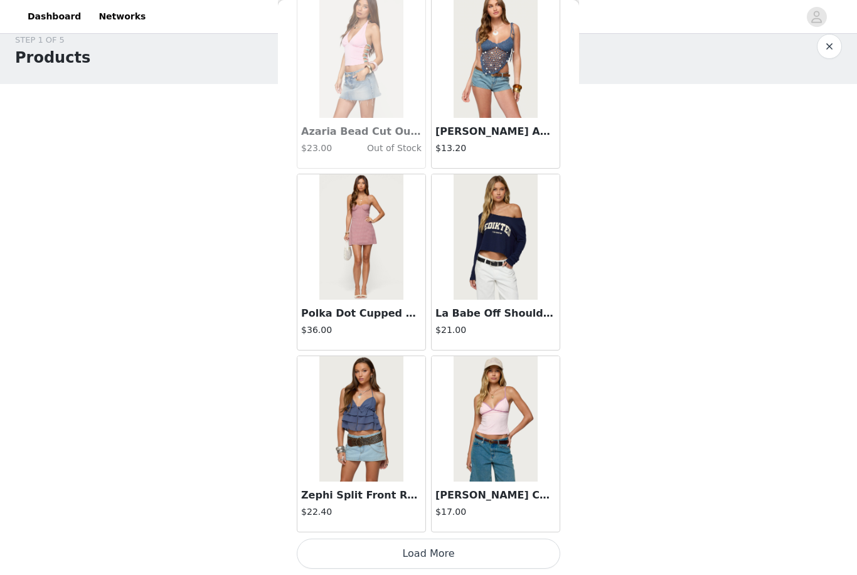
click at [517, 556] on button "Load More" at bounding box center [428, 554] width 263 height 30
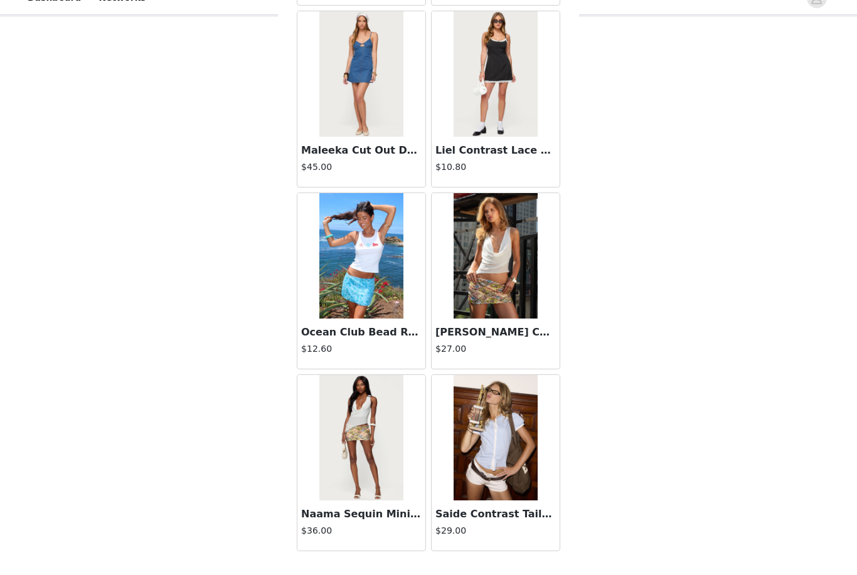
scroll to position [12214, 0]
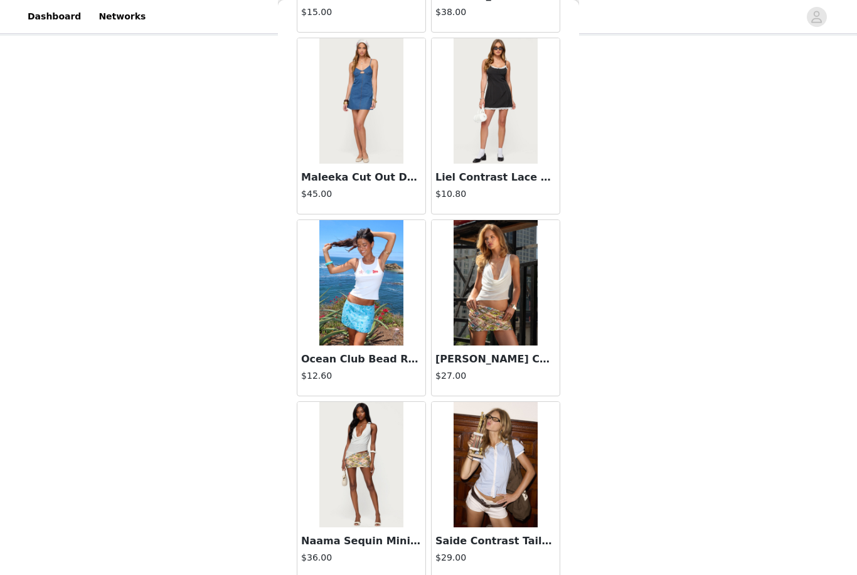
click at [569, 559] on div "Back Tahna Flower Crochet Shorts $18.00 We'Re Edikted Sweat Shorts $13.80 Kasen…" at bounding box center [428, 287] width 301 height 575
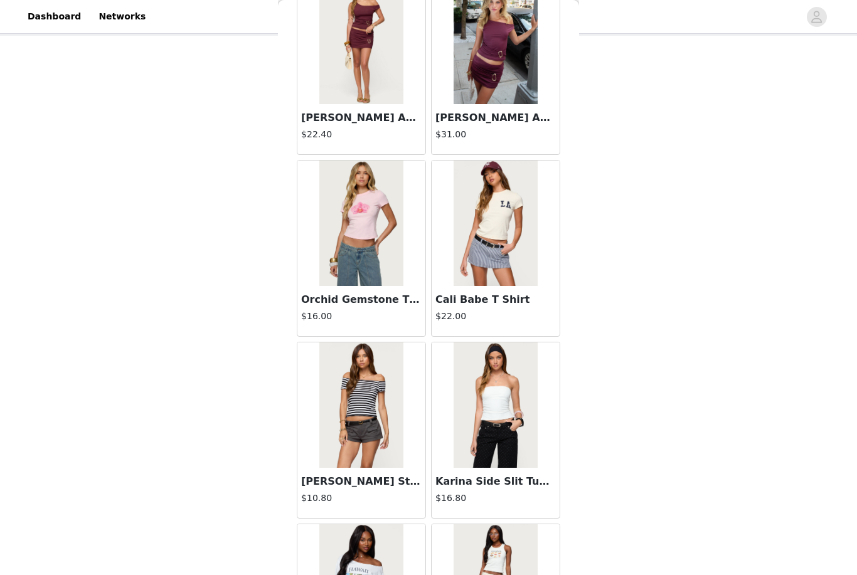
scroll to position [12825, 0]
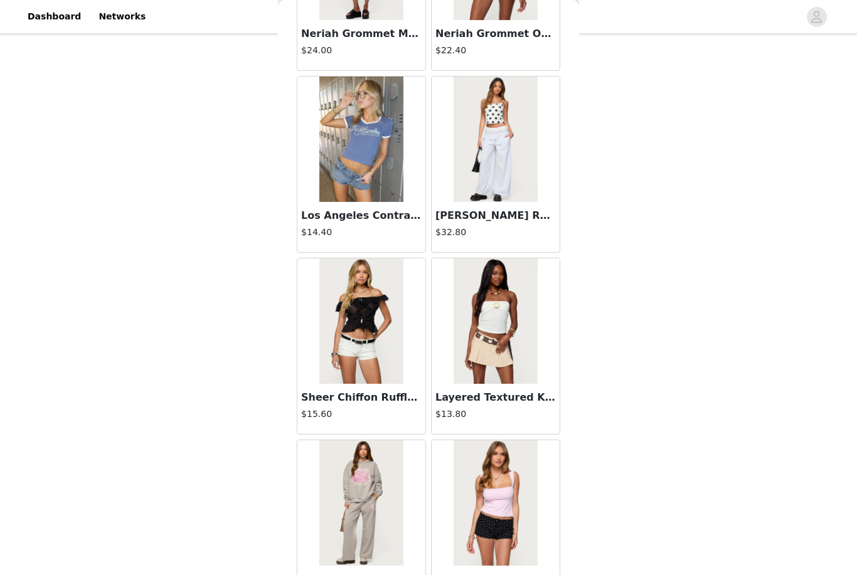
scroll to position [15444, 0]
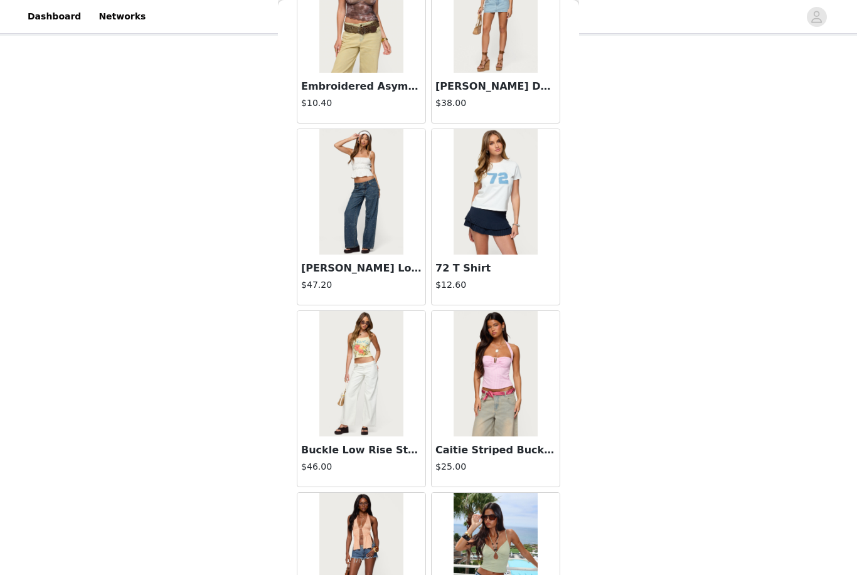
scroll to position [16486, 0]
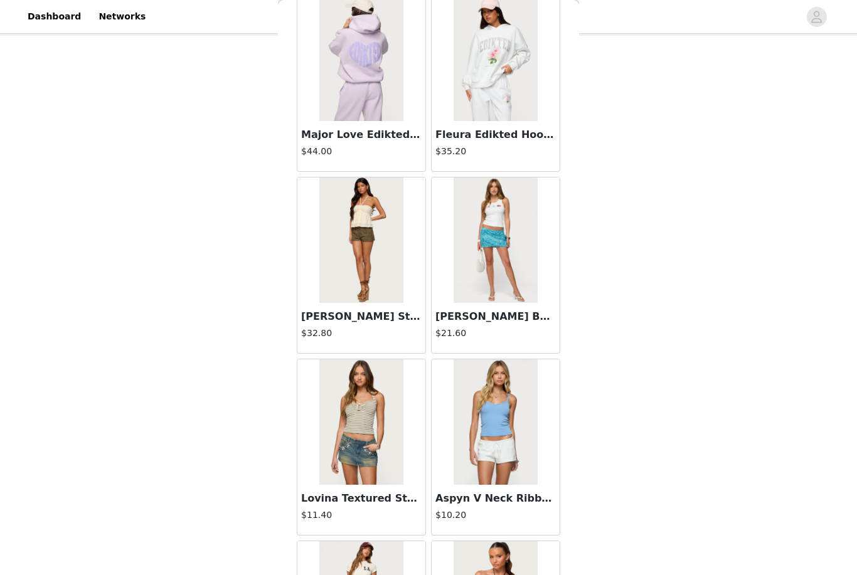
scroll to position [18248, 0]
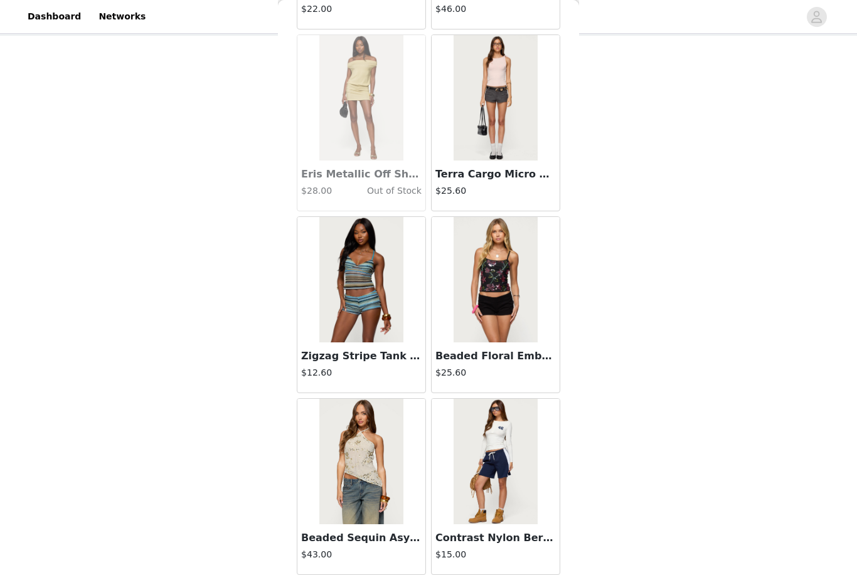
scroll to position [20413, 0]
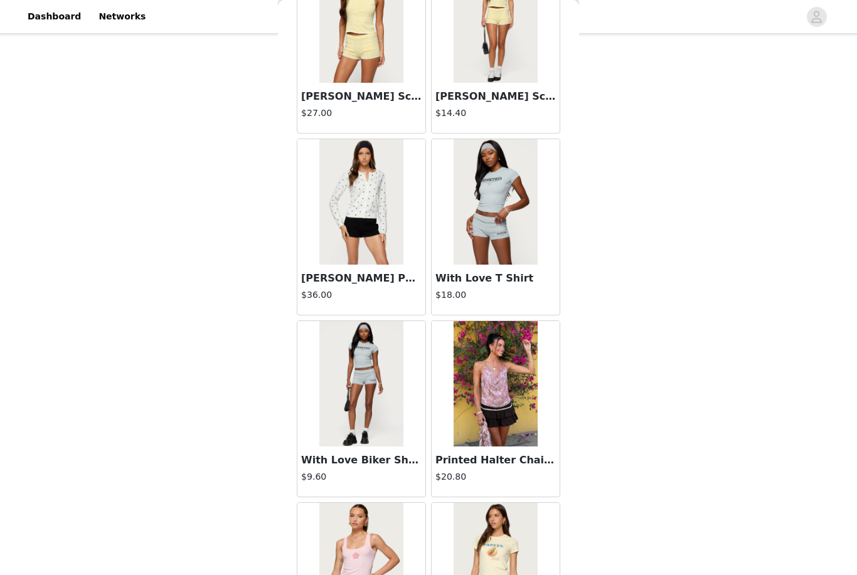
scroll to position [22826, 0]
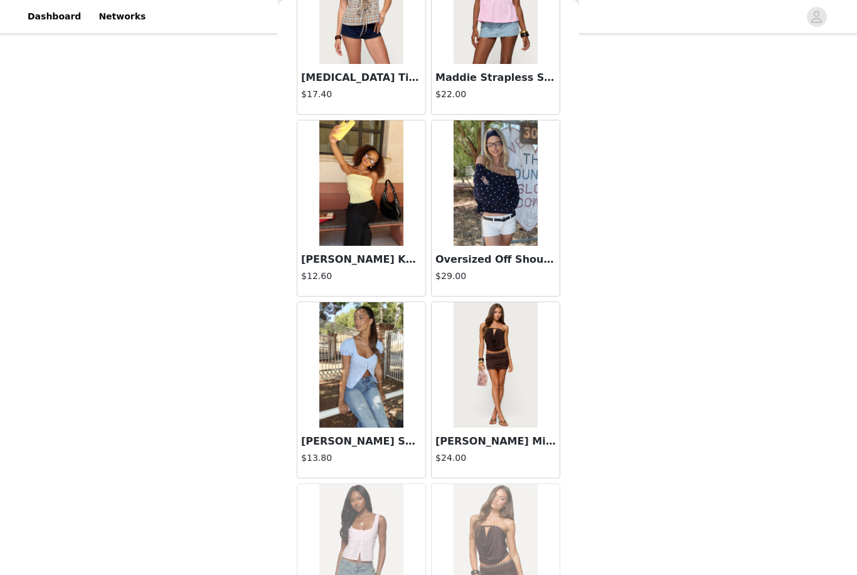
scroll to position [23818, 0]
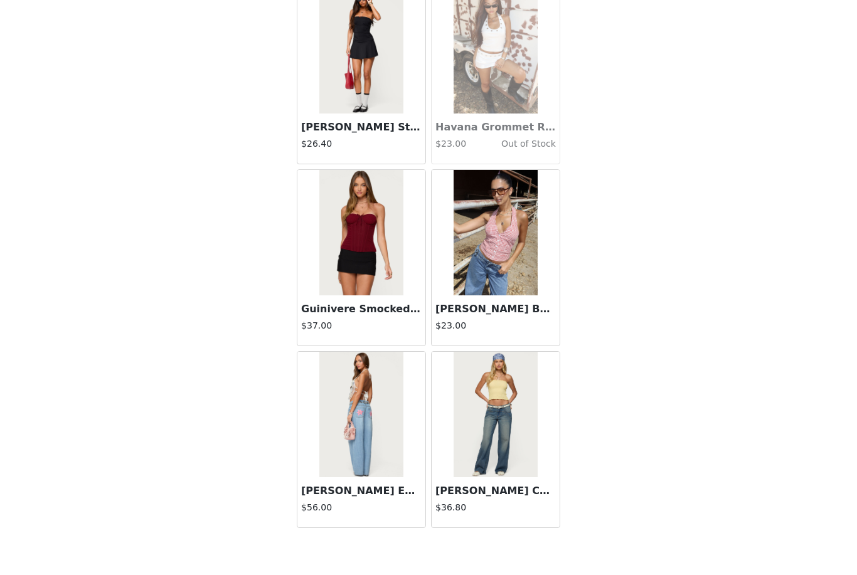
scroll to position [66, 0]
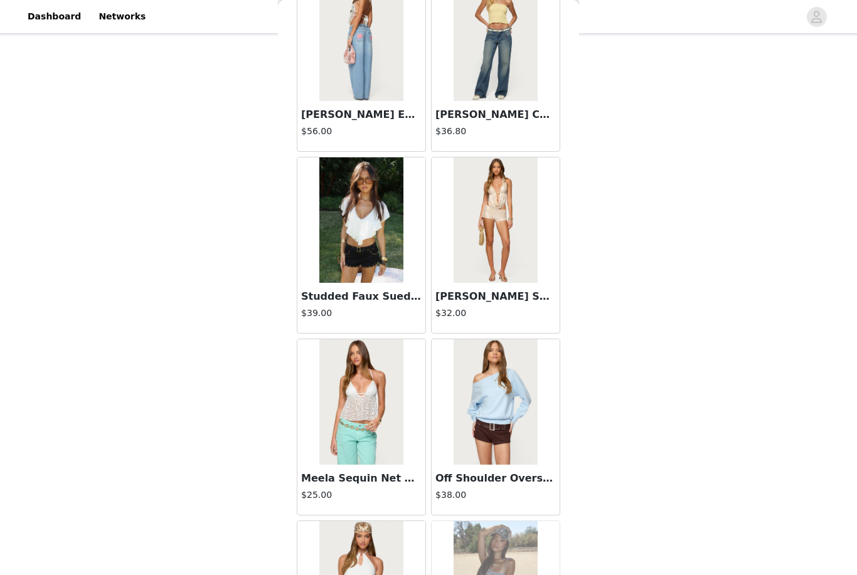
scroll to position [30820, 0]
click at [370, 238] on img at bounding box center [360, 219] width 83 height 125
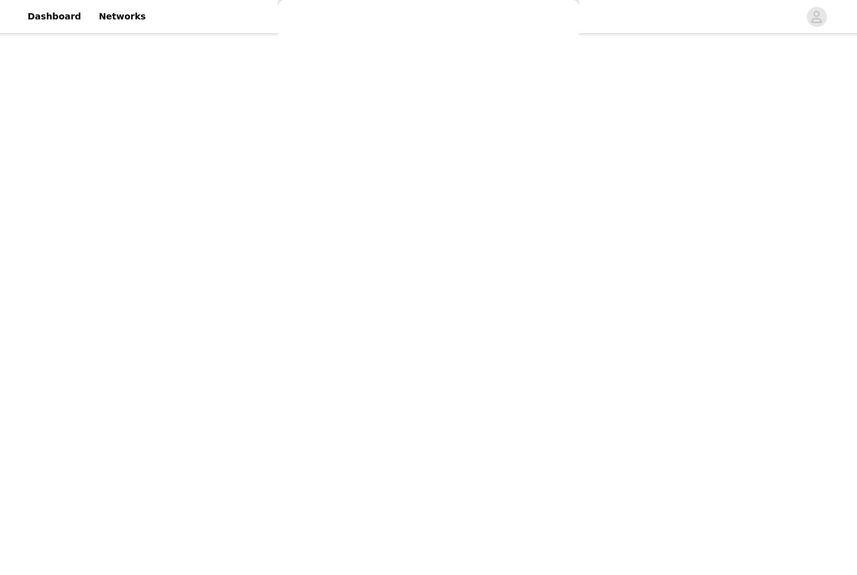
scroll to position [0, 0]
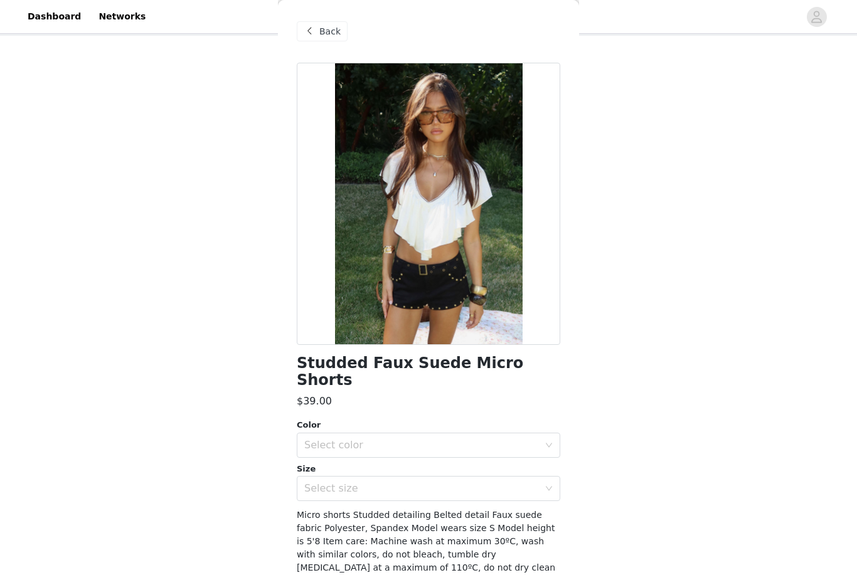
click at [517, 439] on div "Select color" at bounding box center [421, 445] width 235 height 13
click at [505, 450] on li "BLACK" at bounding box center [428, 455] width 263 height 20
click at [508, 482] on div "Select size" at bounding box center [421, 488] width 235 height 13
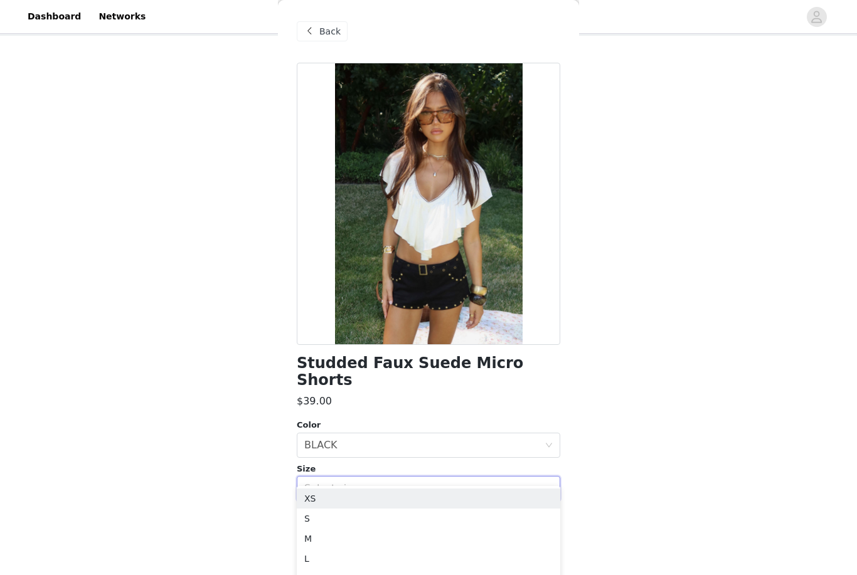
click at [475, 514] on li "S" at bounding box center [428, 519] width 263 height 20
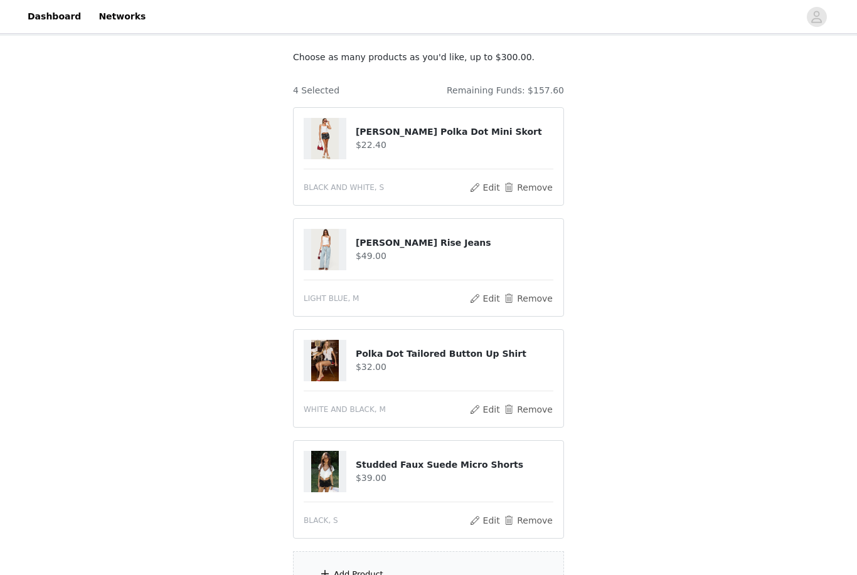
click at [514, 574] on div "Add Product" at bounding box center [428, 574] width 271 height 47
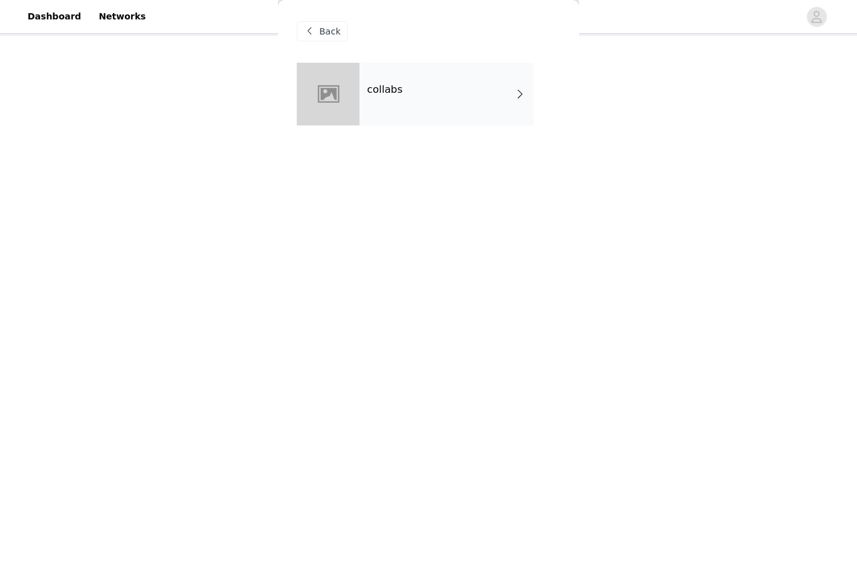
click at [477, 113] on div "collabs" at bounding box center [446, 94] width 174 height 63
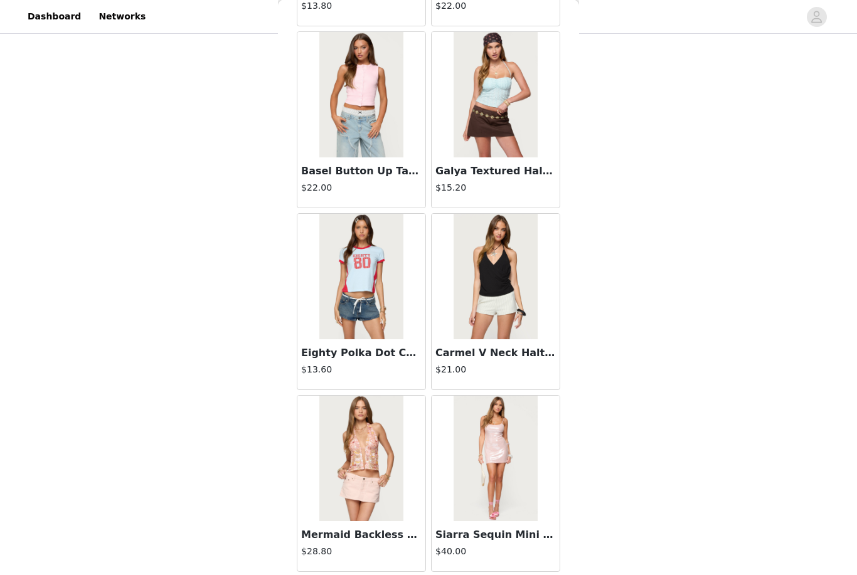
scroll to position [177, 0]
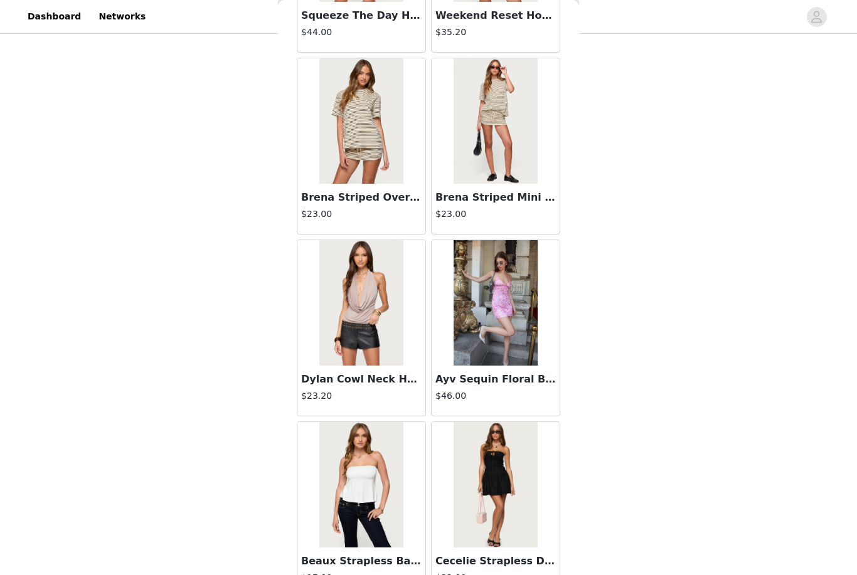
scroll to position [4718, 0]
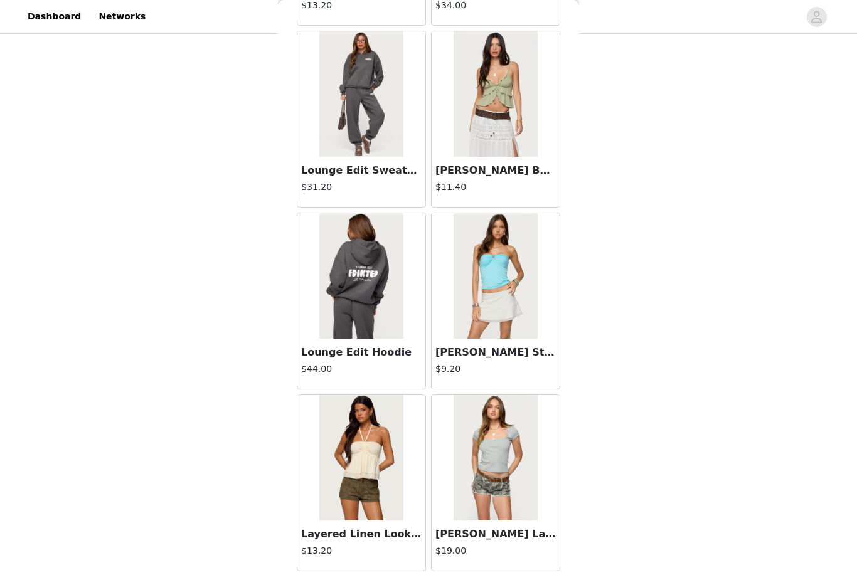
scroll to position [6759, 0]
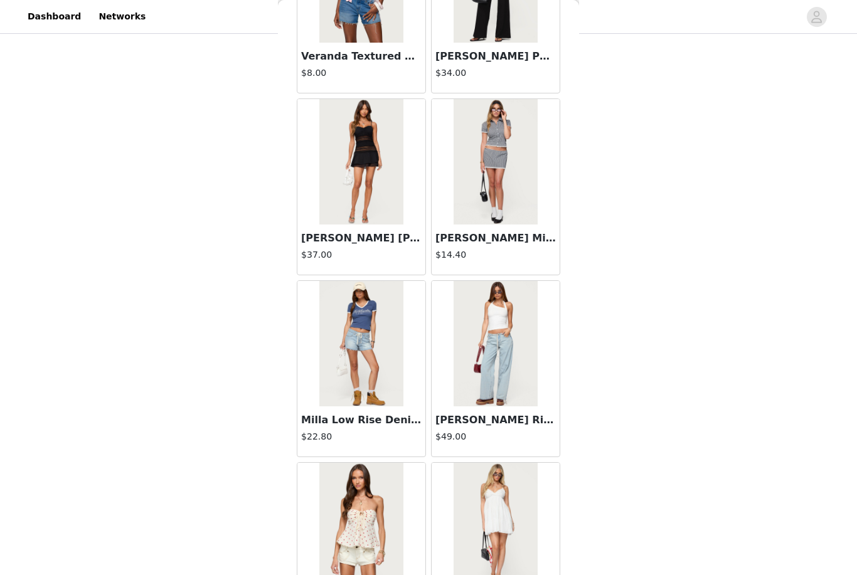
scroll to position [8560, 0]
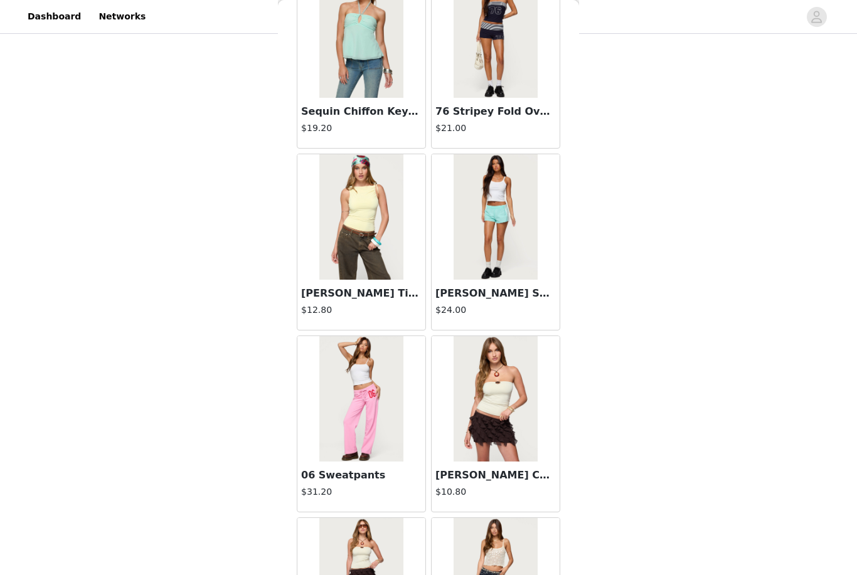
scroll to position [9729, 0]
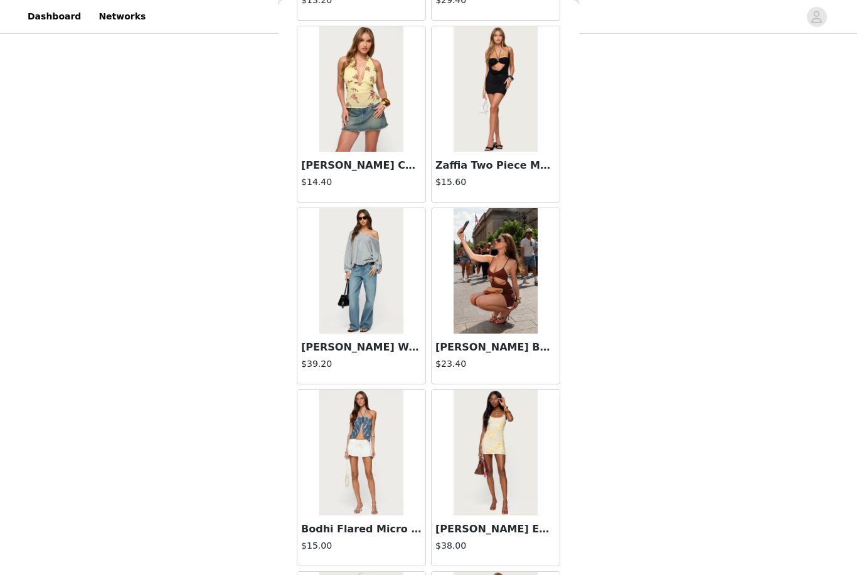
scroll to position [11676, 0]
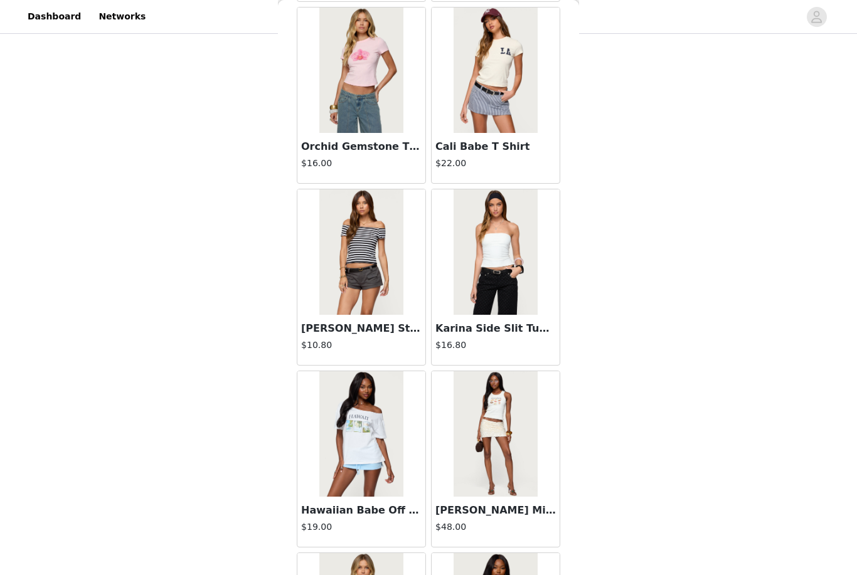
scroll to position [12968, 0]
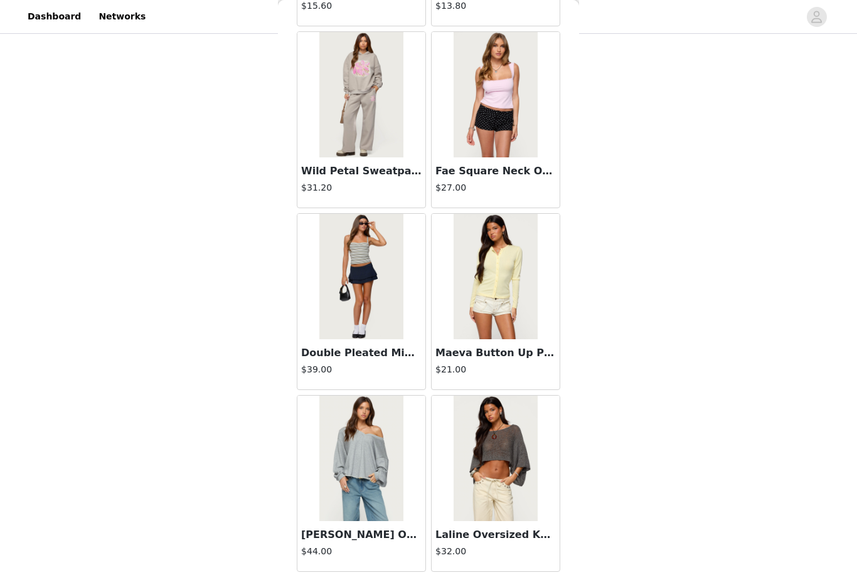
scroll to position [15851, 0]
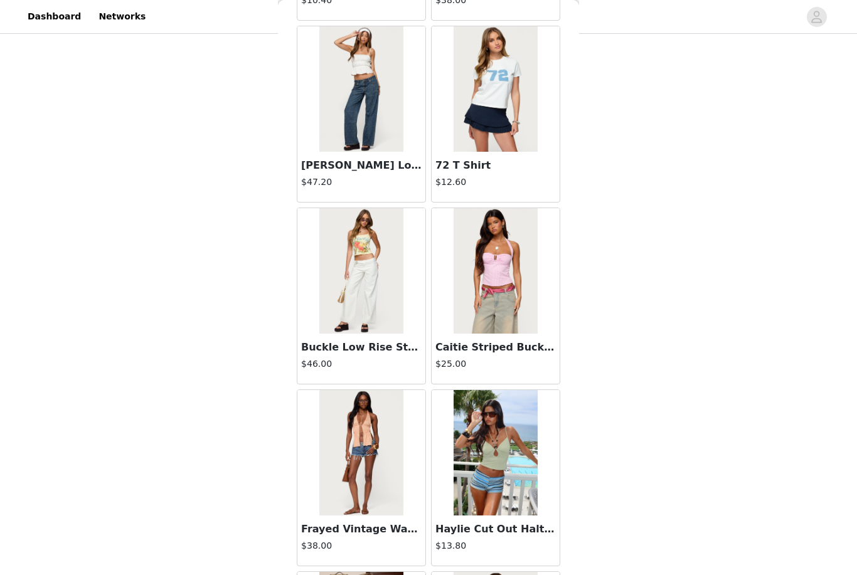
scroll to position [16584, 0]
click at [393, 97] on img at bounding box center [360, 89] width 83 height 125
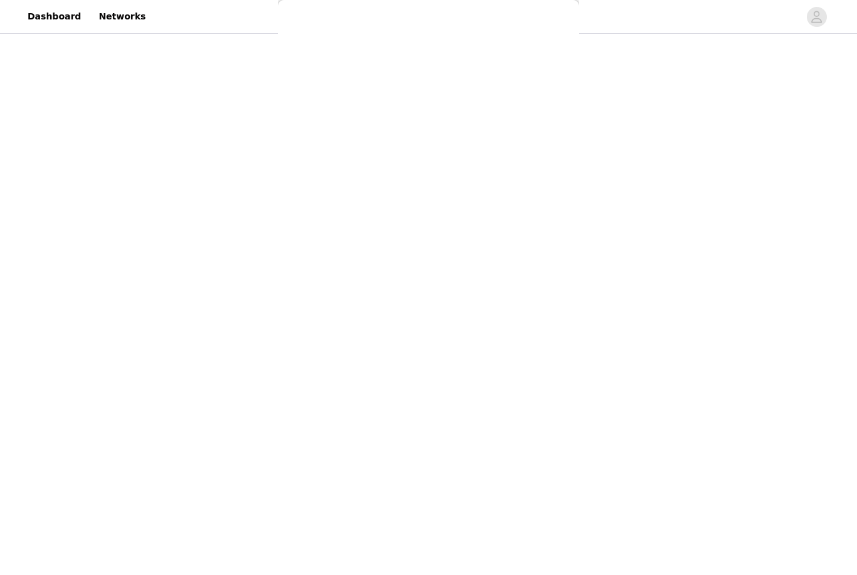
scroll to position [0, 0]
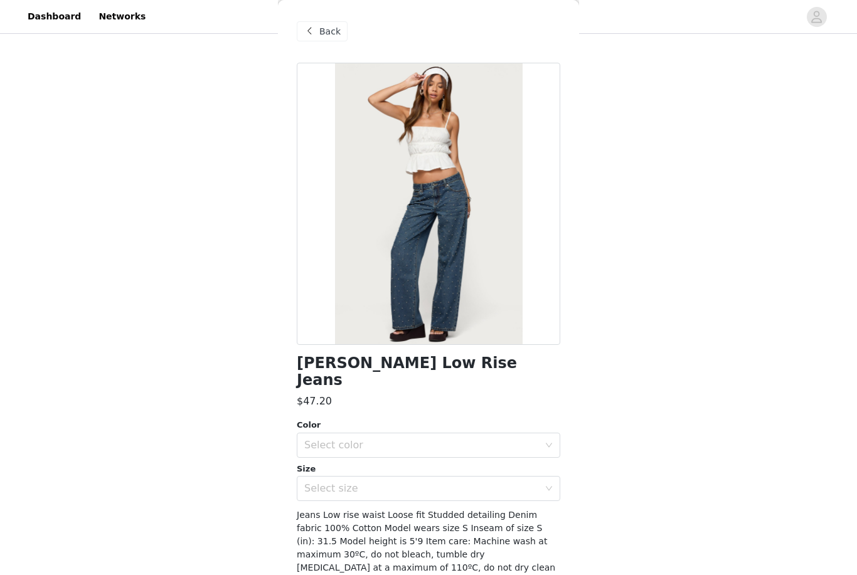
click at [450, 439] on div "Select color" at bounding box center [421, 445] width 235 height 13
click at [453, 463] on li "BLUE WASHED" at bounding box center [428, 455] width 263 height 20
click at [454, 482] on div "Select size" at bounding box center [421, 488] width 235 height 13
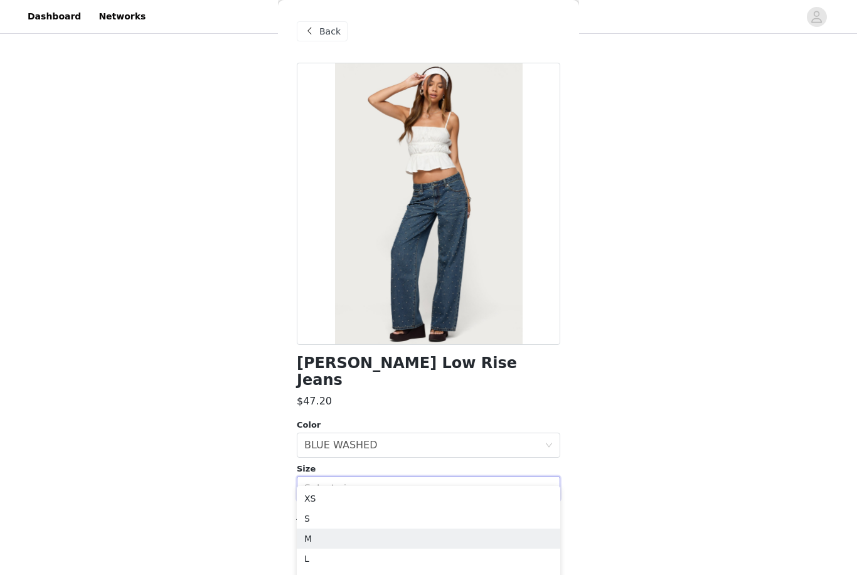
click at [346, 536] on li "M" at bounding box center [428, 539] width 263 height 20
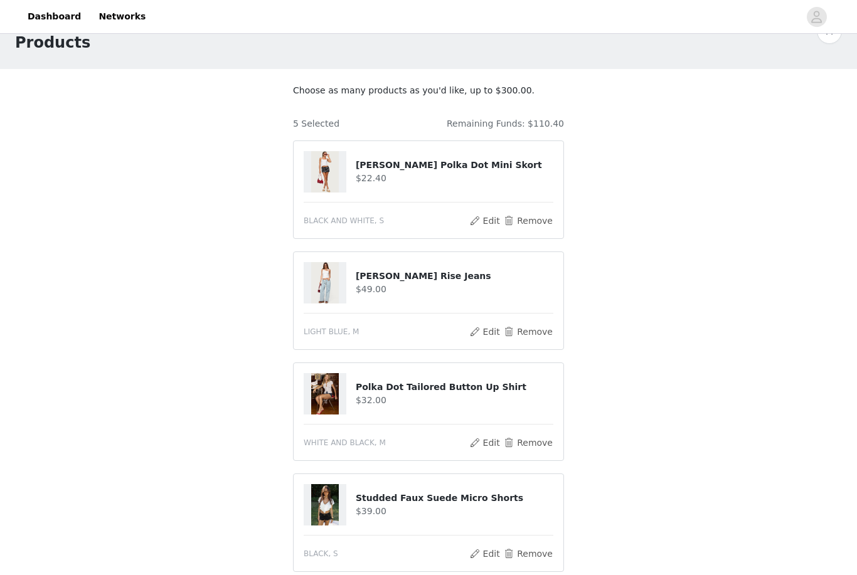
scroll to position [33, 0]
click at [531, 338] on button "Remove" at bounding box center [528, 331] width 50 height 15
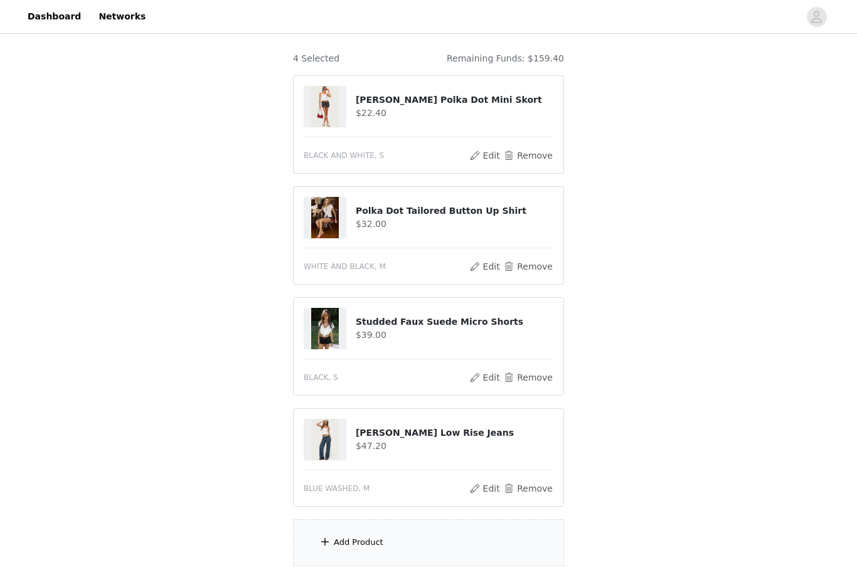
scroll to position [98, 0]
click at [501, 536] on div "Add Product" at bounding box center [428, 542] width 271 height 47
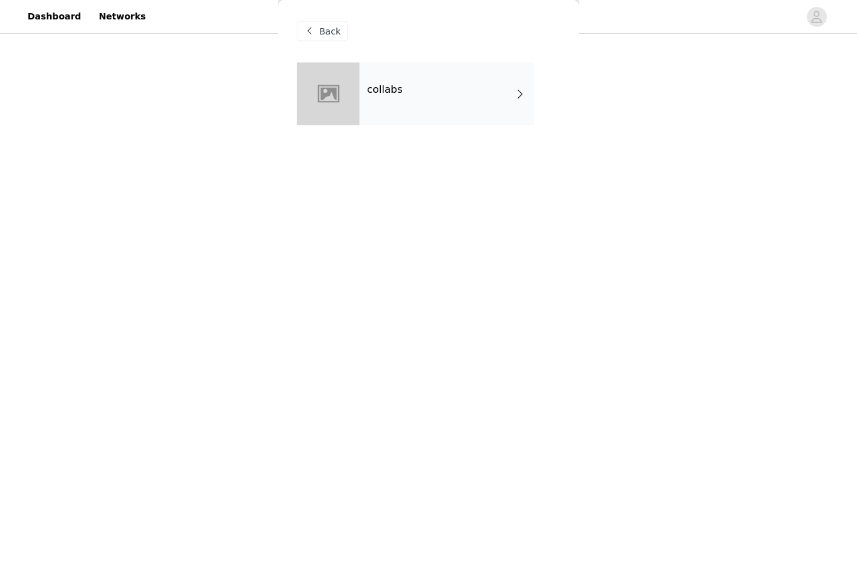
scroll to position [98, 0]
click at [442, 93] on div "collabs" at bounding box center [446, 94] width 174 height 63
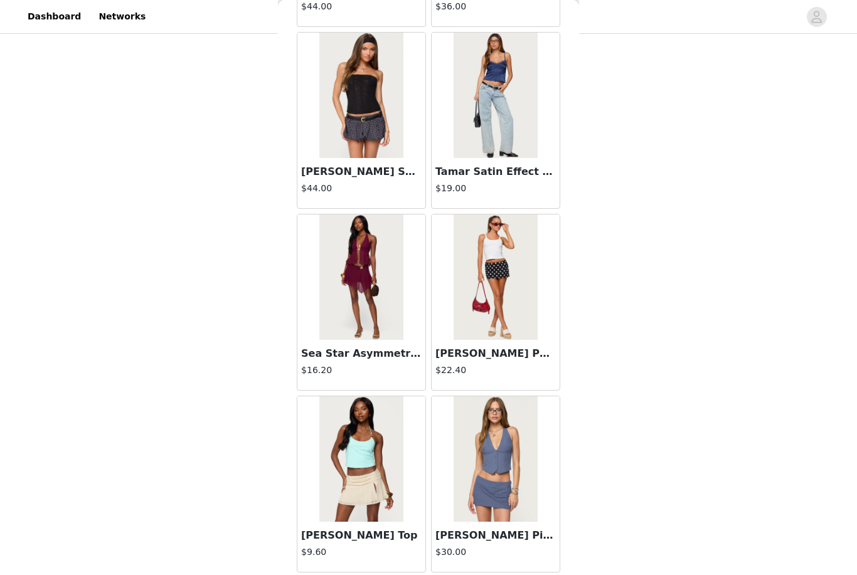
scroll to position [177, 0]
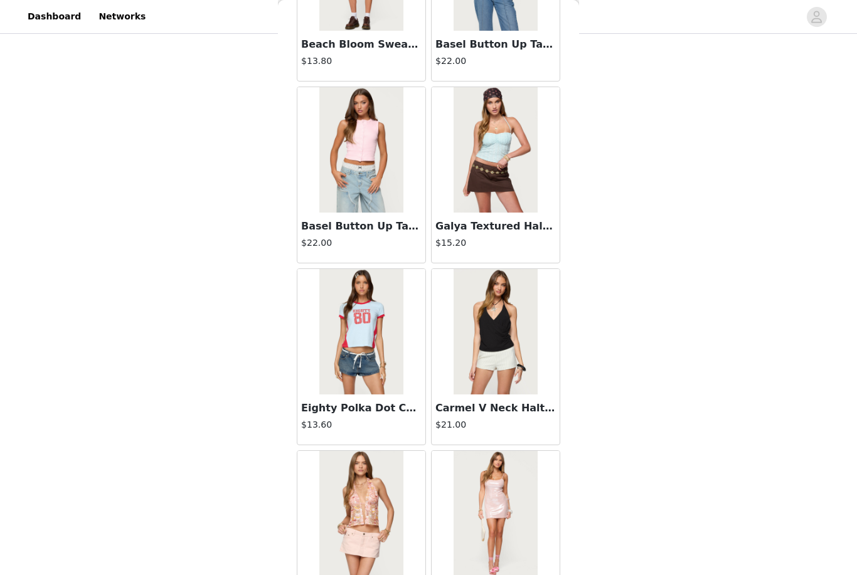
scroll to position [3066, 0]
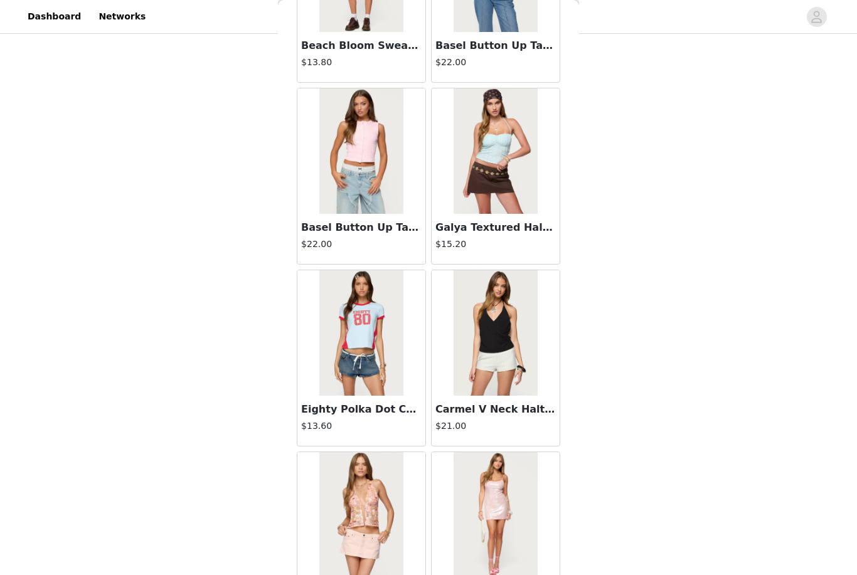
click at [524, 229] on h3 "Galya Textured Halter Top" at bounding box center [495, 227] width 120 height 15
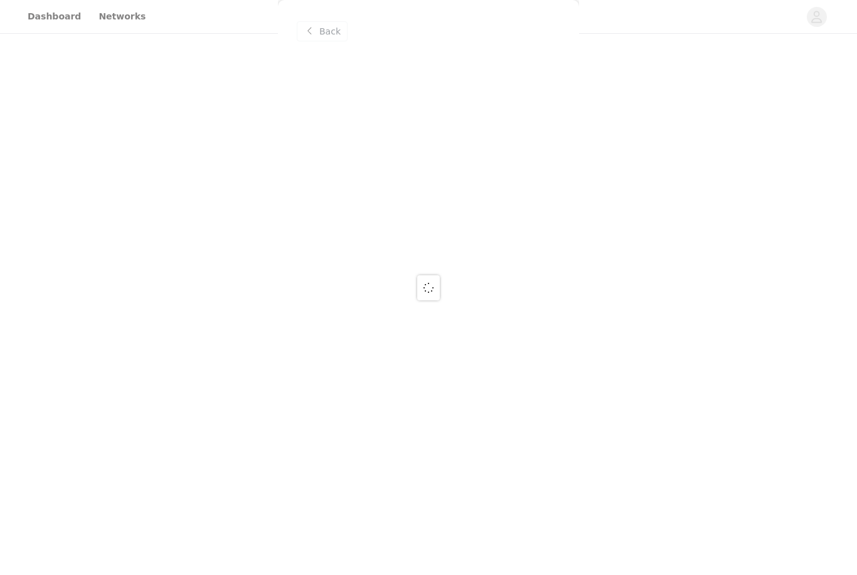
scroll to position [0, 0]
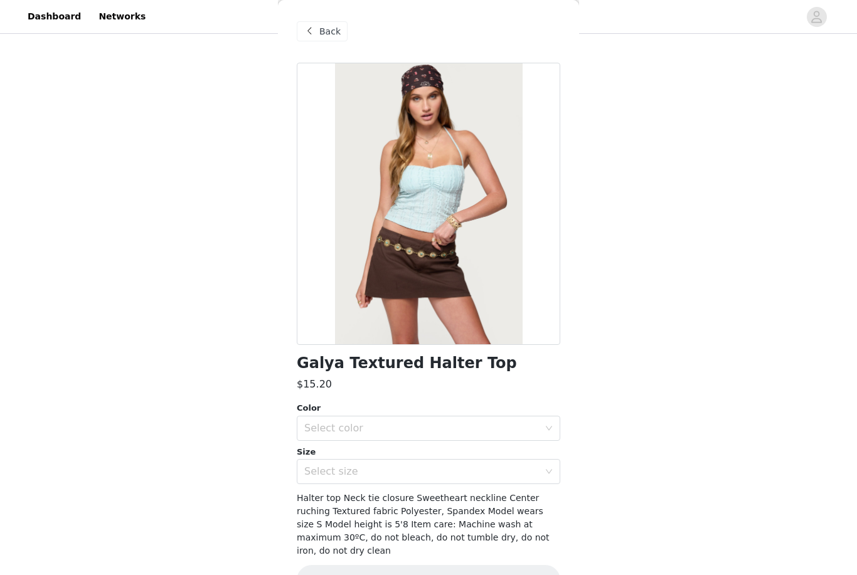
click at [329, 27] on span "Back" at bounding box center [329, 31] width 21 height 13
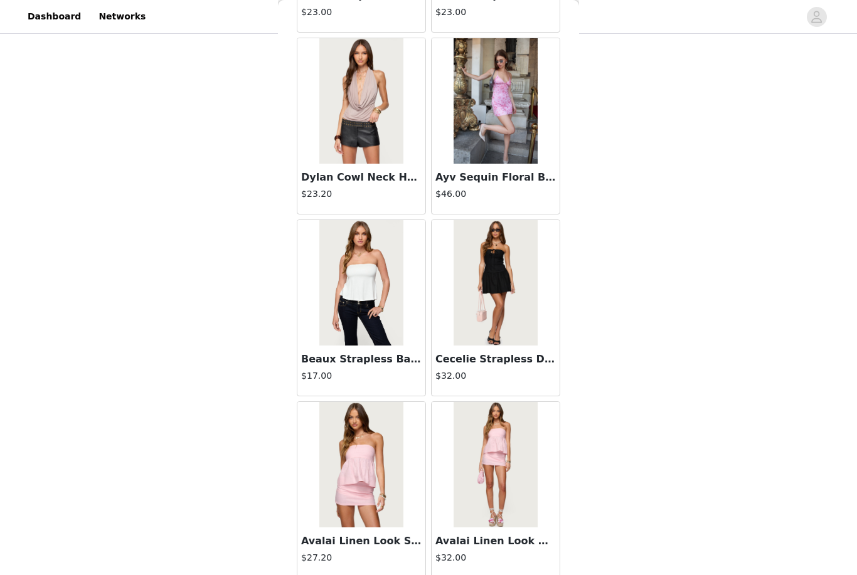
click at [492, 335] on img at bounding box center [494, 282] width 83 height 125
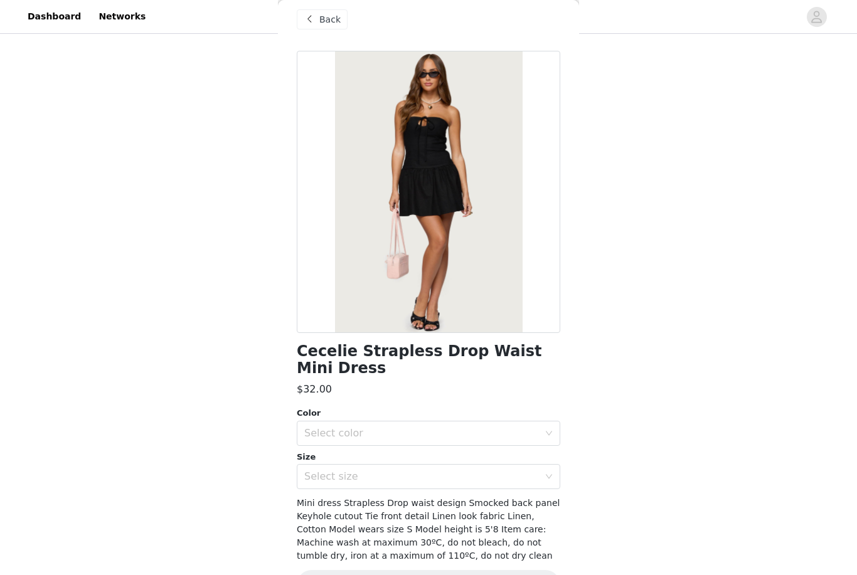
scroll to position [11, 0]
click at [322, 25] on span "Back" at bounding box center [329, 20] width 21 height 13
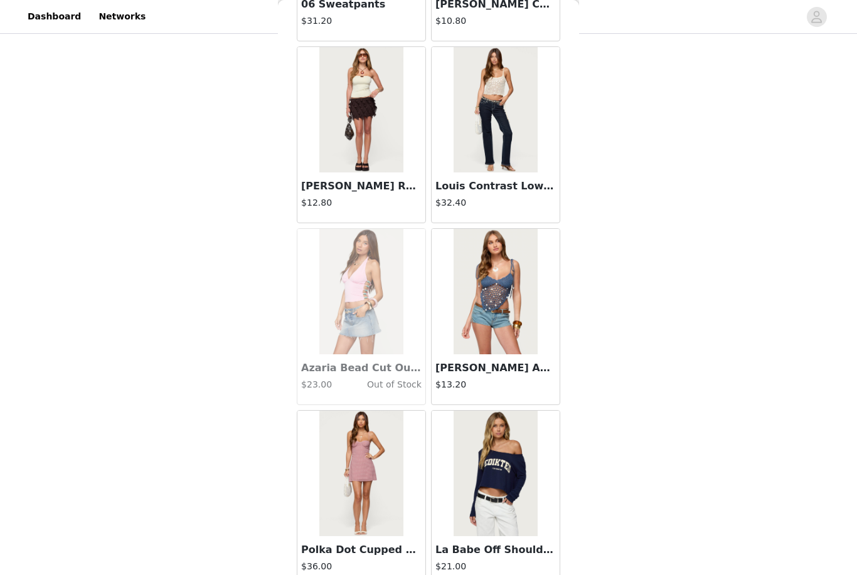
scroll to position [10201, 0]
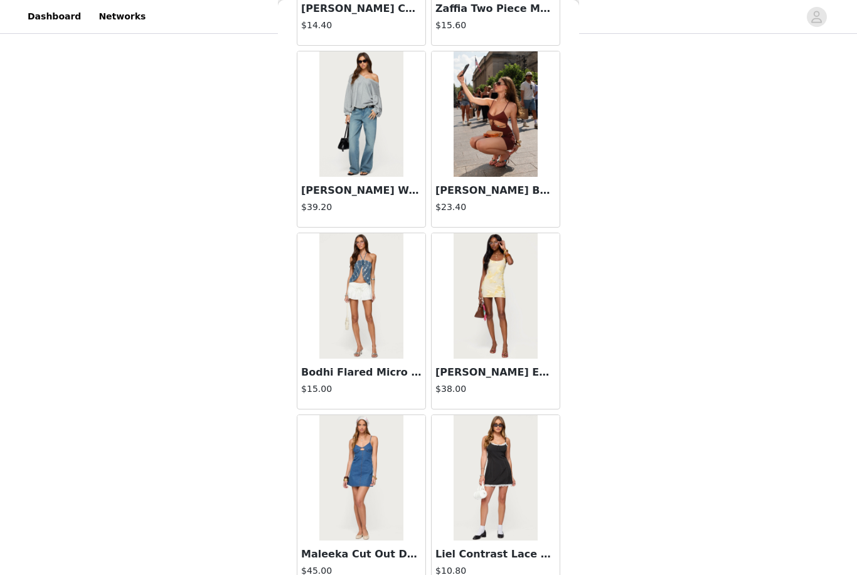
scroll to position [11839, 0]
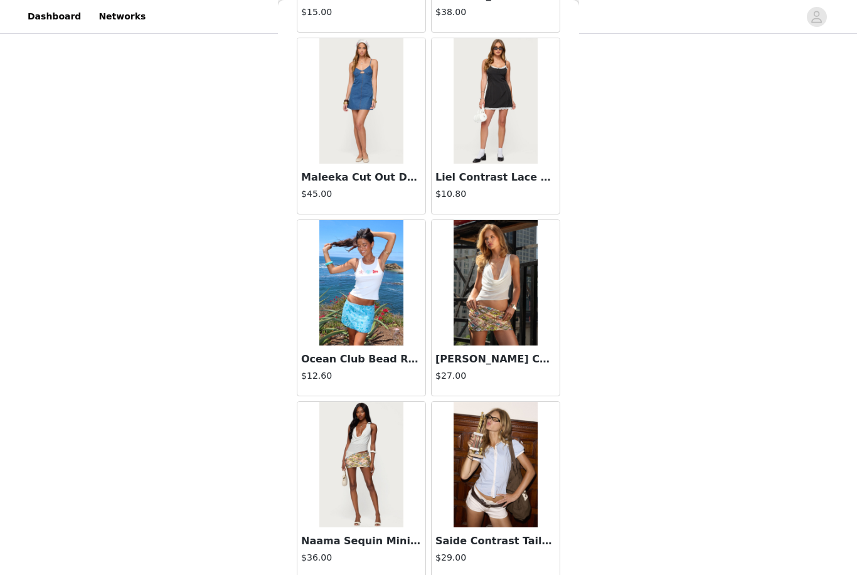
click at [513, 336] on img at bounding box center [494, 282] width 83 height 125
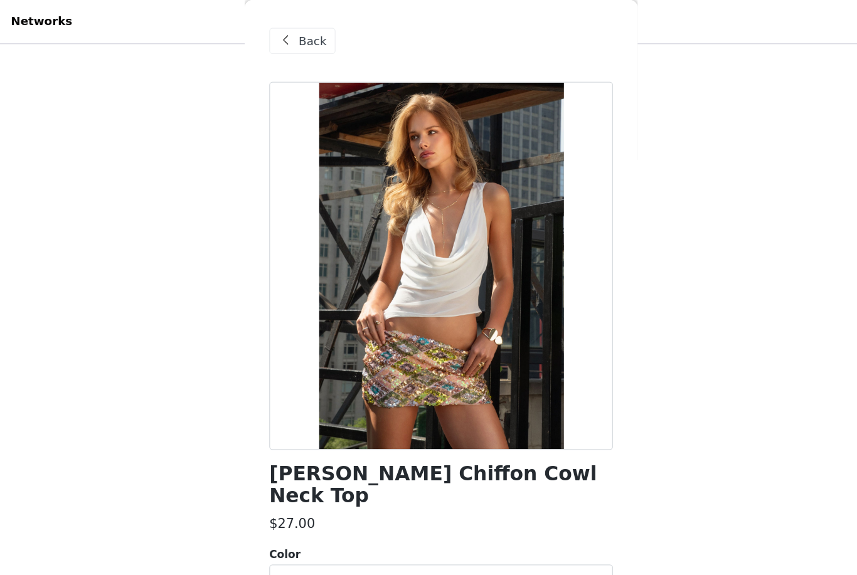
scroll to position [130, 0]
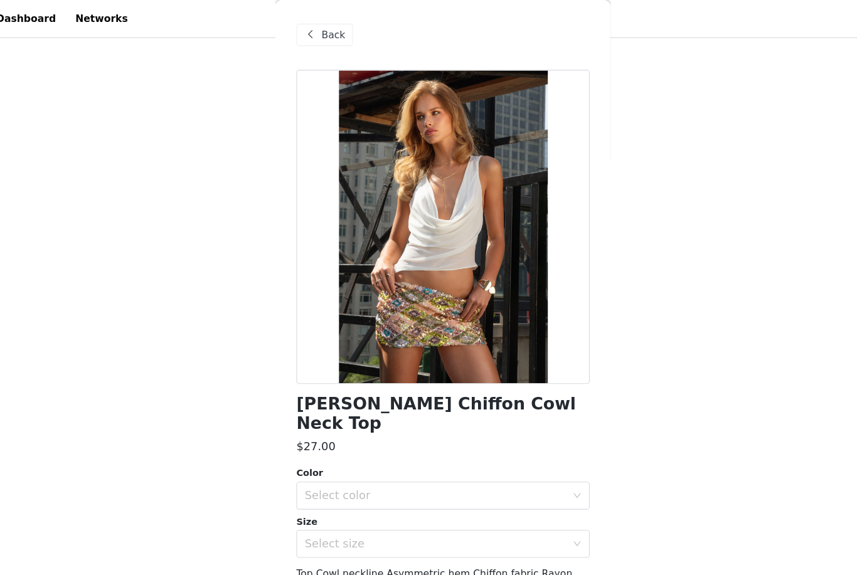
click at [455, 446] on div "Select color" at bounding box center [421, 445] width 235 height 13
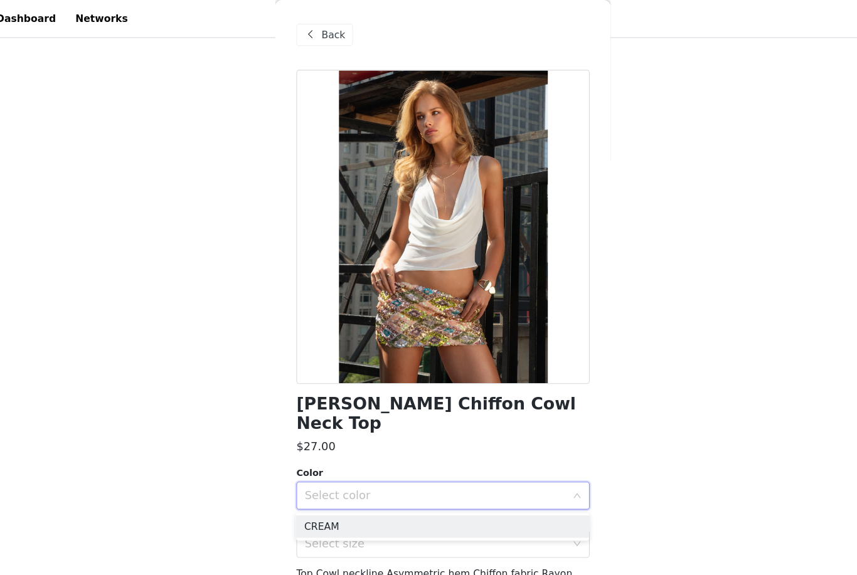
click at [436, 476] on li "CREAM" at bounding box center [428, 473] width 263 height 20
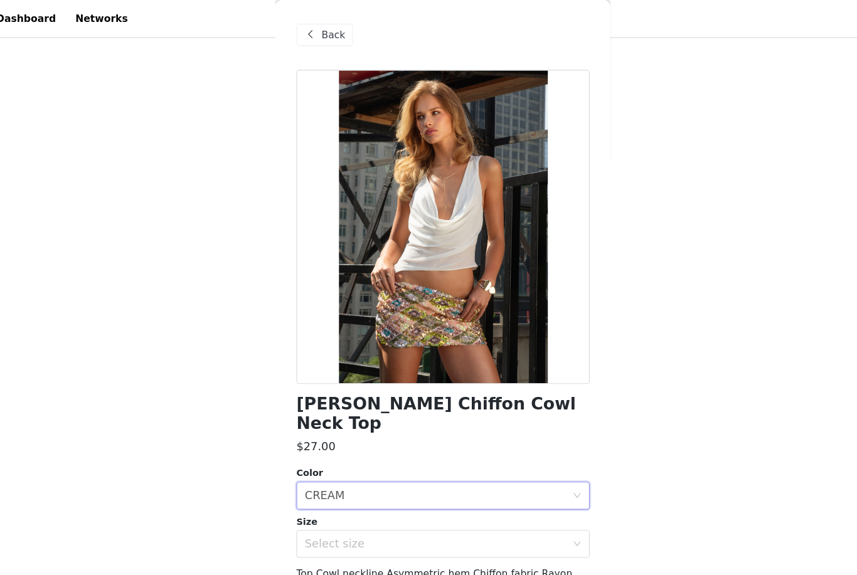
click at [439, 492] on div "Select size" at bounding box center [421, 488] width 235 height 13
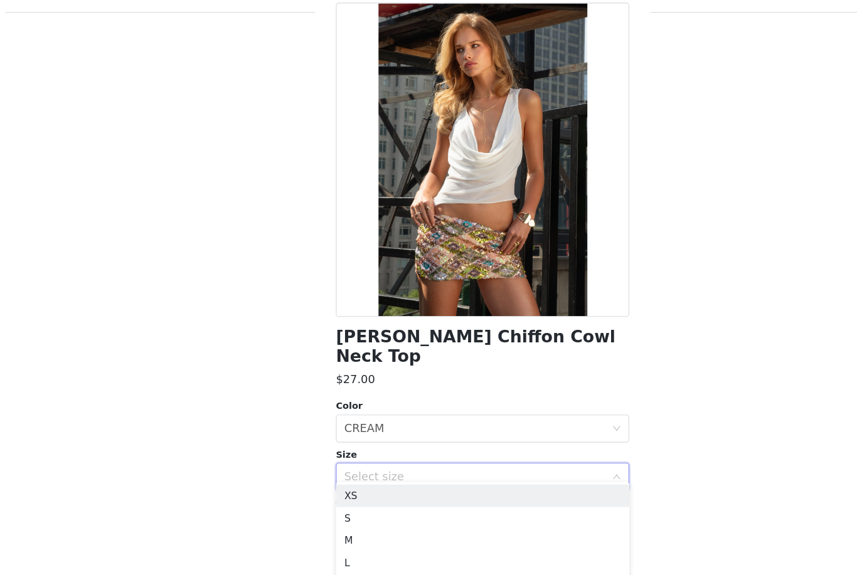
scroll to position [217, 0]
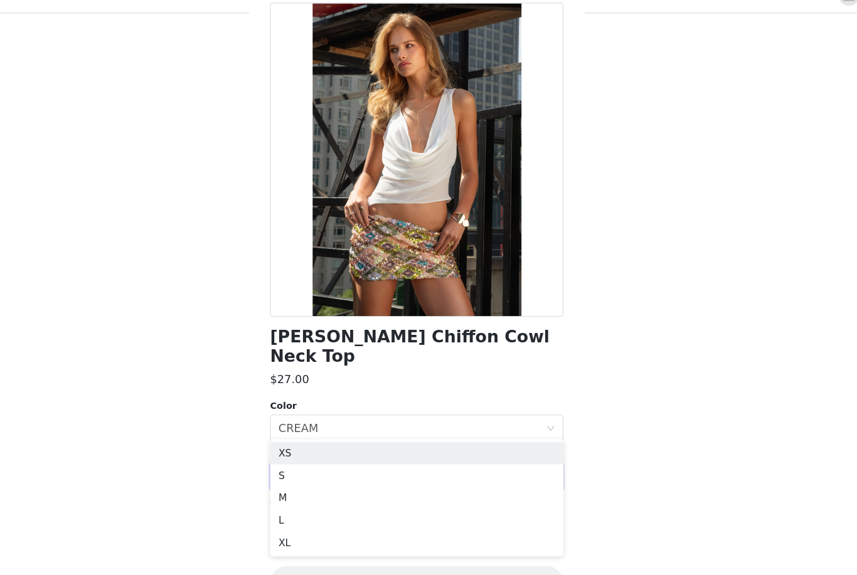
click at [300, 439] on li "S" at bounding box center [428, 449] width 263 height 20
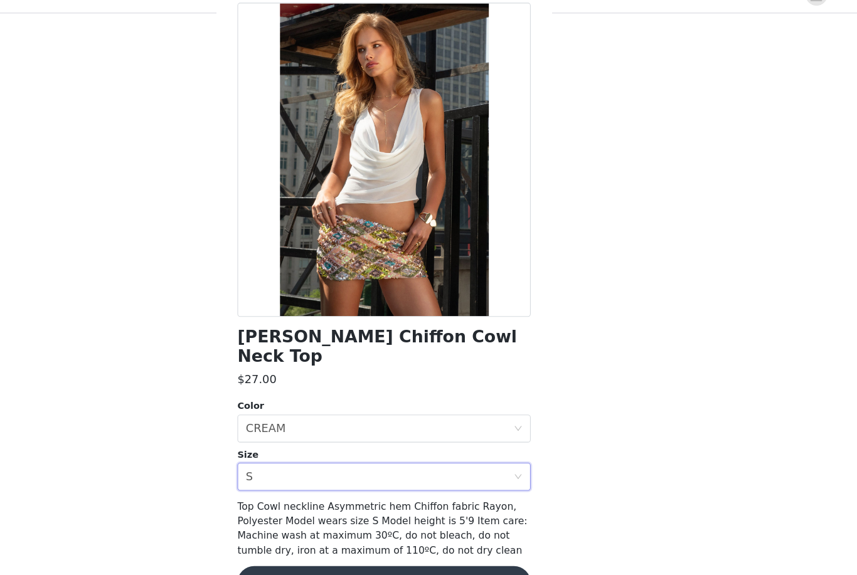
click at [331, 530] on button "Add Product" at bounding box center [428, 545] width 263 height 30
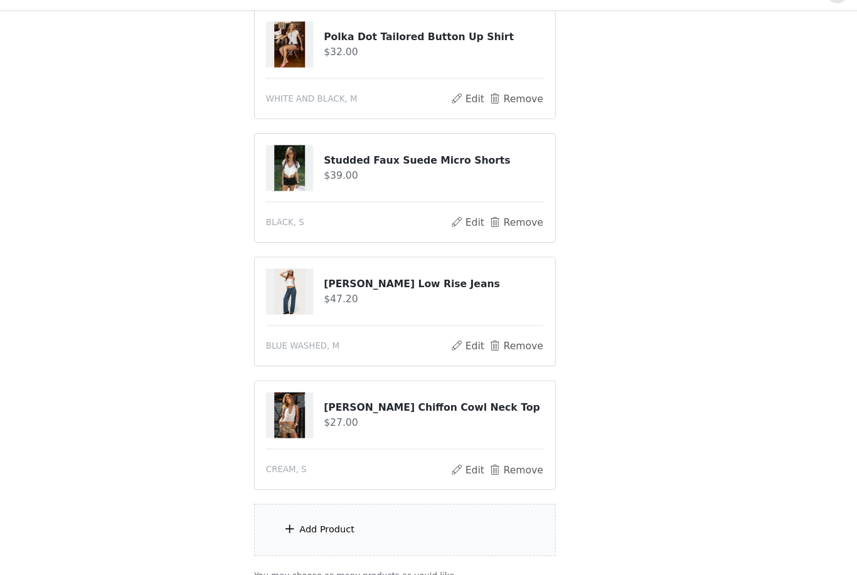
scroll to position [328, 0]
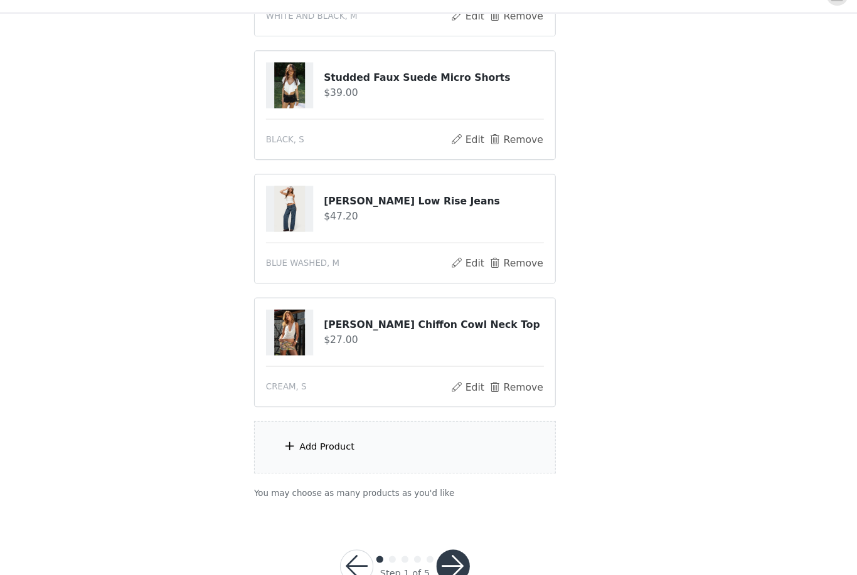
click at [445, 406] on div "Add Product" at bounding box center [428, 423] width 271 height 47
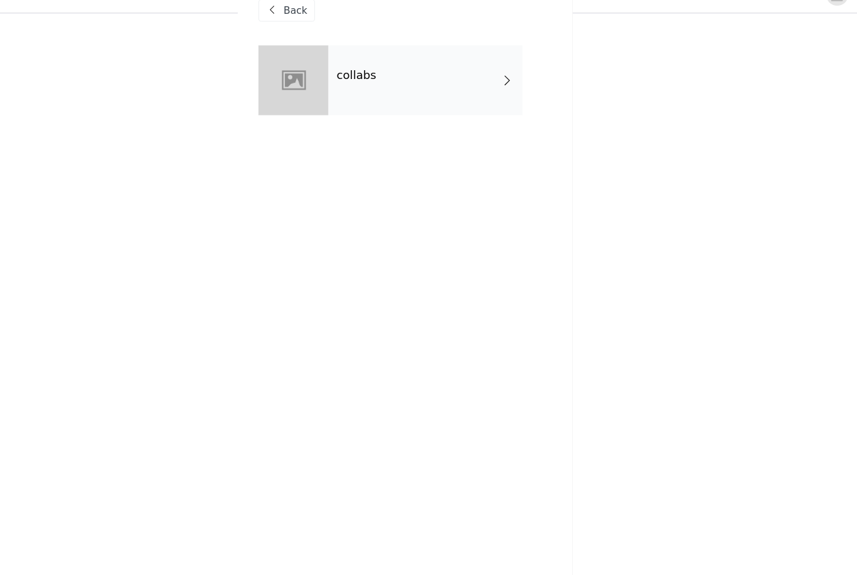
click at [297, 71] on div at bounding box center [328, 94] width 63 height 63
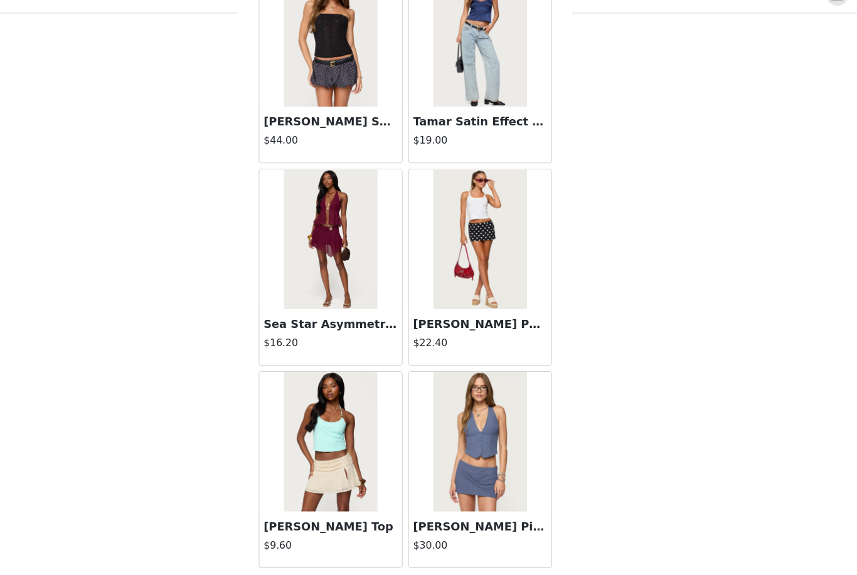
click at [440, 541] on button "Load More" at bounding box center [428, 554] width 263 height 30
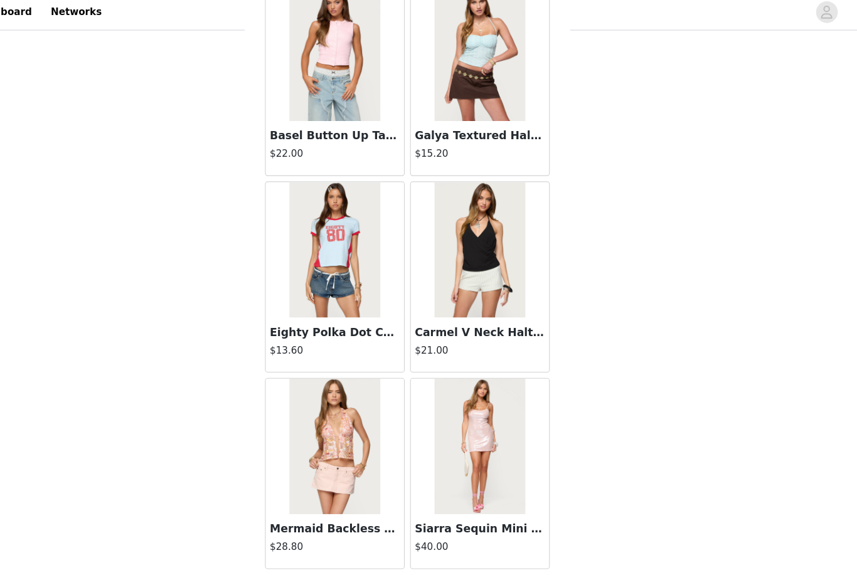
click at [478, 548] on button "Load More" at bounding box center [428, 554] width 263 height 30
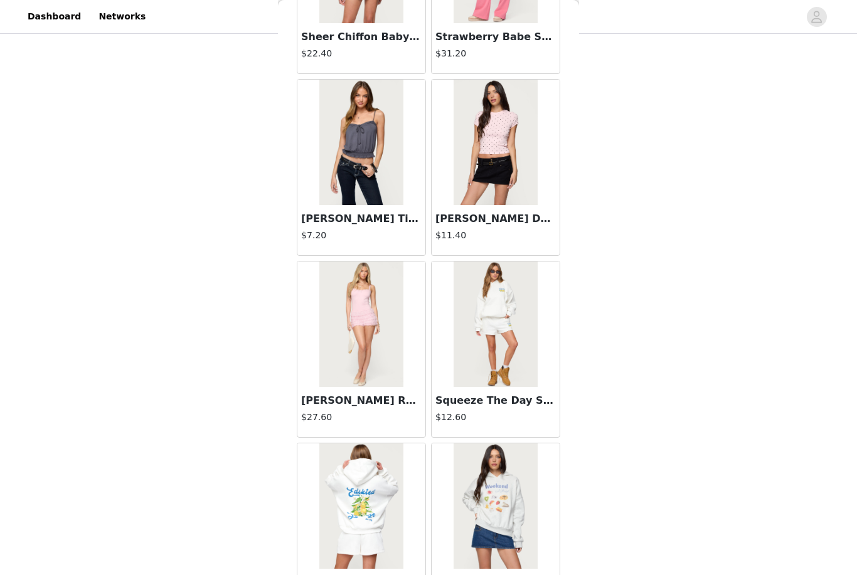
scroll to position [4166, 0]
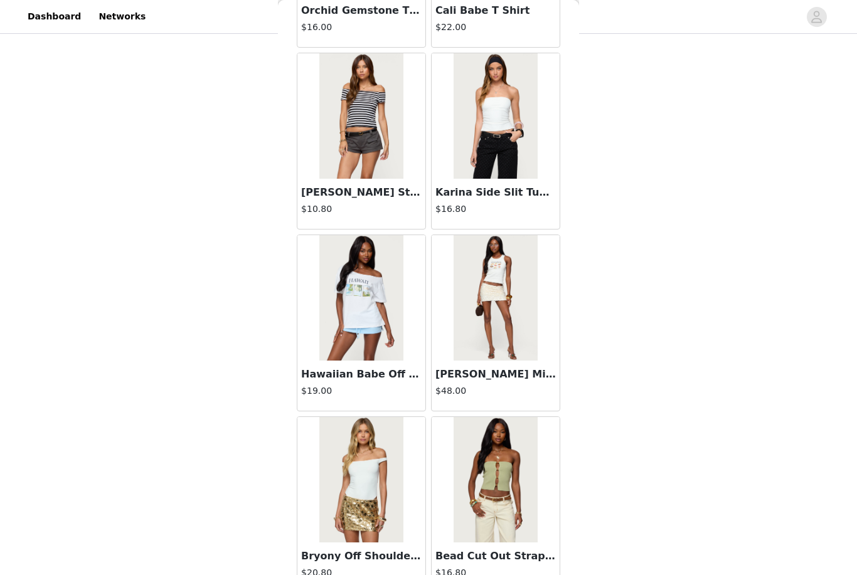
scroll to position [13104, 0]
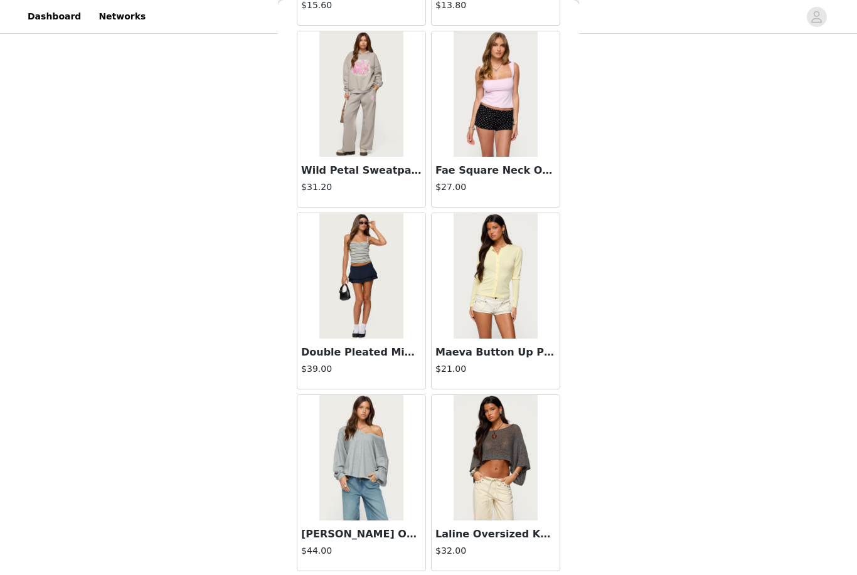
scroll to position [15851, 0]
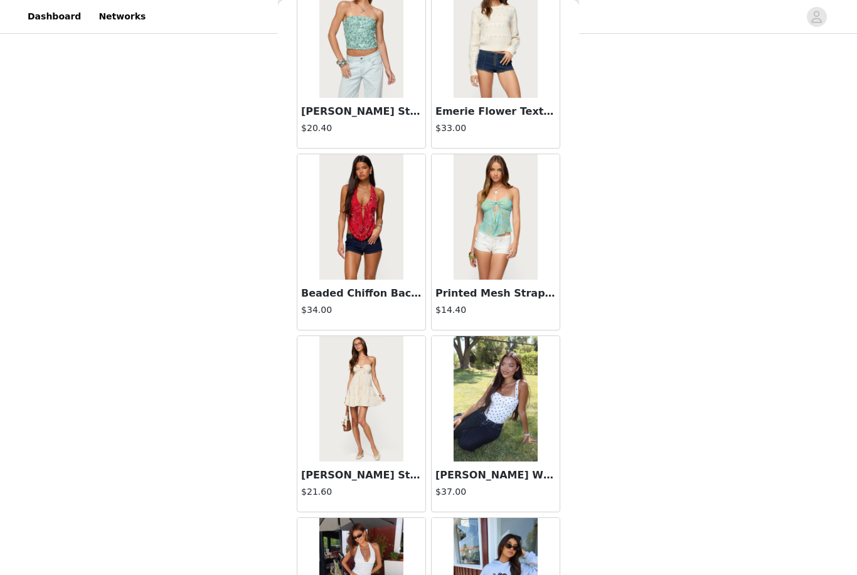
scroll to position [17554, 0]
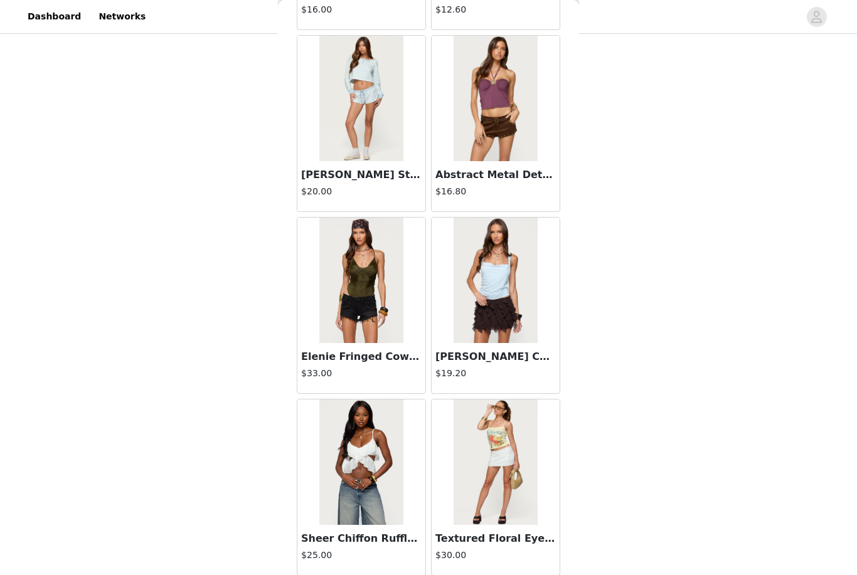
scroll to position [19488, 0]
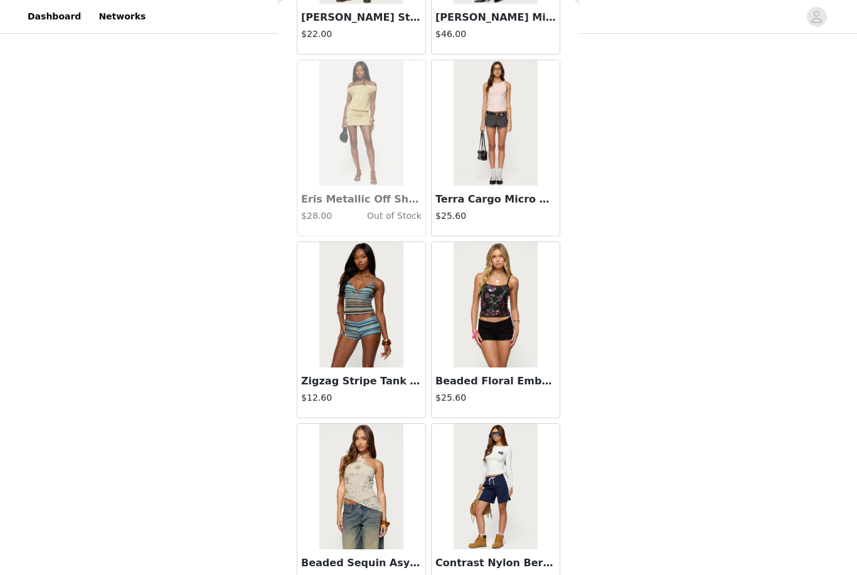
scroll to position [20370, 0]
click at [521, 340] on img at bounding box center [494, 303] width 83 height 125
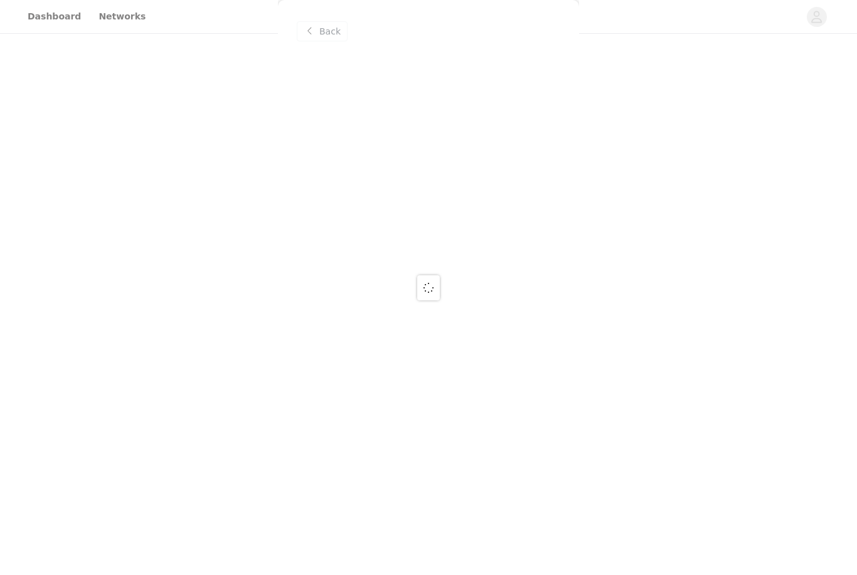
scroll to position [0, 0]
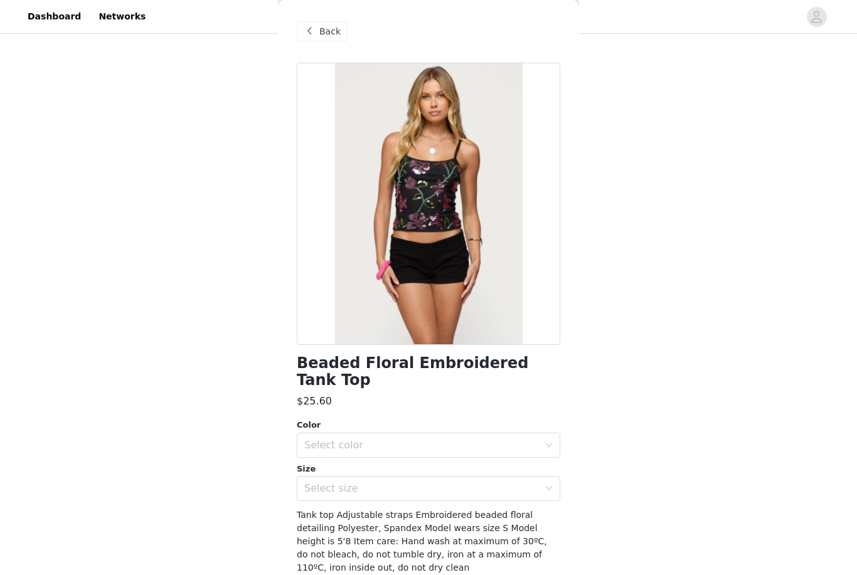
click at [484, 450] on div "Select color" at bounding box center [421, 445] width 235 height 13
click at [456, 476] on li "BLACK" at bounding box center [428, 472] width 263 height 20
click at [466, 493] on div "Select size" at bounding box center [421, 488] width 235 height 13
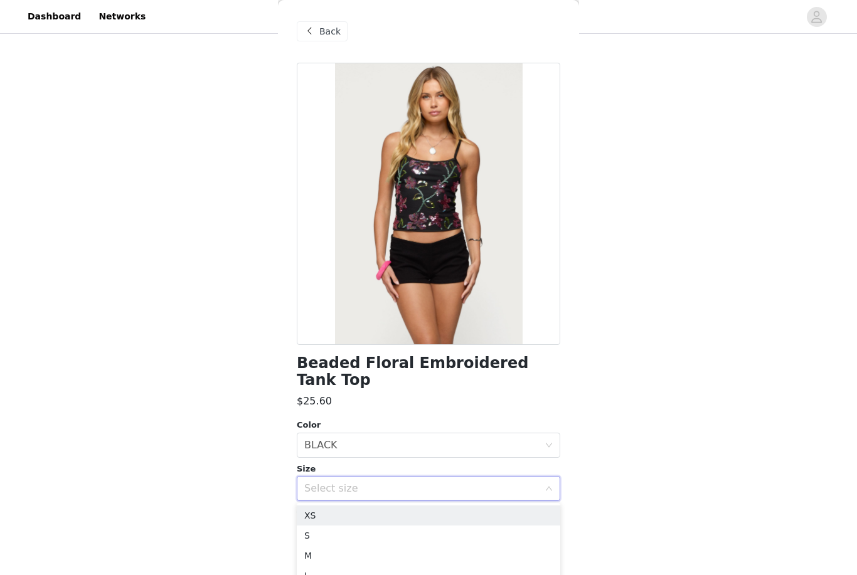
click at [401, 552] on li "M" at bounding box center [428, 556] width 263 height 20
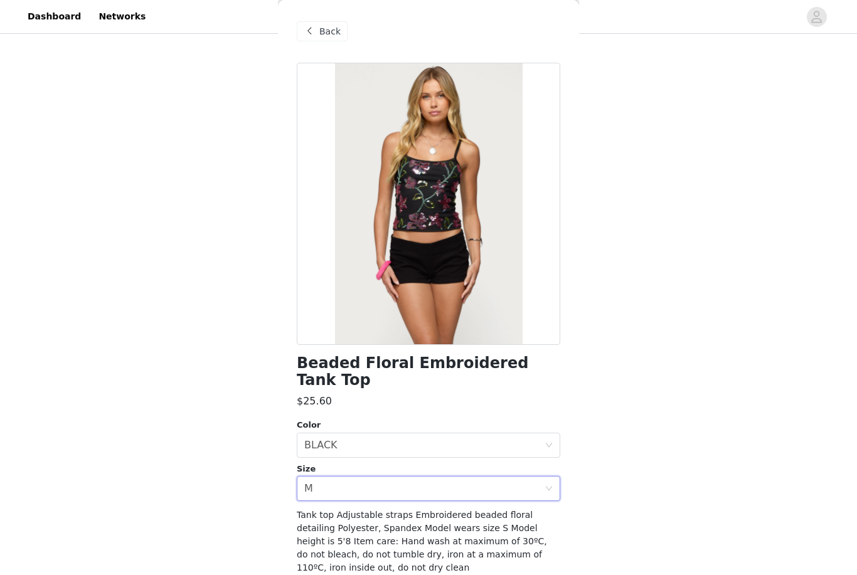
click at [423, 490] on div "Select size M" at bounding box center [424, 489] width 240 height 24
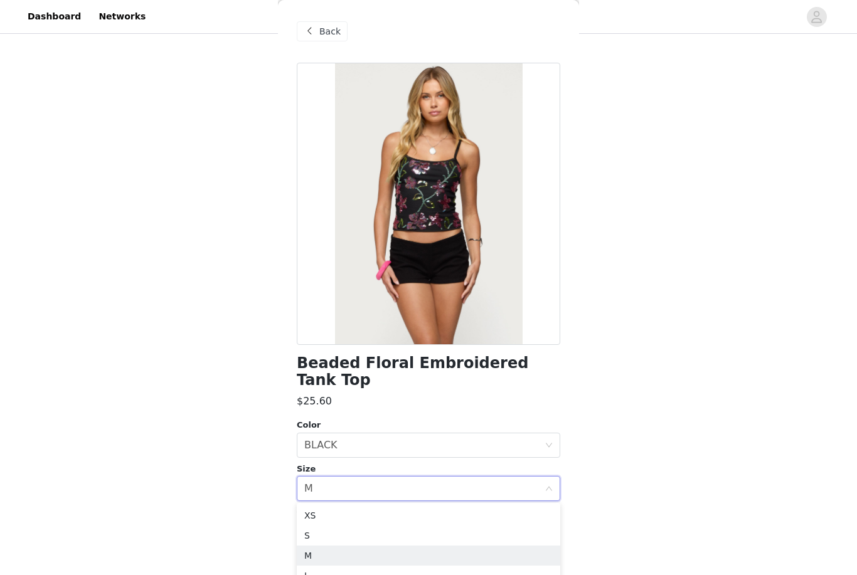
click at [355, 536] on li "S" at bounding box center [428, 535] width 263 height 20
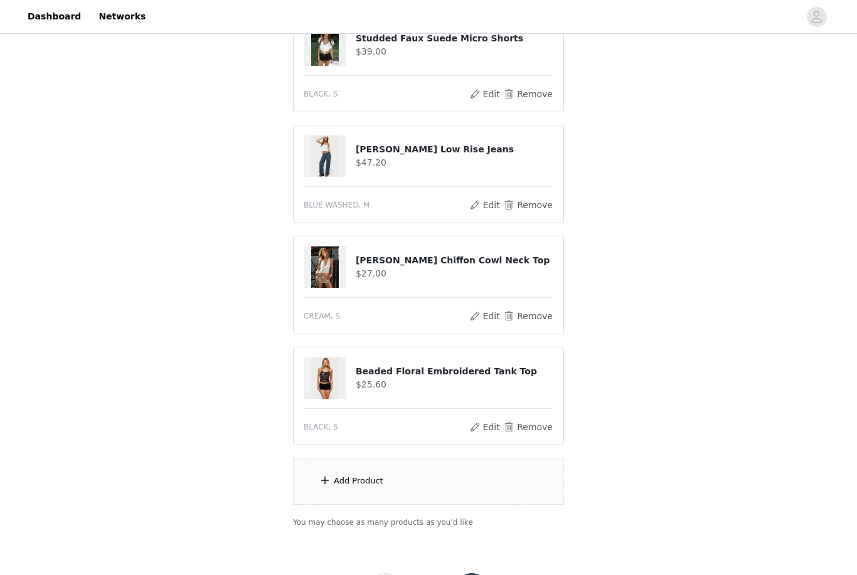
scroll to position [399, 0]
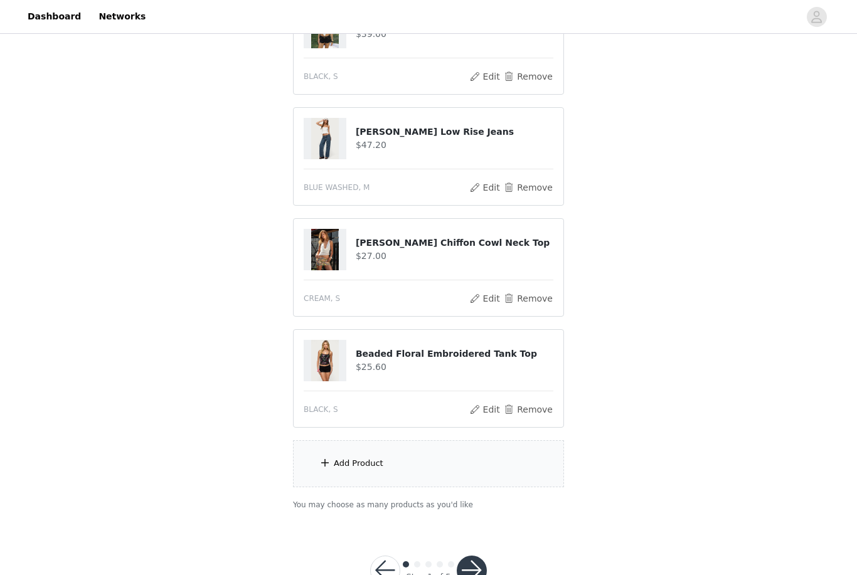
click at [472, 461] on div "Add Product" at bounding box center [428, 463] width 271 height 47
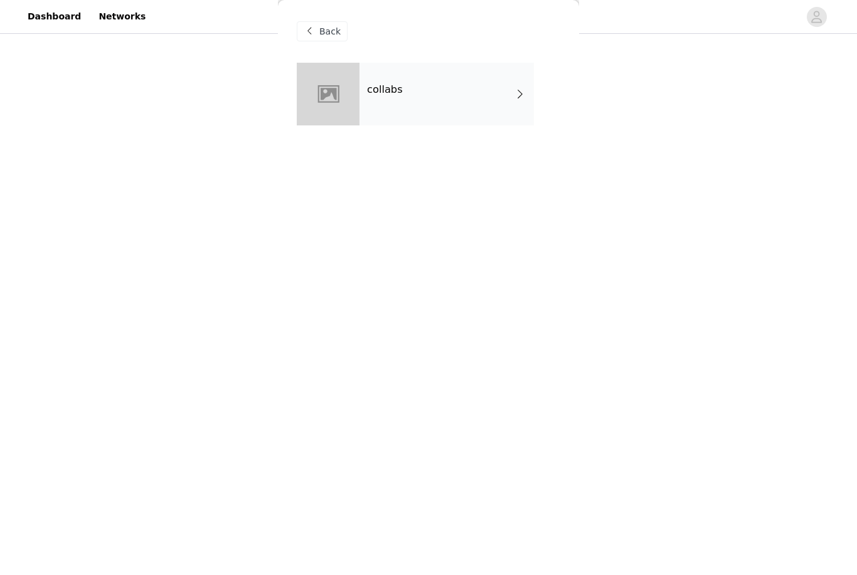
click at [459, 115] on div "collabs" at bounding box center [446, 94] width 174 height 63
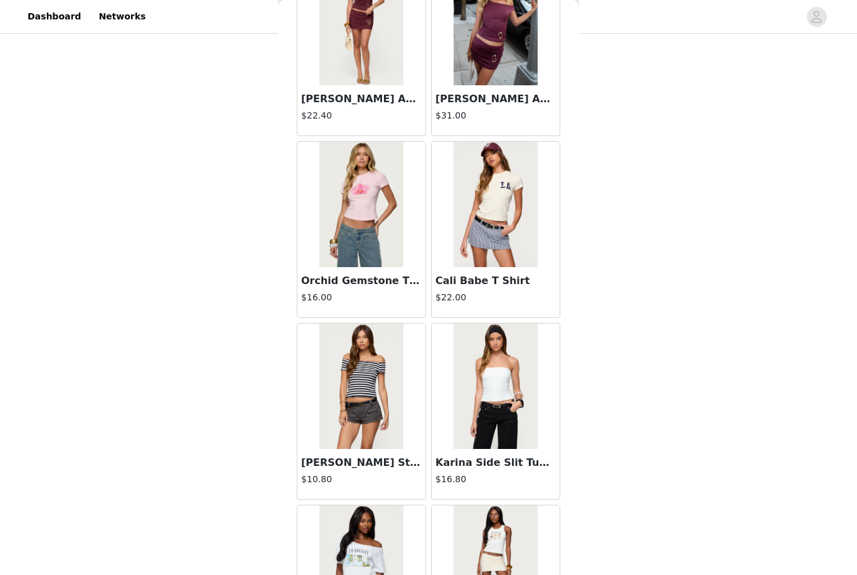
scroll to position [12844, 0]
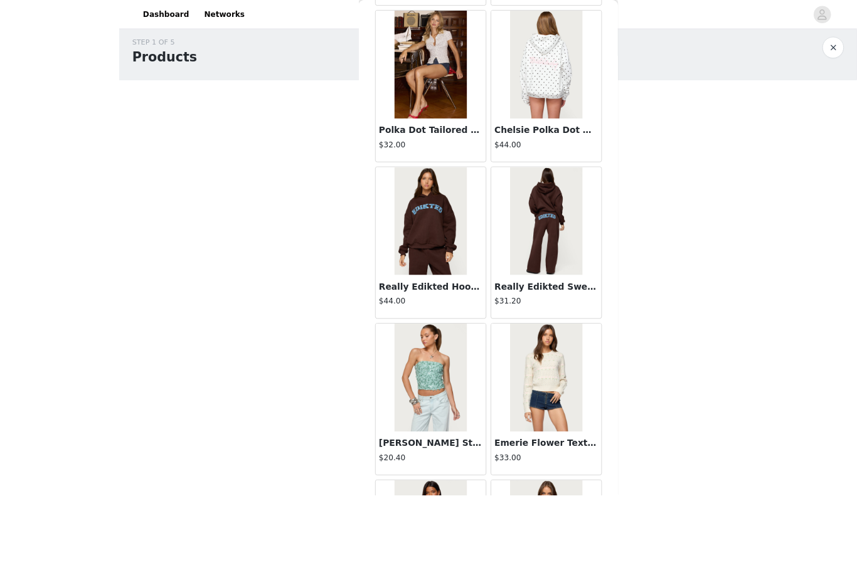
scroll to position [139, 0]
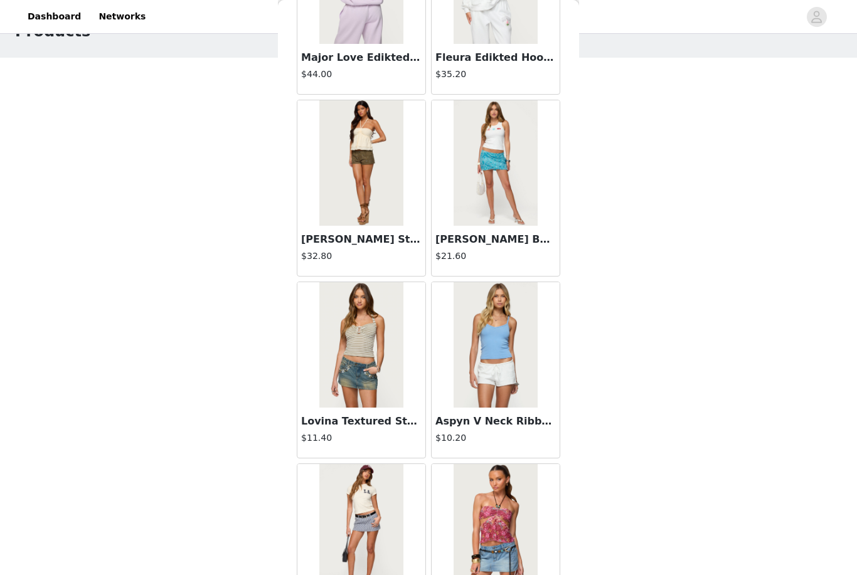
scroll to position [43, 0]
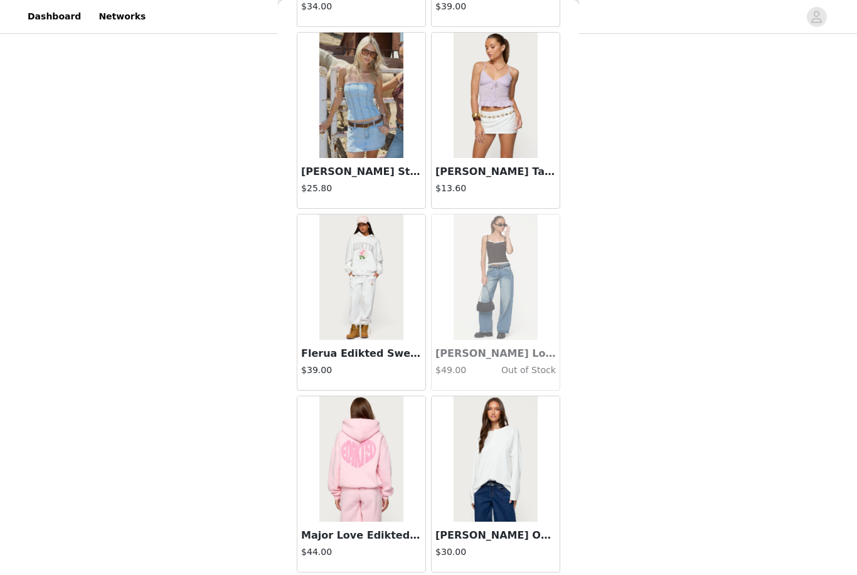
scroll to position [152, 0]
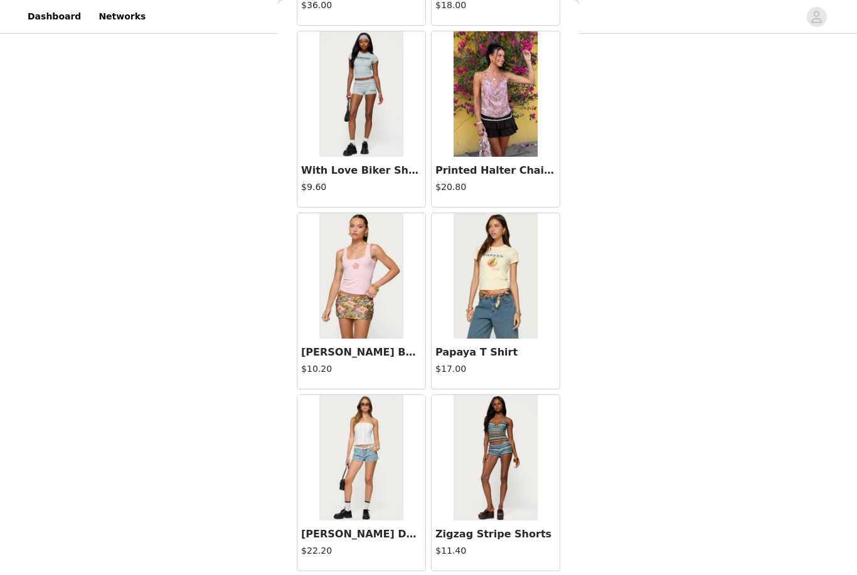
scroll to position [23125, 0]
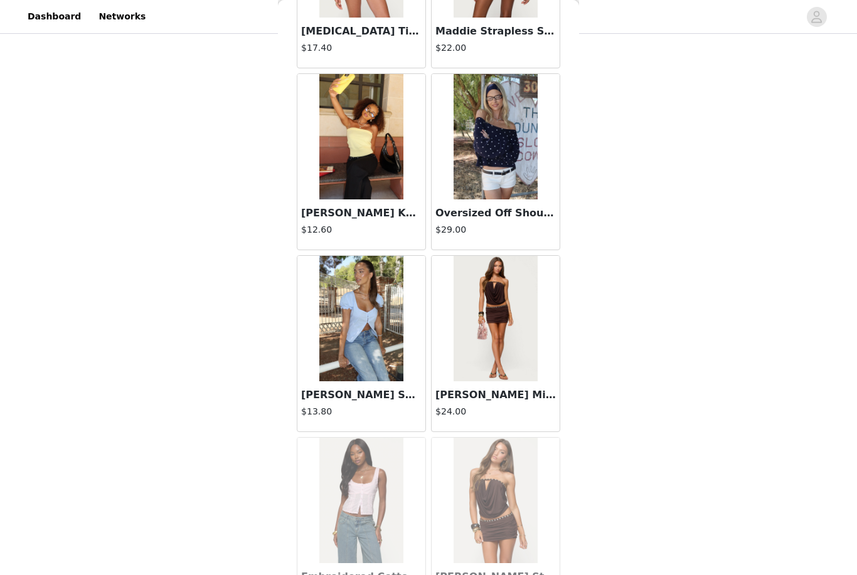
scroll to position [23803, 0]
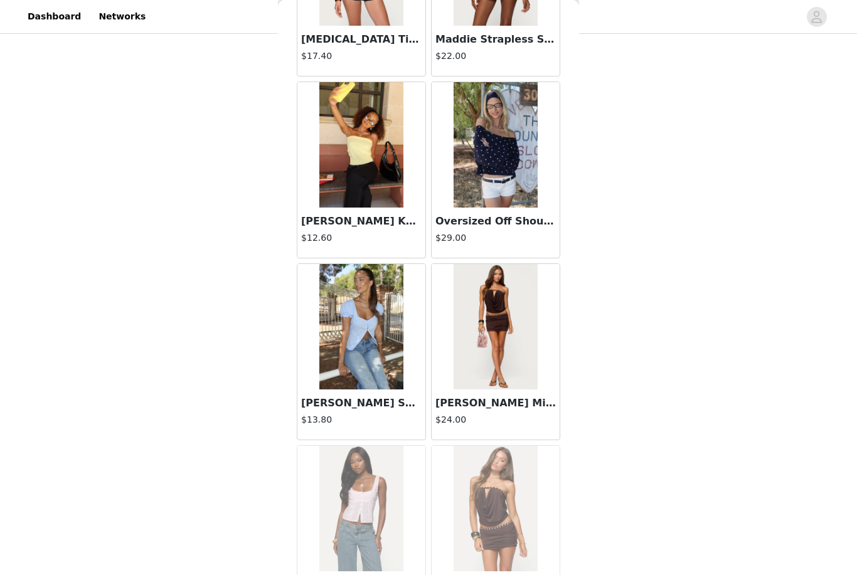
click at [473, 189] on img at bounding box center [494, 144] width 83 height 125
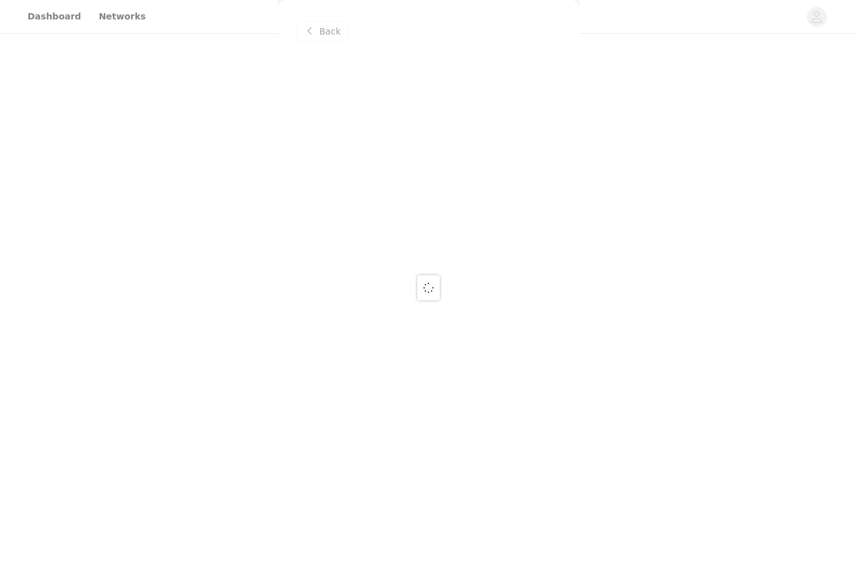
scroll to position [0, 0]
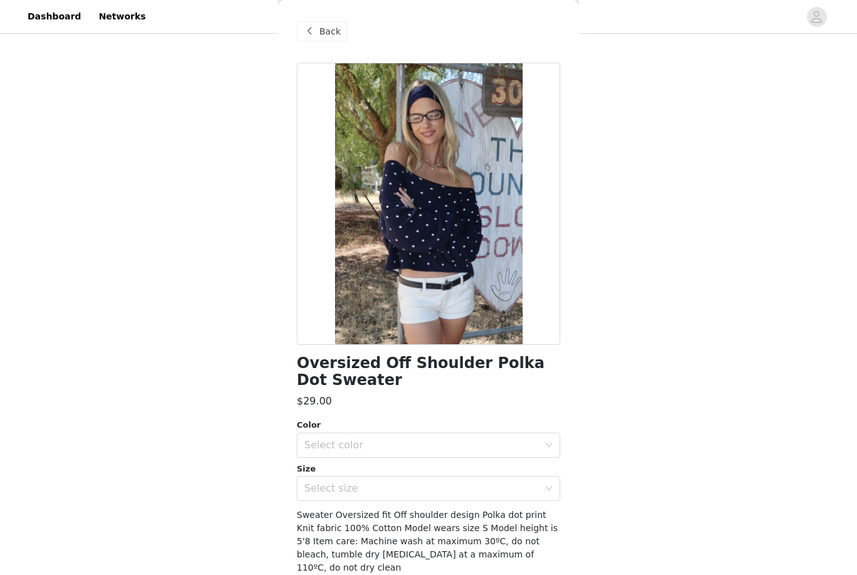
click at [494, 449] on div "Select color" at bounding box center [421, 445] width 235 height 13
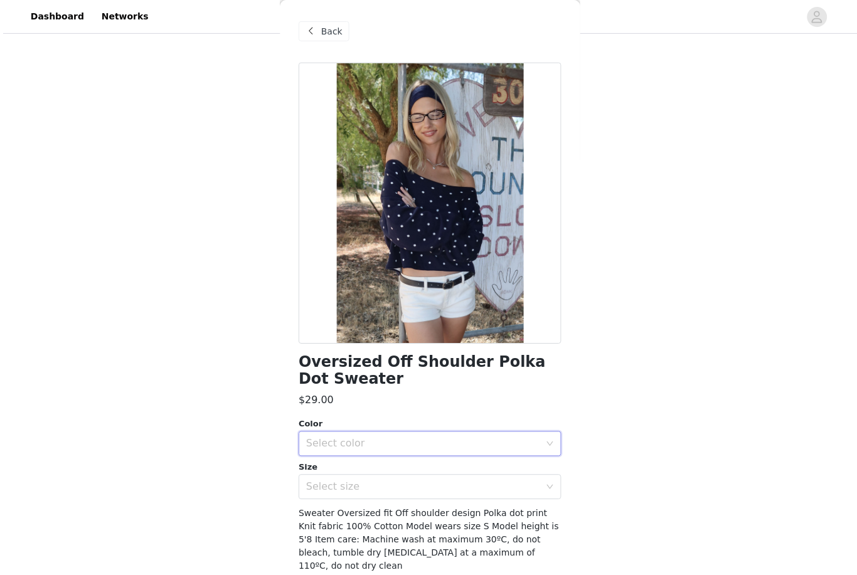
scroll to position [337, 0]
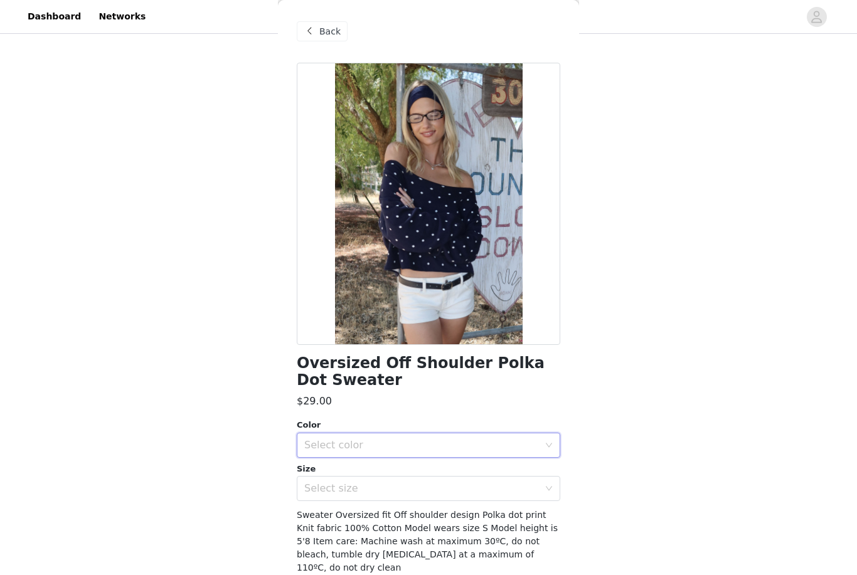
click at [330, 24] on div "Back" at bounding box center [322, 31] width 51 height 20
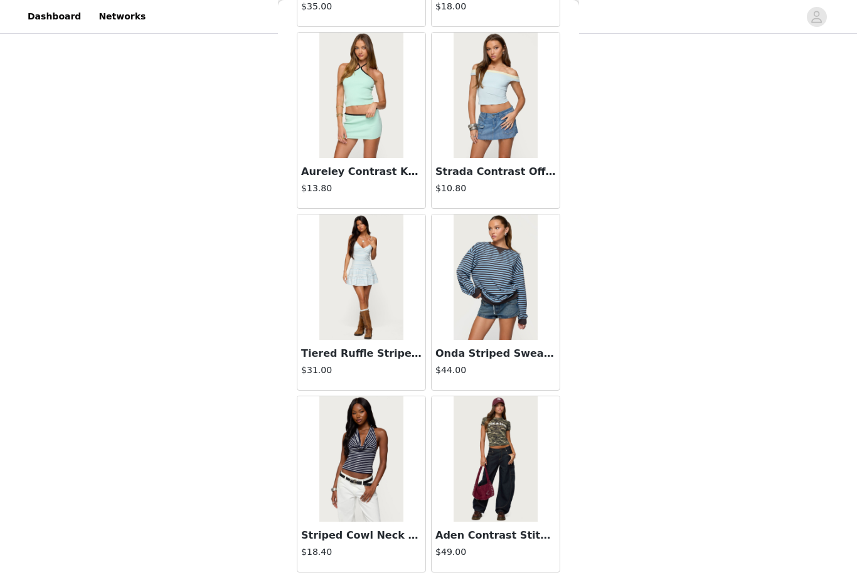
scroll to position [399, 0]
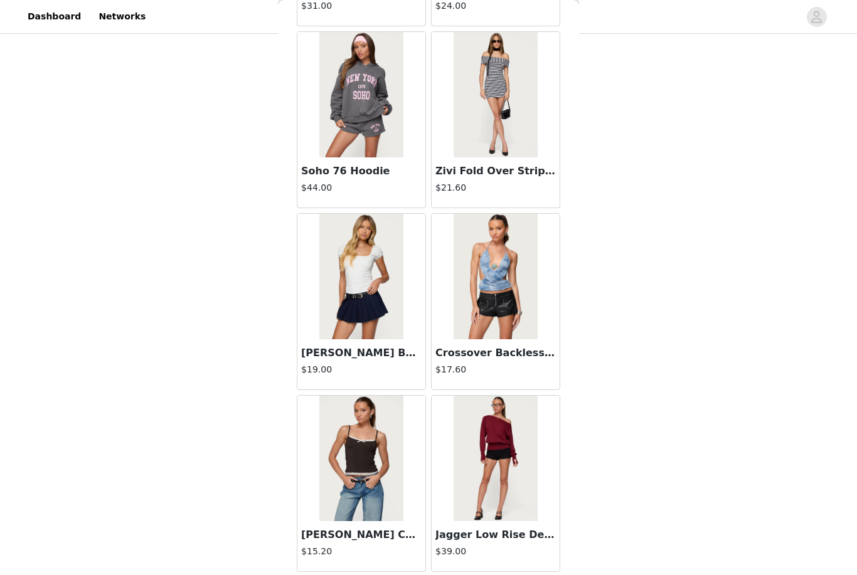
scroll to position [28580, 0]
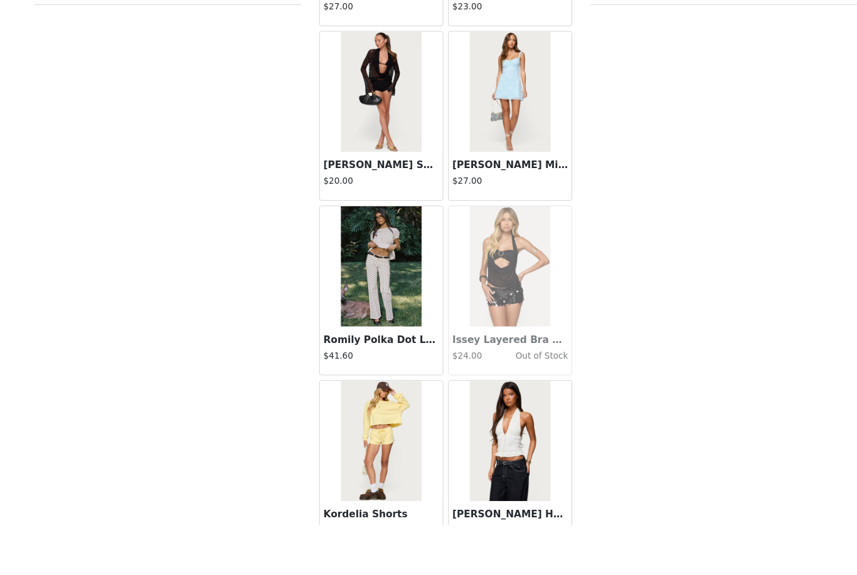
scroll to position [399, 0]
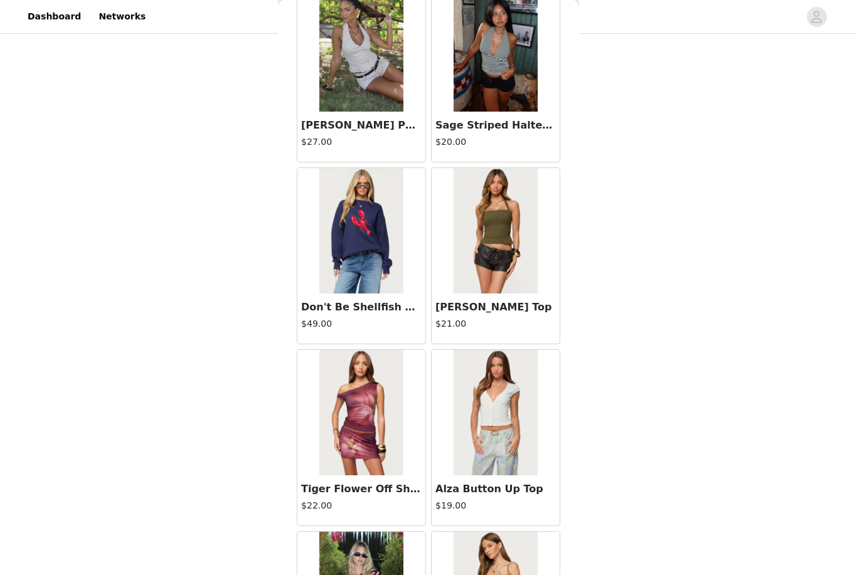
scroll to position [34827, 0]
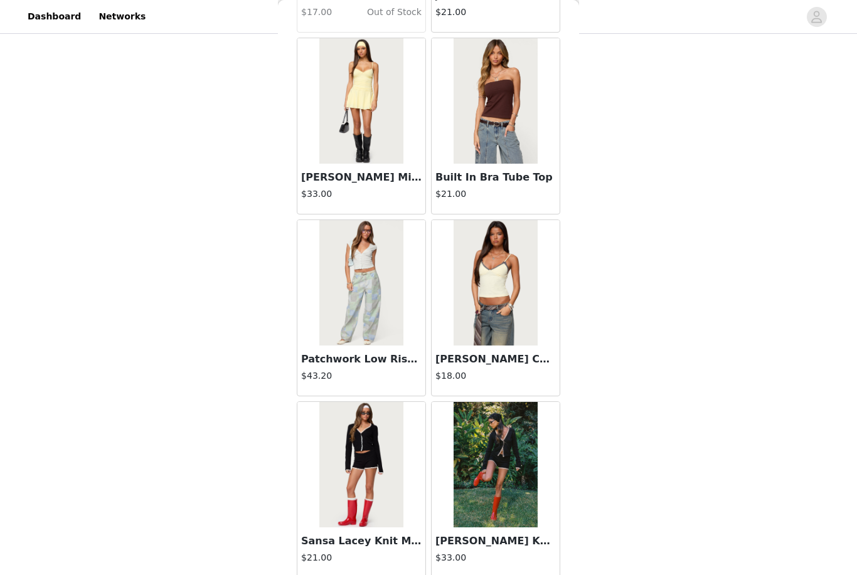
click at [497, 564] on div "$33.00" at bounding box center [495, 559] width 120 height 16
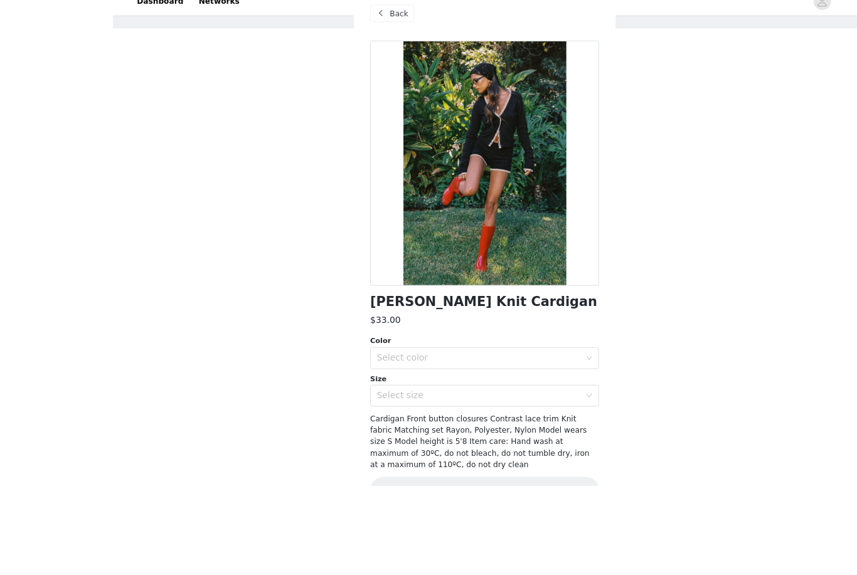
scroll to position [69, 0]
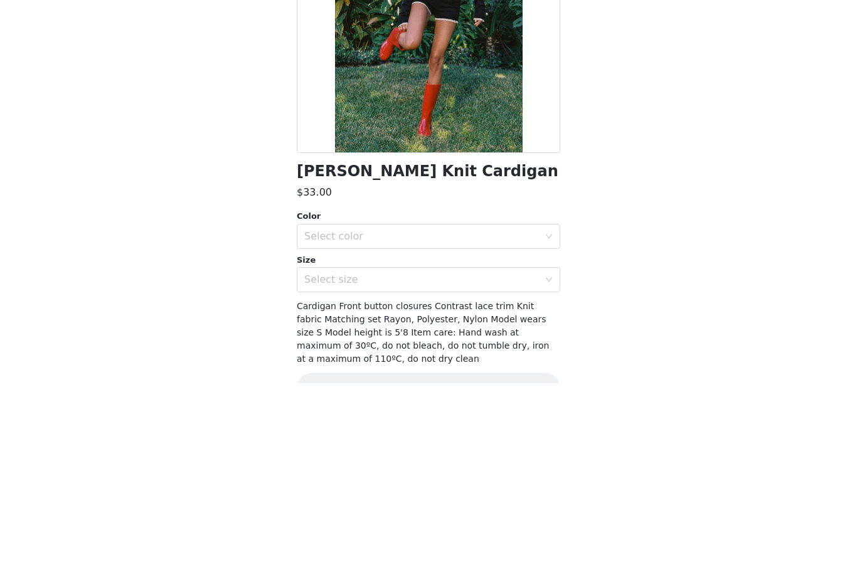
click at [328, 63] on div at bounding box center [428, 204] width 263 height 282
click at [325, 63] on div at bounding box center [428, 204] width 263 height 282
click at [327, 63] on div at bounding box center [428, 204] width 263 height 282
click at [314, 63] on div at bounding box center [428, 204] width 263 height 282
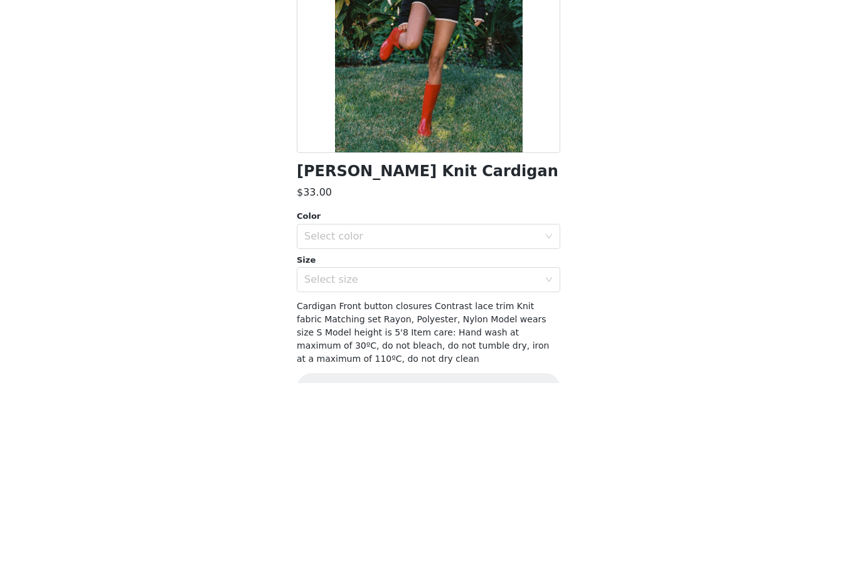
click at [328, 63] on div at bounding box center [428, 204] width 263 height 282
click at [317, 63] on div at bounding box center [428, 204] width 263 height 282
click at [315, 63] on div at bounding box center [428, 204] width 263 height 282
click at [312, 63] on div at bounding box center [428, 204] width 263 height 282
click at [325, 63] on div at bounding box center [428, 204] width 263 height 282
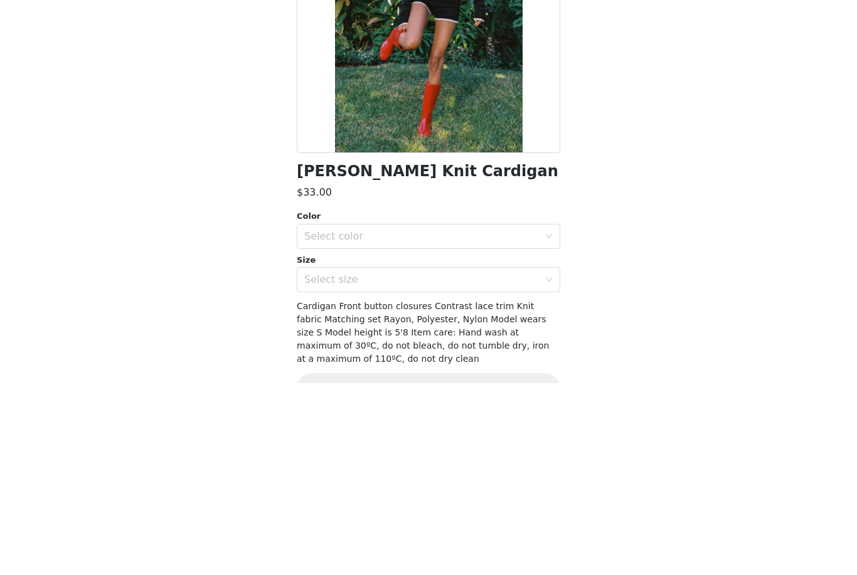
click at [319, 63] on div at bounding box center [428, 204] width 263 height 282
click at [317, 63] on div at bounding box center [428, 204] width 263 height 282
click at [315, 63] on div at bounding box center [428, 204] width 263 height 282
click at [324, 63] on div at bounding box center [428, 204] width 263 height 282
click at [314, 63] on div at bounding box center [428, 204] width 263 height 282
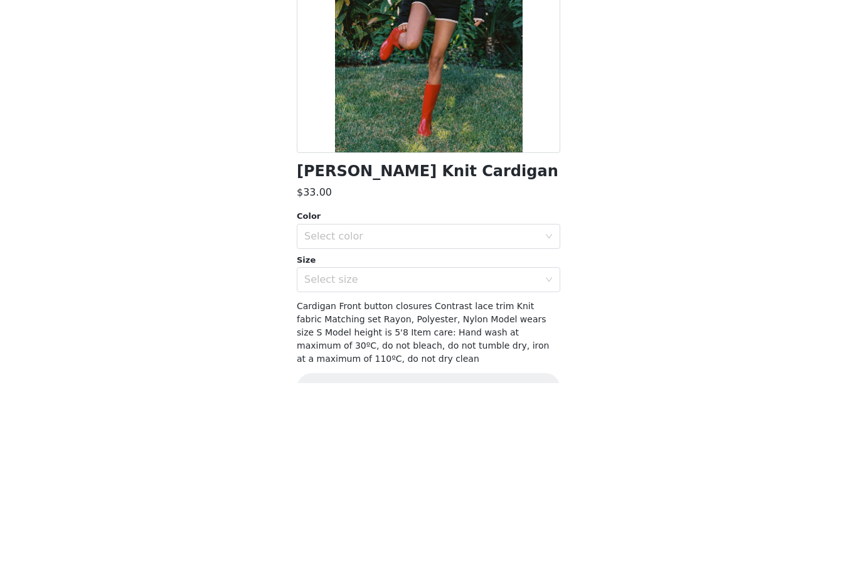
click at [308, 63] on div at bounding box center [428, 204] width 263 height 282
click at [310, 63] on div at bounding box center [428, 204] width 263 height 282
click at [323, 63] on div at bounding box center [428, 204] width 263 height 282
click at [324, 63] on div at bounding box center [428, 204] width 263 height 282
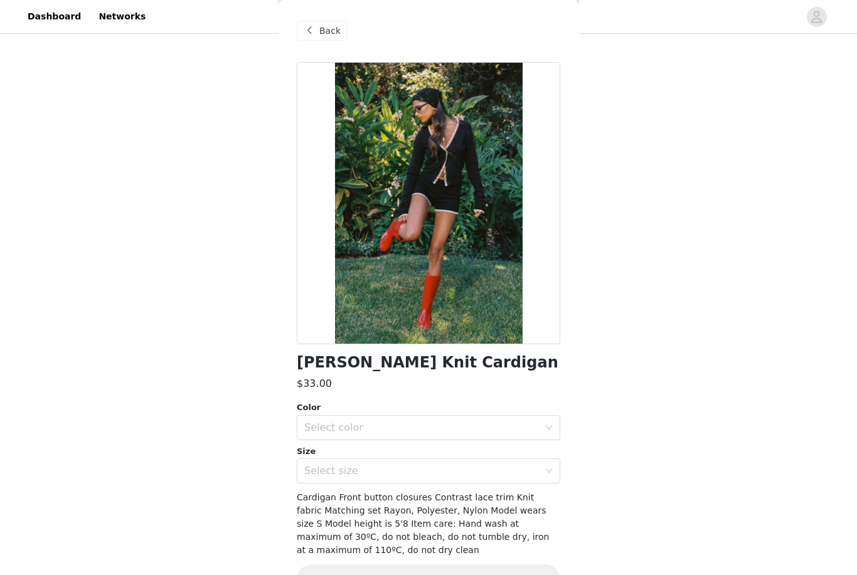
click at [314, 29] on span at bounding box center [309, 31] width 15 height 15
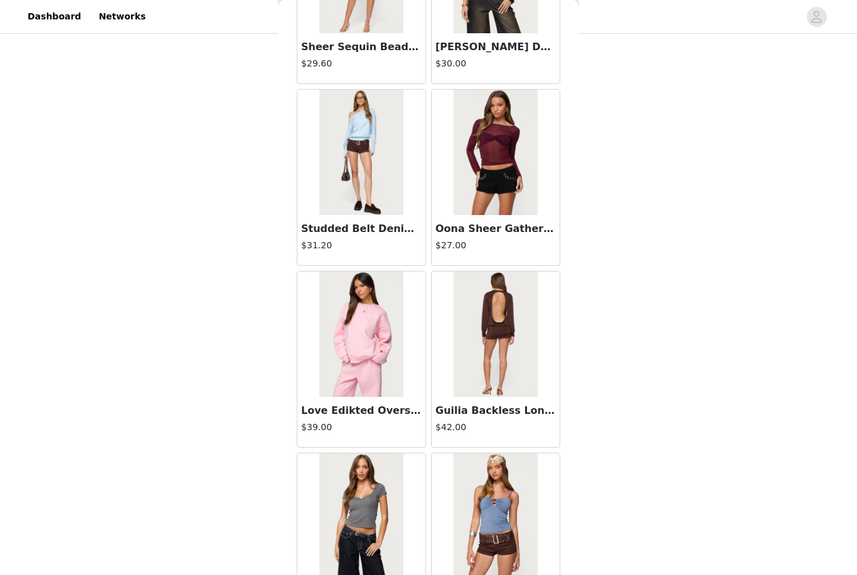
scroll to position [39016, 0]
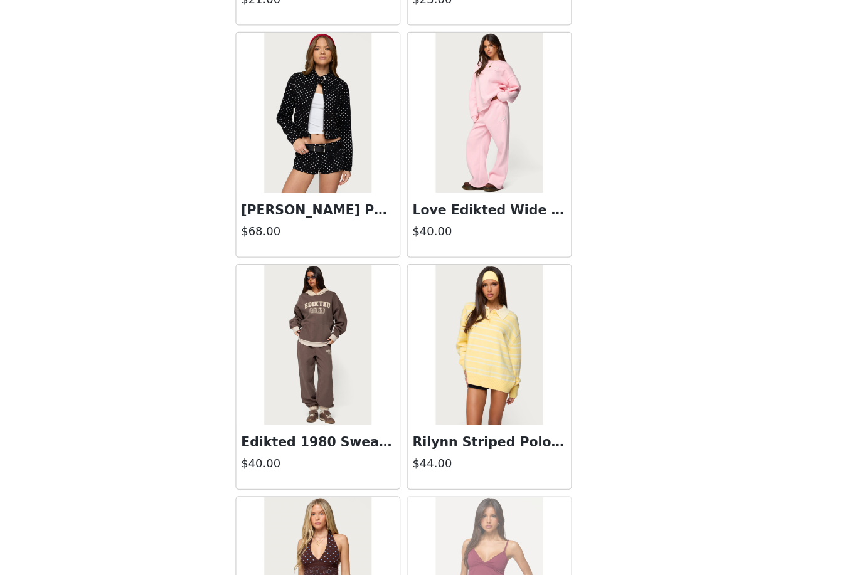
scroll to position [80, 0]
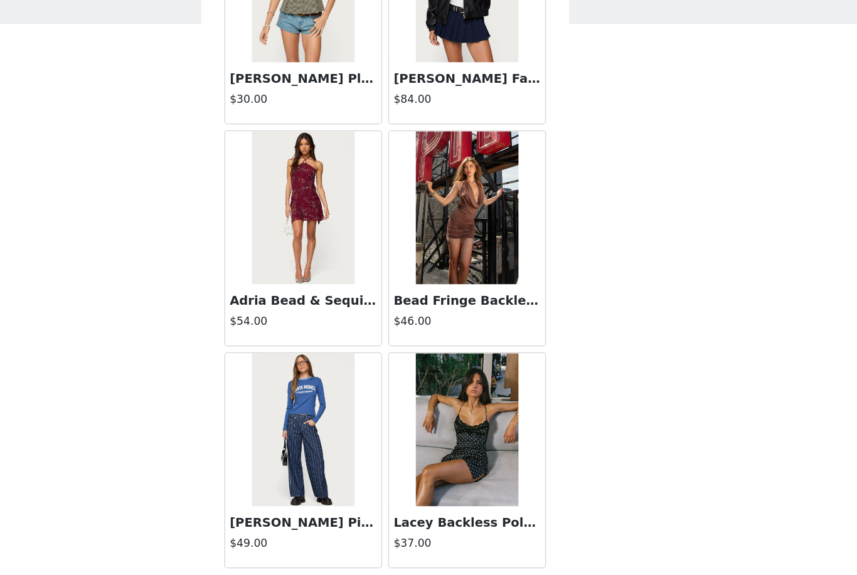
scroll to position [23, 0]
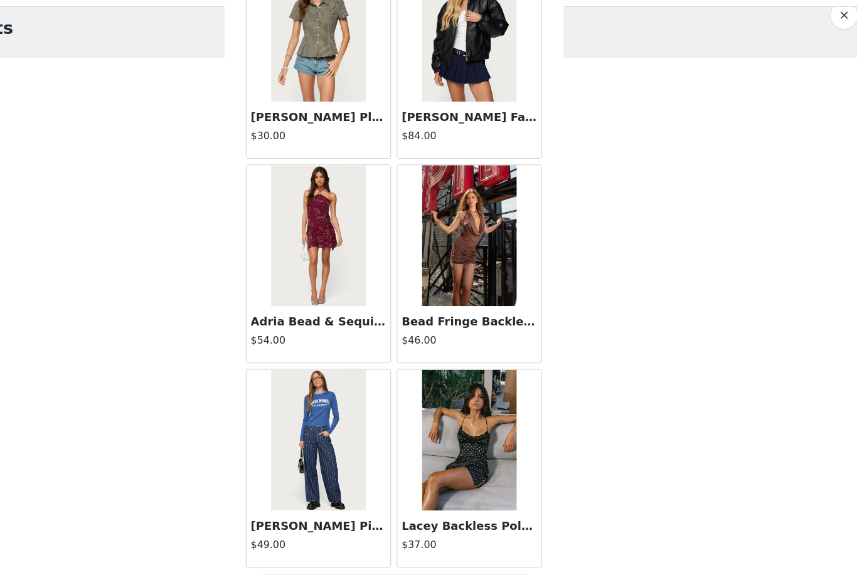
click at [453, 401] on img at bounding box center [494, 418] width 83 height 125
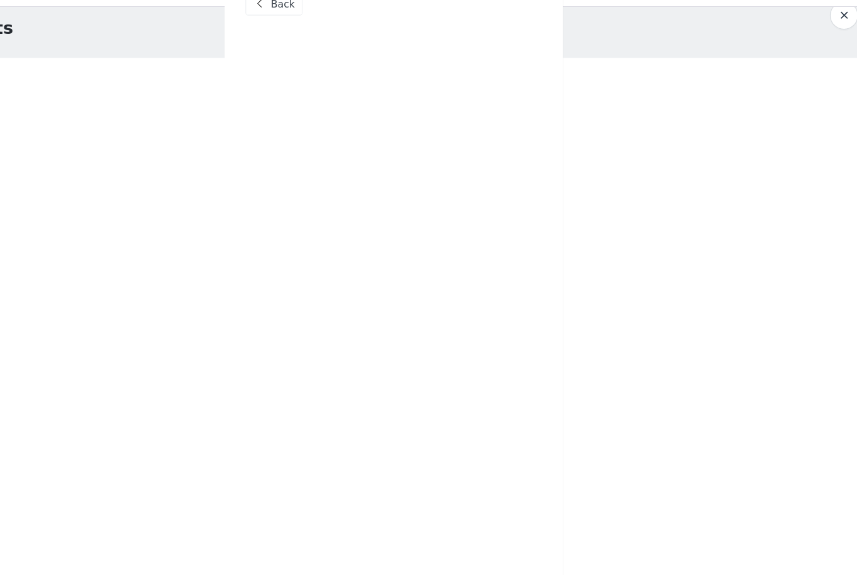
scroll to position [0, 0]
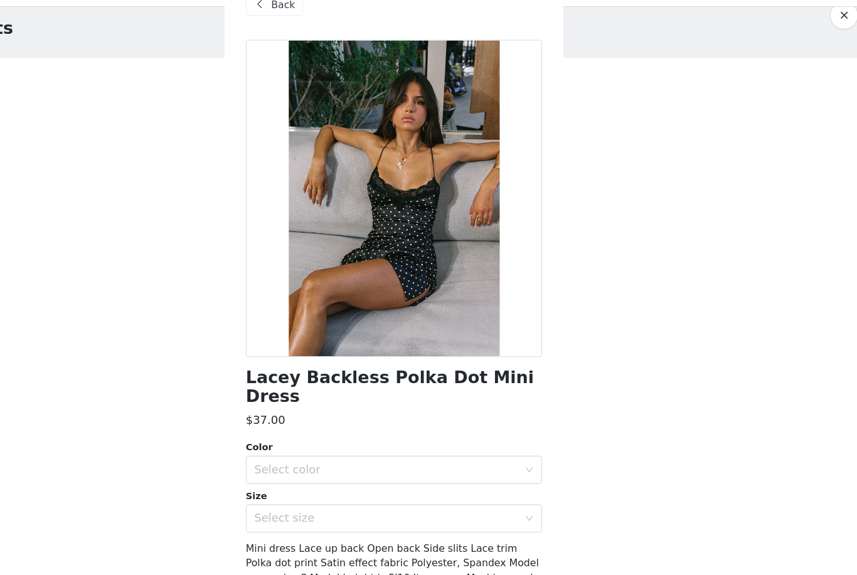
click at [418, 439] on div "Select color" at bounding box center [421, 445] width 235 height 13
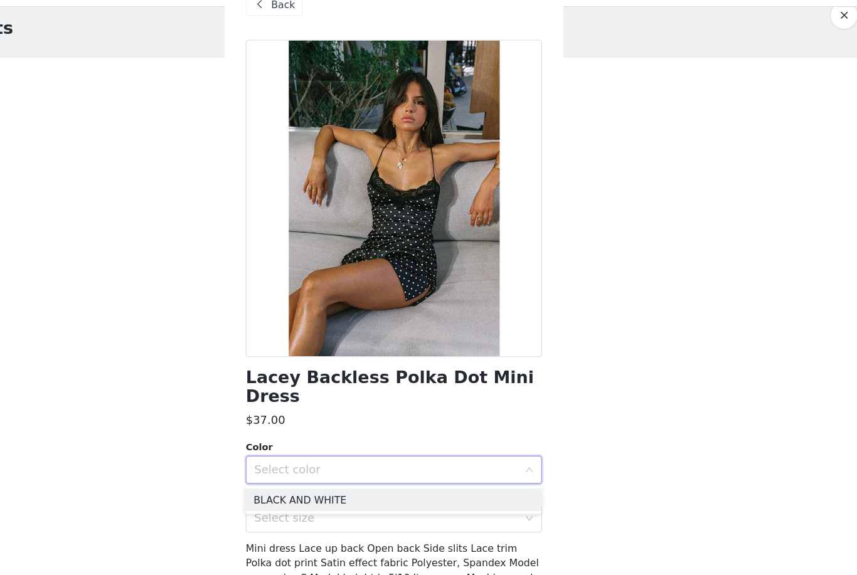
click at [381, 462] on li "BLACK AND WHITE" at bounding box center [428, 472] width 263 height 20
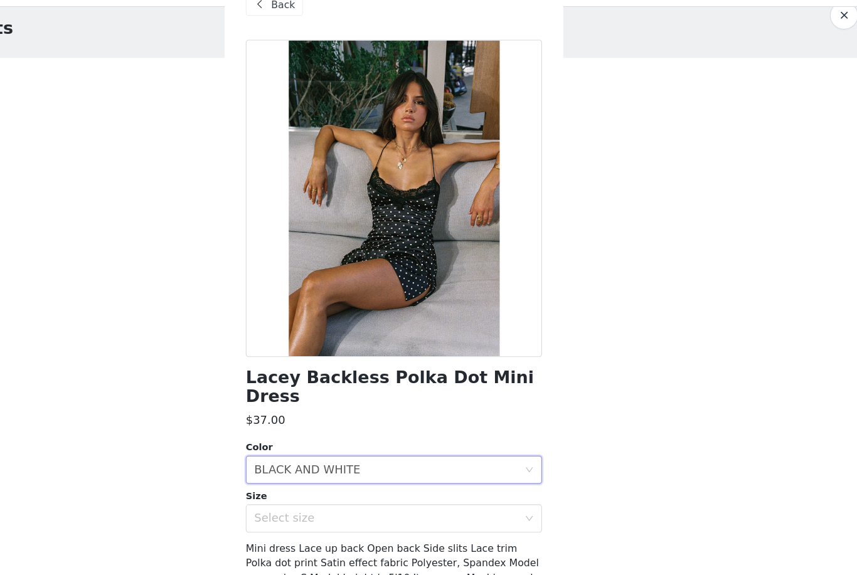
click at [393, 482] on div "Select size" at bounding box center [421, 488] width 235 height 13
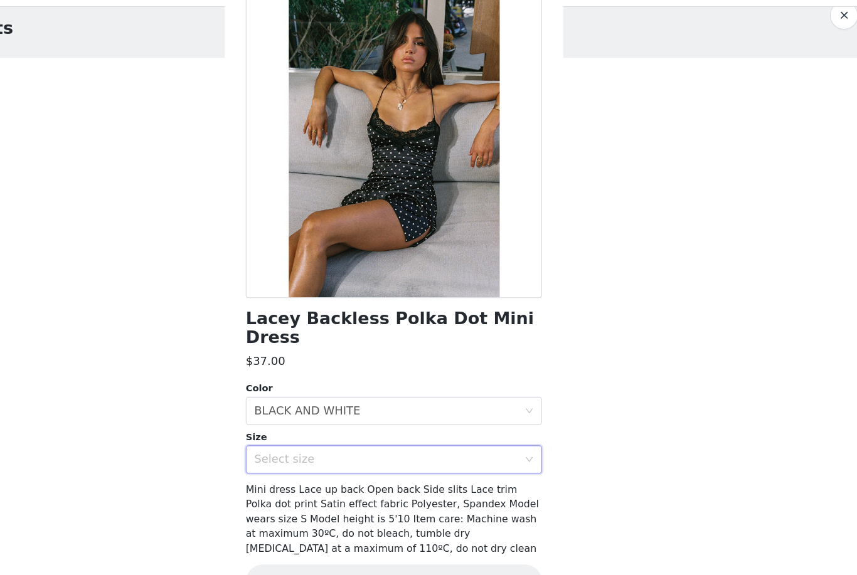
scroll to position [51, 0]
click at [423, 431] on div "Select size" at bounding box center [421, 437] width 235 height 13
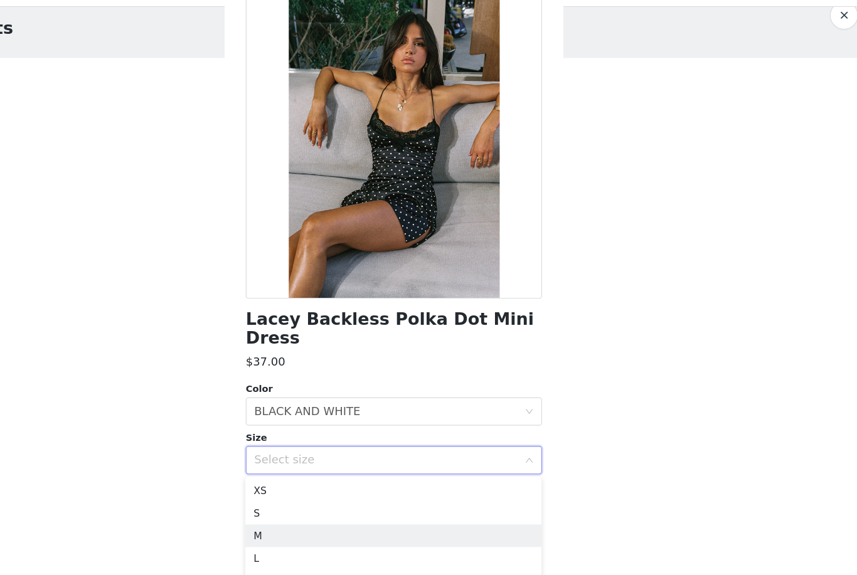
click at [395, 494] on li "M" at bounding box center [428, 504] width 263 height 20
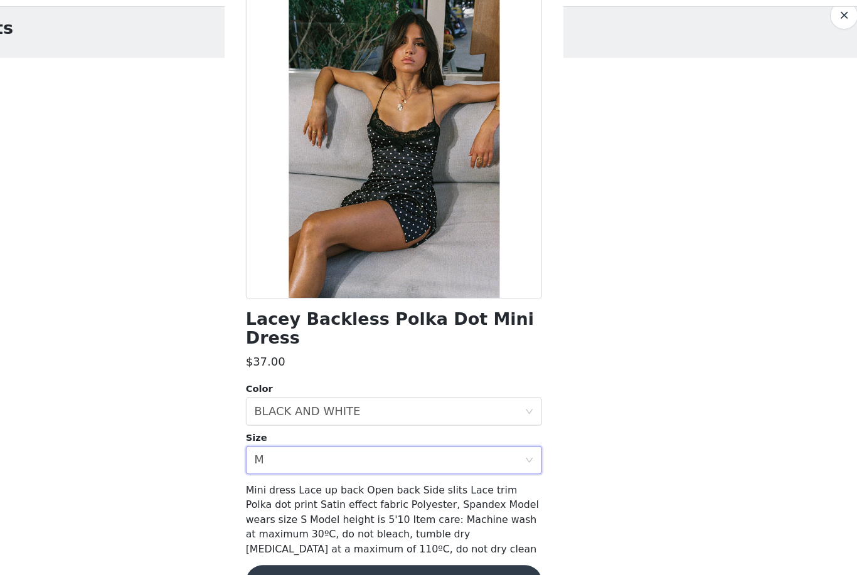
click at [459, 530] on button "Add Product" at bounding box center [428, 545] width 263 height 30
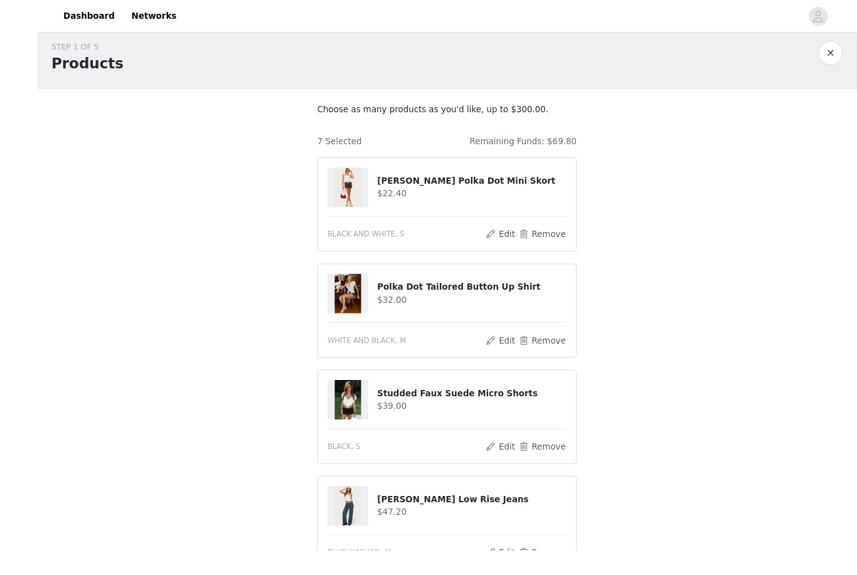
scroll to position [30, 0]
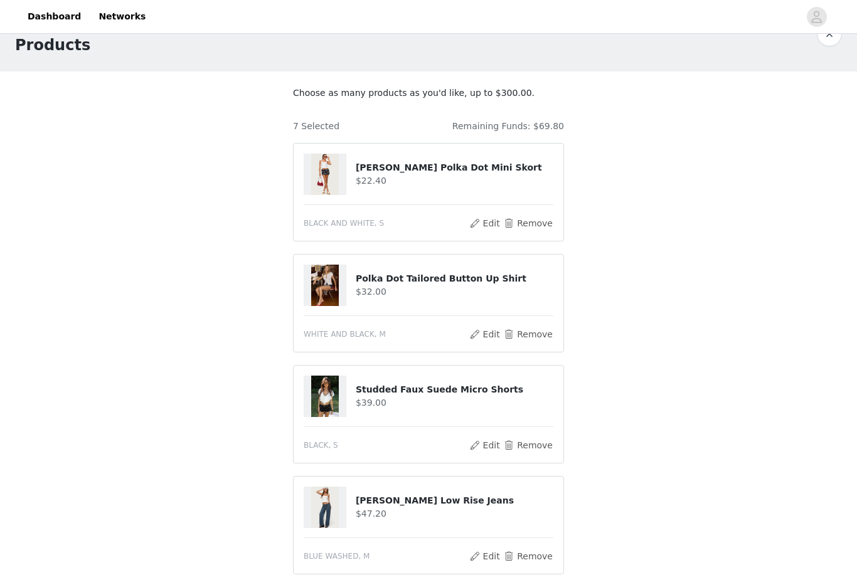
click at [533, 228] on button "Remove" at bounding box center [528, 223] width 50 height 15
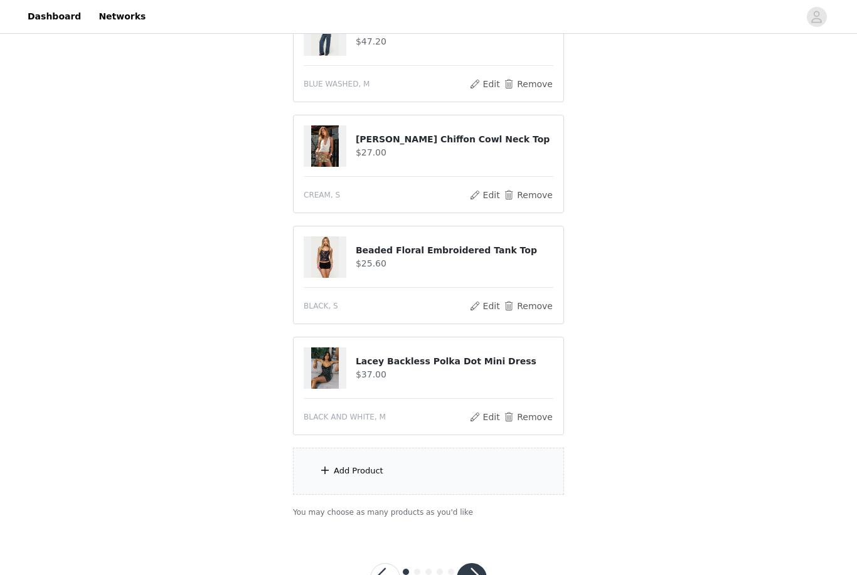
scroll to position [399, 0]
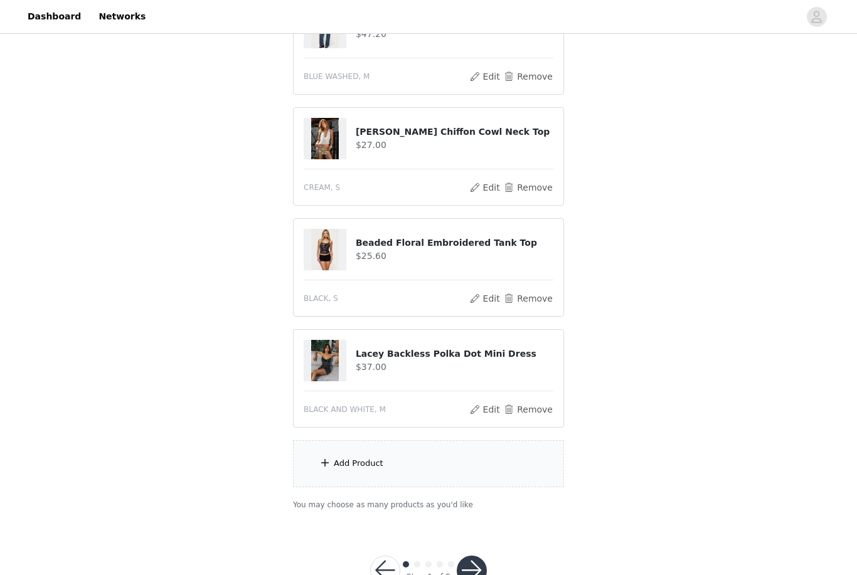
click at [546, 468] on div "Add Product" at bounding box center [428, 463] width 271 height 47
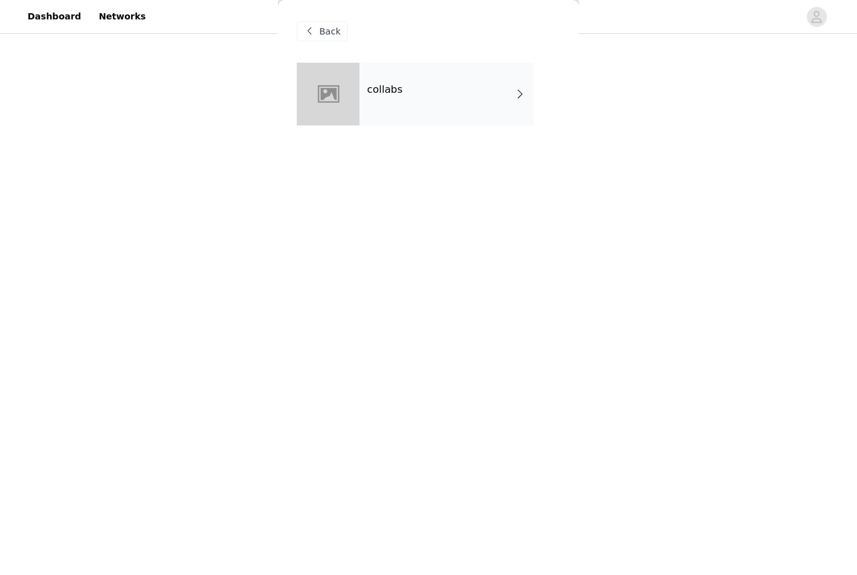
click at [490, 98] on div "collabs" at bounding box center [446, 94] width 174 height 63
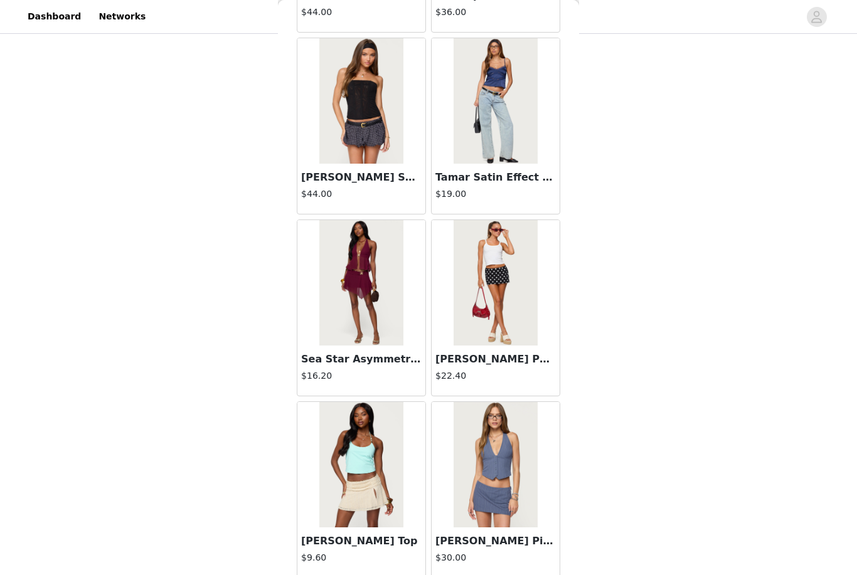
click at [521, 357] on h3 "[PERSON_NAME] Polka Dot Mini Skort" at bounding box center [495, 359] width 120 height 15
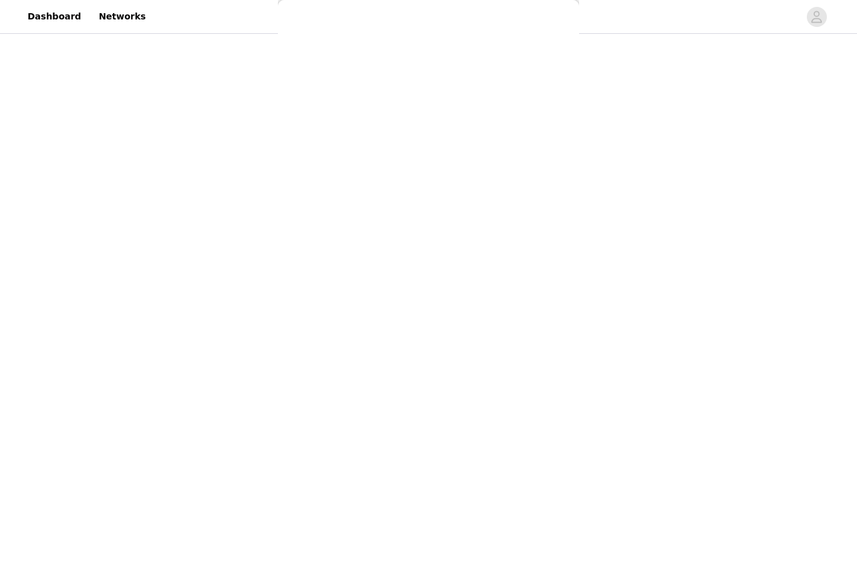
scroll to position [0, 0]
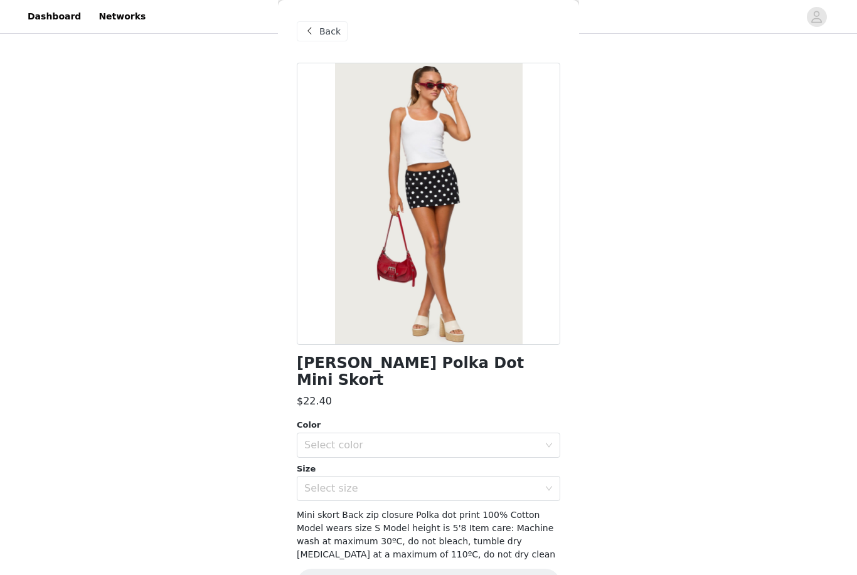
click at [480, 439] on div "Select color" at bounding box center [421, 445] width 235 height 13
click at [485, 455] on li "BLACK AND WHITE" at bounding box center [428, 455] width 263 height 20
click at [490, 482] on div "Select size" at bounding box center [421, 488] width 235 height 13
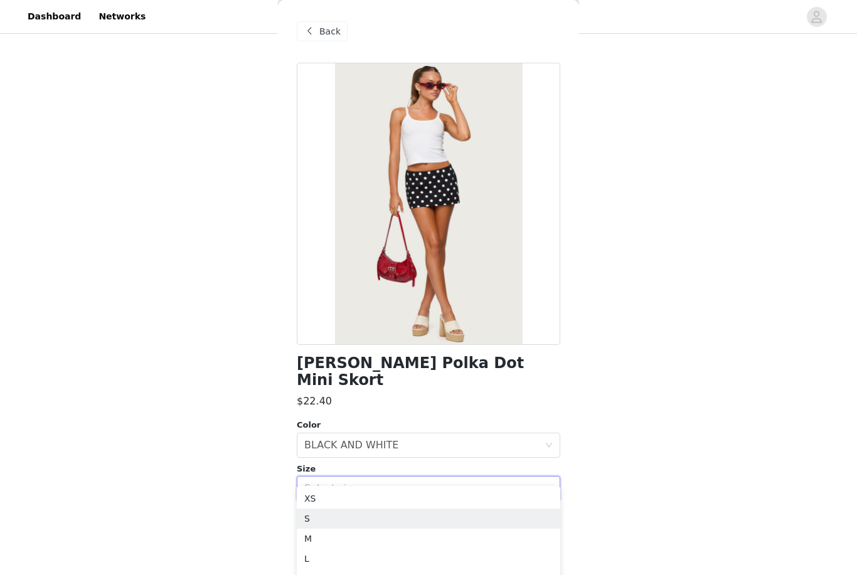
click at [470, 524] on li "S" at bounding box center [428, 519] width 263 height 20
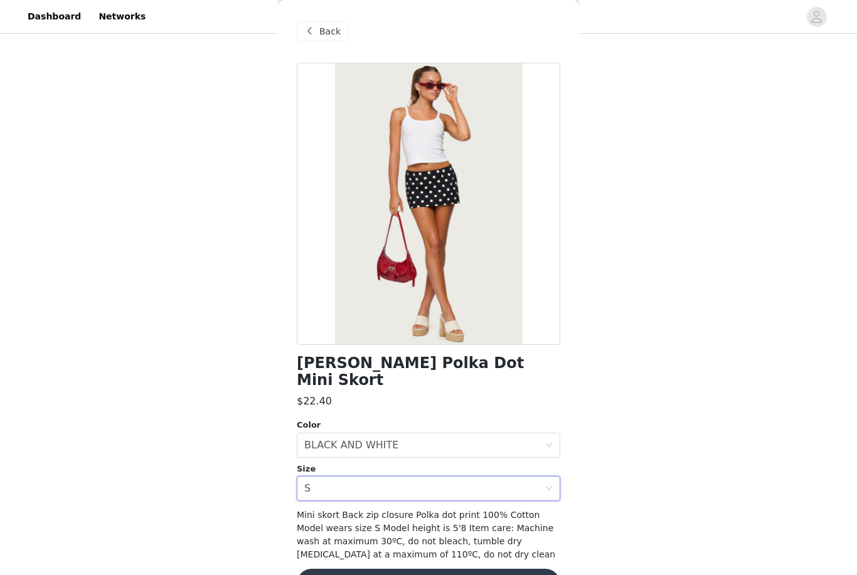
click at [462, 569] on button "Add Product" at bounding box center [428, 584] width 263 height 30
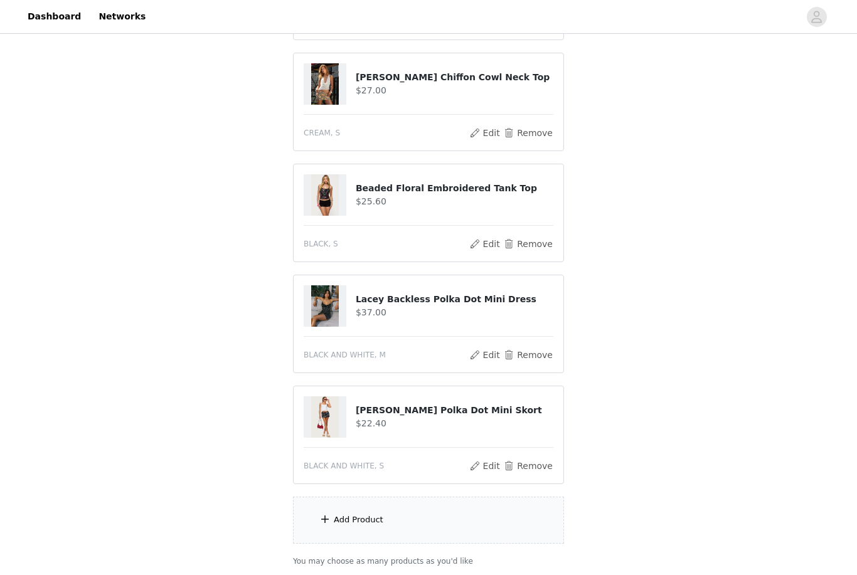
scroll to position [455, 0]
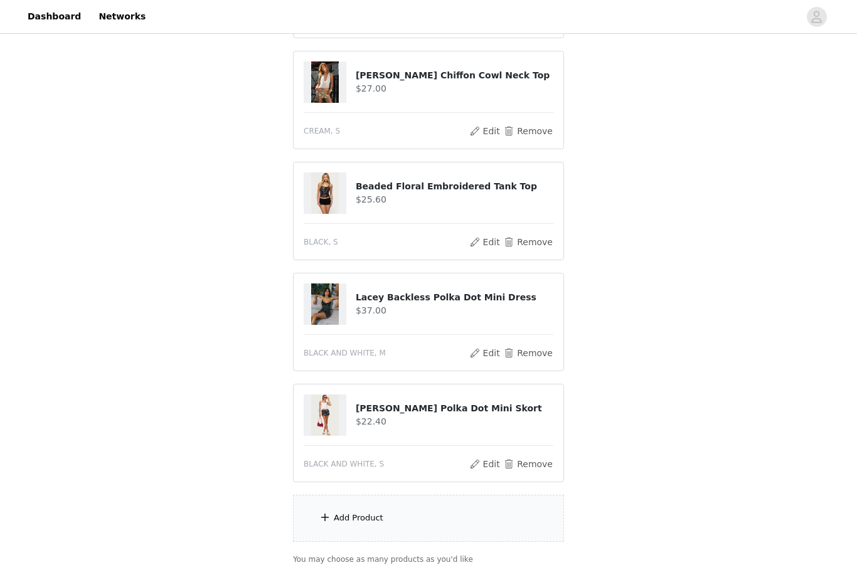
click at [506, 529] on div "Add Product" at bounding box center [428, 518] width 271 height 47
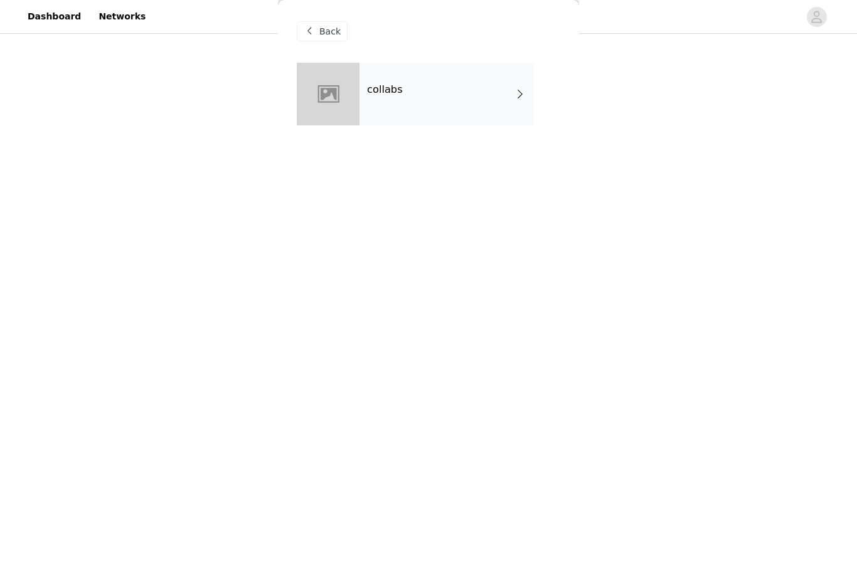
click at [443, 97] on div "collabs" at bounding box center [446, 94] width 174 height 63
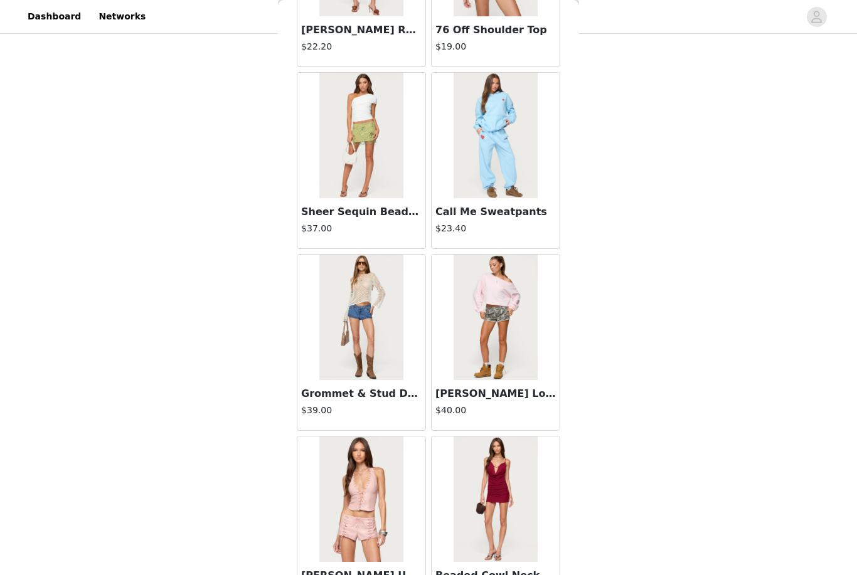
scroll to position [510, 0]
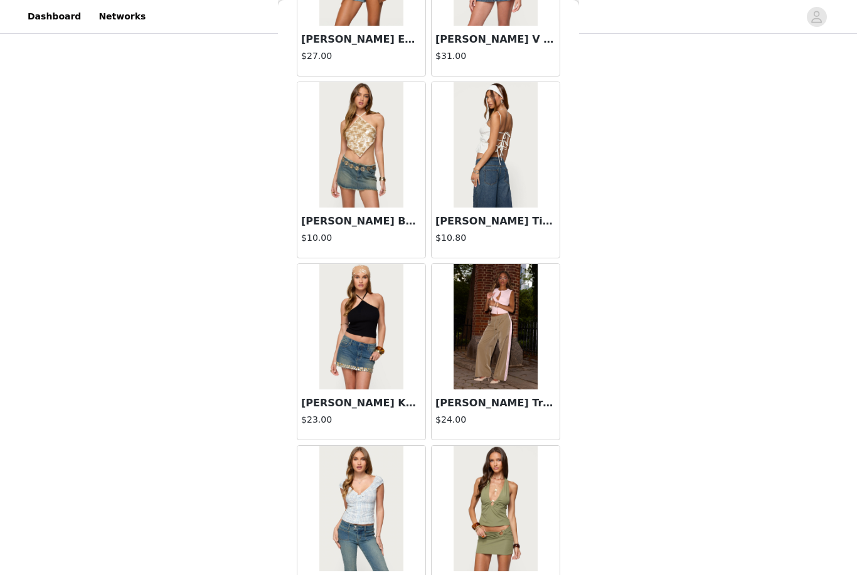
scroll to position [5820, 0]
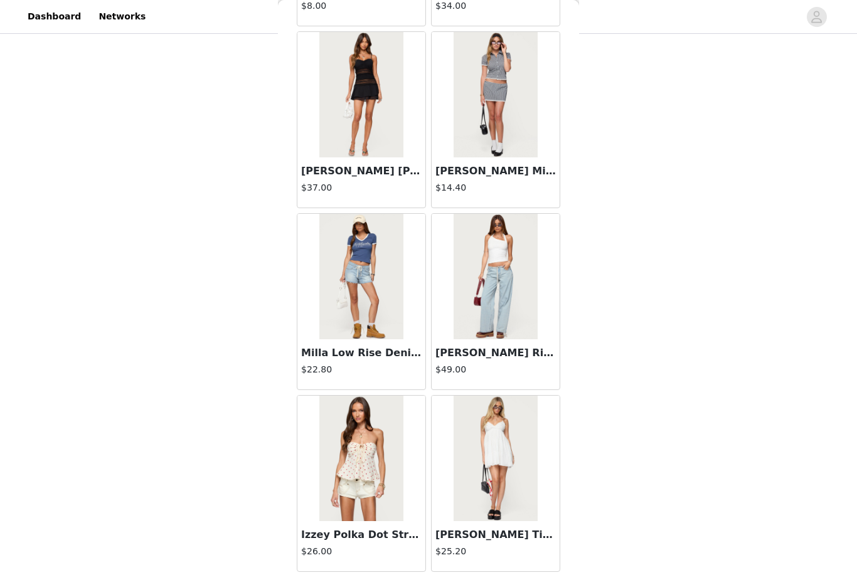
scroll to position [8577, 0]
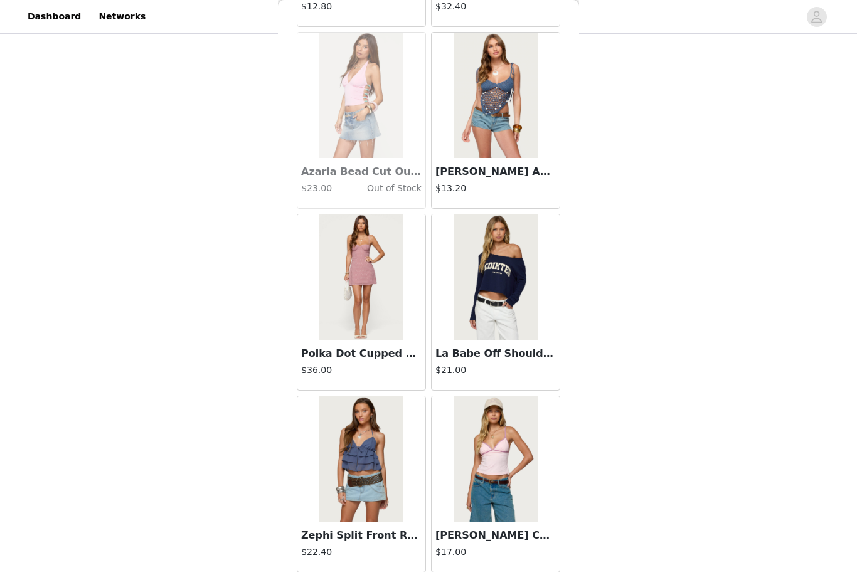
scroll to position [510, 0]
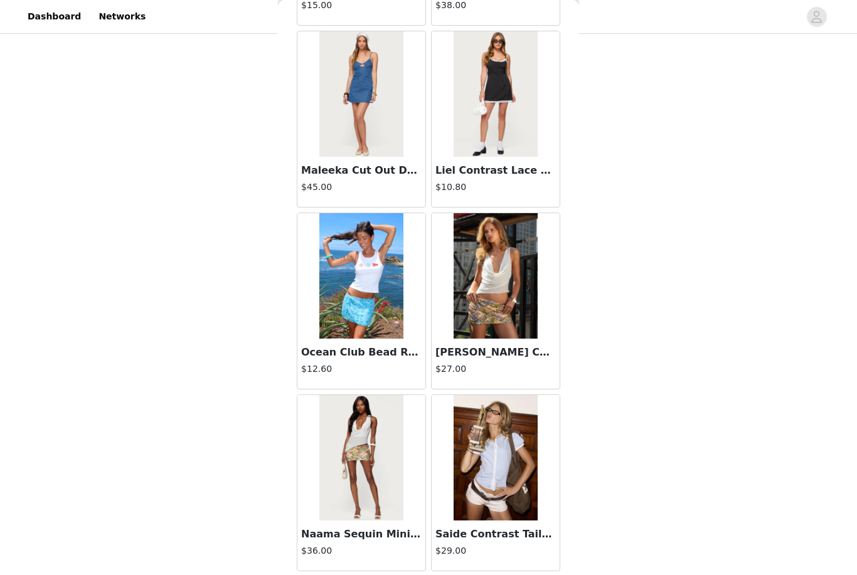
scroll to position [12214, 0]
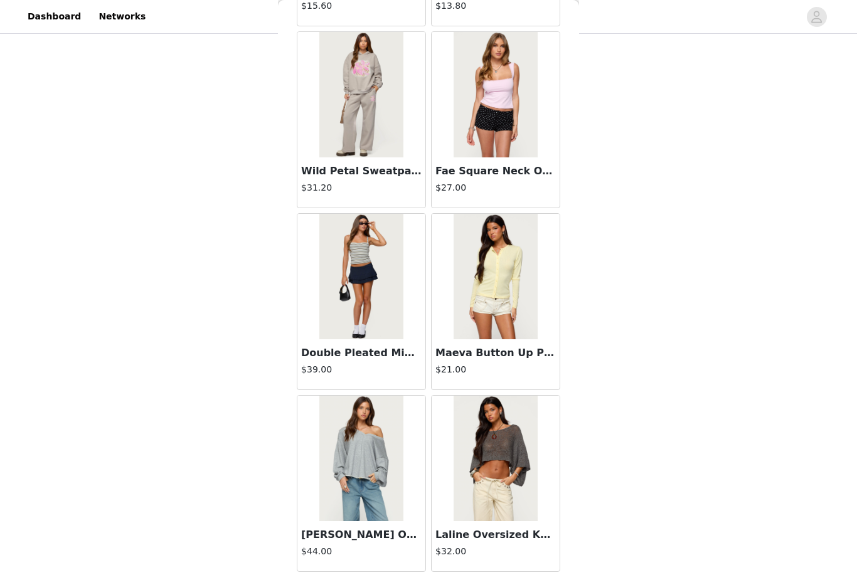
scroll to position [15851, 0]
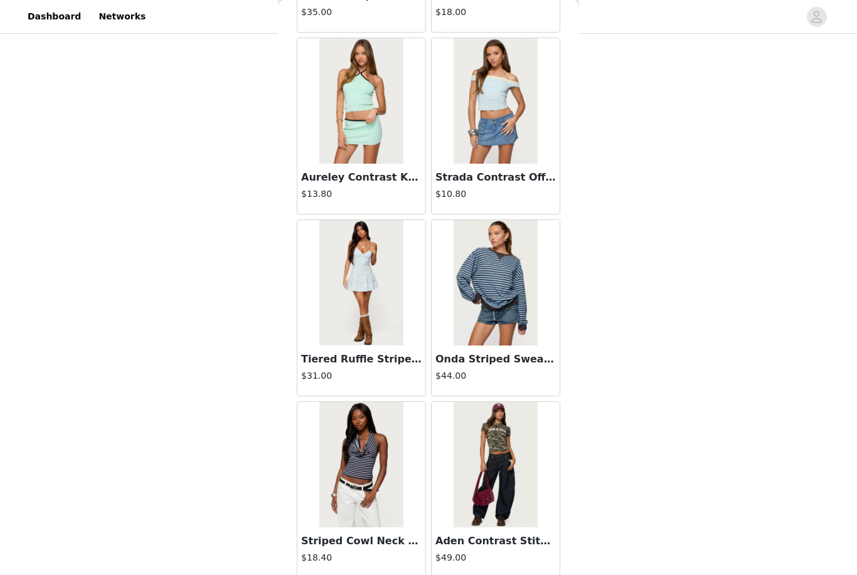
click at [512, 338] on img at bounding box center [494, 282] width 83 height 125
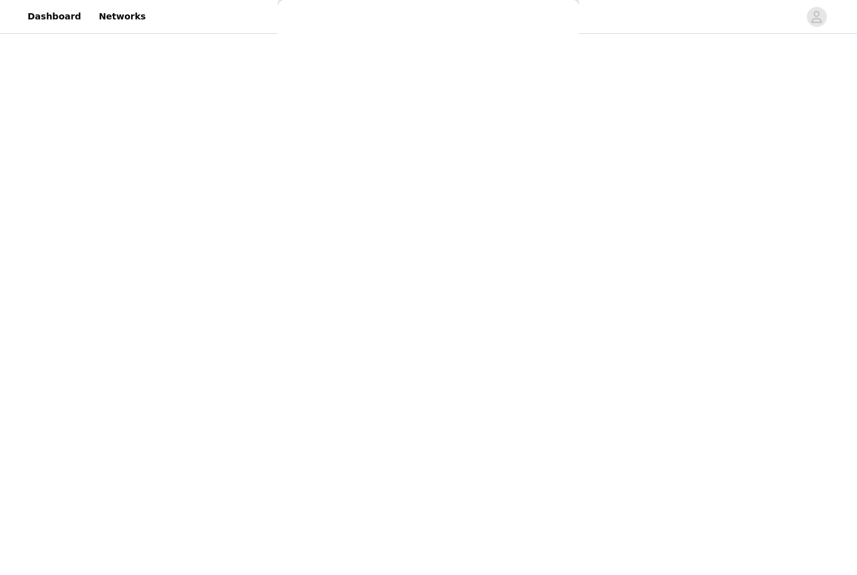
scroll to position [0, 0]
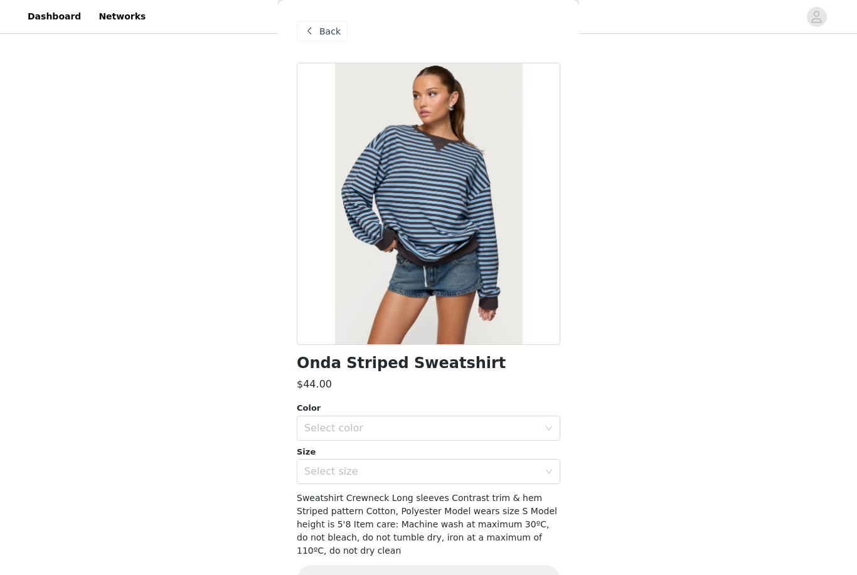
click at [504, 423] on div "Select color" at bounding box center [421, 428] width 235 height 13
click at [477, 458] on li "BLUE" at bounding box center [428, 455] width 263 height 20
click at [476, 476] on div "Select size" at bounding box center [421, 471] width 235 height 13
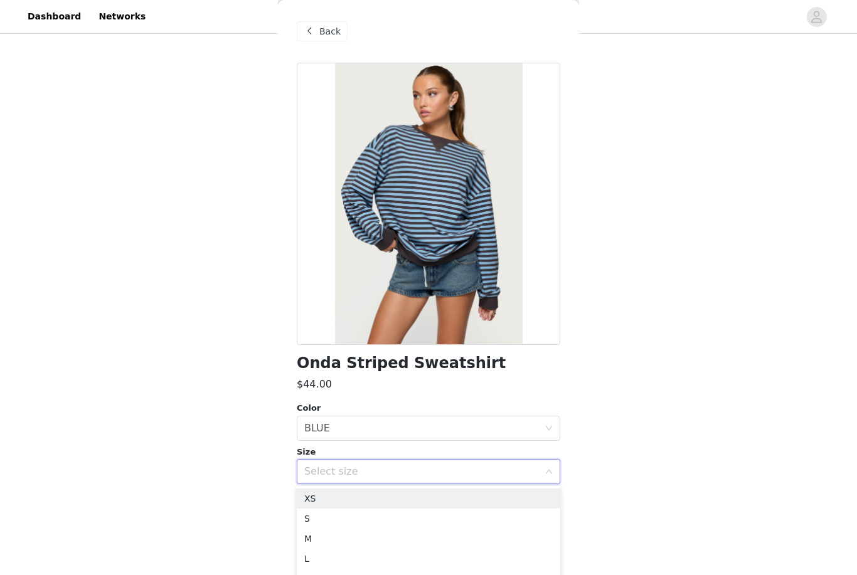
click at [411, 539] on li "M" at bounding box center [428, 539] width 263 height 20
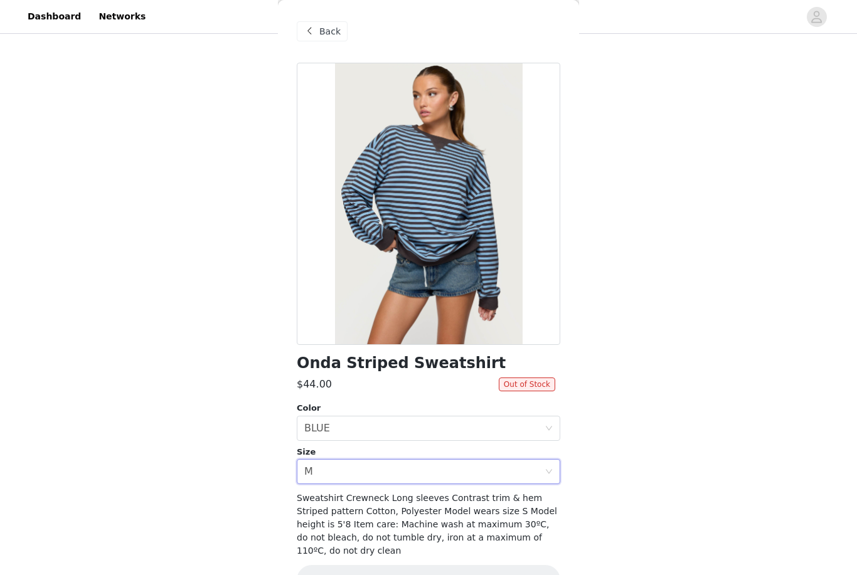
click at [391, 480] on div "Select size M" at bounding box center [424, 472] width 240 height 24
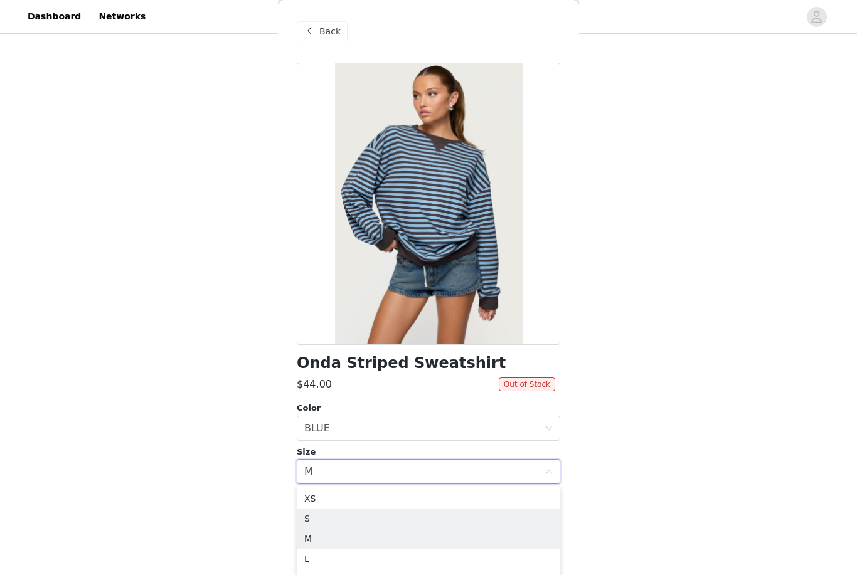
click at [325, 522] on li "S" at bounding box center [428, 519] width 263 height 20
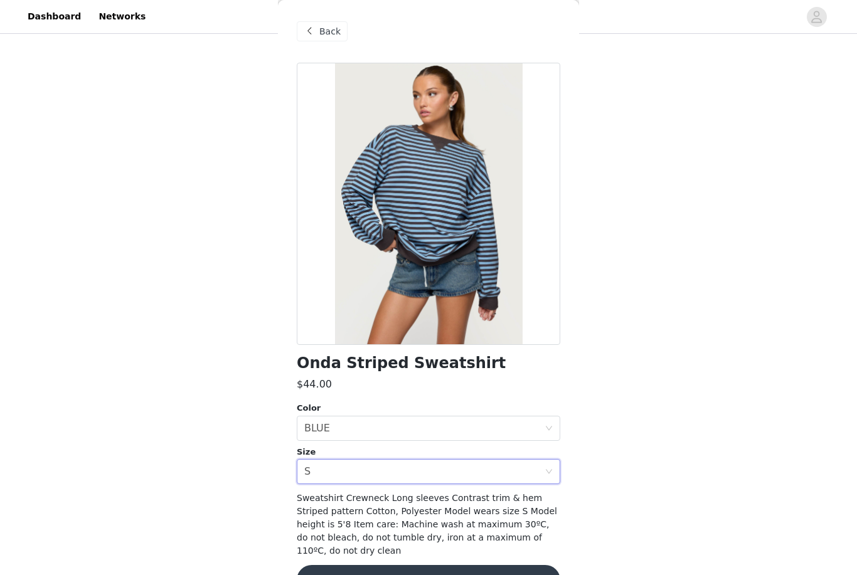
click at [505, 574] on button "Add Product" at bounding box center [428, 580] width 263 height 30
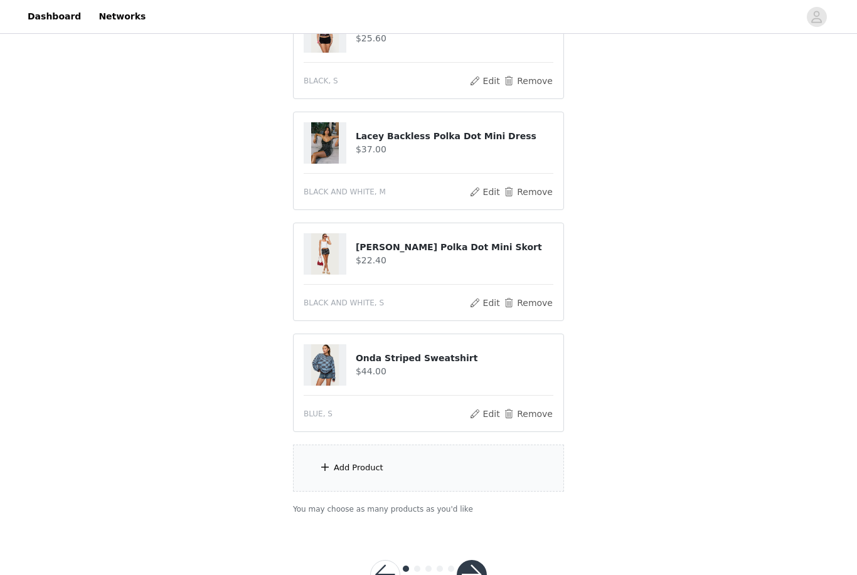
scroll to position [621, 0]
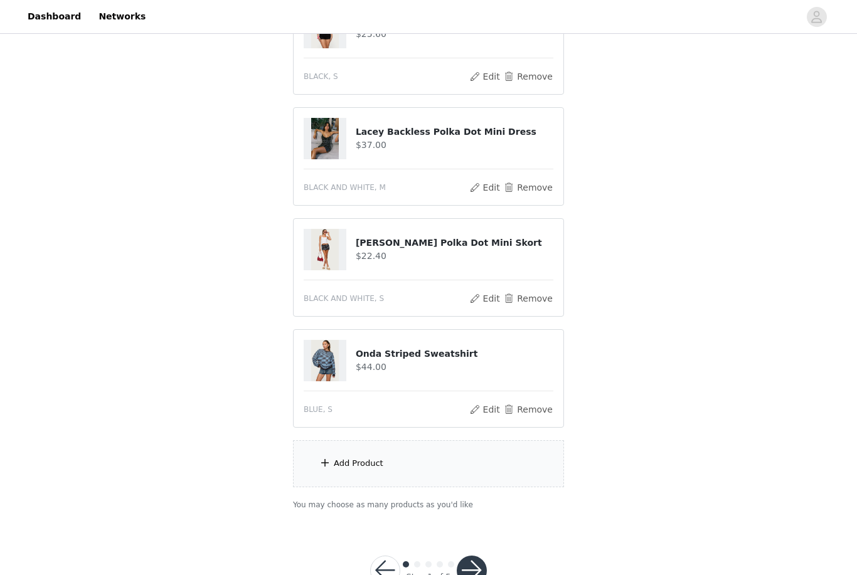
click at [337, 483] on div "Add Product" at bounding box center [428, 463] width 271 height 47
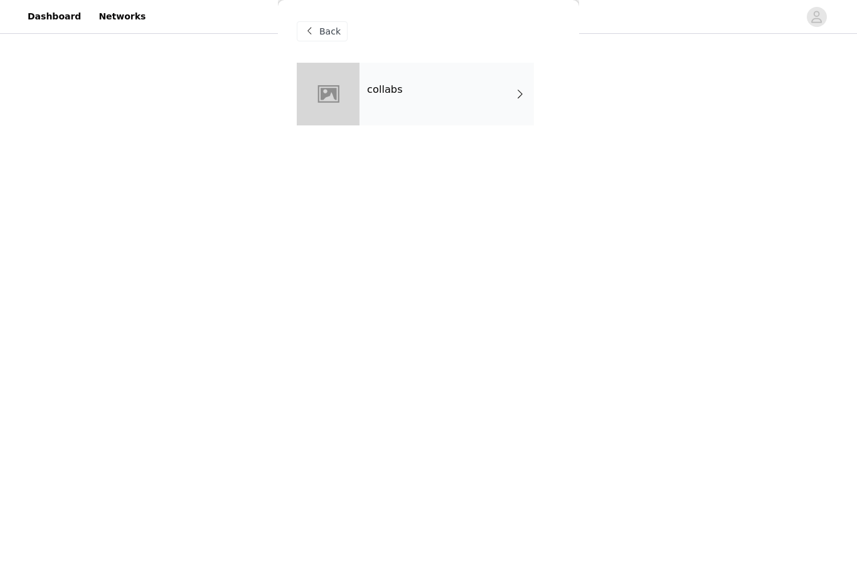
click at [451, 123] on div "collabs" at bounding box center [446, 94] width 174 height 63
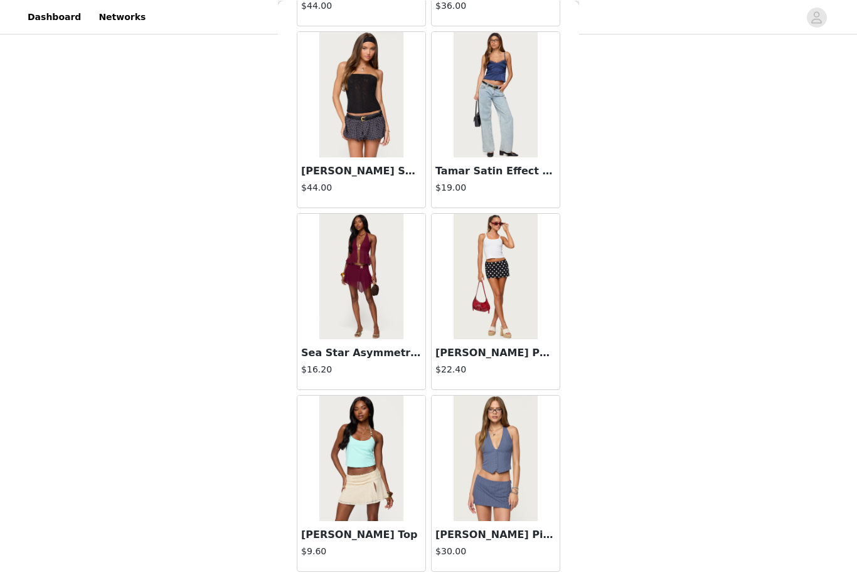
scroll to position [1304, 0]
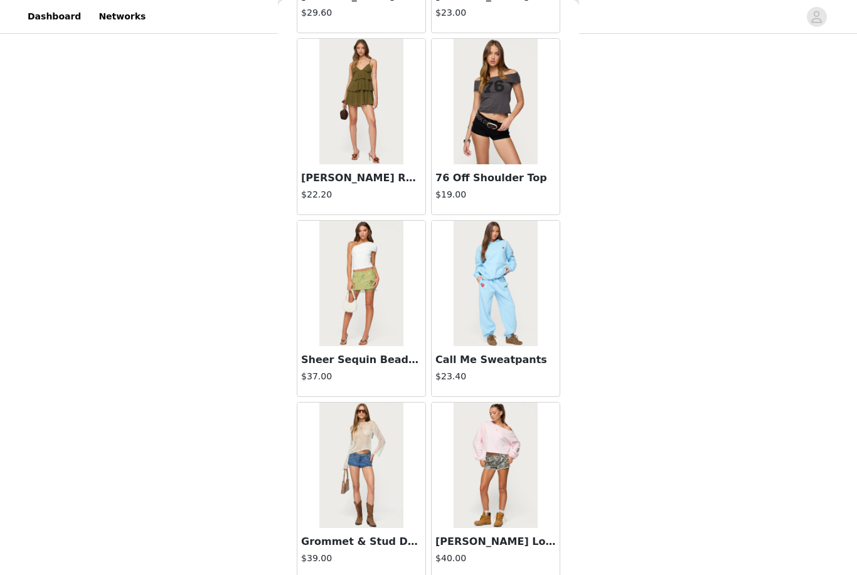
scroll to position [2249, 0]
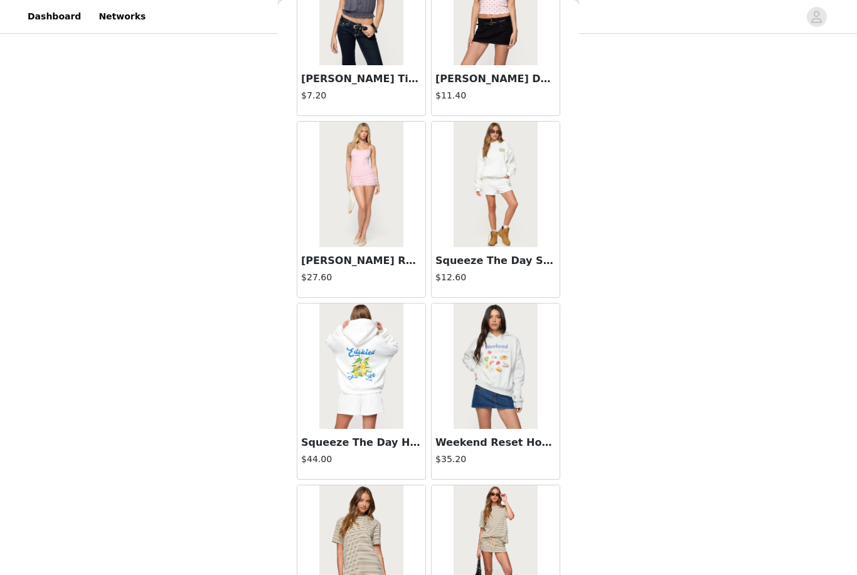
scroll to position [4307, 0]
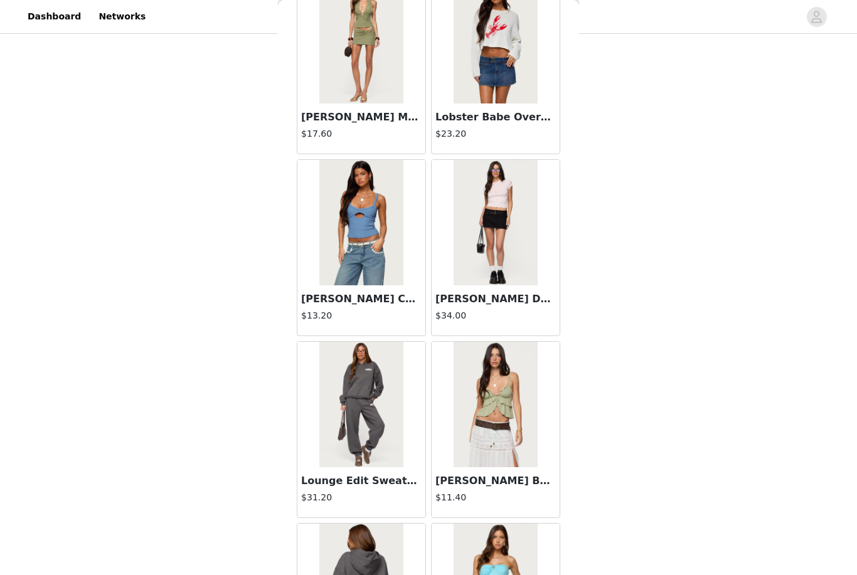
scroll to position [6456, 0]
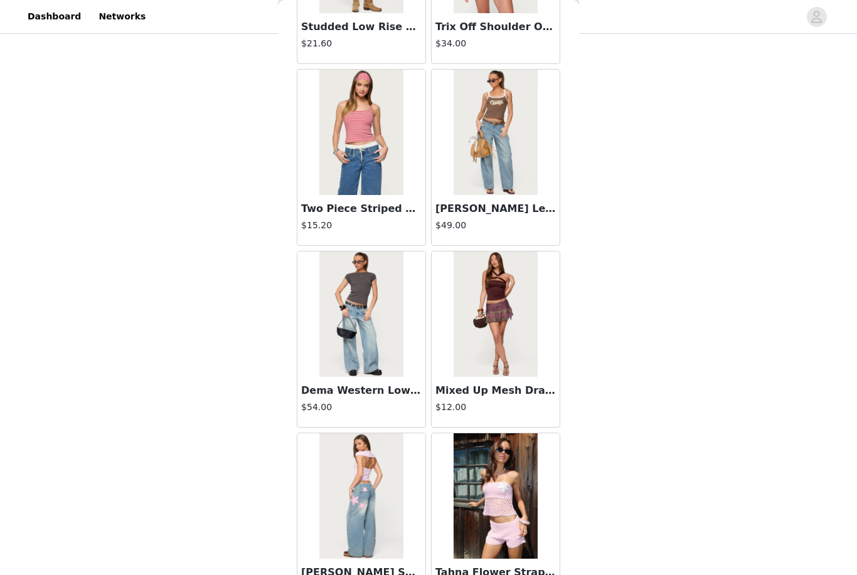
scroll to position [7459, 0]
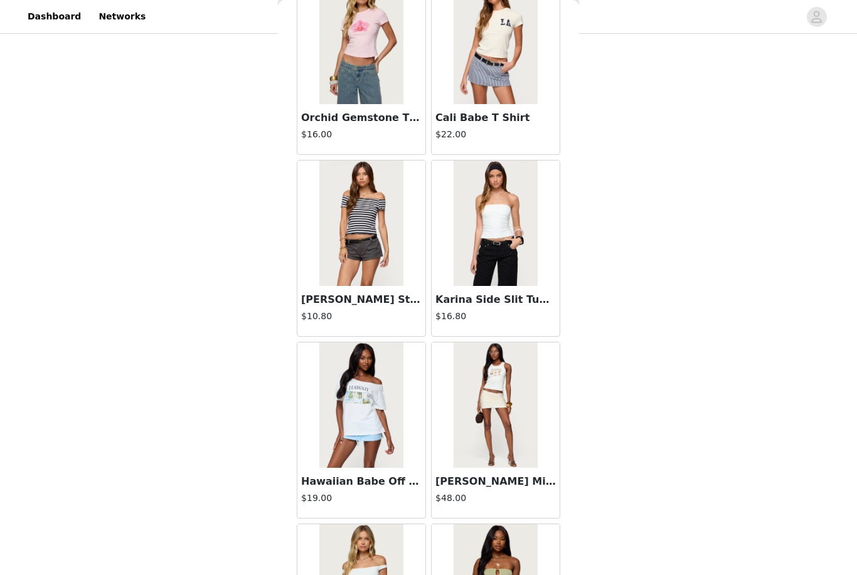
scroll to position [13051, 0]
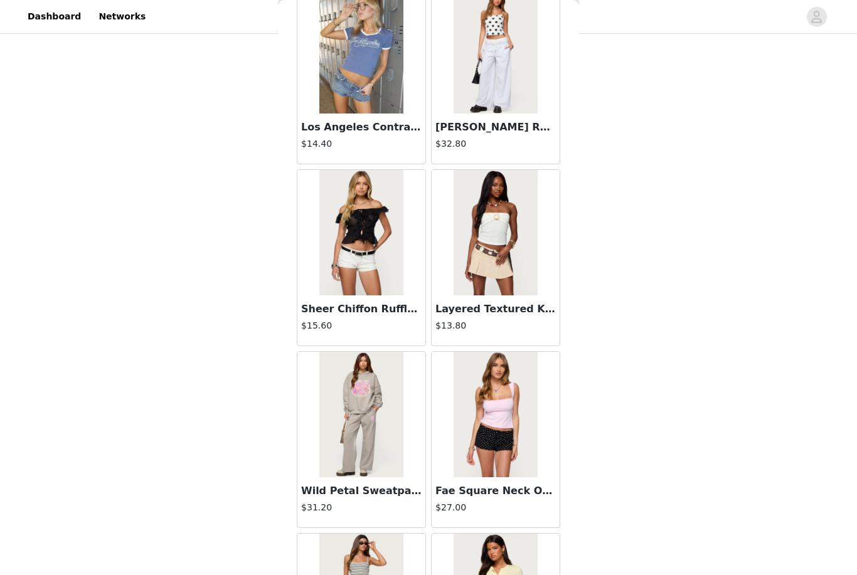
scroll to position [15532, 0]
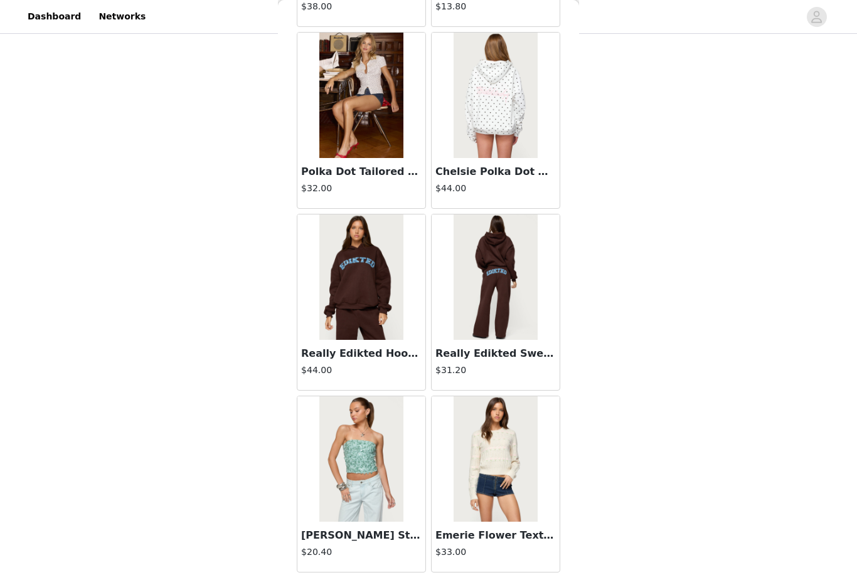
scroll to position [17128, 0]
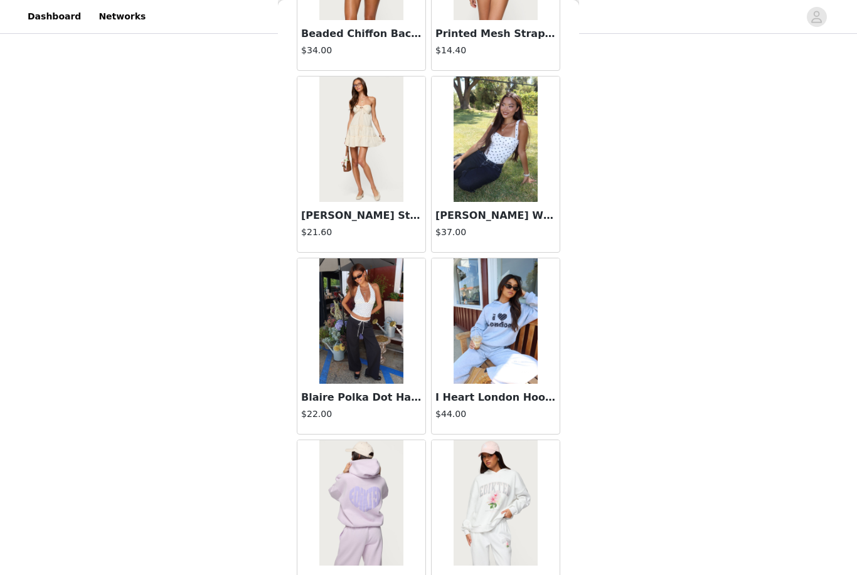
scroll to position [583, 0]
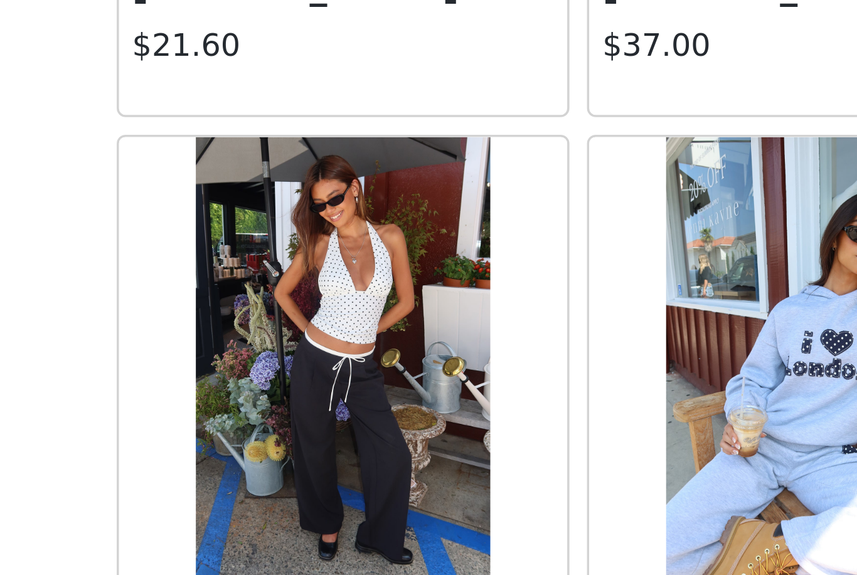
click at [428, 255] on div "I Heart London Hoodie $44.00" at bounding box center [495, 346] width 134 height 182
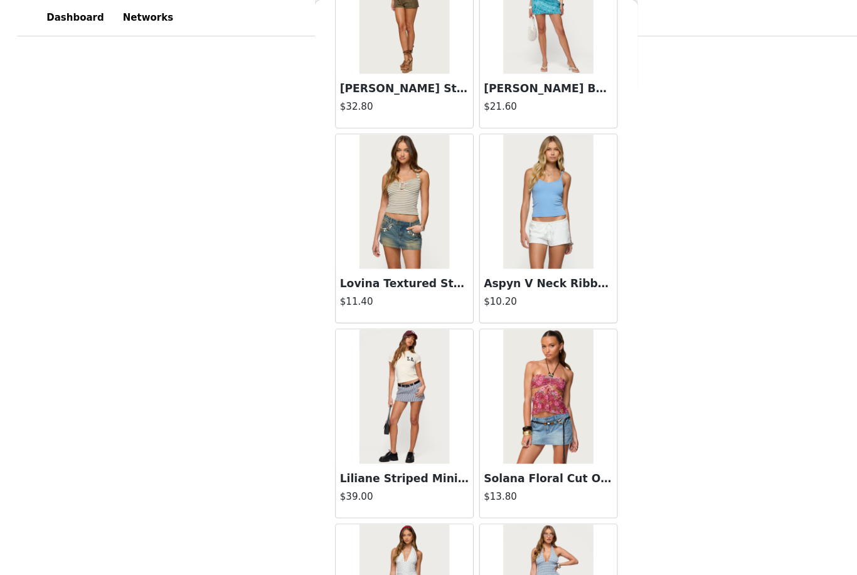
scroll to position [520, 0]
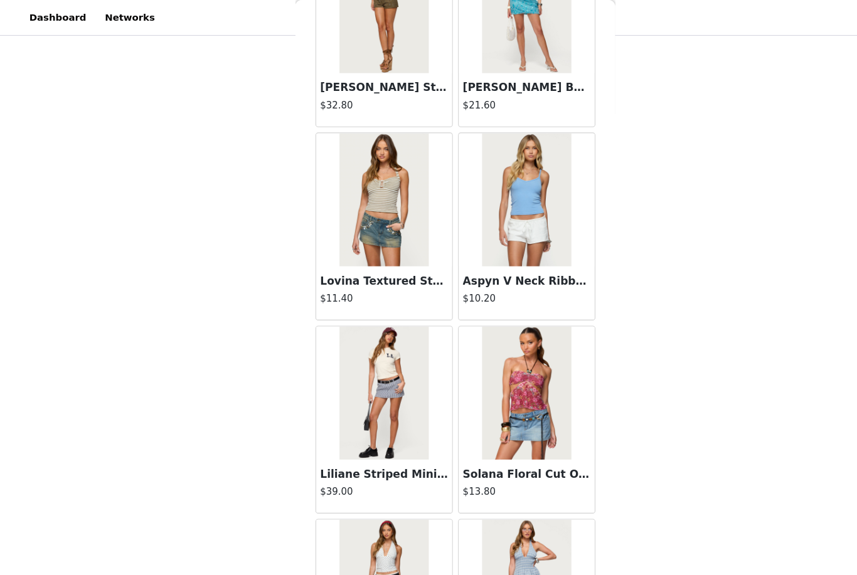
click at [504, 223] on img at bounding box center [494, 187] width 83 height 125
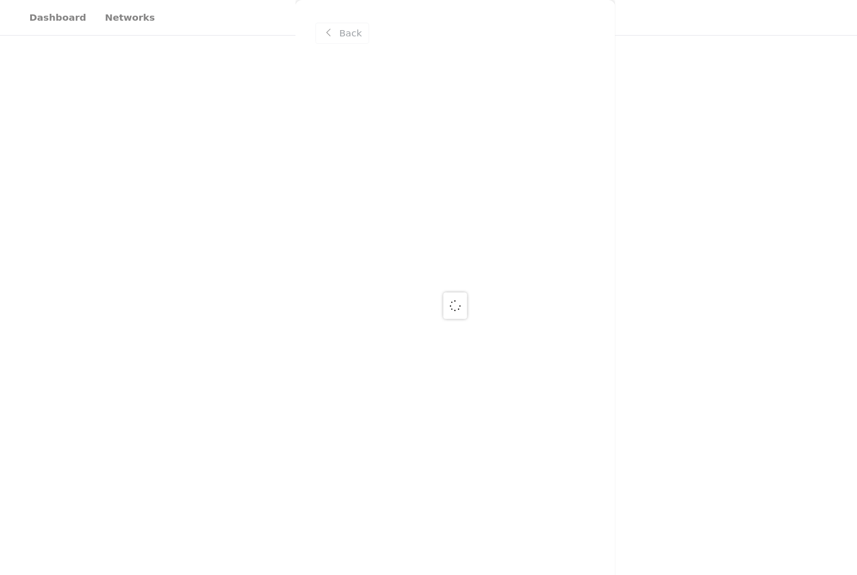
scroll to position [0, 0]
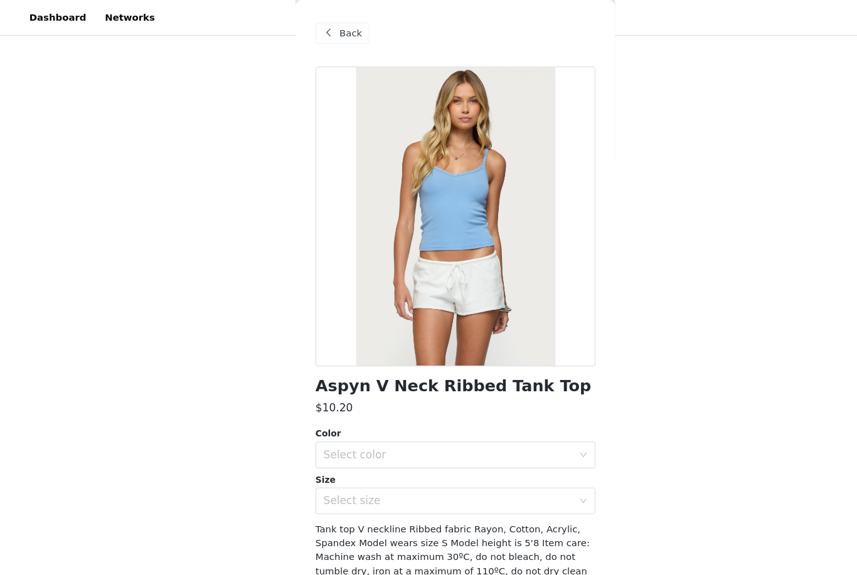
click at [488, 419] on div "Select color" at bounding box center [424, 428] width 240 height 24
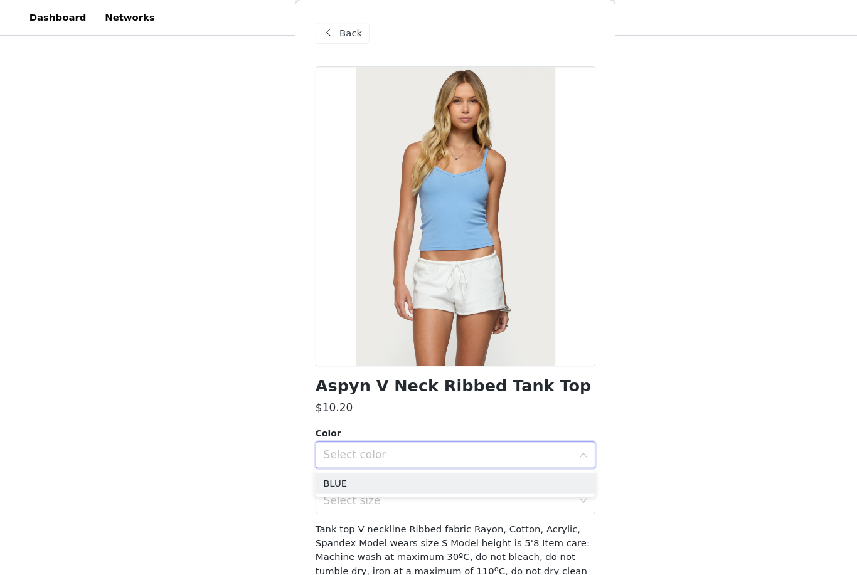
click at [475, 454] on li "BLUE" at bounding box center [428, 455] width 263 height 20
click at [483, 473] on div "Select size" at bounding box center [421, 471] width 235 height 13
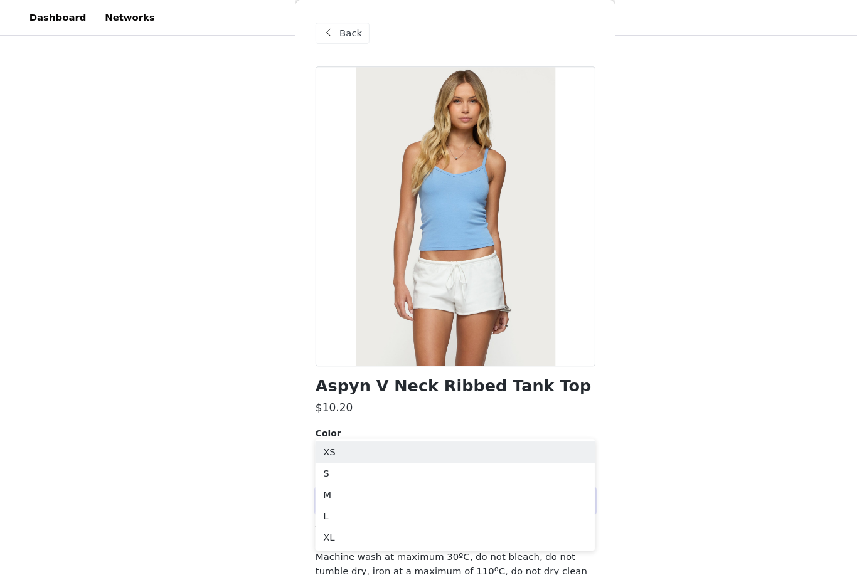
scroll to position [593, 0]
click at [374, 451] on li "S" at bounding box center [428, 446] width 263 height 20
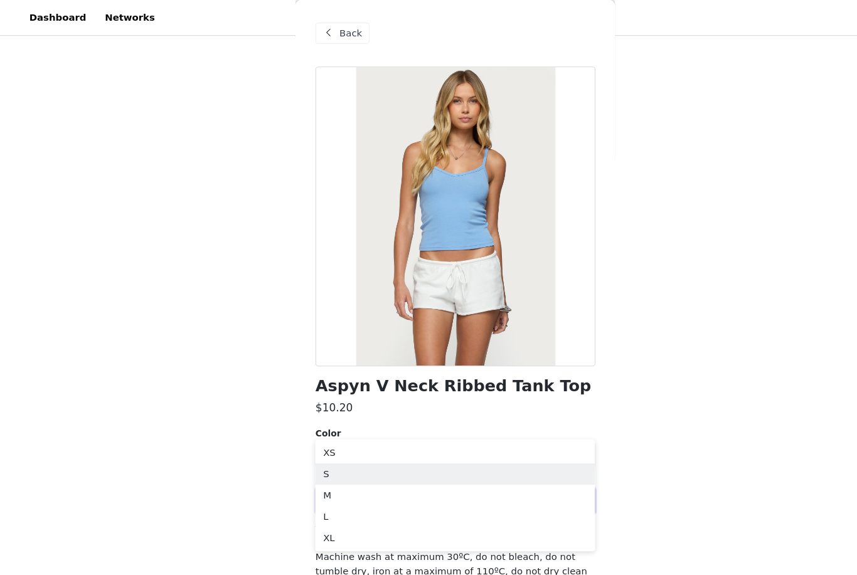
scroll to position [593, 0]
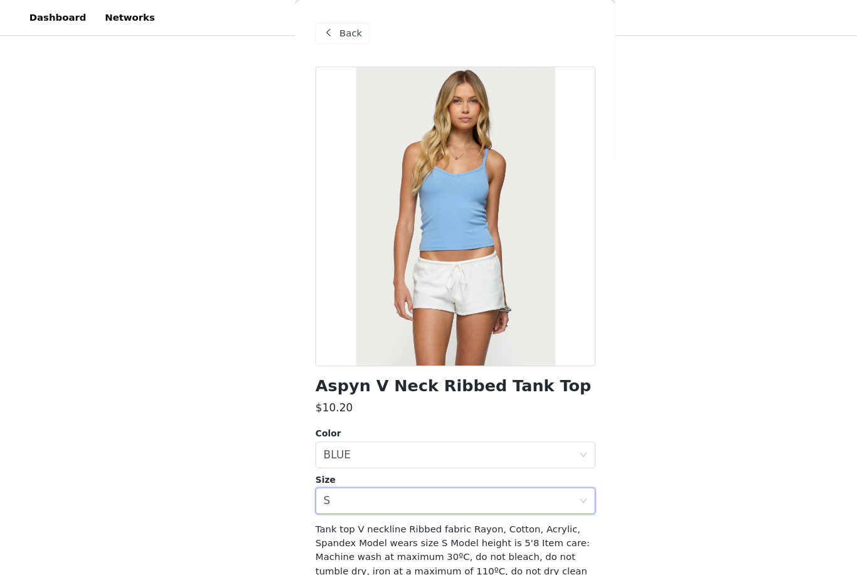
click at [524, 561] on button "Add Product" at bounding box center [428, 567] width 263 height 30
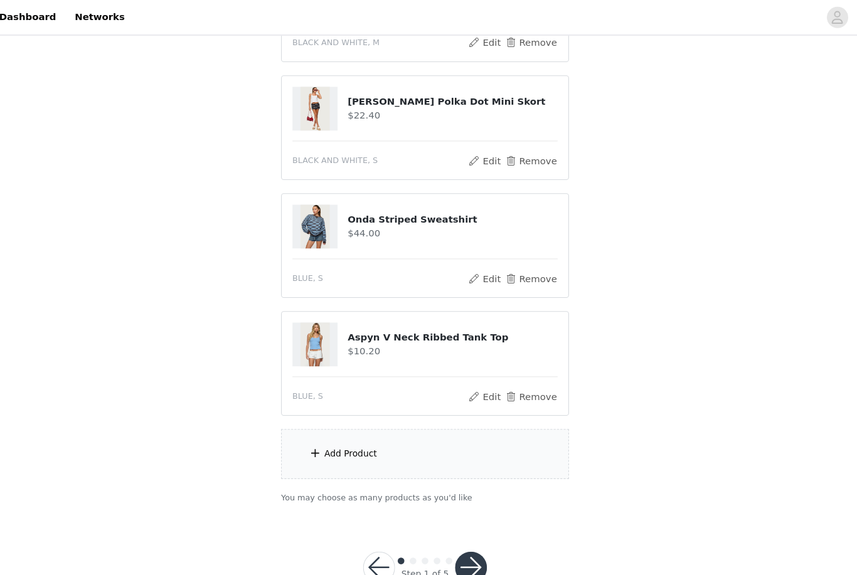
scroll to position [768, 0]
click at [466, 430] on div "Add Product" at bounding box center [428, 427] width 271 height 47
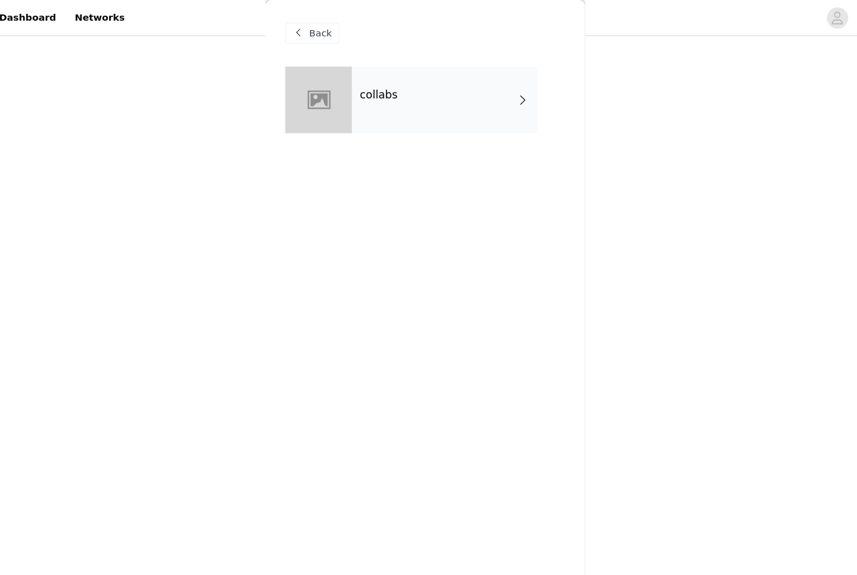
click at [446, 98] on div "collabs" at bounding box center [446, 94] width 174 height 63
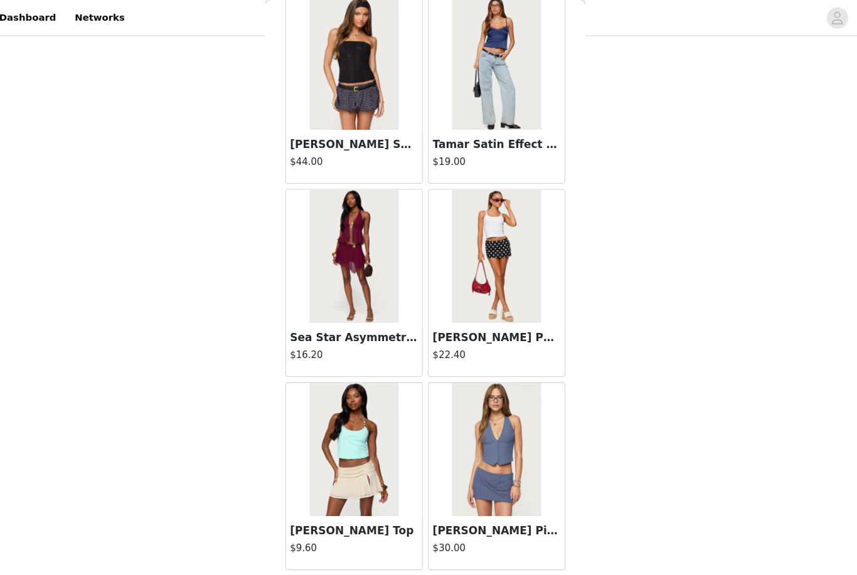
click at [490, 552] on button "Load More" at bounding box center [428, 558] width 263 height 30
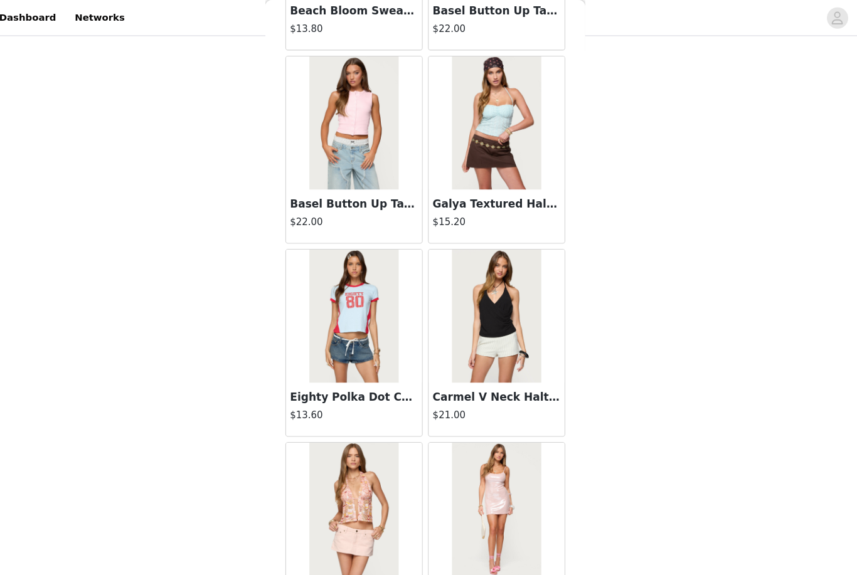
scroll to position [3103, 0]
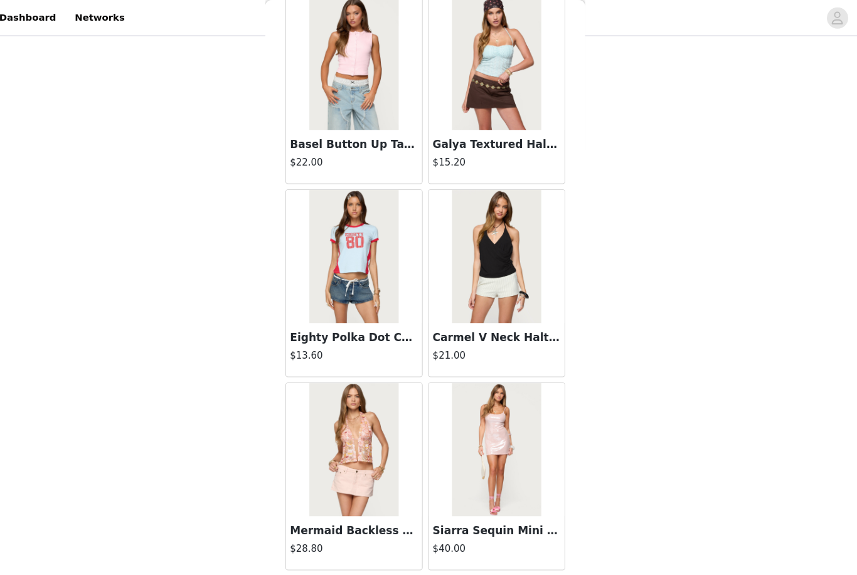
click at [500, 544] on button "Load More" at bounding box center [428, 558] width 263 height 30
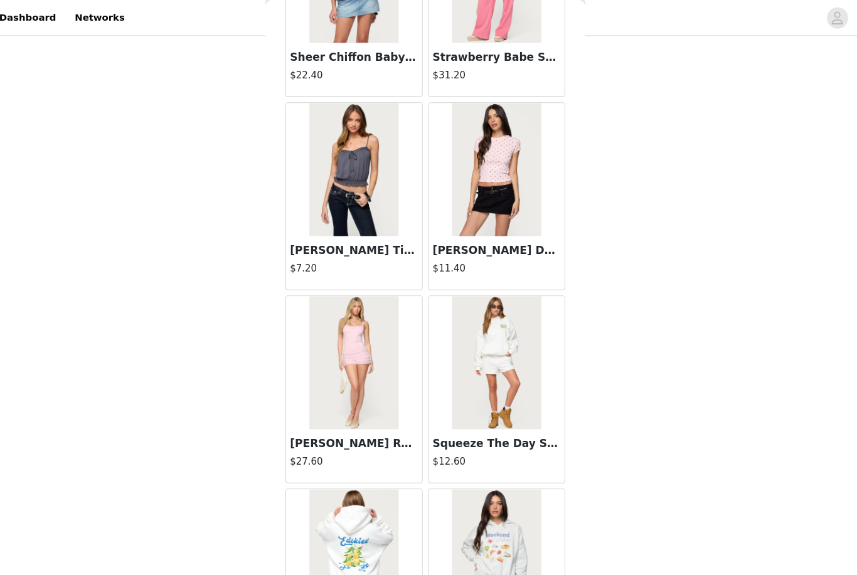
scroll to position [4217, 0]
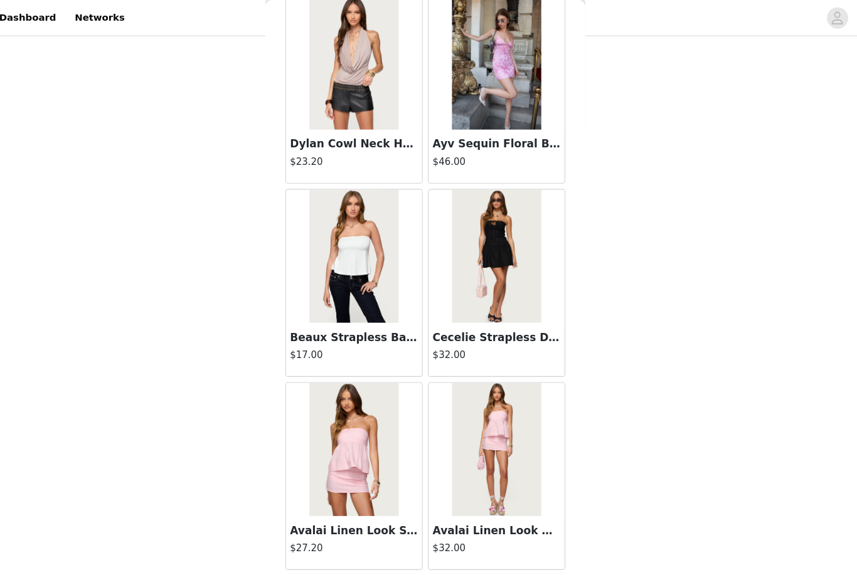
click at [496, 553] on button "Load More" at bounding box center [428, 558] width 263 height 30
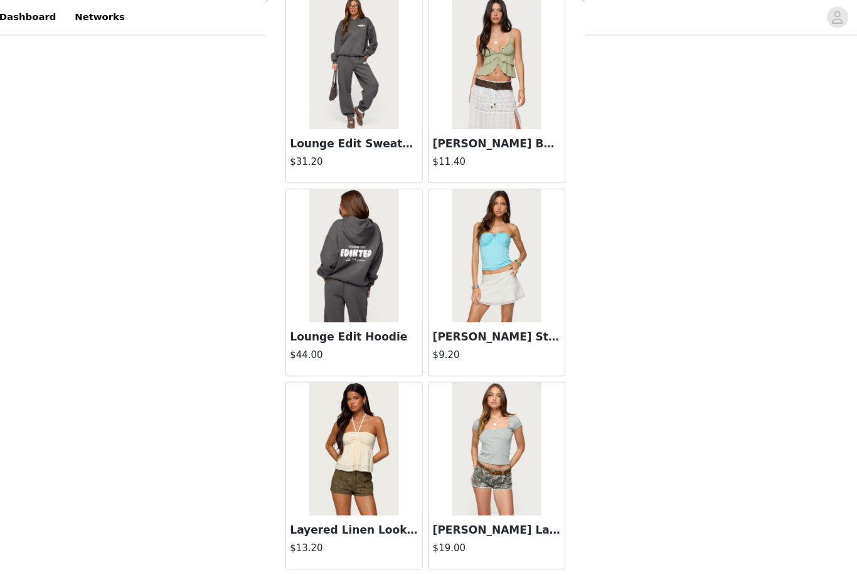
scroll to position [768, 0]
click at [510, 553] on button "Load More" at bounding box center [428, 558] width 263 height 30
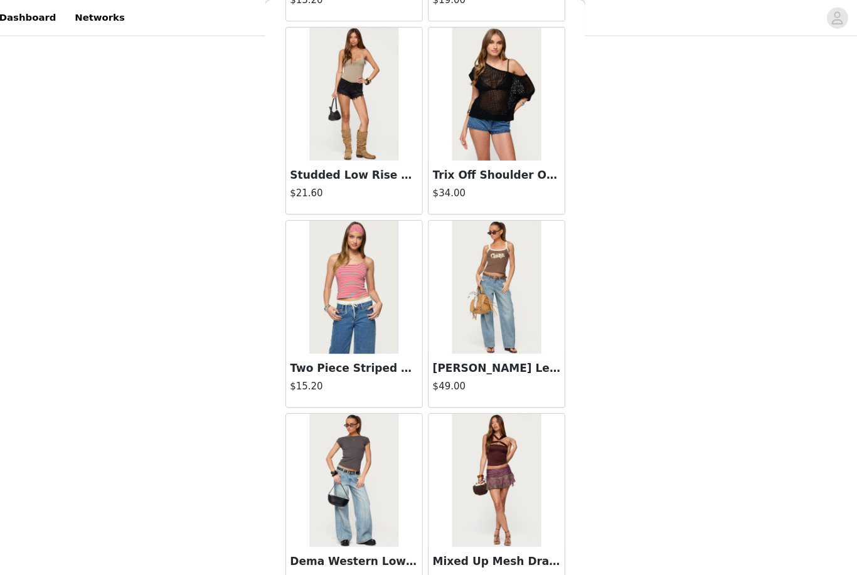
scroll to position [7324, 0]
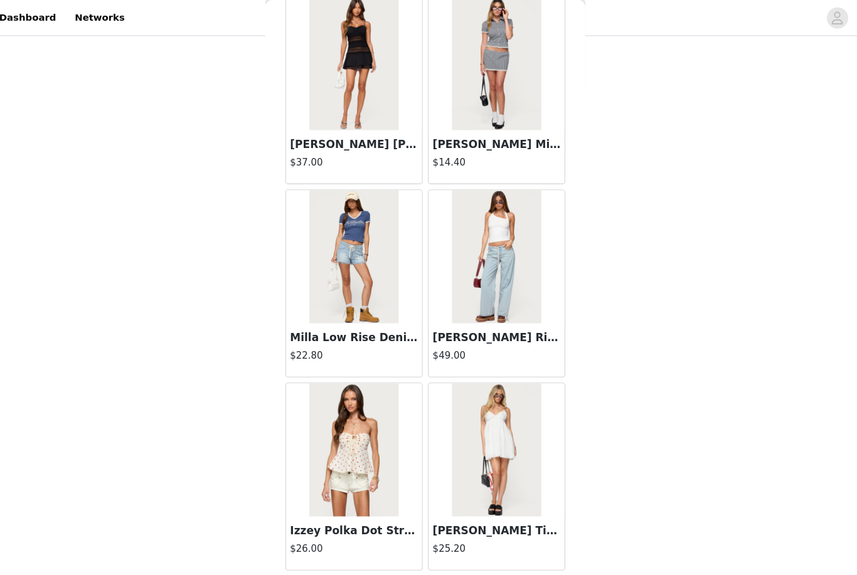
click at [520, 551] on button "Load More" at bounding box center [428, 558] width 263 height 30
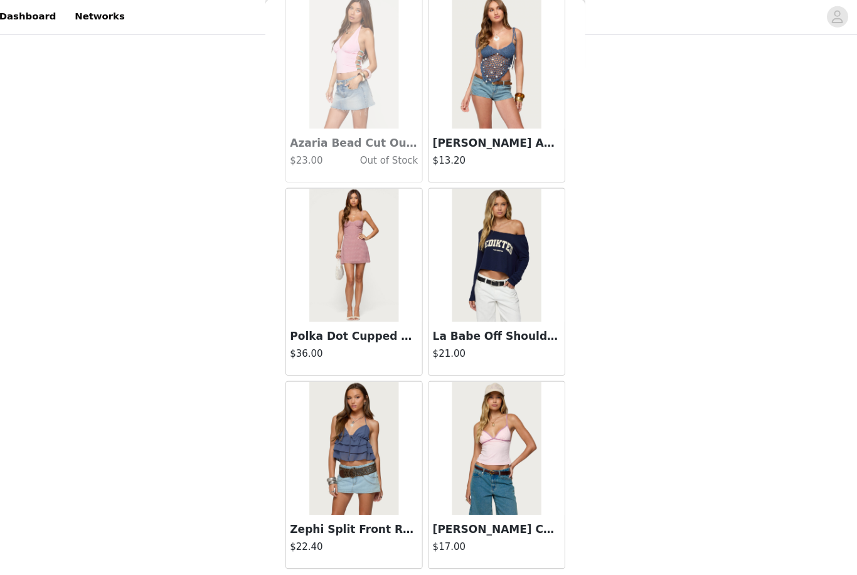
scroll to position [768, 0]
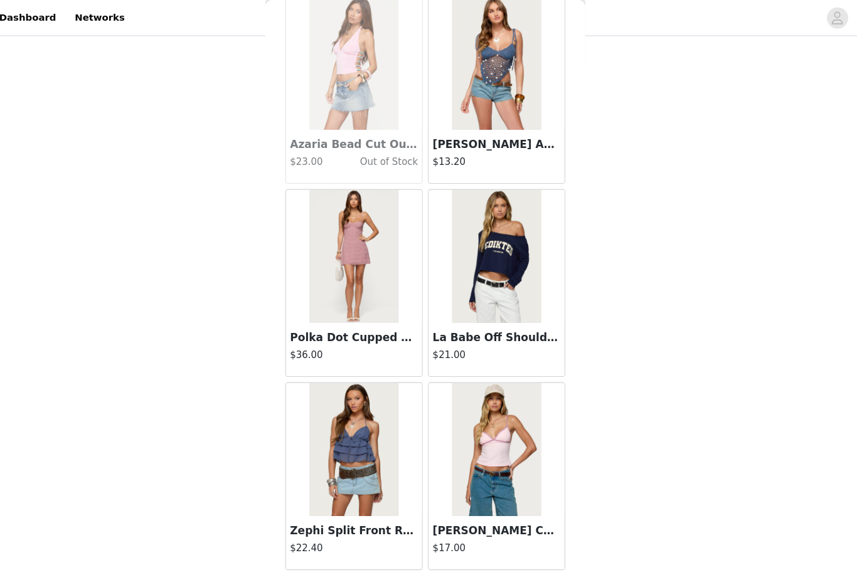
click at [504, 554] on button "Load More" at bounding box center [428, 558] width 263 height 30
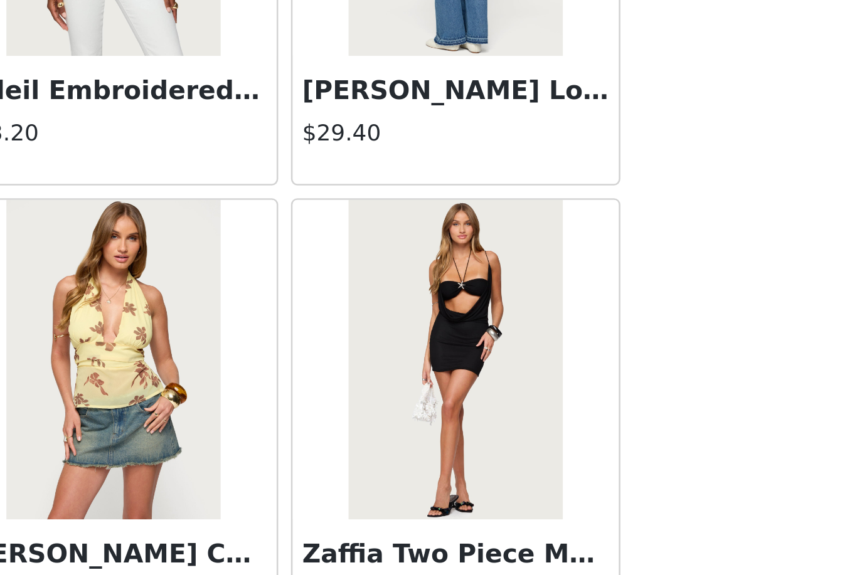
scroll to position [736, 0]
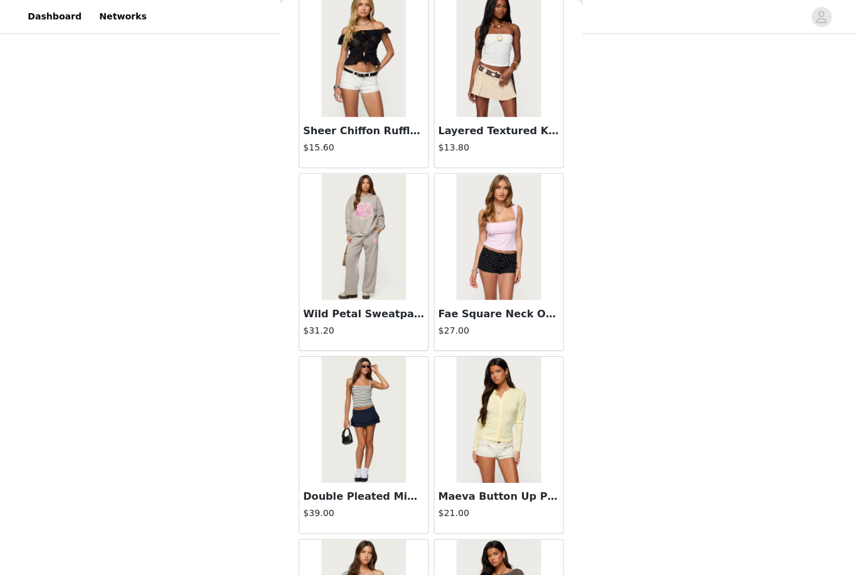
scroll to position [15714, 0]
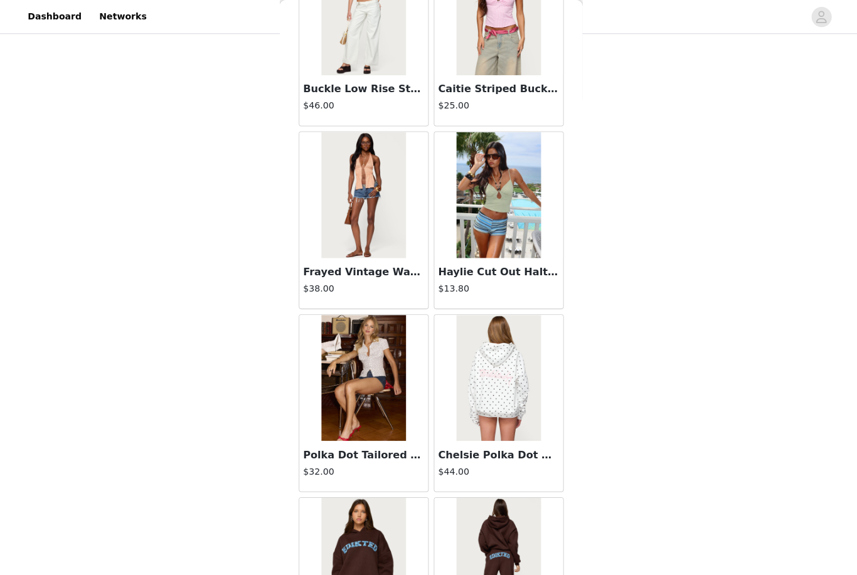
scroll to position [16846, 0]
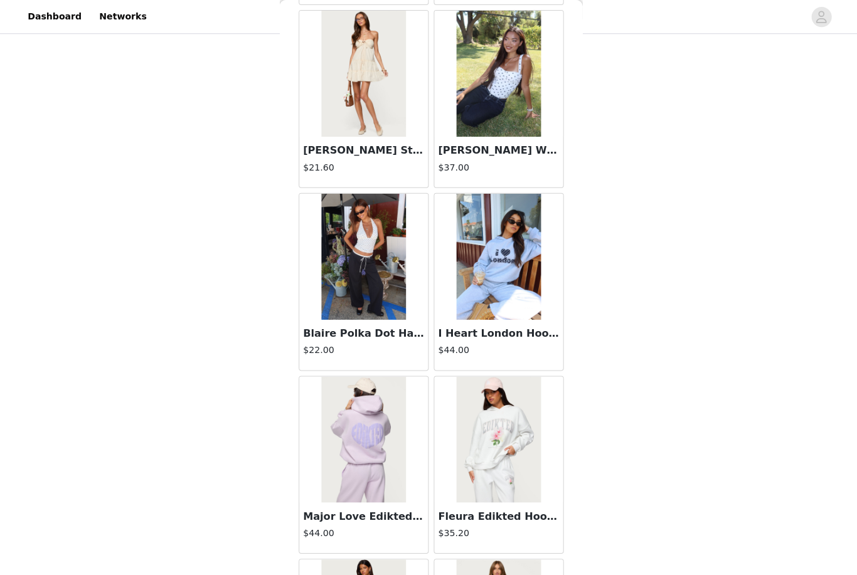
scroll to position [17860, 0]
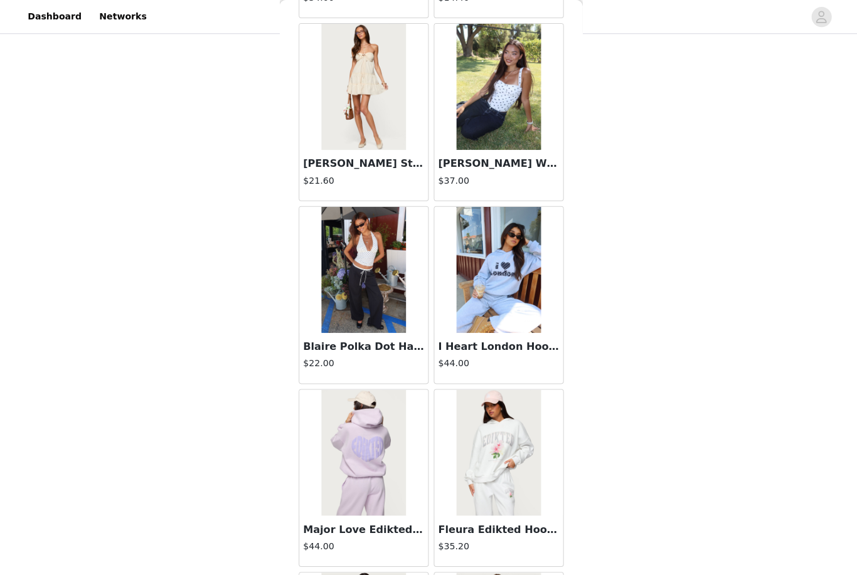
click at [396, 325] on img at bounding box center [360, 268] width 83 height 125
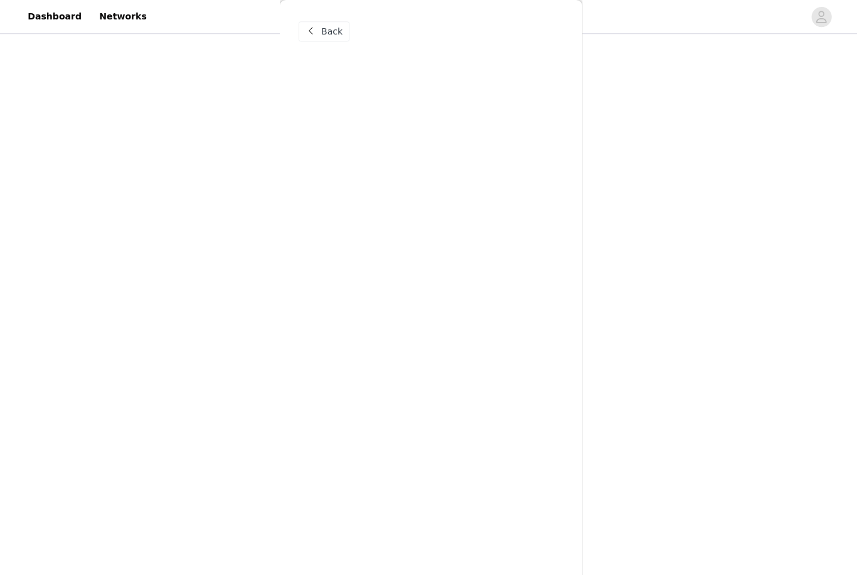
scroll to position [0, 0]
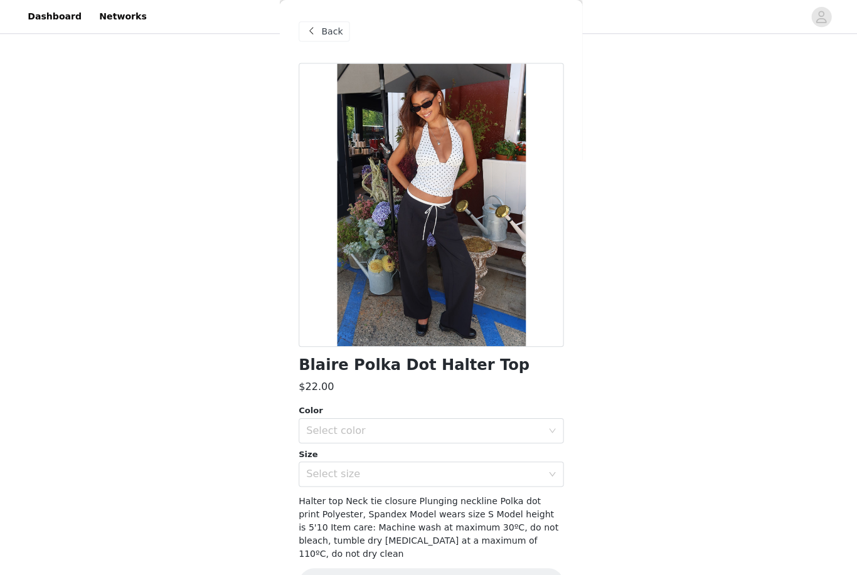
click at [441, 422] on div "Select color" at bounding box center [421, 428] width 235 height 13
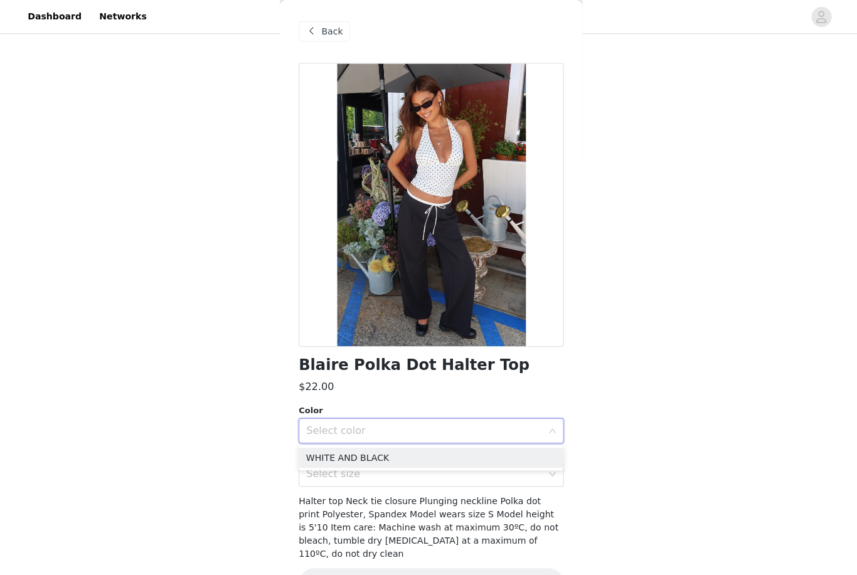
click at [483, 448] on li "WHITE AND BLACK" at bounding box center [428, 455] width 263 height 20
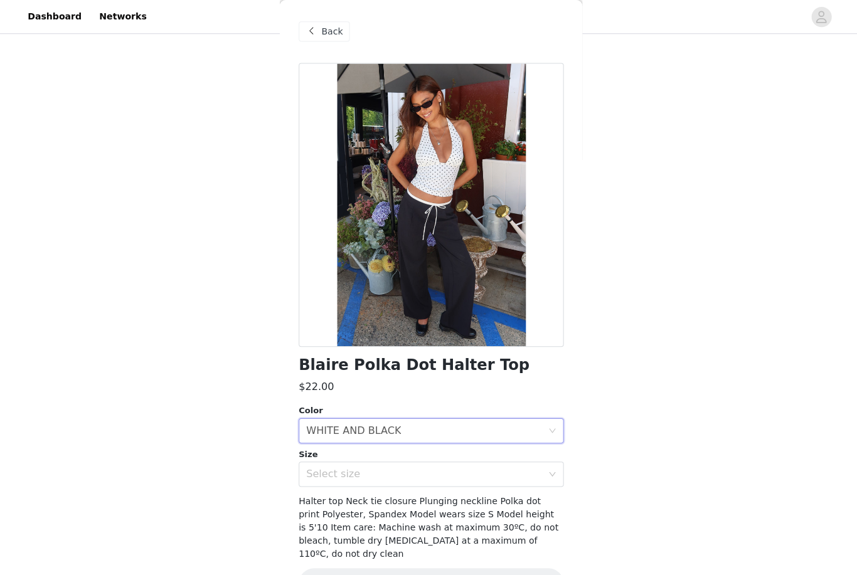
click at [481, 473] on div "Select size" at bounding box center [421, 471] width 235 height 13
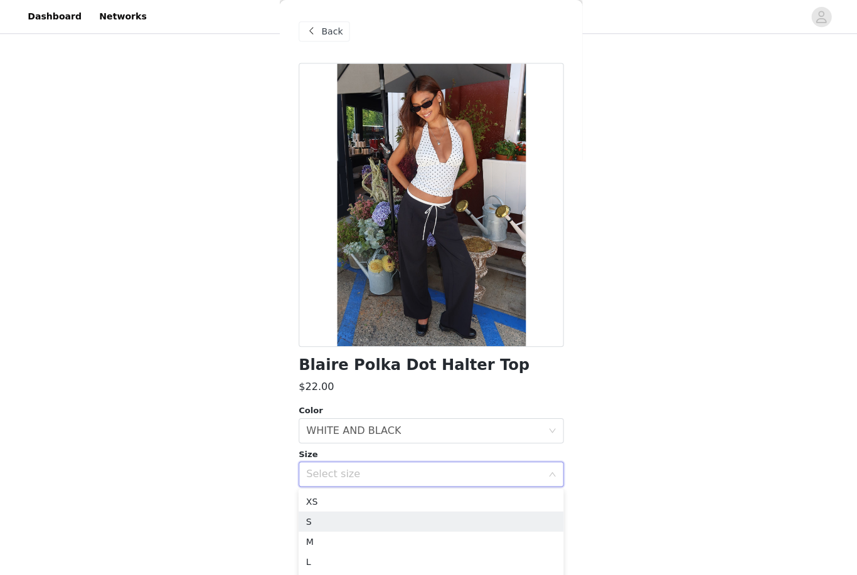
click at [387, 527] on li "S" at bounding box center [428, 519] width 263 height 20
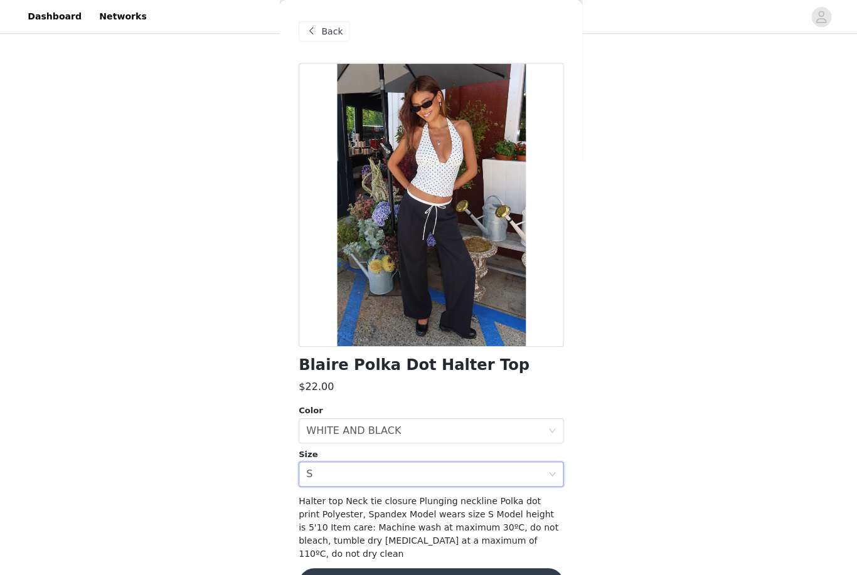
click at [521, 569] on button "Add Product" at bounding box center [428, 580] width 263 height 30
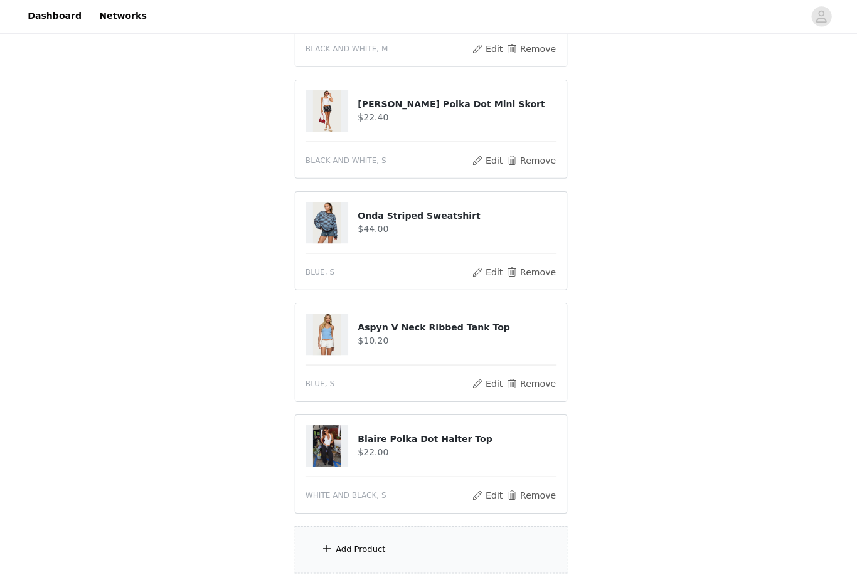
scroll to position [761, 0]
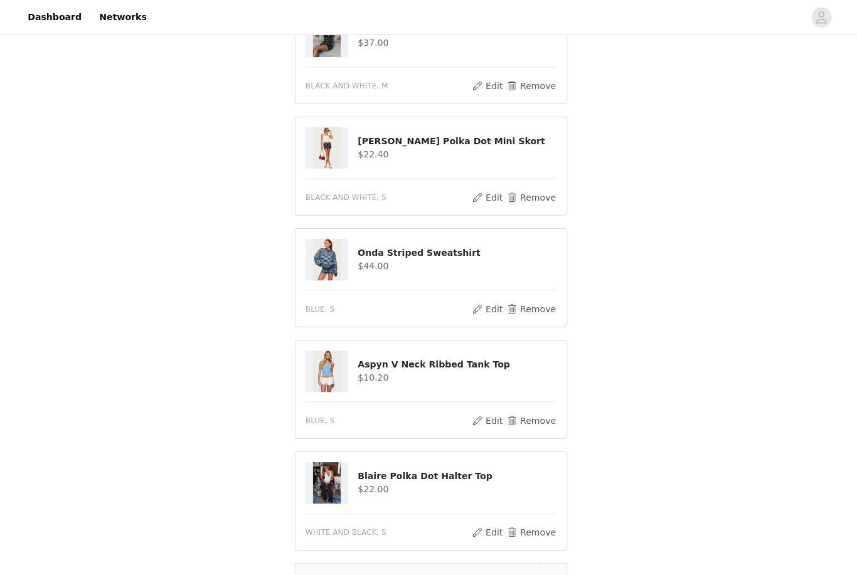
click at [531, 416] on button "Remove" at bounding box center [528, 417] width 50 height 15
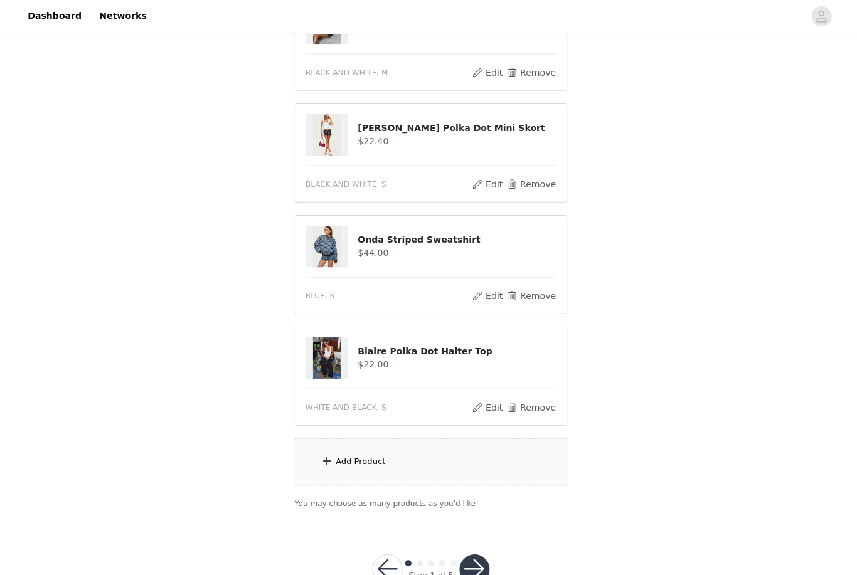
scroll to position [736, 0]
click at [477, 561] on button "button" at bounding box center [471, 567] width 30 height 30
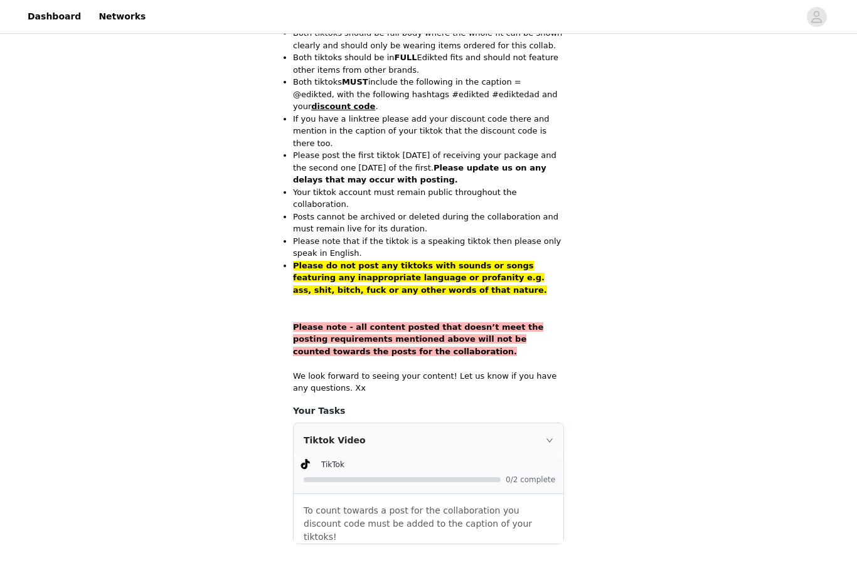
scroll to position [759, 0]
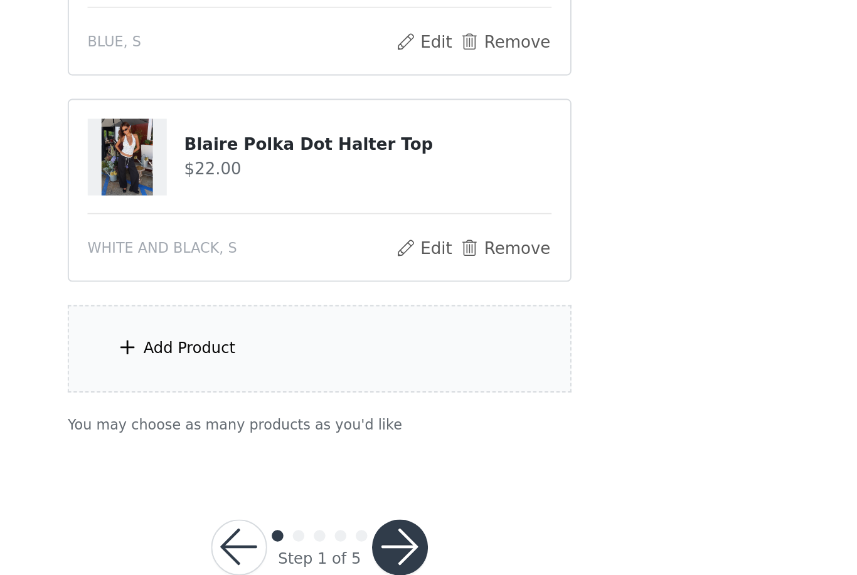
scroll to position [772, 0]
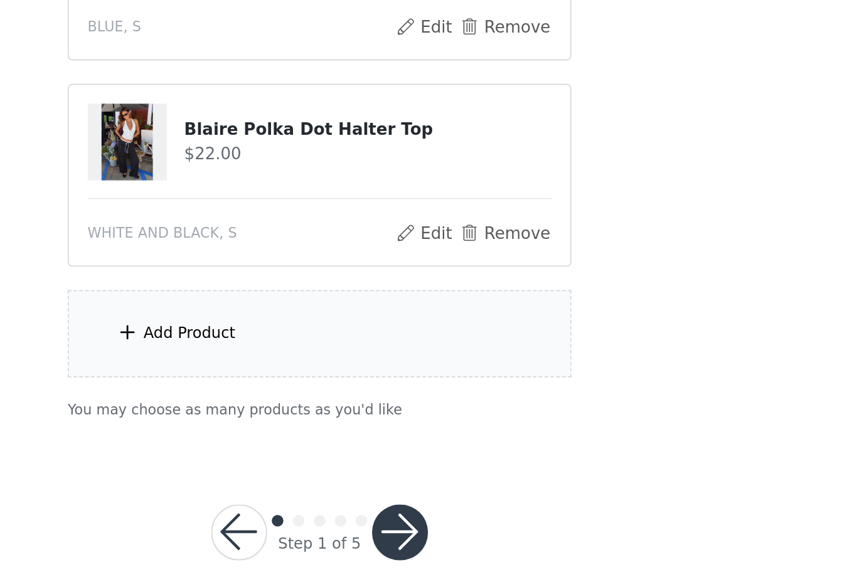
click at [456, 515] on button "button" at bounding box center [471, 530] width 30 height 30
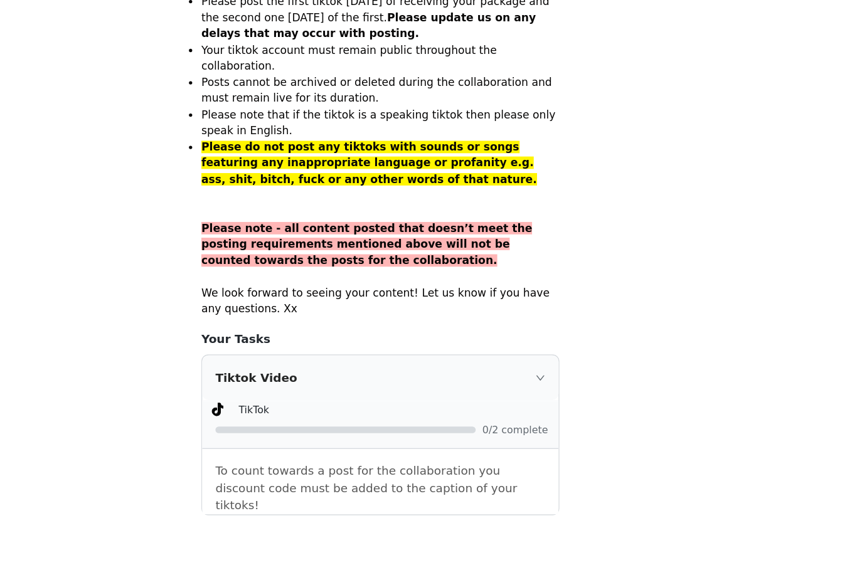
scroll to position [799, 0]
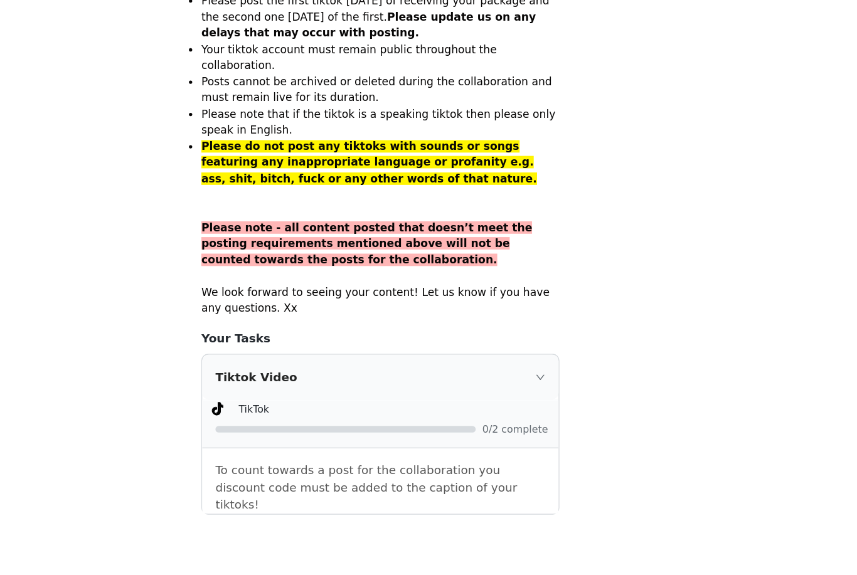
click at [377, 559] on button "Save" at bounding box center [428, 574] width 103 height 30
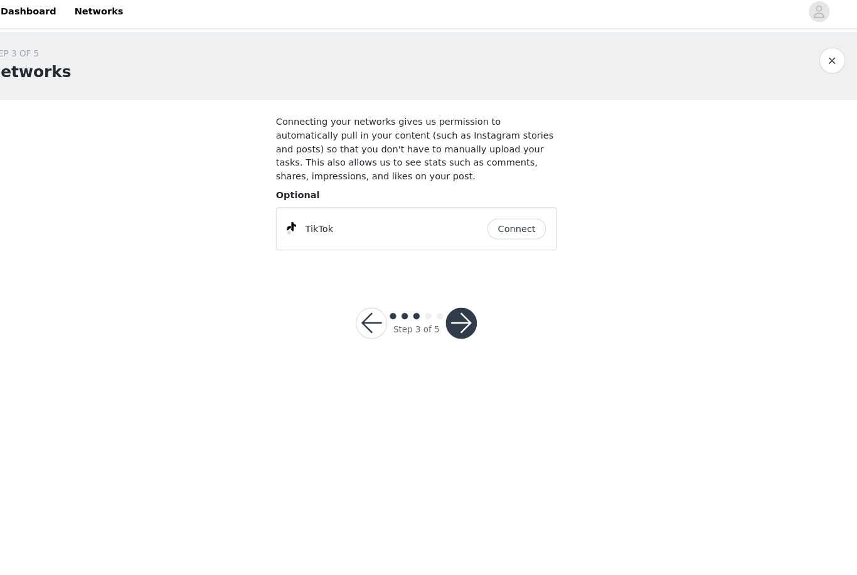
click at [497, 220] on button "Connect" at bounding box center [525, 226] width 56 height 20
click at [456, 307] on button "button" at bounding box center [471, 317] width 30 height 30
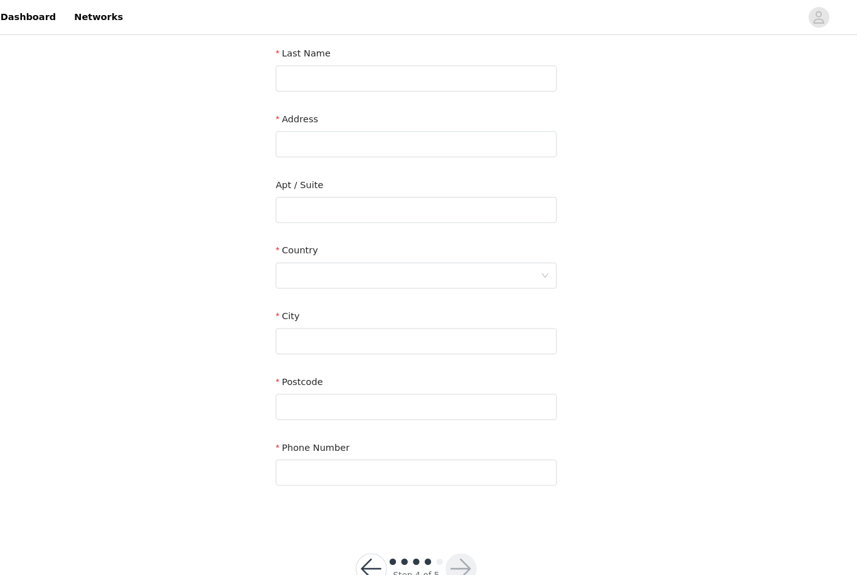
scroll to position [198, 0]
click at [370, 552] on button "button" at bounding box center [385, 549] width 30 height 30
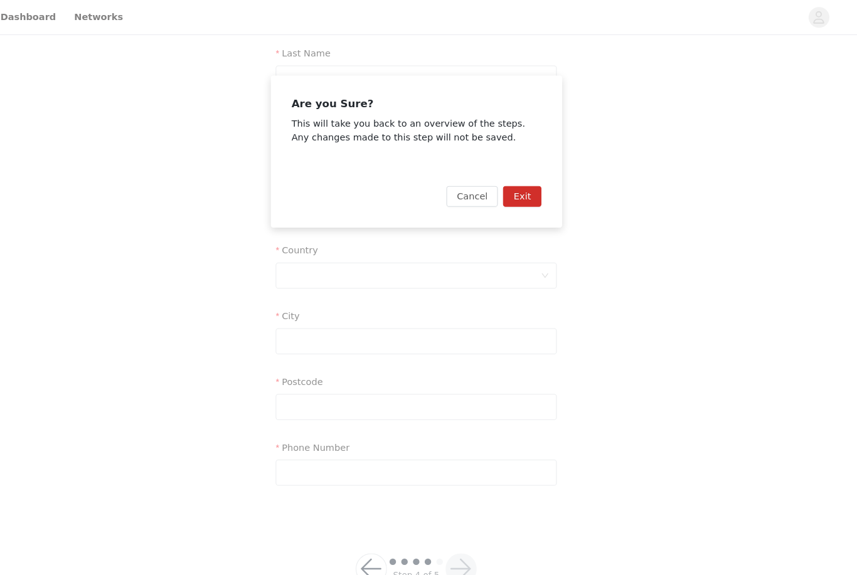
click at [123, 356] on div "Are you Sure? This will take you back to an overview of the steps. Any changes …" at bounding box center [428, 287] width 857 height 575
click at [457, 185] on button "Cancel" at bounding box center [482, 189] width 50 height 20
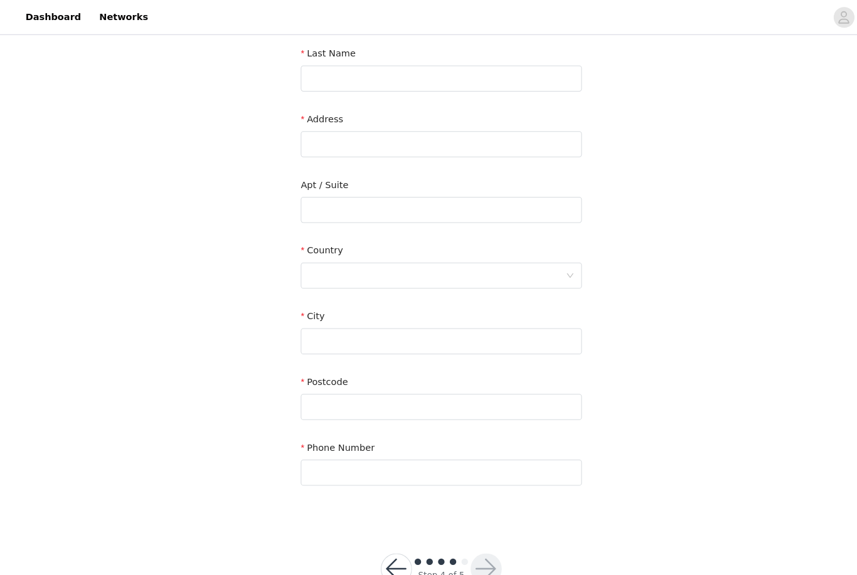
click at [379, 551] on button "button" at bounding box center [385, 549] width 30 height 30
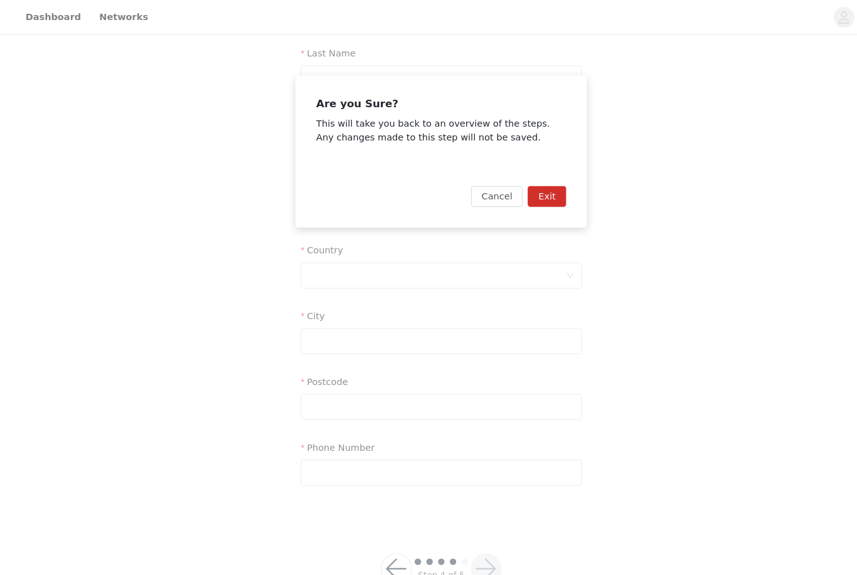
click at [527, 188] on button "Exit" at bounding box center [530, 189] width 37 height 20
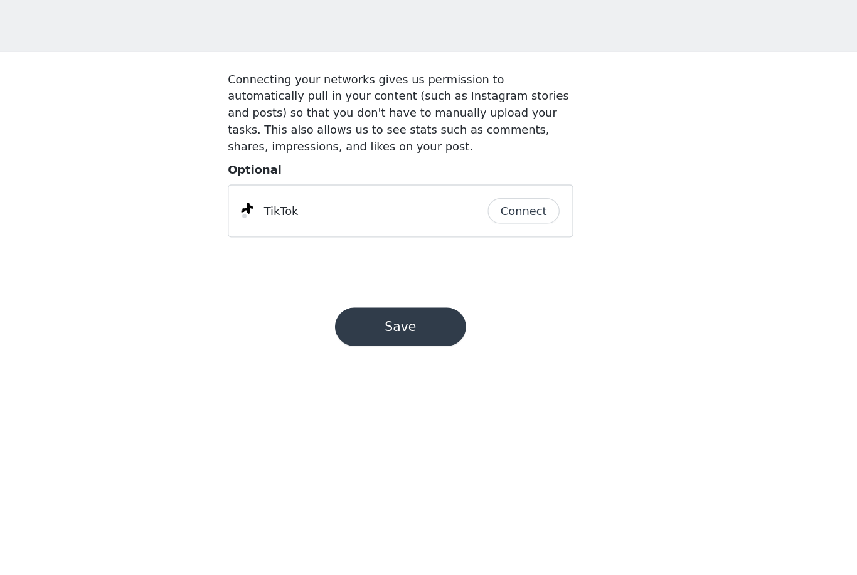
click at [377, 302] on button "Save" at bounding box center [428, 317] width 103 height 30
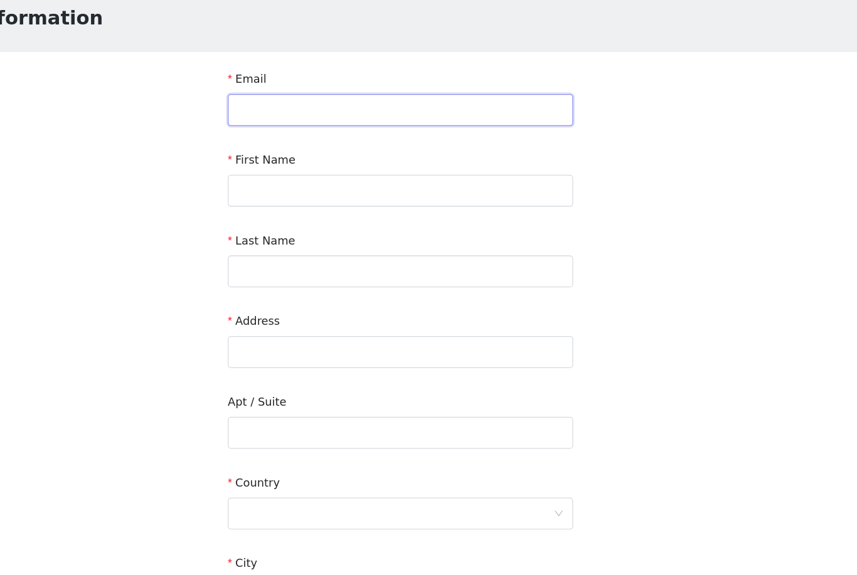
click at [391, 135] on input "text" at bounding box center [428, 147] width 271 height 25
type input "[PERSON_NAME][EMAIL_ADDRESS][PERSON_NAME][DOMAIN_NAME]"
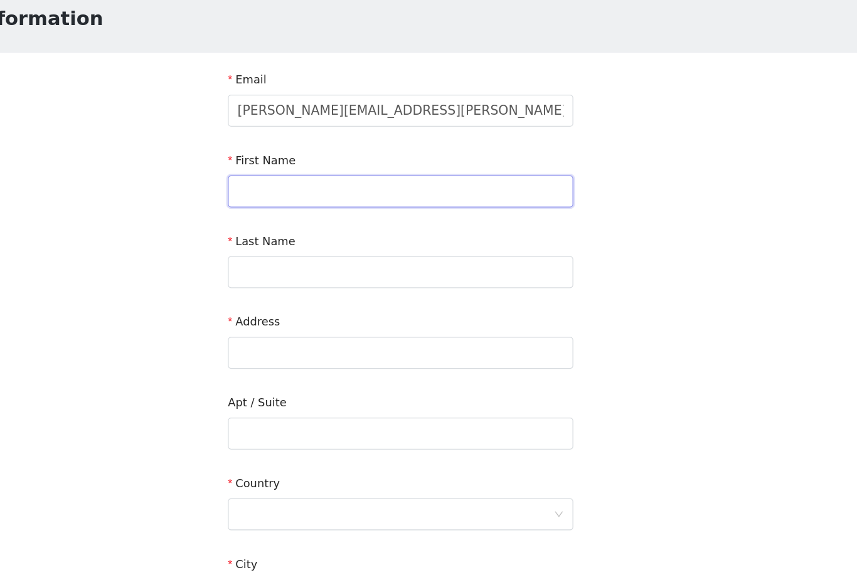
click at [383, 198] on input "text" at bounding box center [428, 210] width 271 height 25
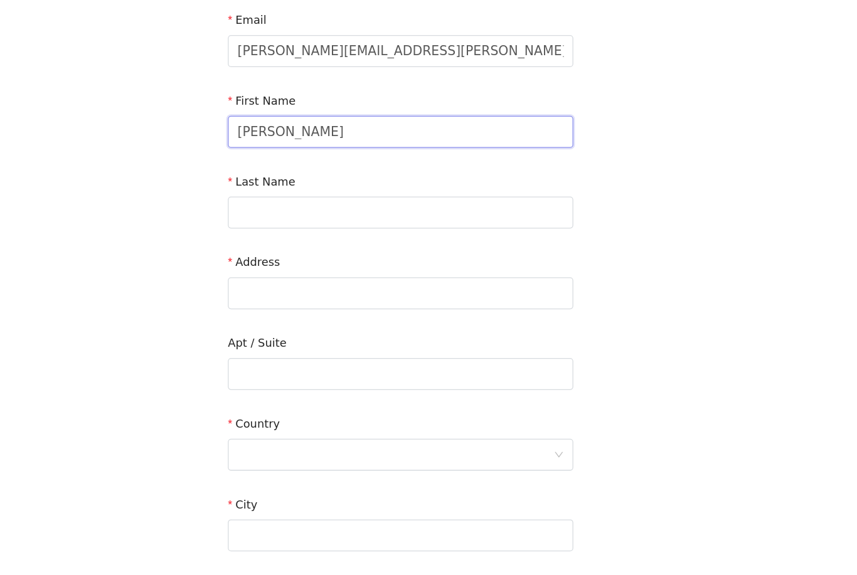
type input "[PERSON_NAME]"
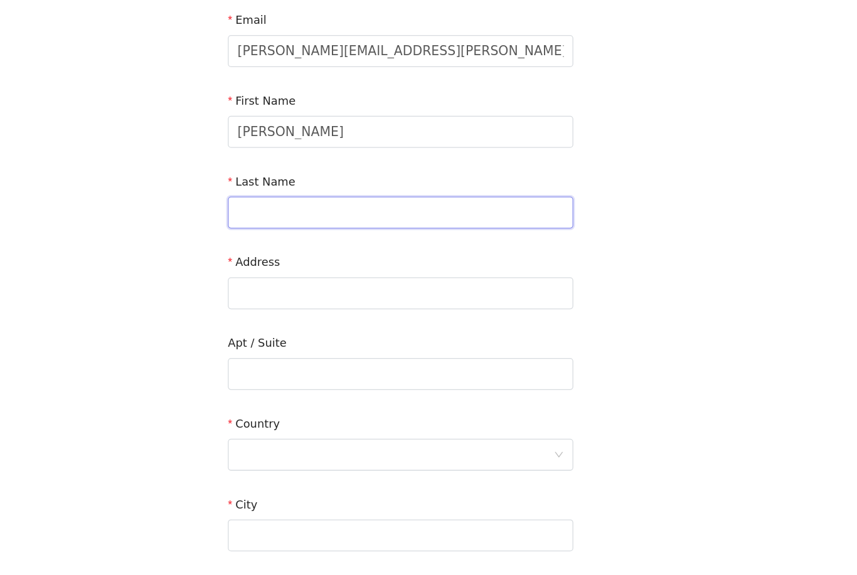
click at [297, 261] on input "text" at bounding box center [428, 273] width 271 height 25
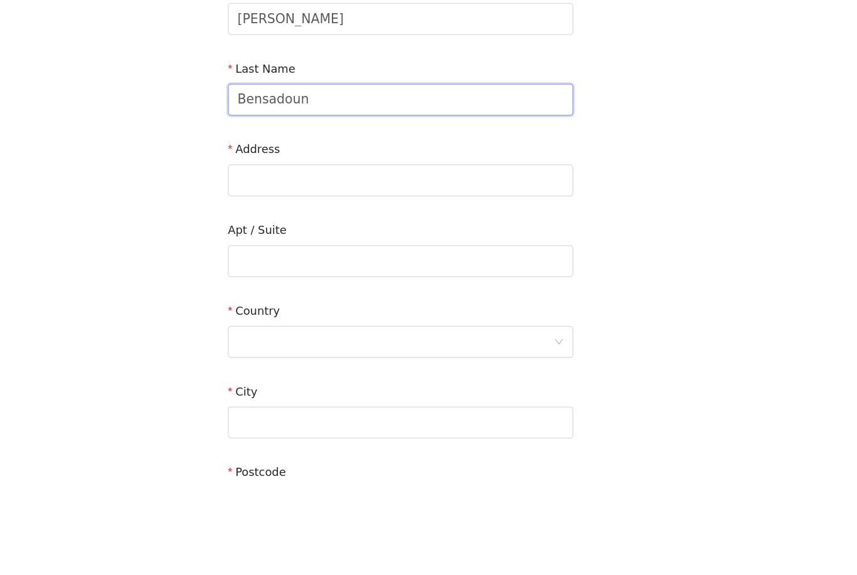
type input "Bensadoun"
click at [324, 325] on input "text" at bounding box center [428, 337] width 271 height 25
type input "332 [PERSON_NAME]"
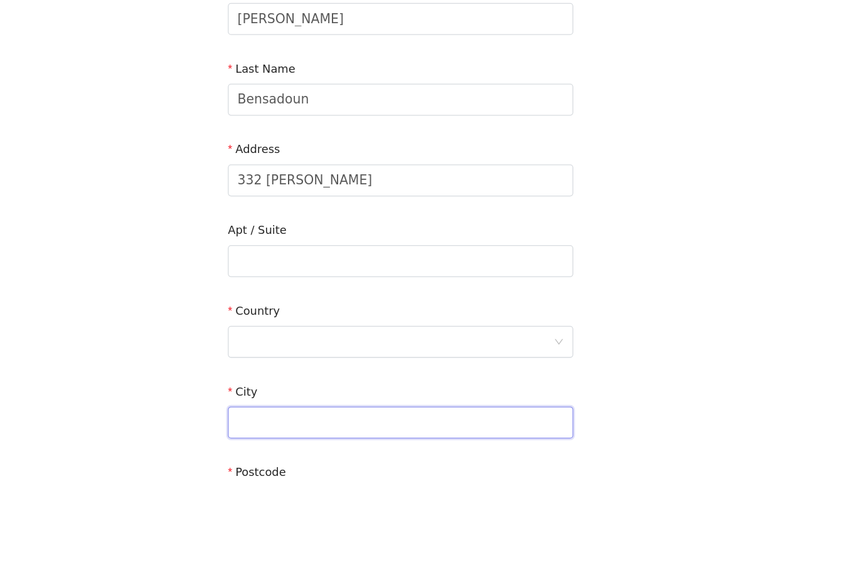
type input "Westmount"
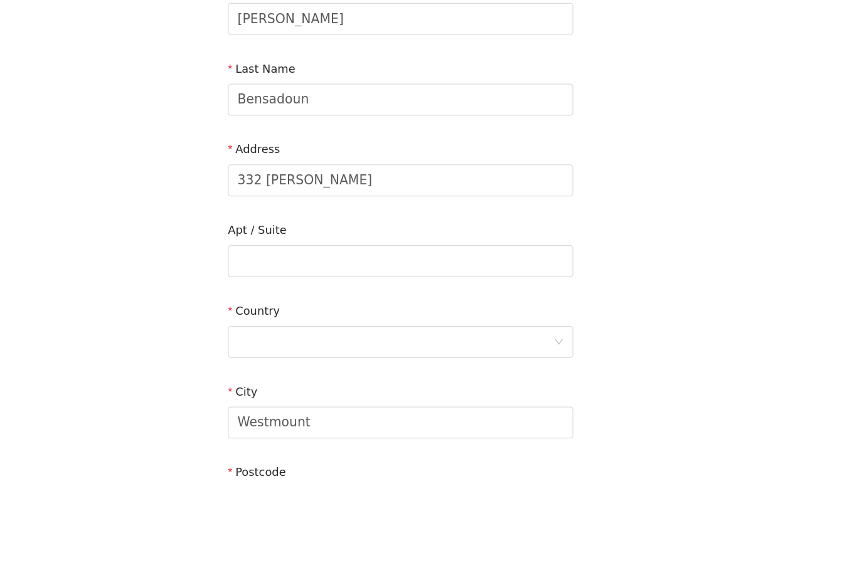
type input "H3Z 2J3"
click at [408, 388] on input "text" at bounding box center [428, 400] width 271 height 25
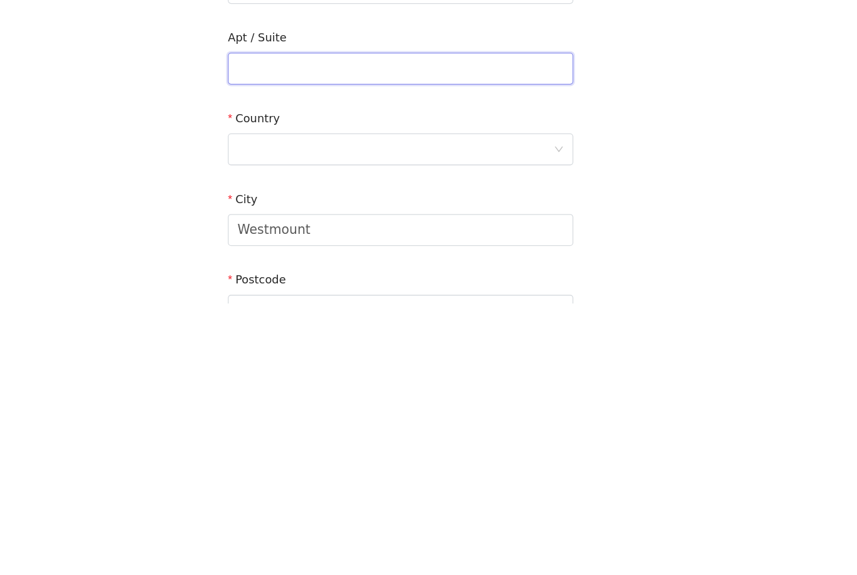
scroll to position [11, 0]
click at [423, 441] on div at bounding box center [424, 453] width 248 height 24
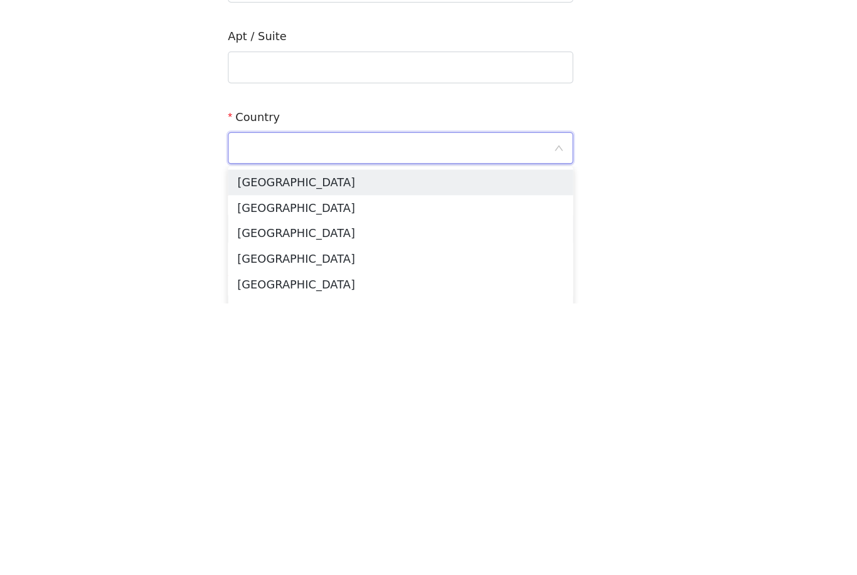
click at [293, 490] on li "[GEOGRAPHIC_DATA]" at bounding box center [428, 500] width 271 height 20
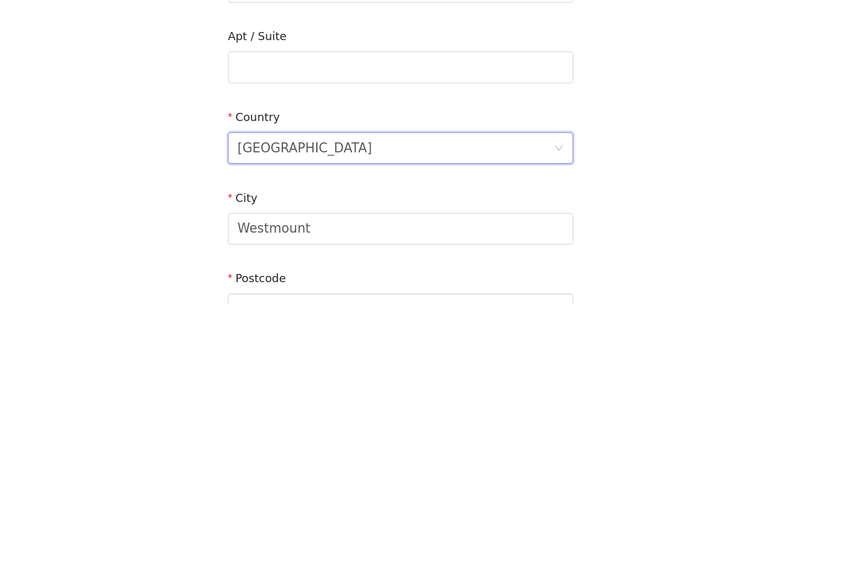
scroll to position [216, 0]
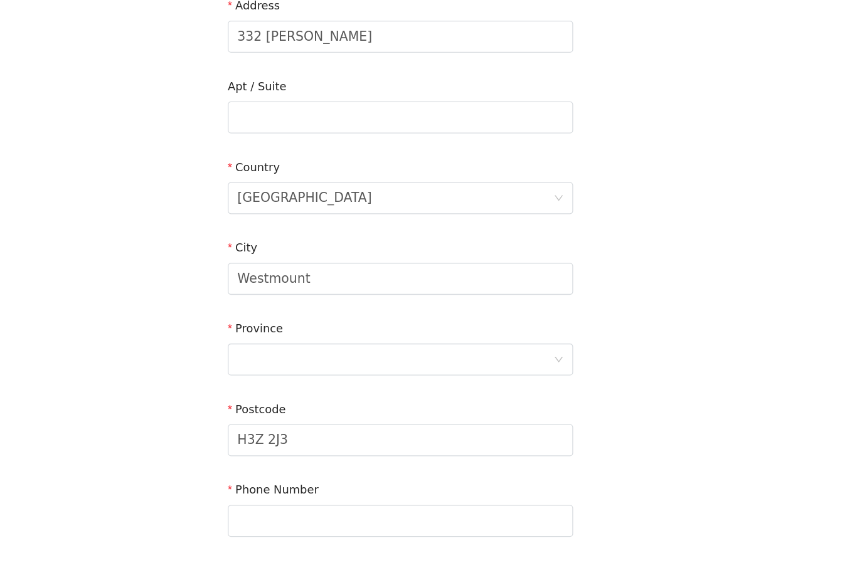
click at [305, 362] on div at bounding box center [424, 374] width 248 height 24
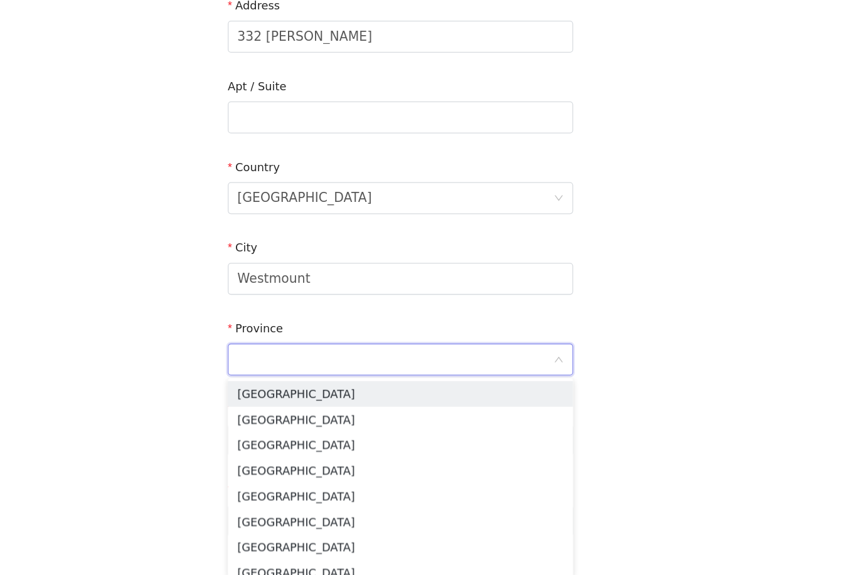
scroll to position [216, 0]
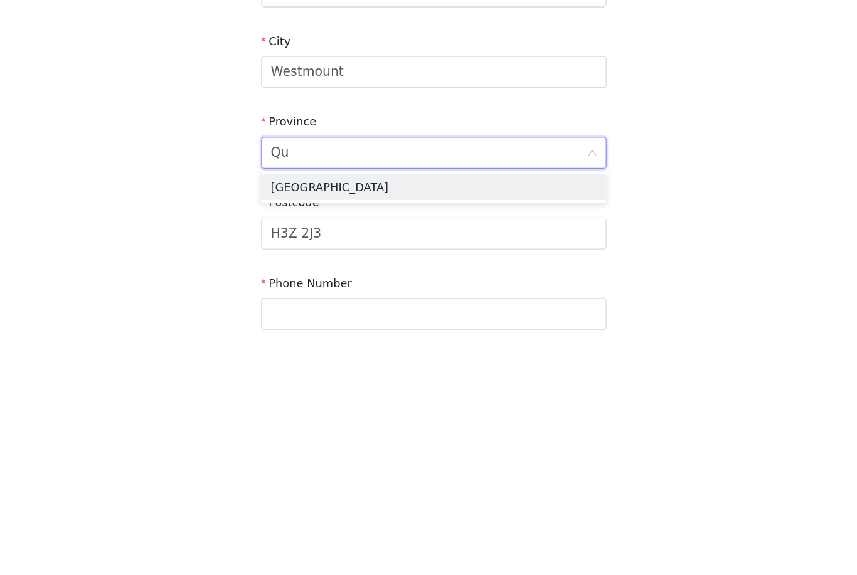
type input "Que"
click at [344, 392] on li "[GEOGRAPHIC_DATA]" at bounding box center [428, 402] width 271 height 20
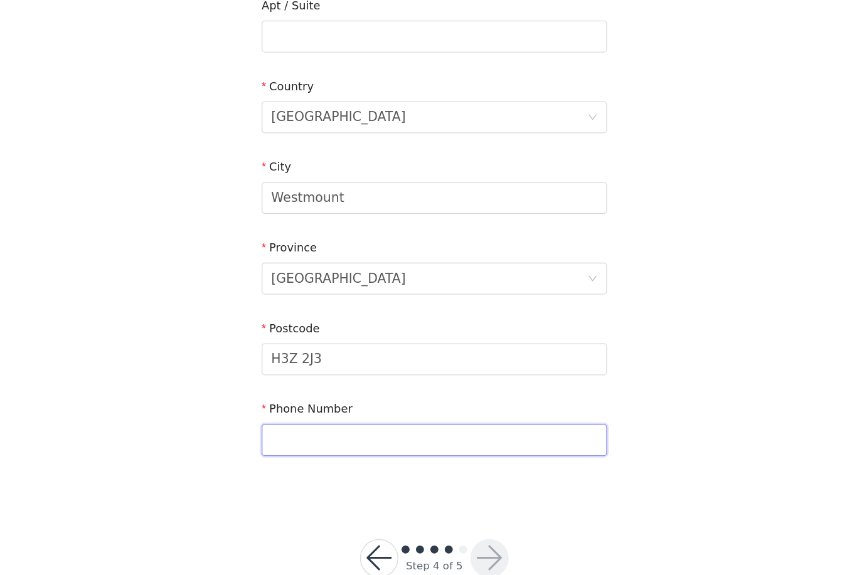
click at [317, 425] on input "text" at bounding box center [428, 437] width 271 height 25
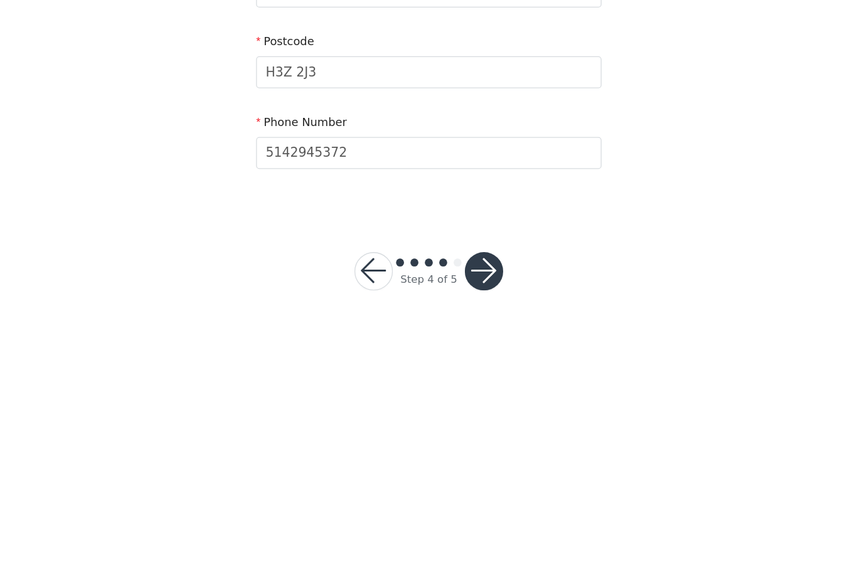
scroll to position [280, 0]
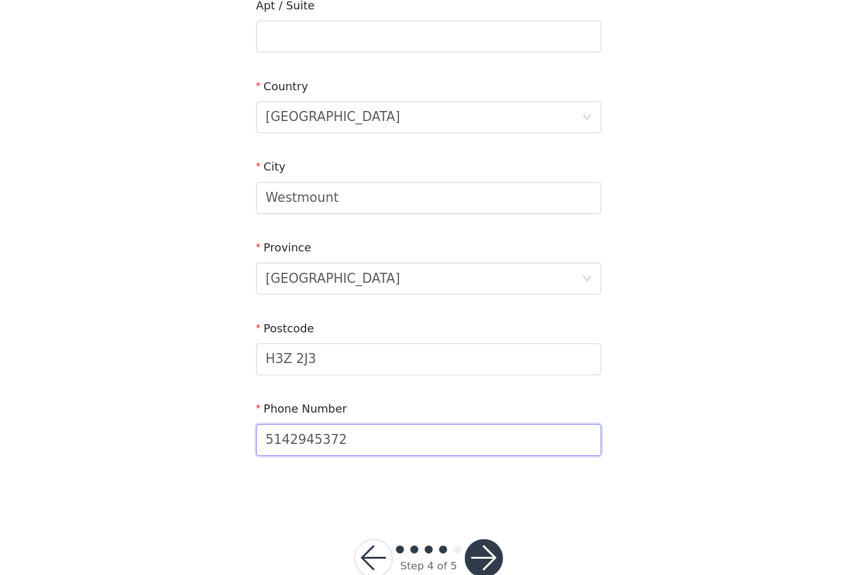
type input "5142945372"
click at [456, 515] on button "button" at bounding box center [471, 530] width 30 height 30
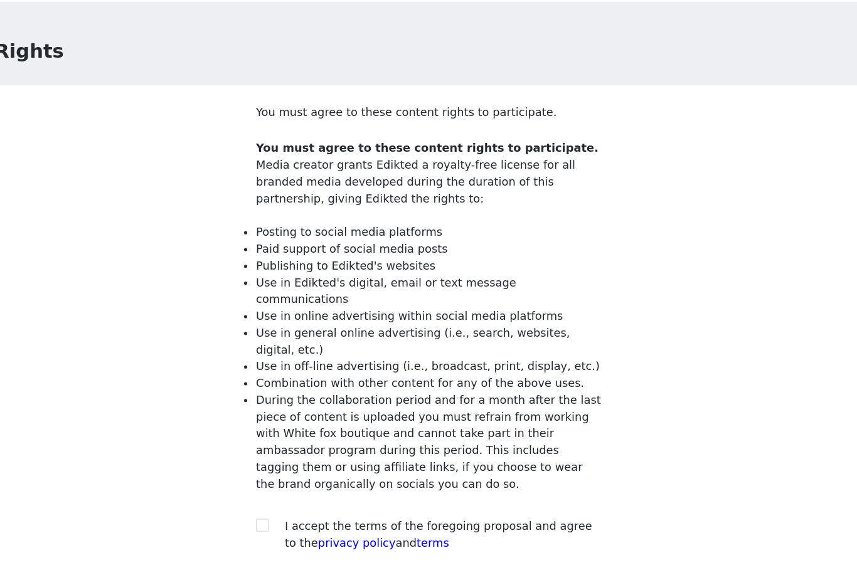
click at [278, 399] on section "You must agree to these content rights to participate. You must agree to these …" at bounding box center [428, 302] width 301 height 401
click at [293, 442] on input "checkbox" at bounding box center [297, 446] width 9 height 9
checkbox input "true"
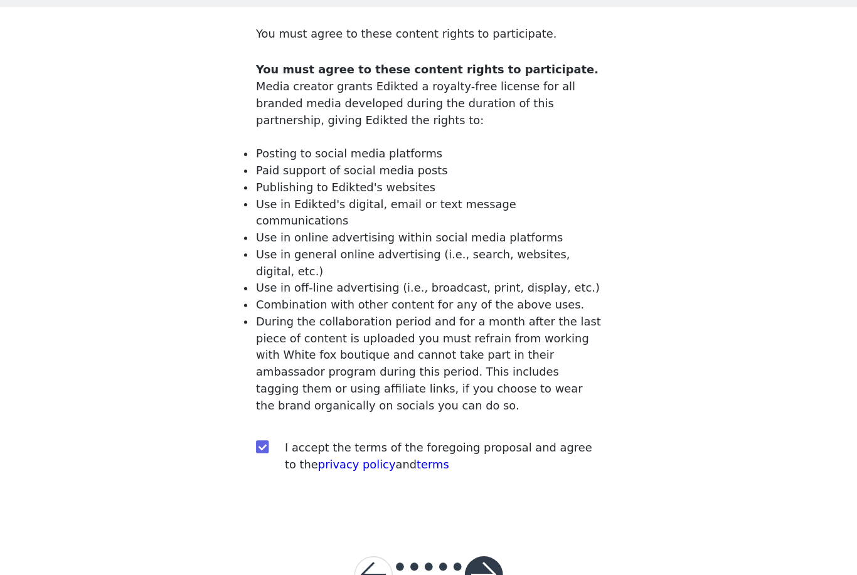
click at [456, 529] on button "button" at bounding box center [471, 544] width 30 height 30
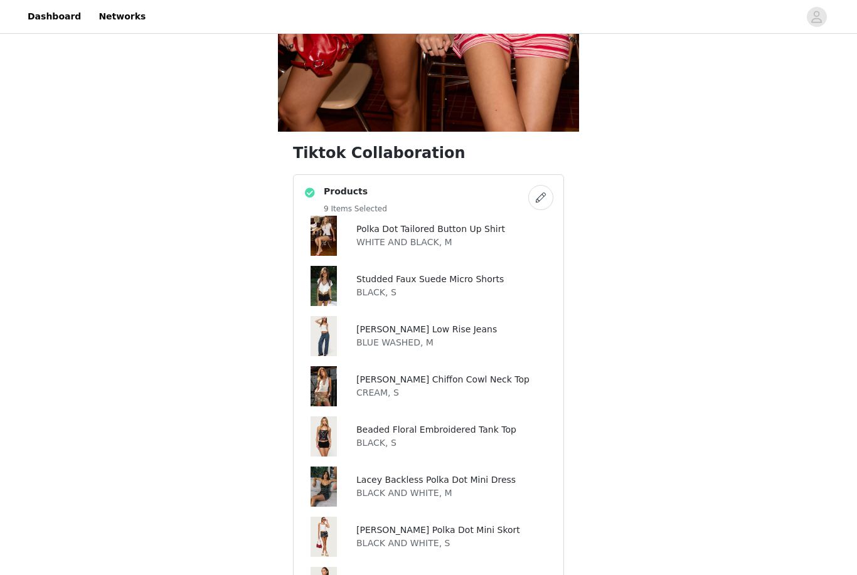
scroll to position [354, 0]
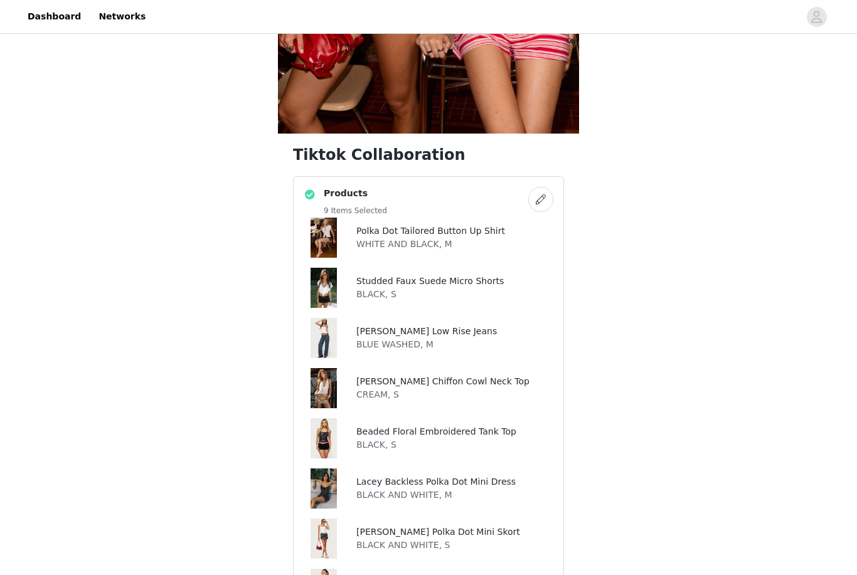
click at [547, 195] on button "button" at bounding box center [540, 199] width 25 height 25
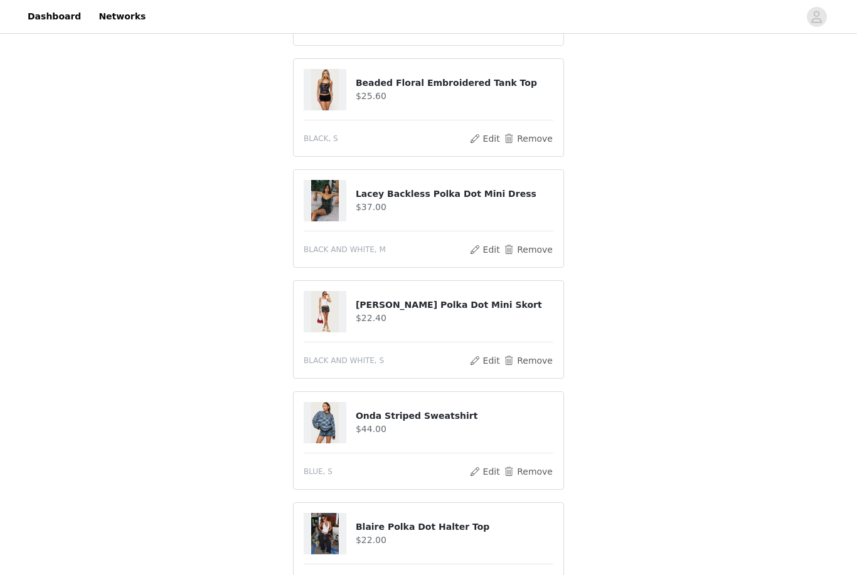
scroll to position [559, 0]
click at [530, 467] on button "Remove" at bounding box center [528, 470] width 50 height 15
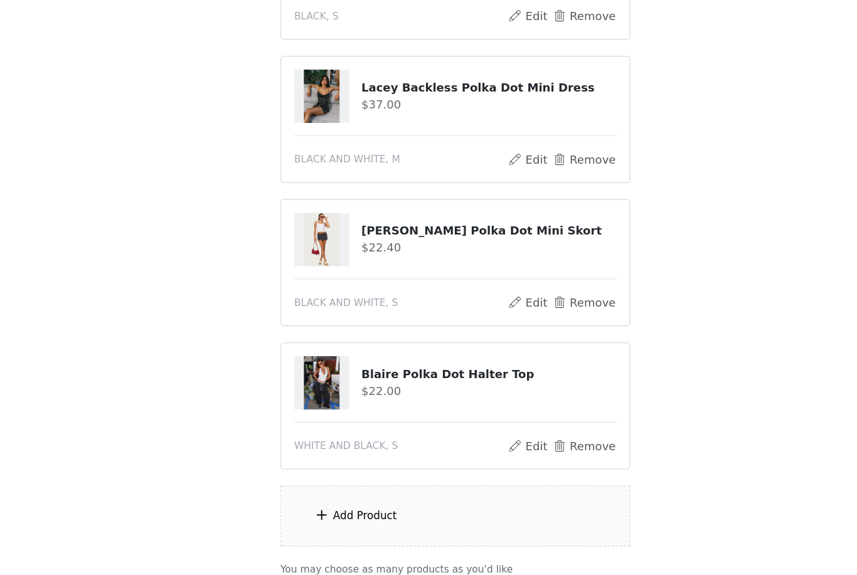
scroll to position [661, 0]
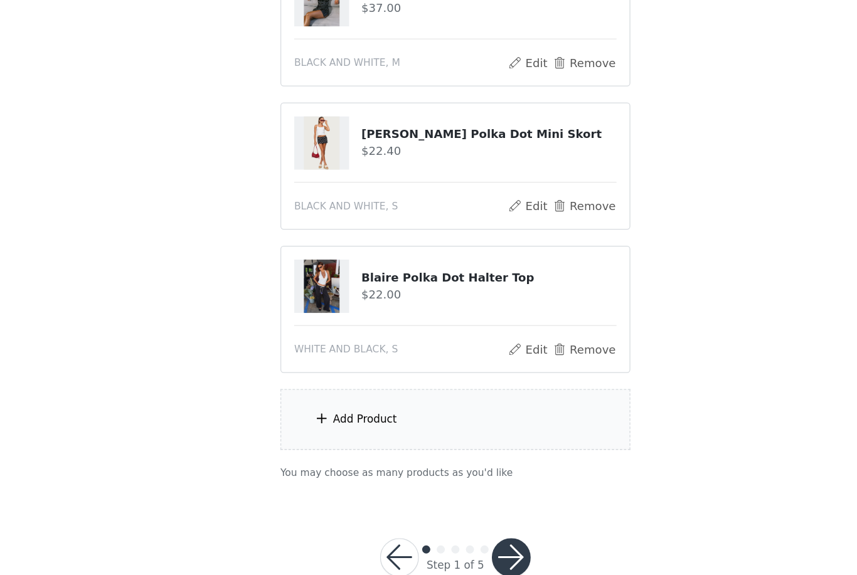
click at [456, 515] on button "button" at bounding box center [471, 530] width 30 height 30
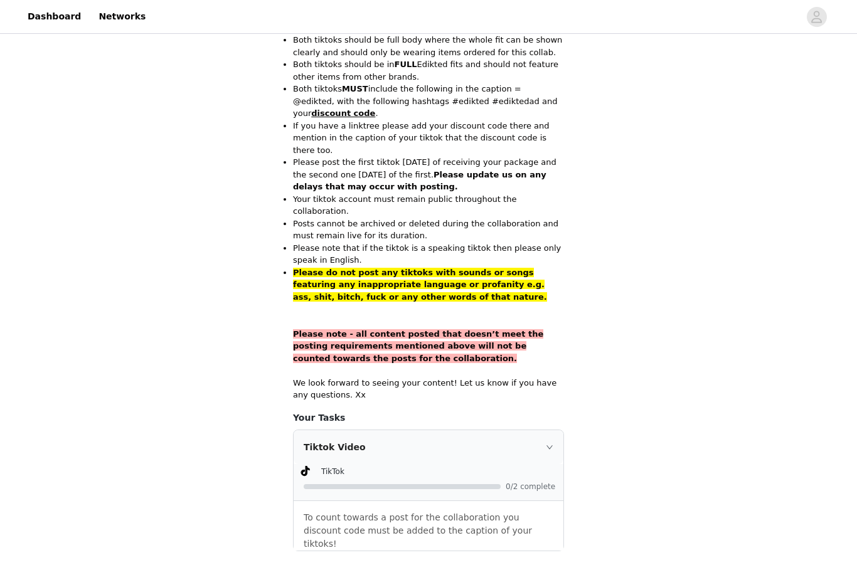
scroll to position [759, 0]
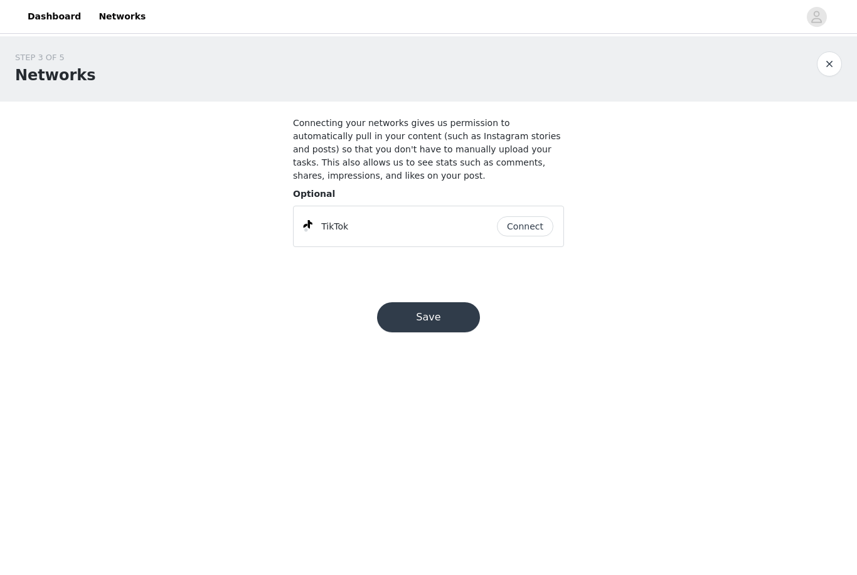
click at [456, 319] on button "Save" at bounding box center [428, 317] width 103 height 30
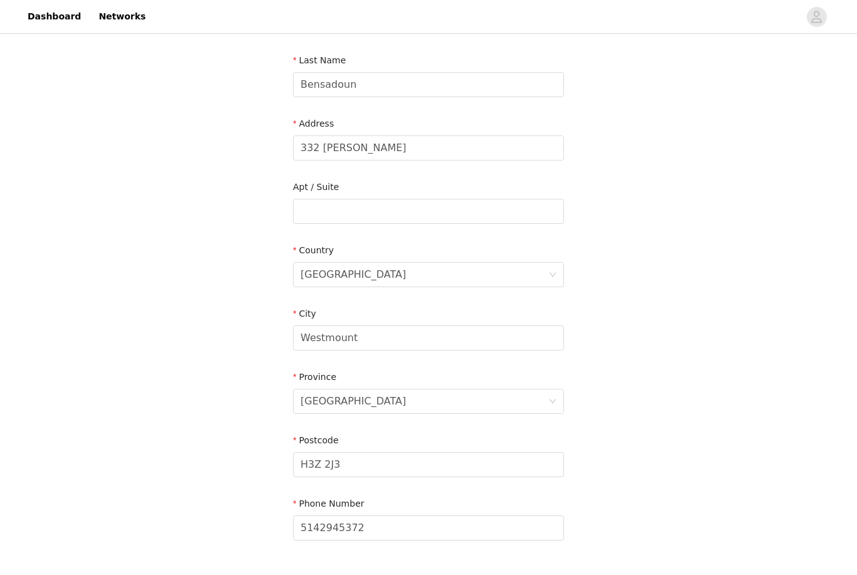
scroll to position [240, 0]
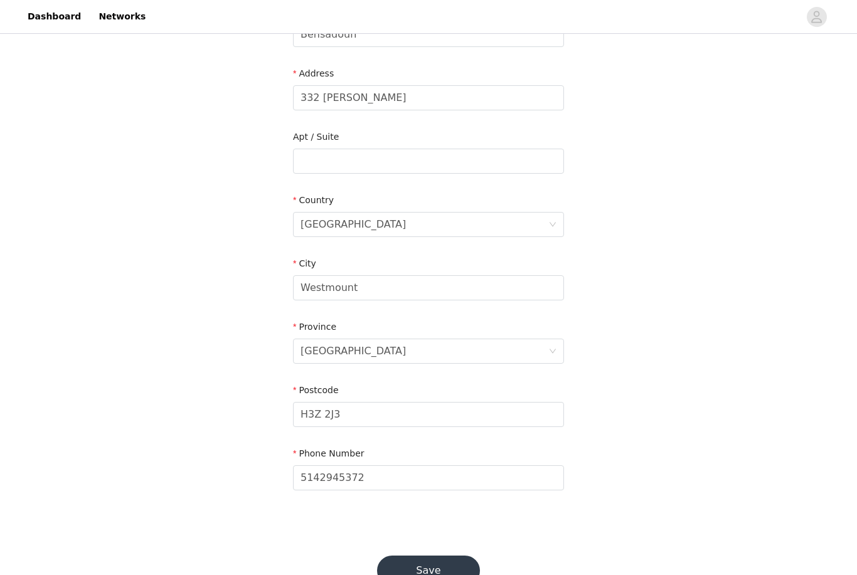
click at [439, 574] on button "Save" at bounding box center [428, 571] width 103 height 30
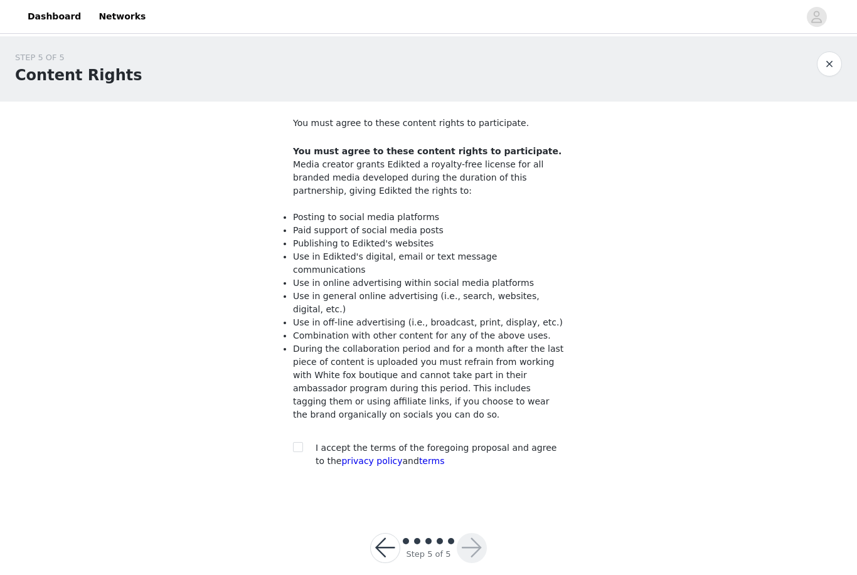
click at [300, 442] on input "checkbox" at bounding box center [297, 446] width 9 height 9
checkbox input "true"
click at [481, 533] on button "button" at bounding box center [471, 548] width 30 height 30
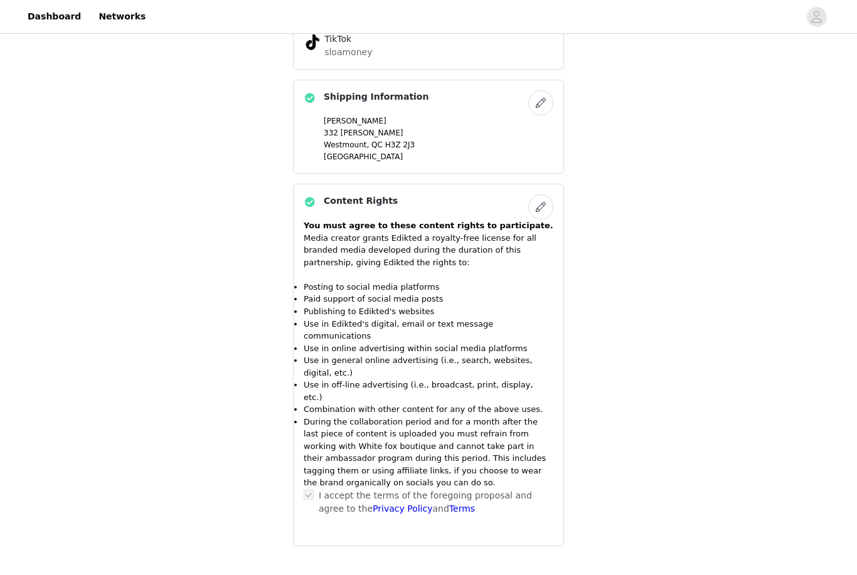
scroll to position [1125, 0]
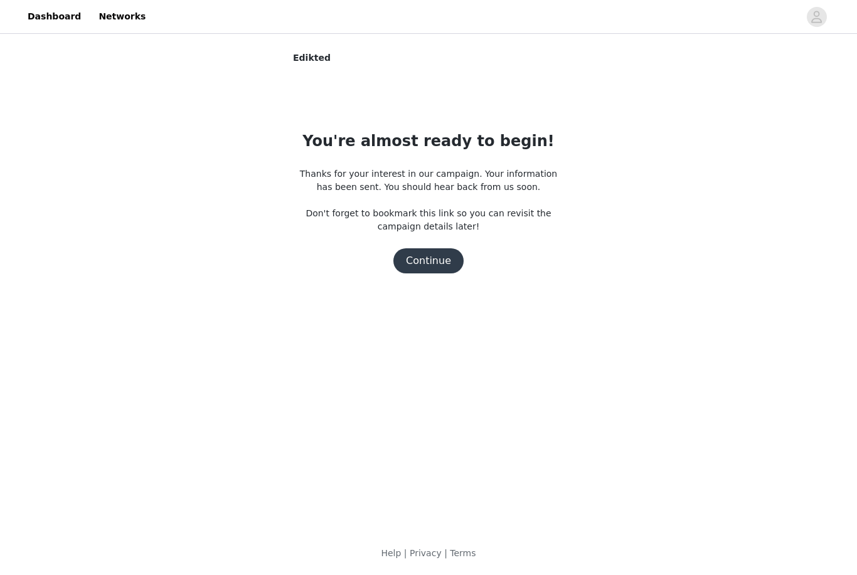
click at [433, 266] on button "Continue" at bounding box center [428, 260] width 70 height 25
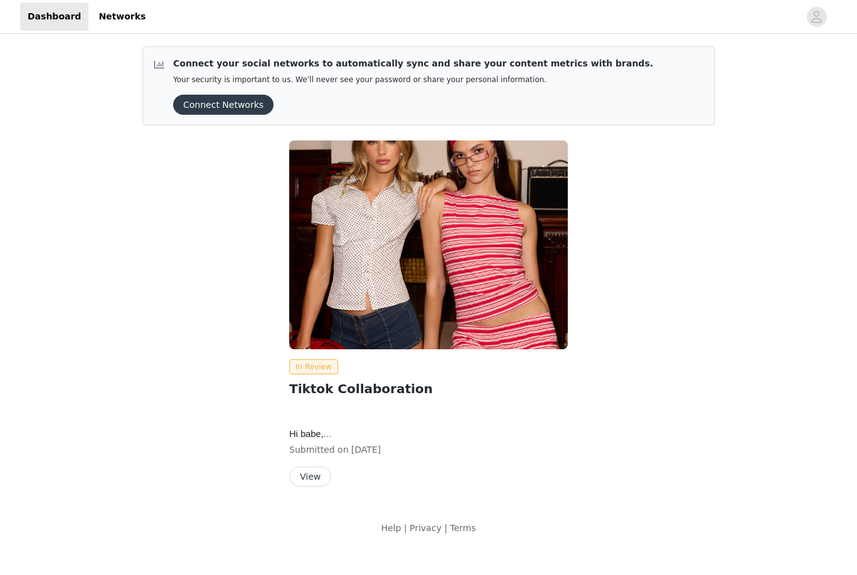
click at [310, 481] on button "View" at bounding box center [310, 477] width 42 height 20
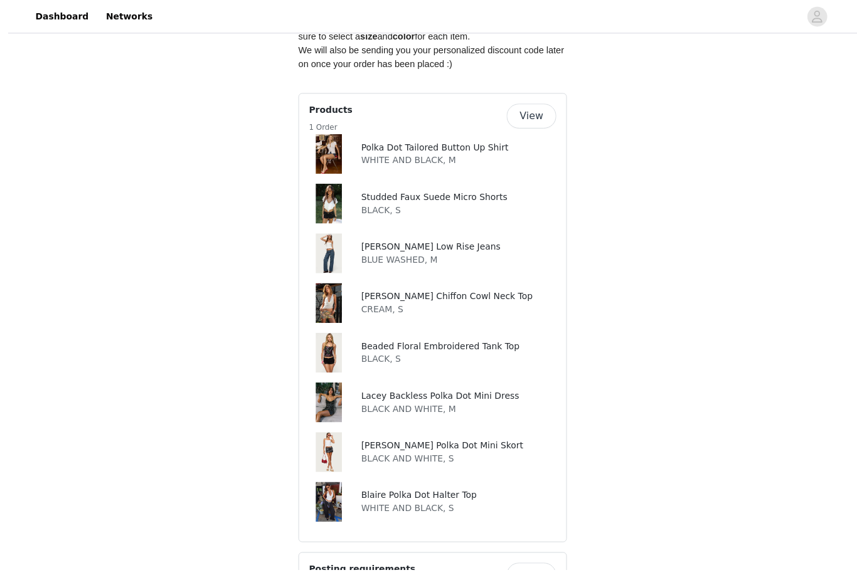
scroll to position [773, 0]
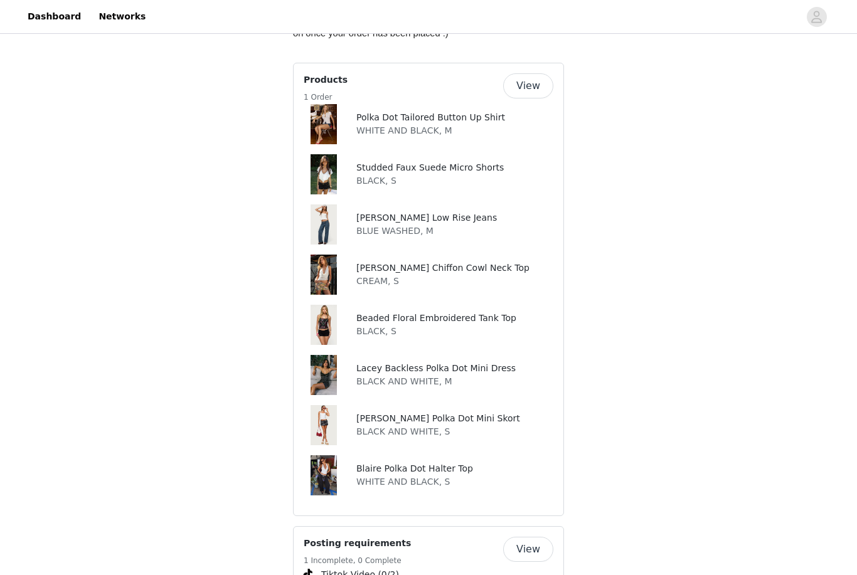
click at [531, 77] on button "View" at bounding box center [528, 85] width 50 height 25
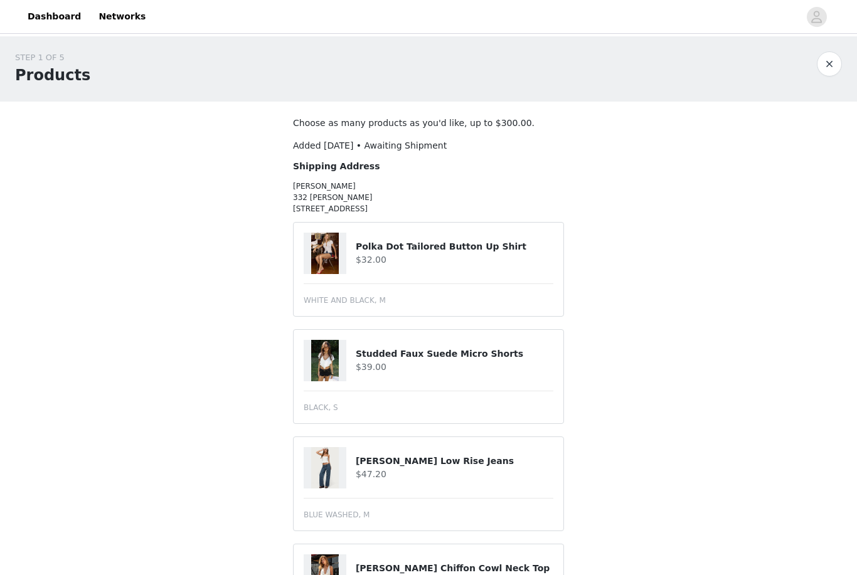
click at [828, 73] on button "button" at bounding box center [828, 63] width 25 height 25
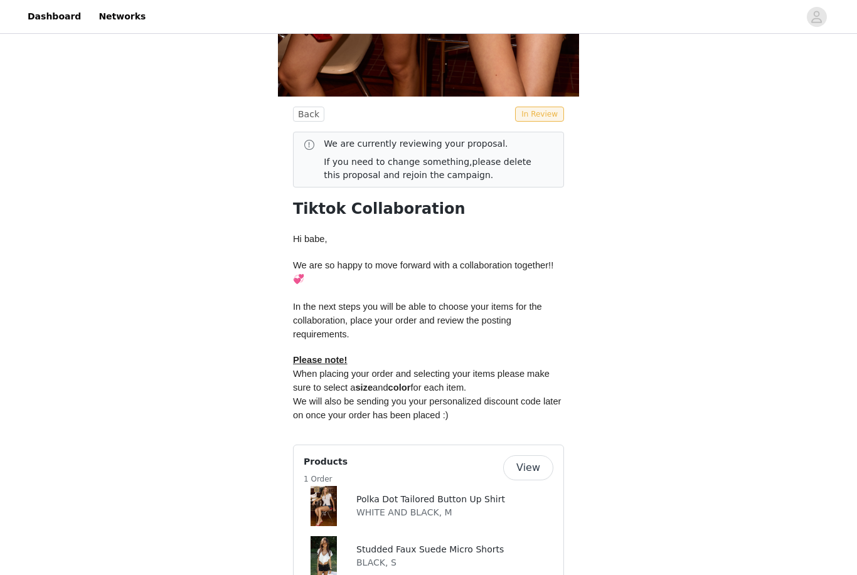
scroll to position [391, 0]
drag, startPoint x: 310, startPoint y: 118, endPoint x: 310, endPoint y: 509, distance: 391.3
click at [310, 118] on button "Back" at bounding box center [308, 114] width 31 height 15
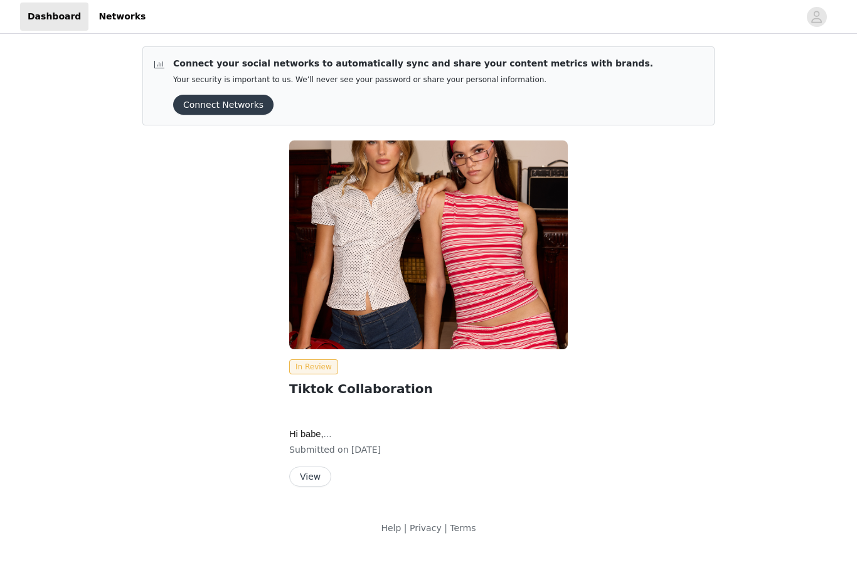
click at [312, 476] on button "View" at bounding box center [310, 477] width 42 height 20
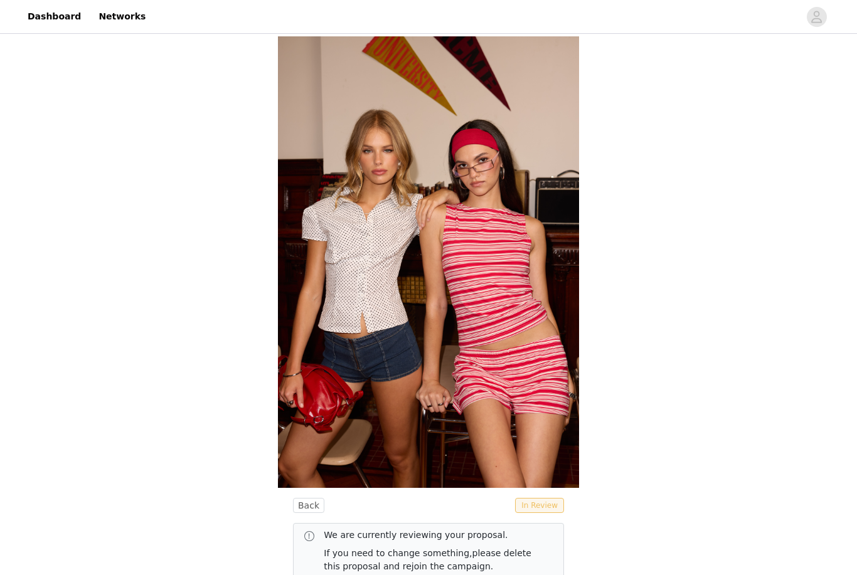
click at [528, 506] on span "In Review" at bounding box center [539, 505] width 49 height 15
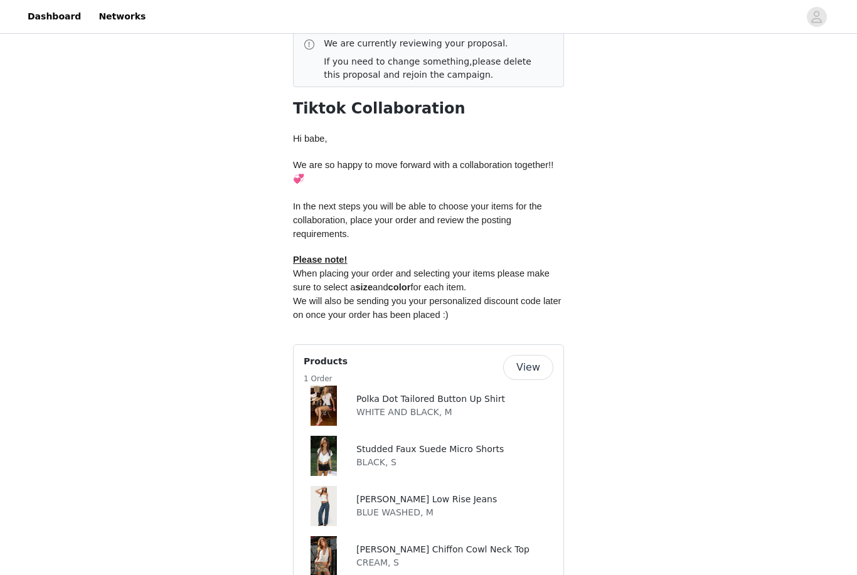
scroll to position [513, 0]
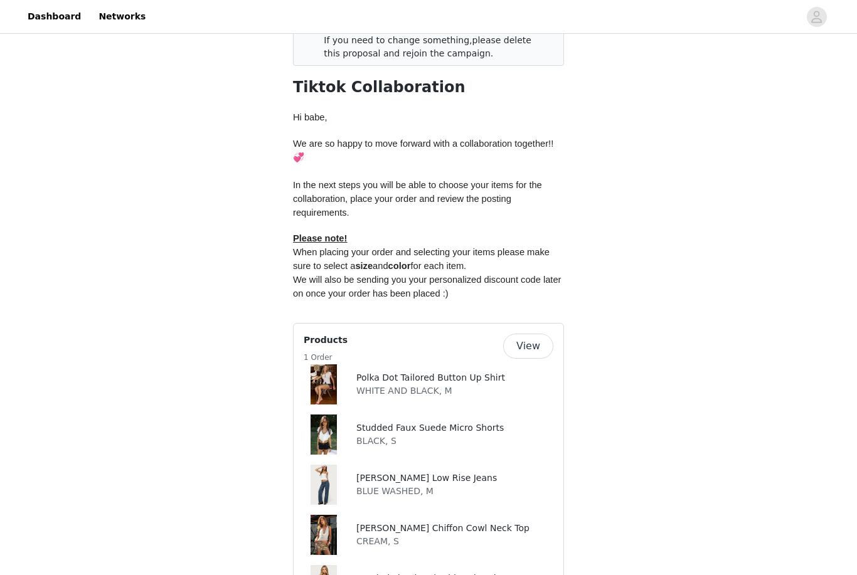
click at [516, 343] on button "View" at bounding box center [528, 346] width 50 height 25
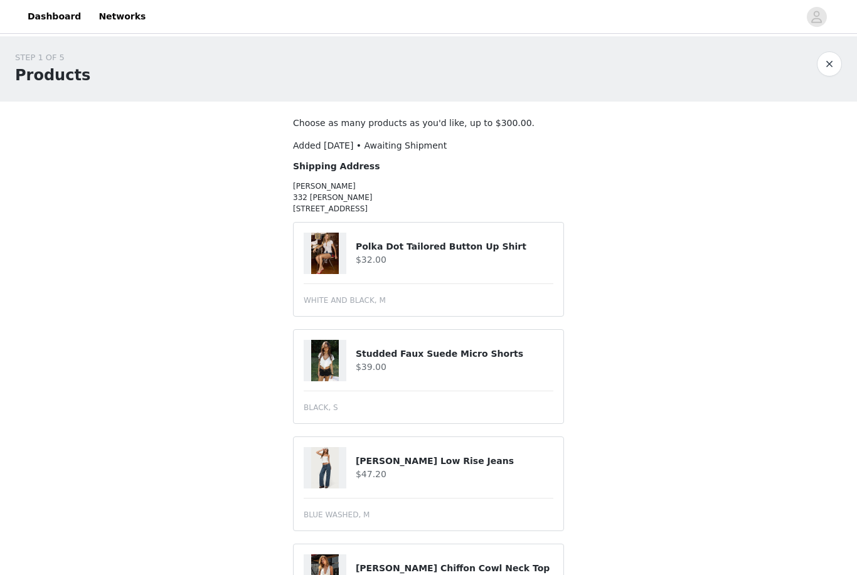
click at [838, 66] on button "button" at bounding box center [828, 63] width 25 height 25
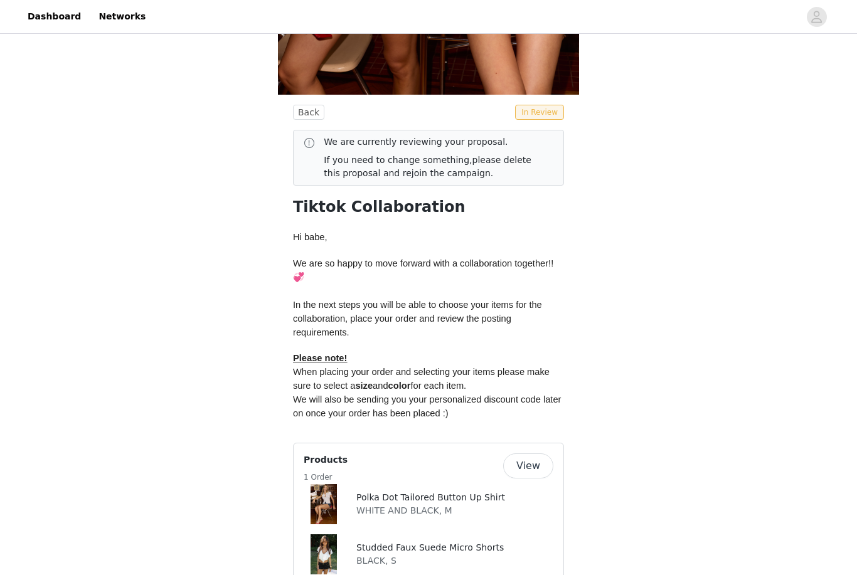
scroll to position [391, 0]
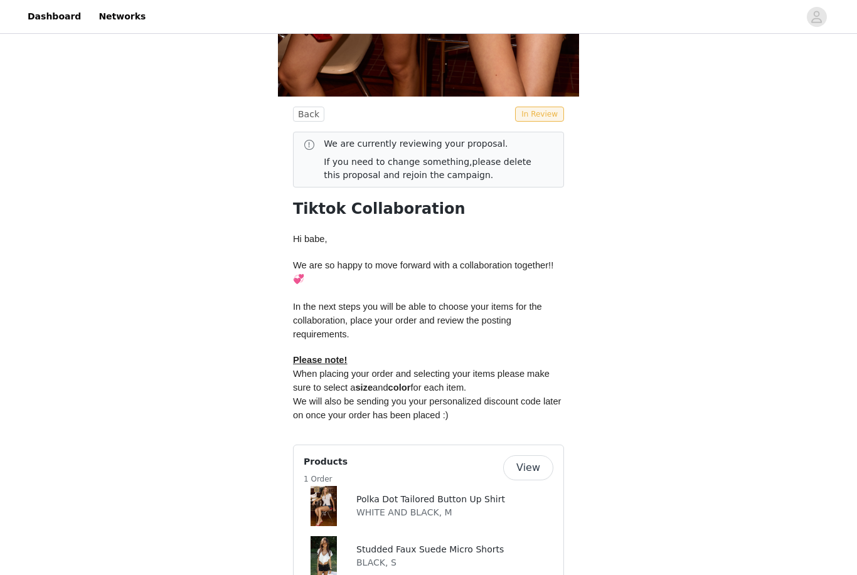
click at [317, 171] on div "We are currently reviewing your proposal. If you need to change something, plea…" at bounding box center [428, 160] width 251 height 45
click at [303, 120] on button "Back" at bounding box center [308, 114] width 31 height 15
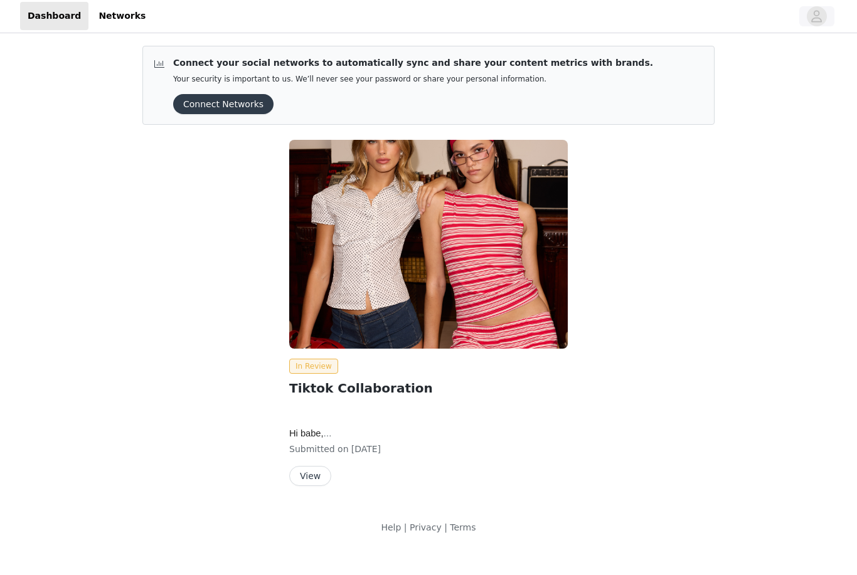
click at [820, 13] on icon "avatar" at bounding box center [816, 17] width 12 height 20
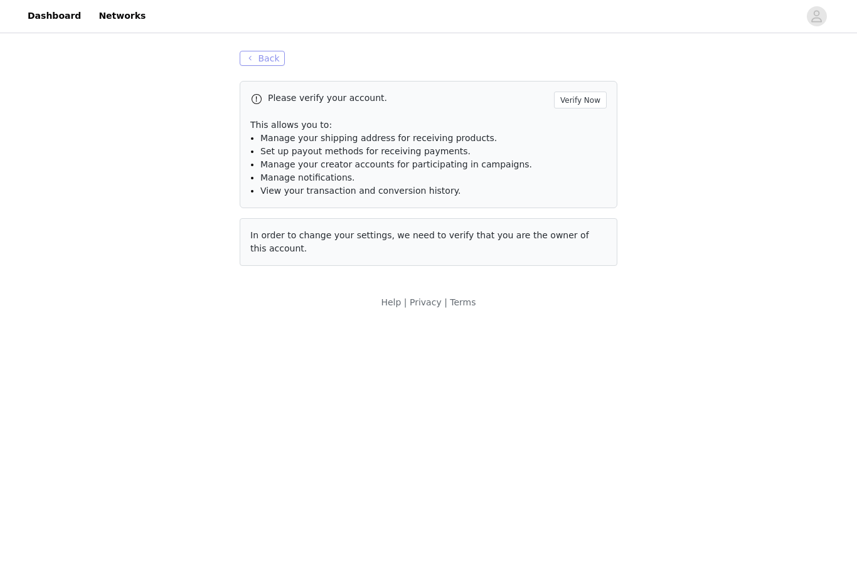
click at [256, 60] on button "Back" at bounding box center [262, 58] width 45 height 15
click at [254, 65] on button "Back" at bounding box center [262, 58] width 45 height 15
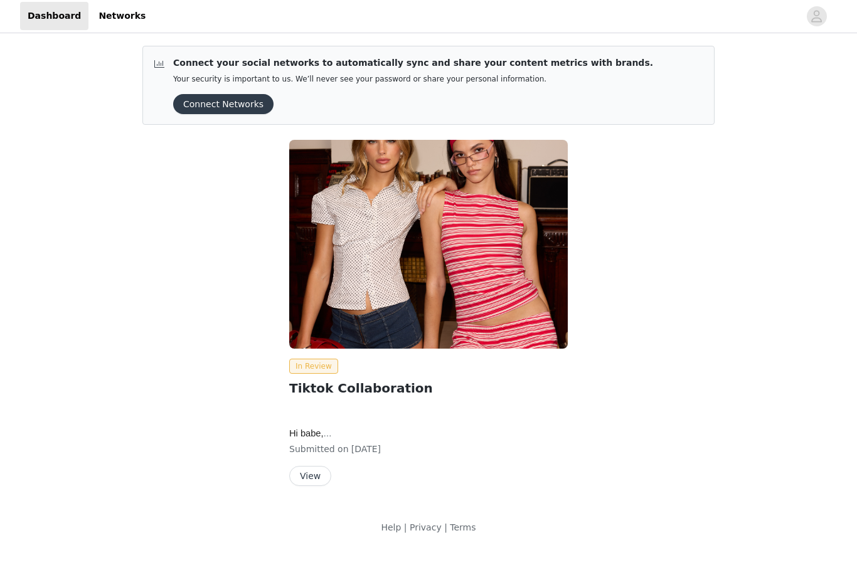
click at [310, 478] on button "View" at bounding box center [310, 477] width 42 height 20
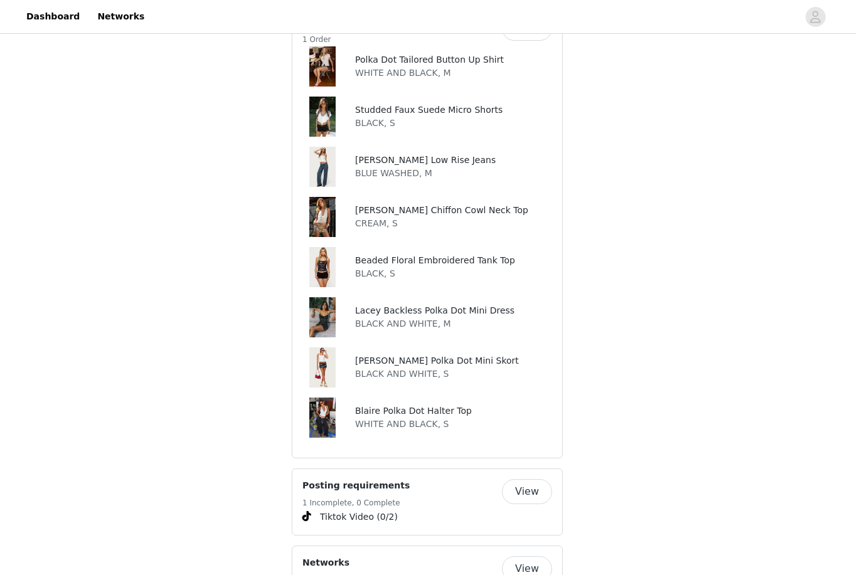
scroll to position [947, 0]
